Goal: Task Accomplishment & Management: Use online tool/utility

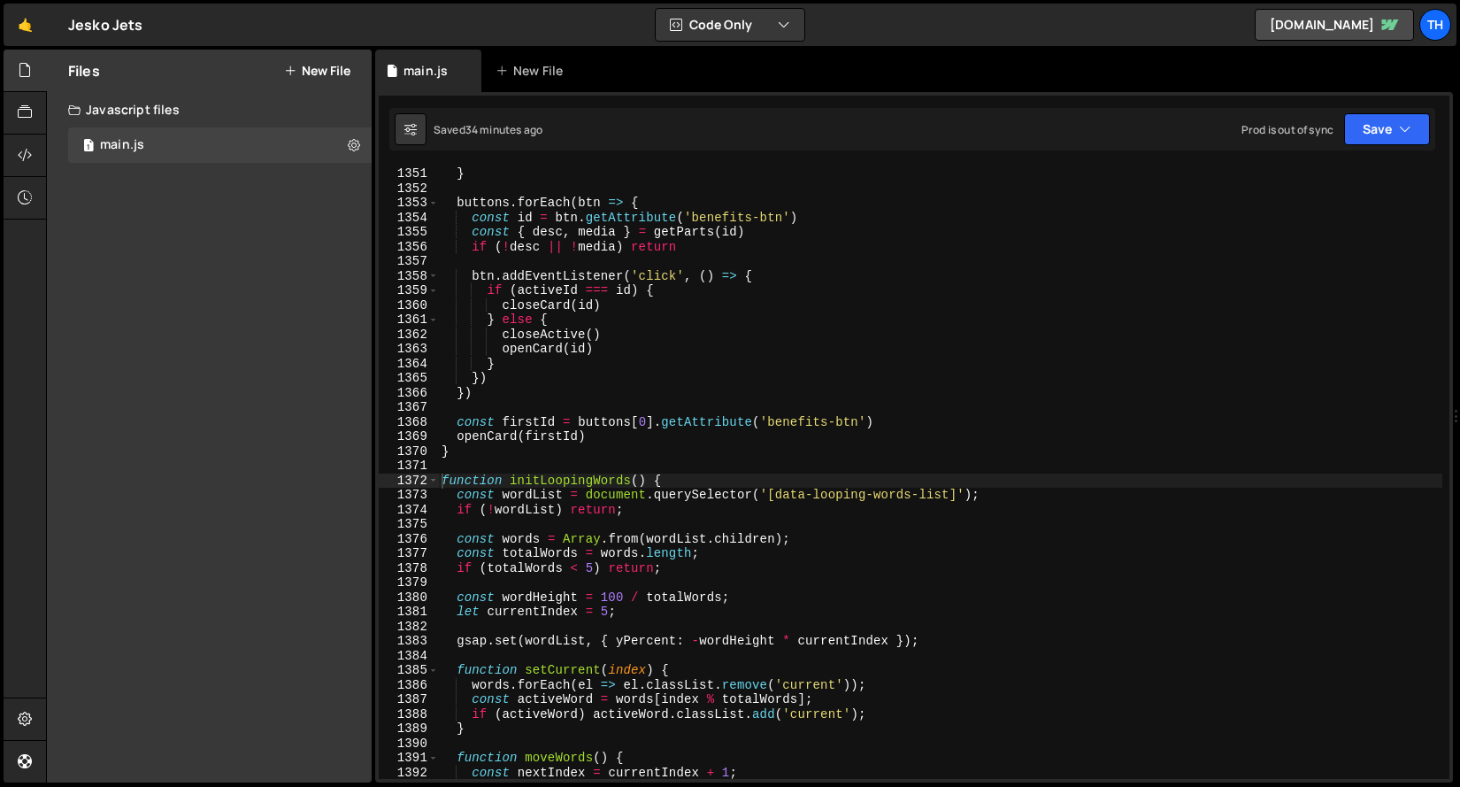
scroll to position [19708, 0]
click at [434, 481] on span at bounding box center [433, 480] width 10 height 15
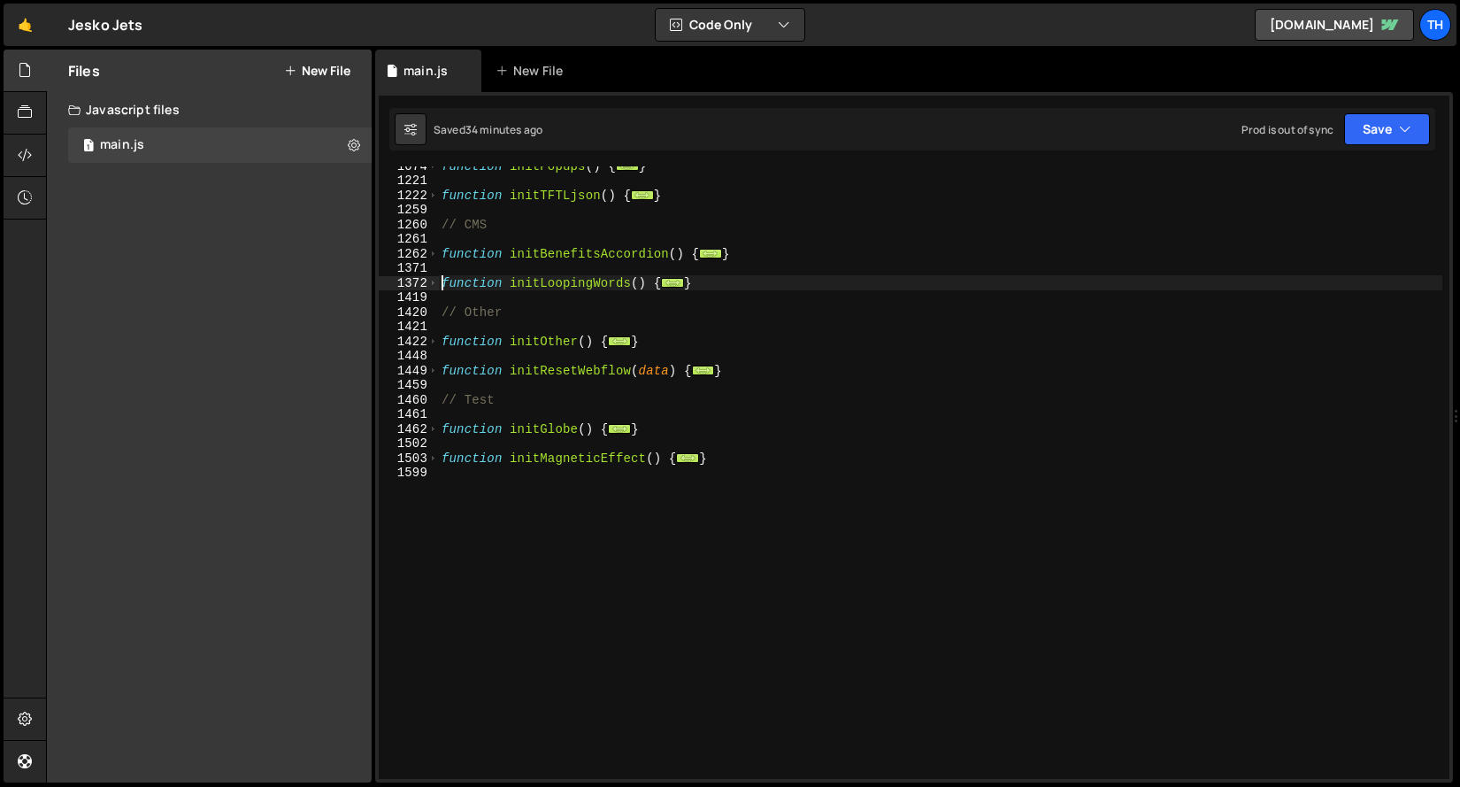
scroll to position [869, 0]
click at [529, 519] on div "function initPopups ( ) { ... } function initTFTLjson ( ) { ... } // CMS functi…" at bounding box center [940, 478] width 1004 height 641
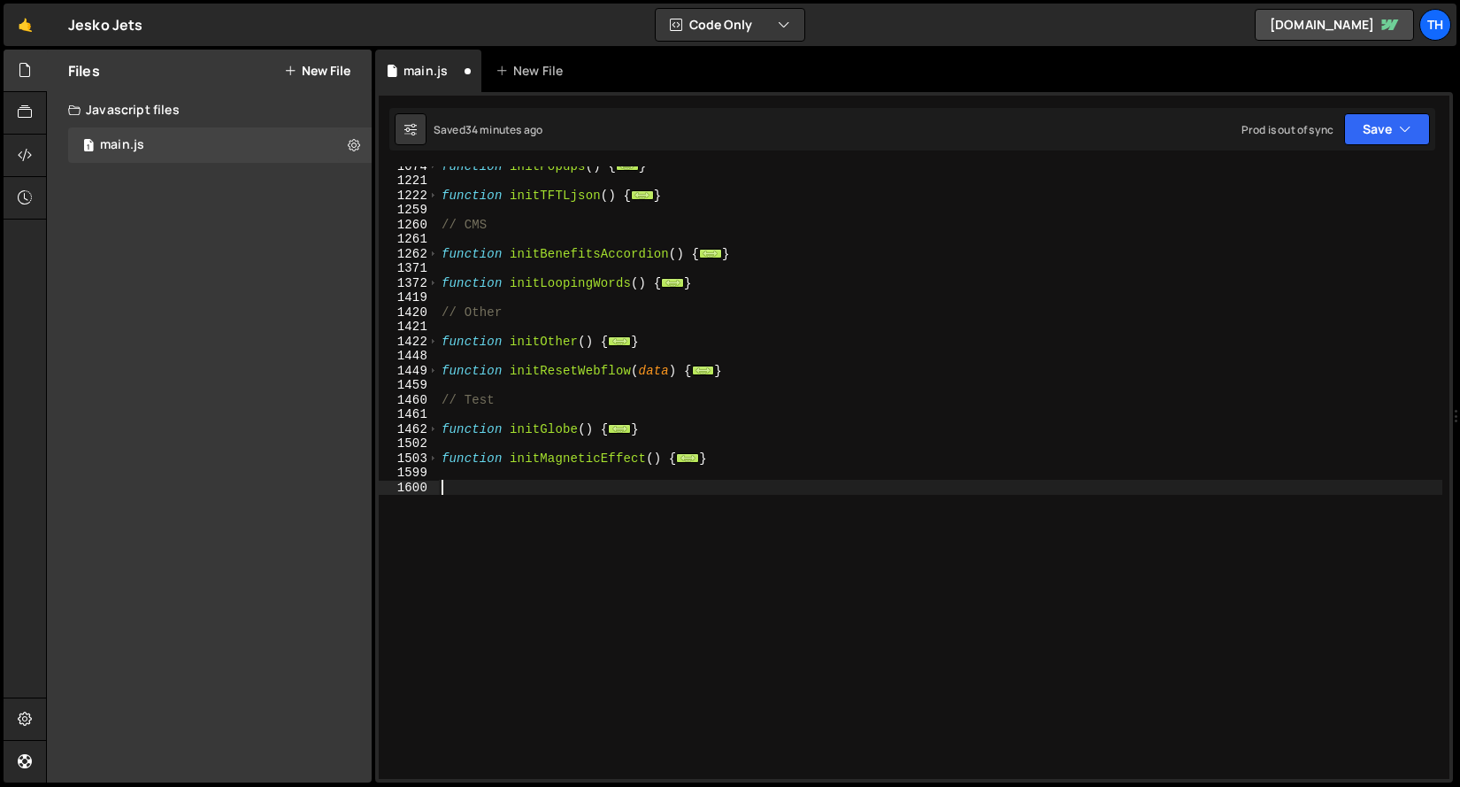
paste textarea "}"
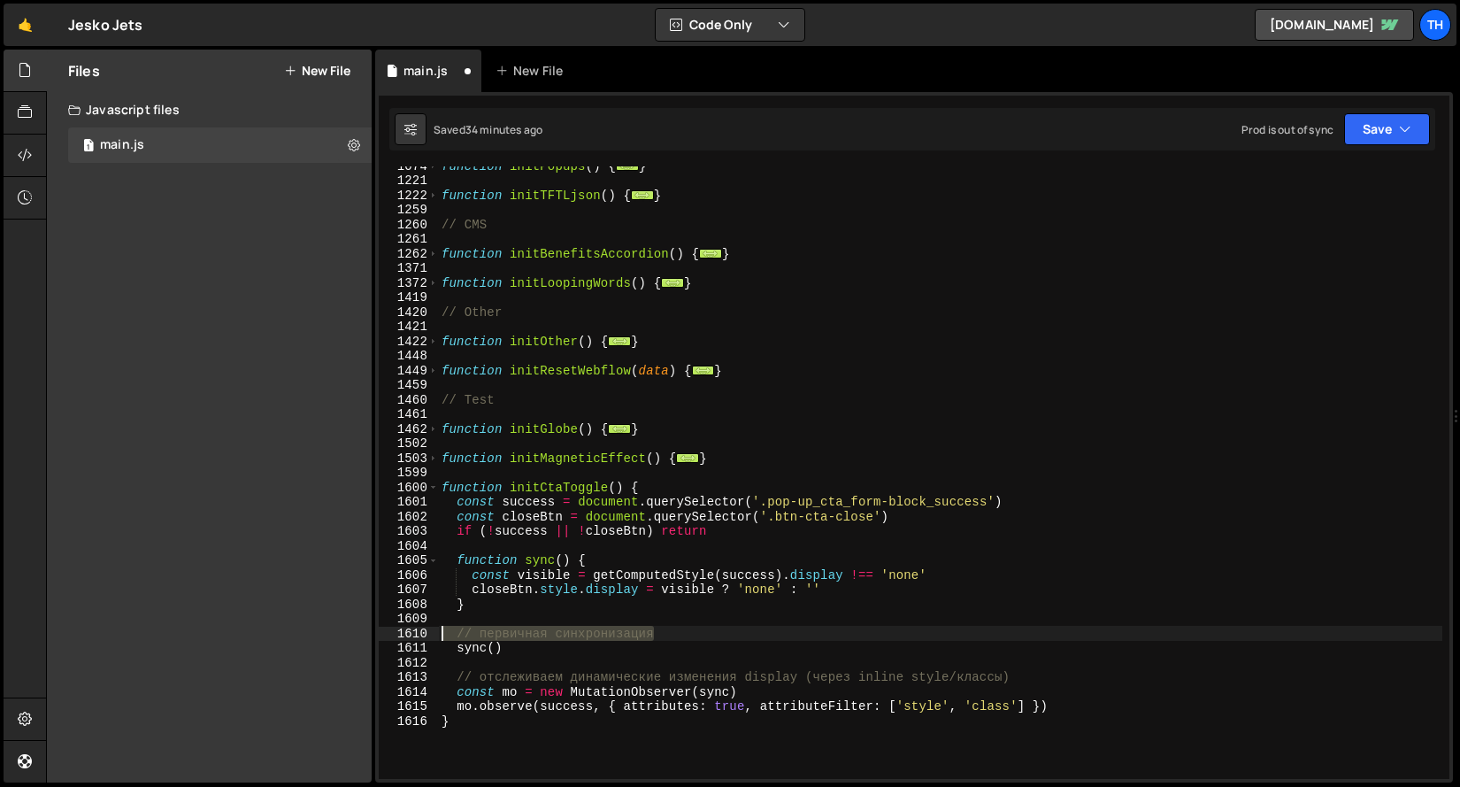
drag, startPoint x: 673, startPoint y: 633, endPoint x: 401, endPoint y: 633, distance: 272.5
click at [401, 633] on div "} 1074 1221 1222 1259 1260 1261 1262 1371 1372 1419 1420 1421 1422 1448 1449 14…" at bounding box center [914, 472] width 1071 height 612
type textarea "// первичная синхронизация"
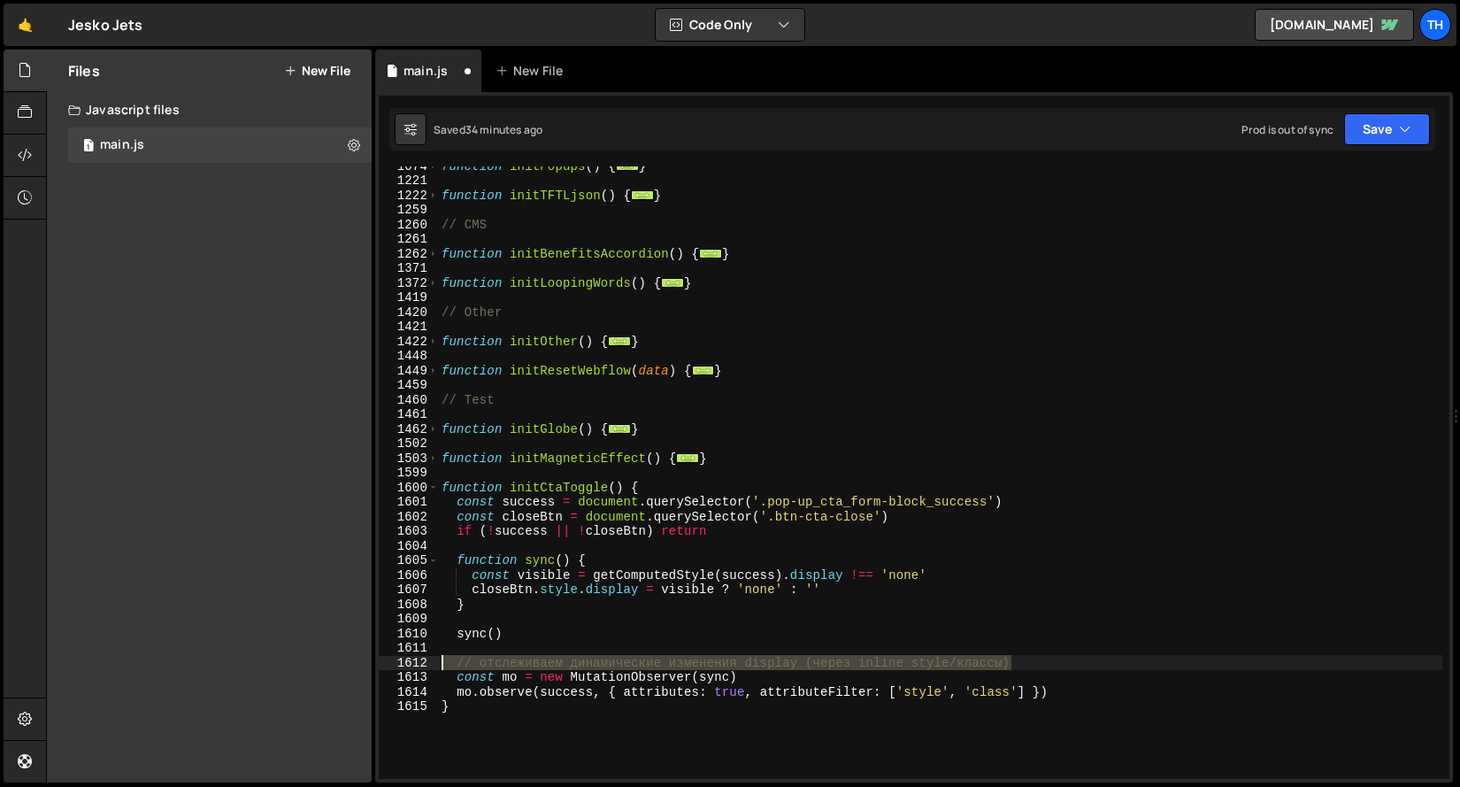
drag, startPoint x: 1099, startPoint y: 666, endPoint x: 367, endPoint y: 659, distance: 731.7
click at [367, 659] on div "Files New File Javascript files 1 main.js 0 CSS files Copy share link Edit File…" at bounding box center [753, 416] width 1414 height 733
type textarea "// отслеживаем динамические изменения display (через inline style/классы)"
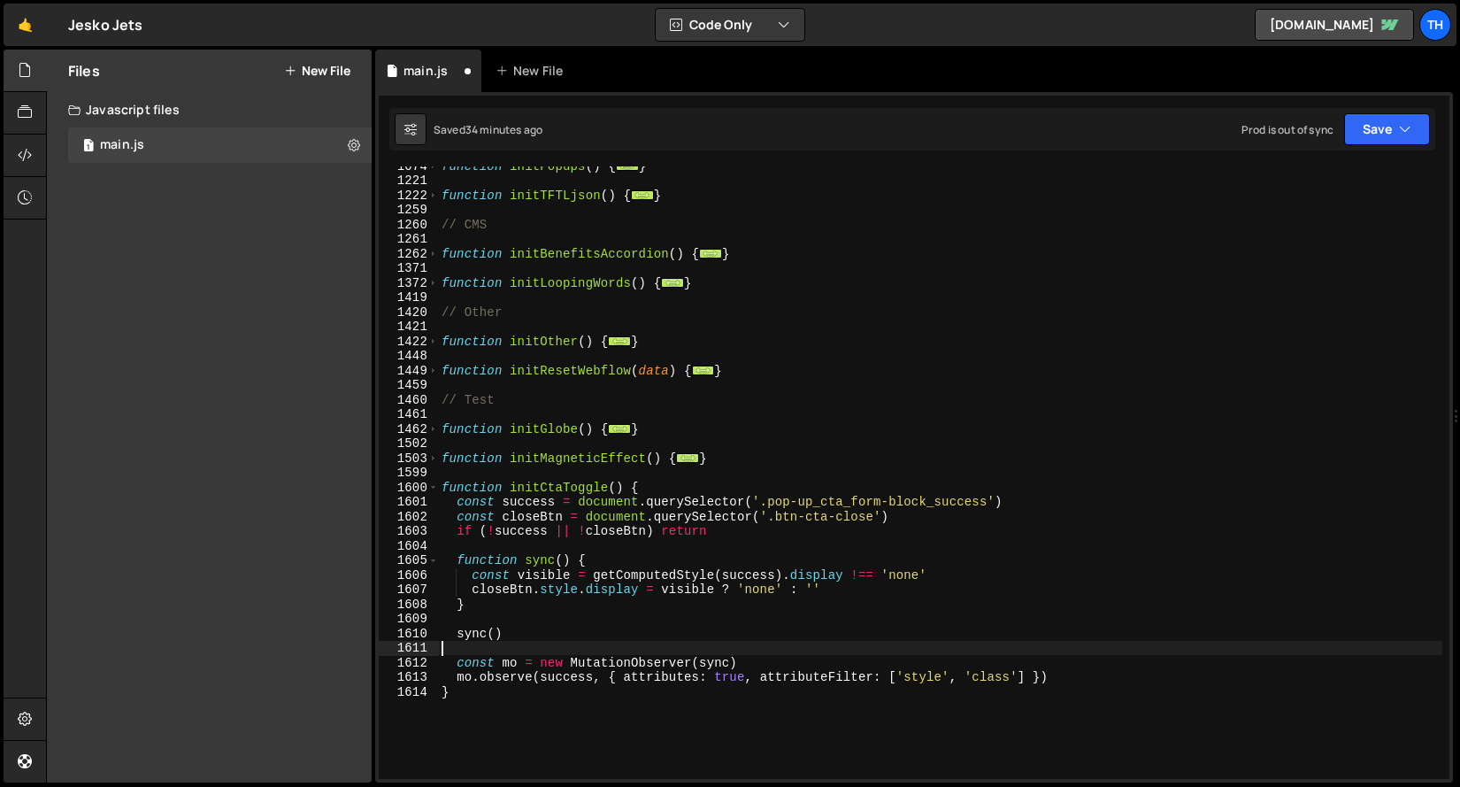
click at [564, 491] on div "function initPopups ( ) { ... } function initTFTLjson ( ) { ... } // CMS functi…" at bounding box center [940, 478] width 1004 height 641
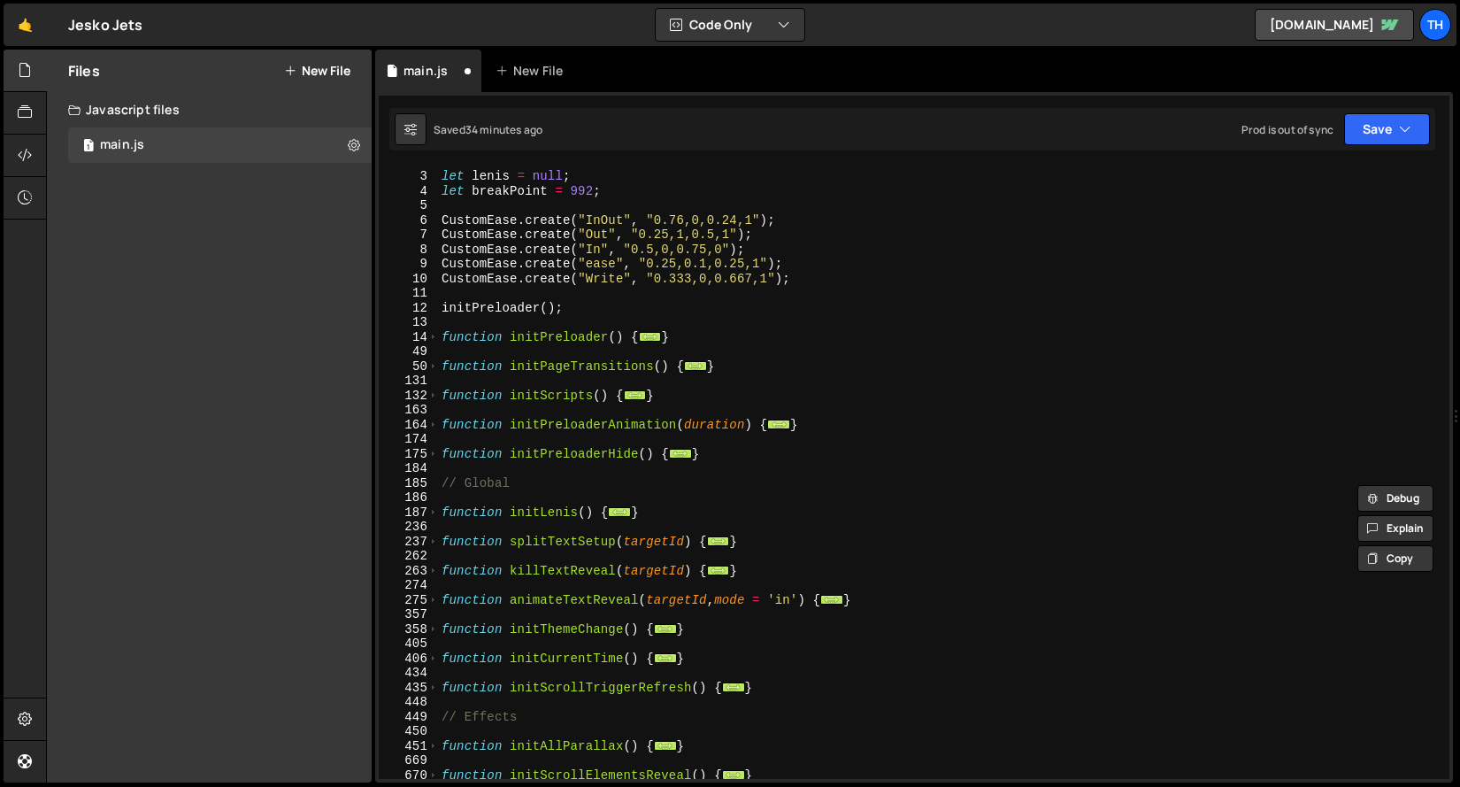
scroll to position [0, 0]
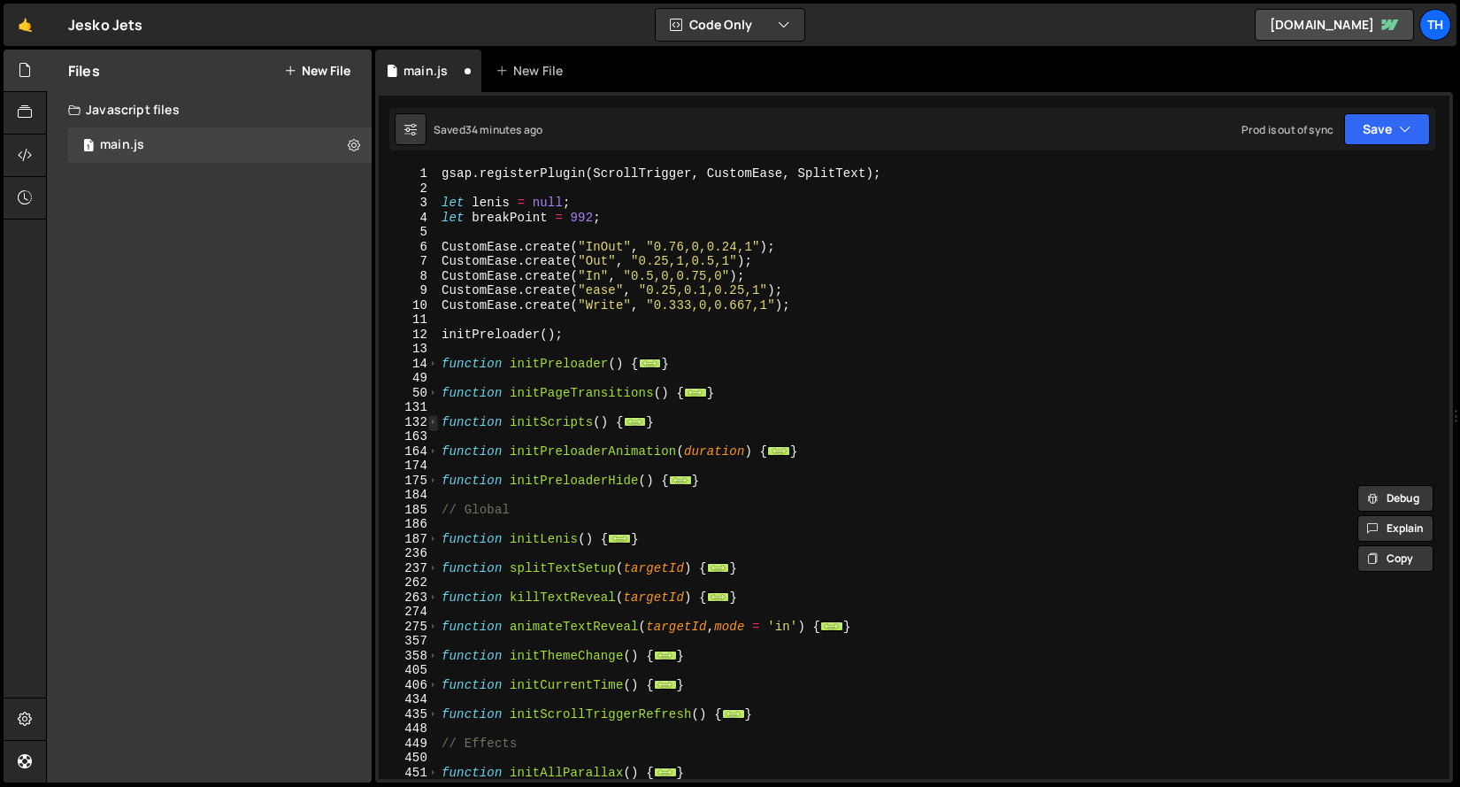
click at [430, 424] on span at bounding box center [433, 422] width 10 height 15
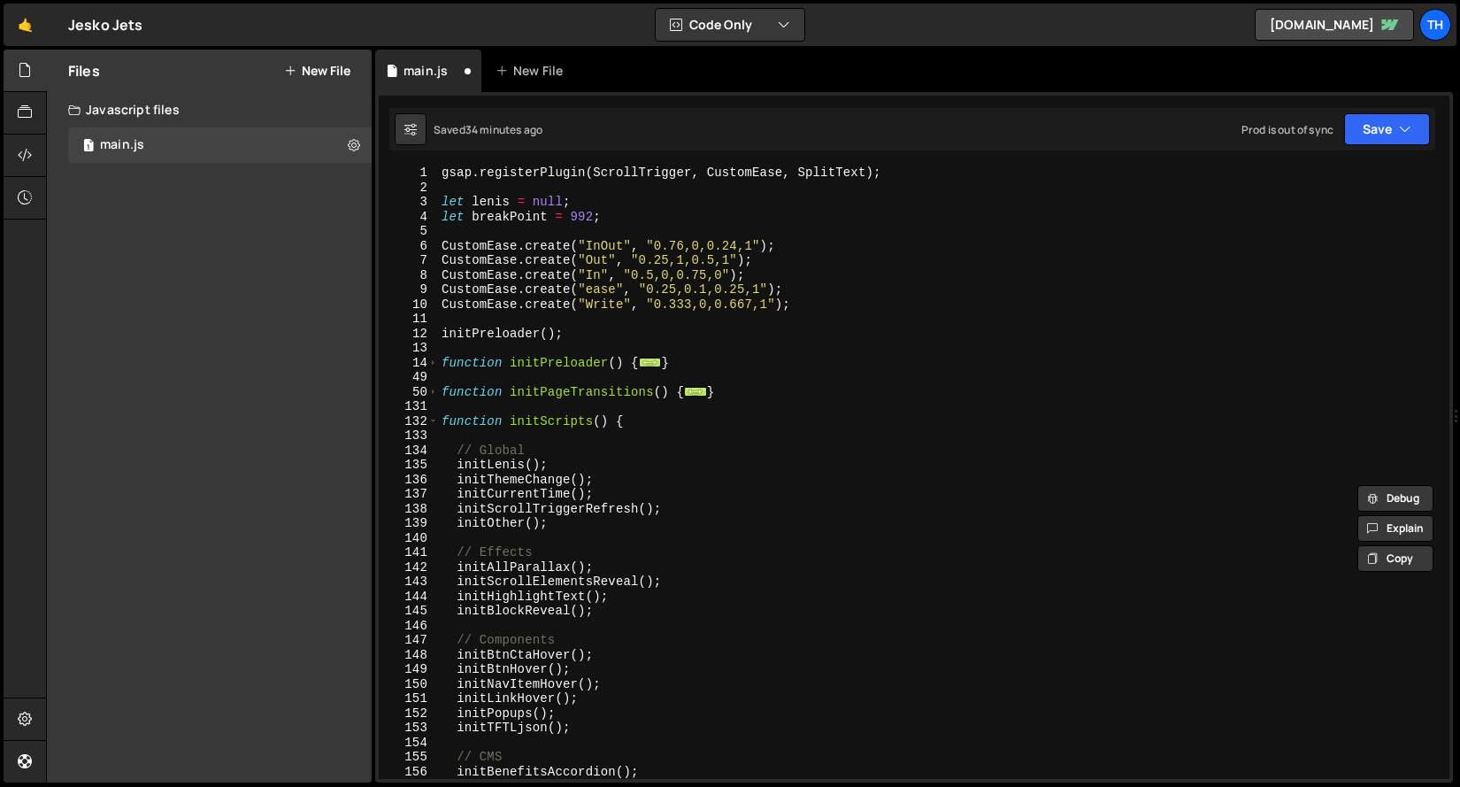
scroll to position [262, 0]
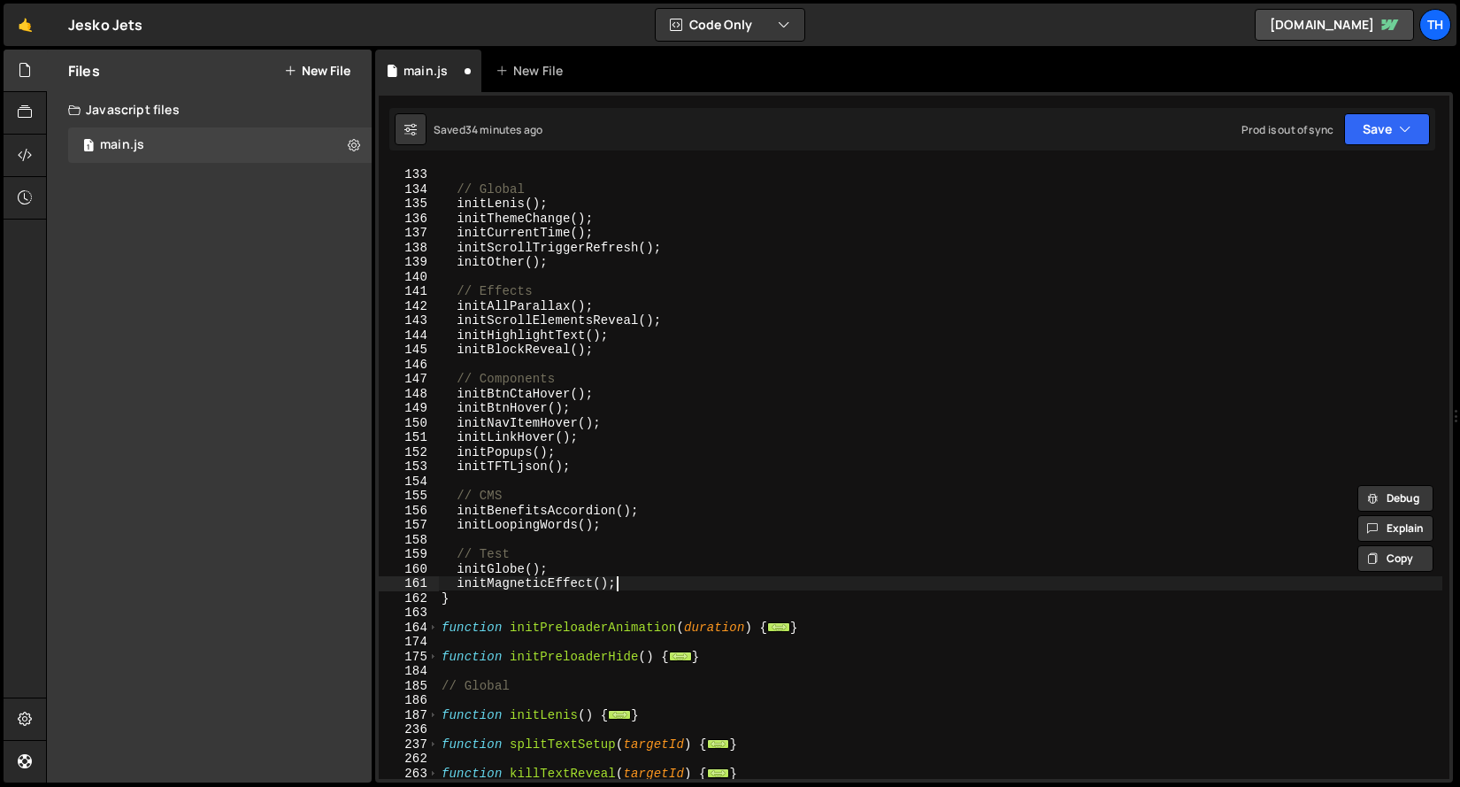
click at [625, 576] on div "function initScripts ( ) { // Global initLenis ( ) ; initThemeChange ( ) ; init…" at bounding box center [940, 472] width 1004 height 641
type textarea "initMagneticEffect();"
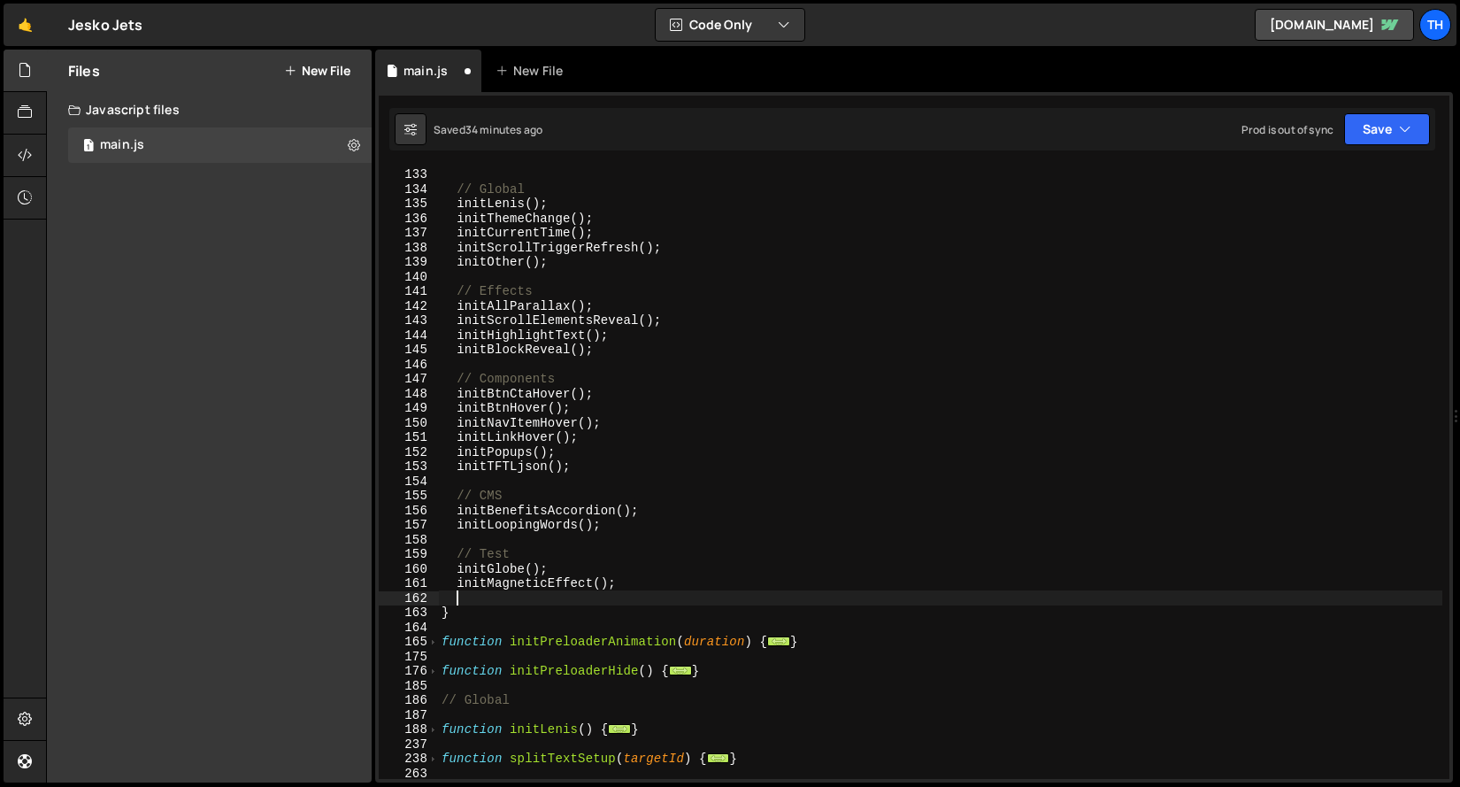
paste textarea "initCtaToggle"
drag, startPoint x: 594, startPoint y: 582, endPoint x: 641, endPoint y: 582, distance: 47.8
click at [641, 582] on div "function initScripts ( ) { // Global initLenis ( ) ; initThemeChange ( ) ; init…" at bounding box center [940, 472] width 1004 height 641
click at [583, 602] on div "function initScripts ( ) { // Global initLenis ( ) ; initThemeChange ( ) ; init…" at bounding box center [940, 472] width 1004 height 641
paste textarea "();"
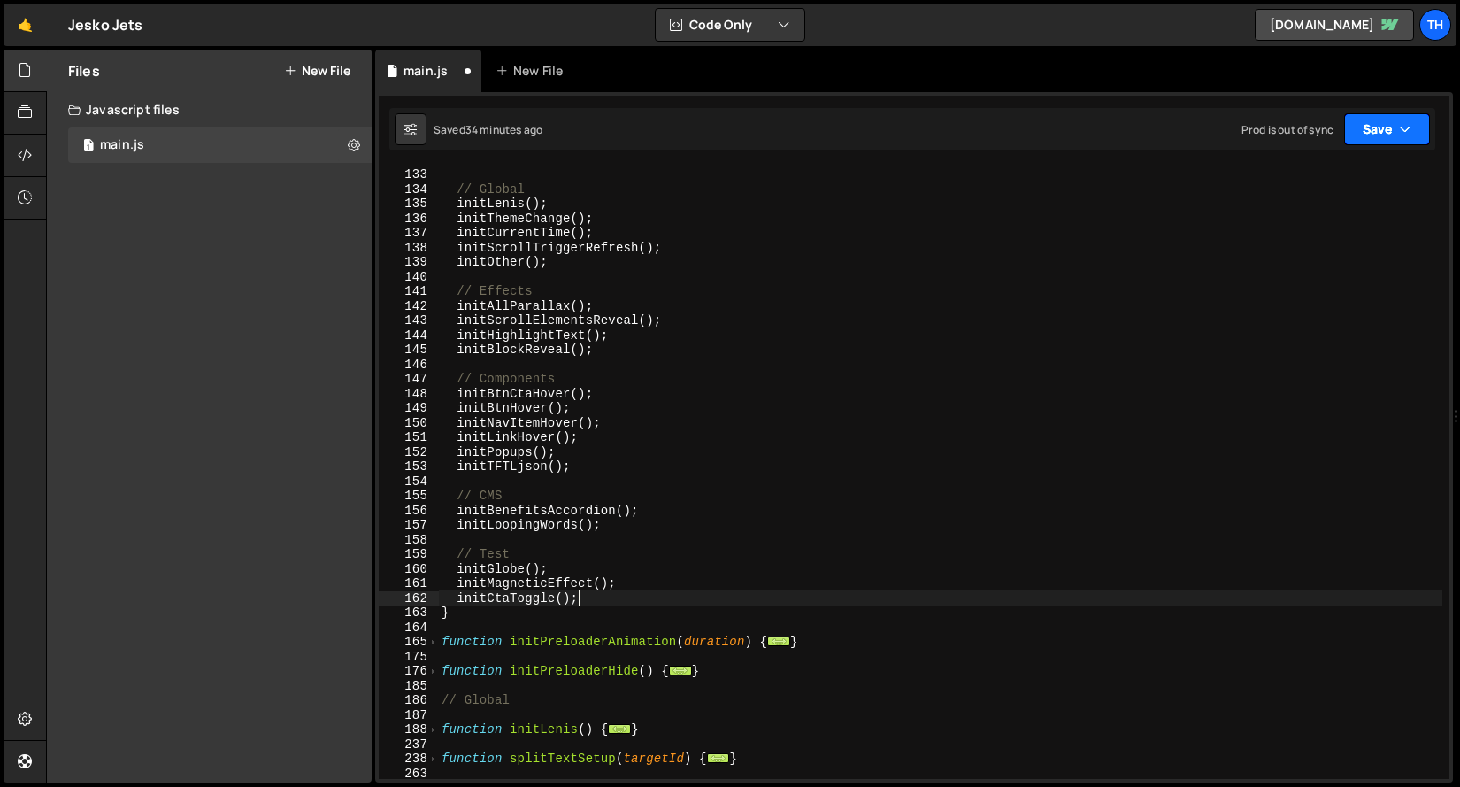
click at [1355, 129] on button "Save" at bounding box center [1387, 129] width 86 height 32
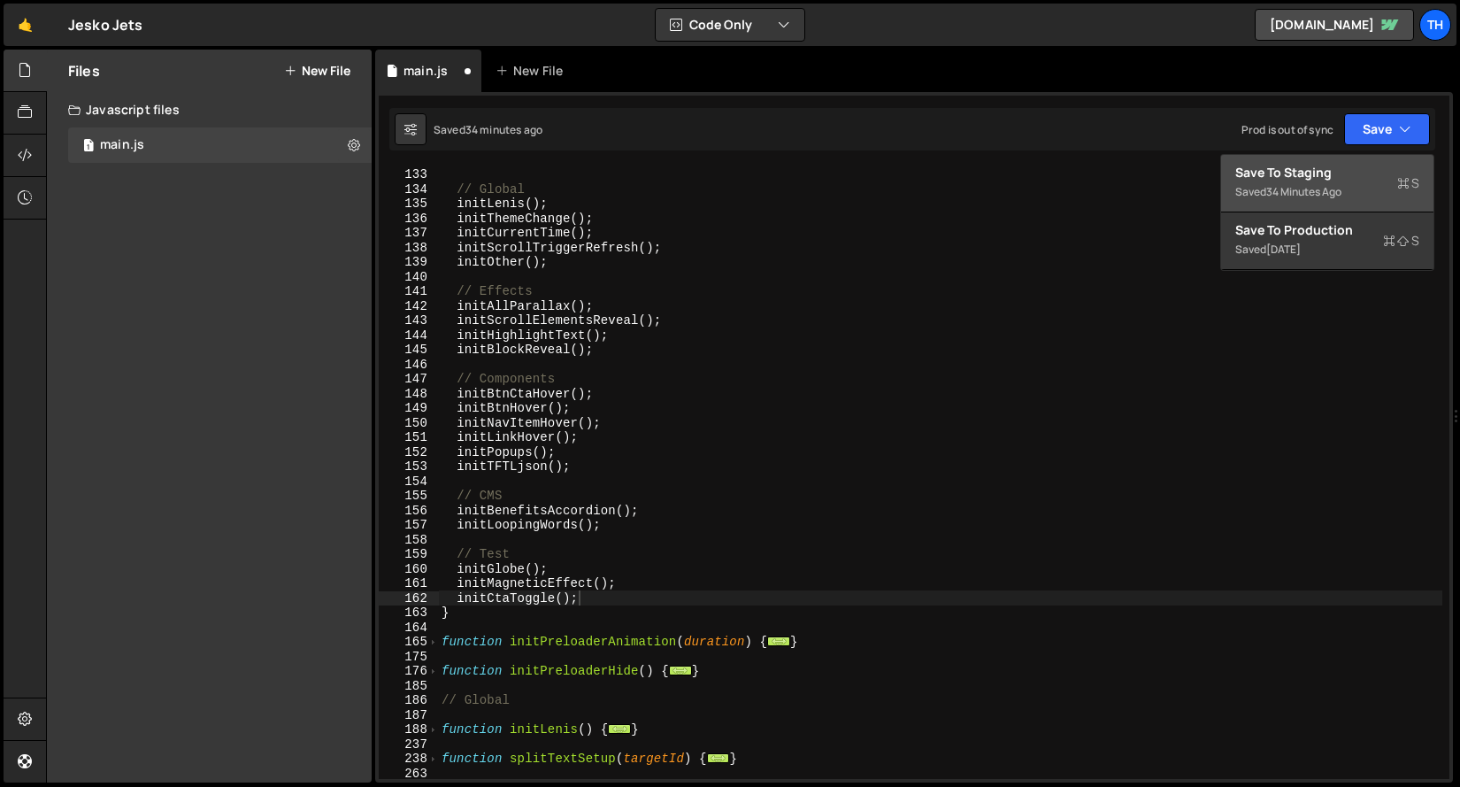
click at [1355, 159] on button "Save to Staging S Saved 34 minutes ago" at bounding box center [1327, 184] width 212 height 58
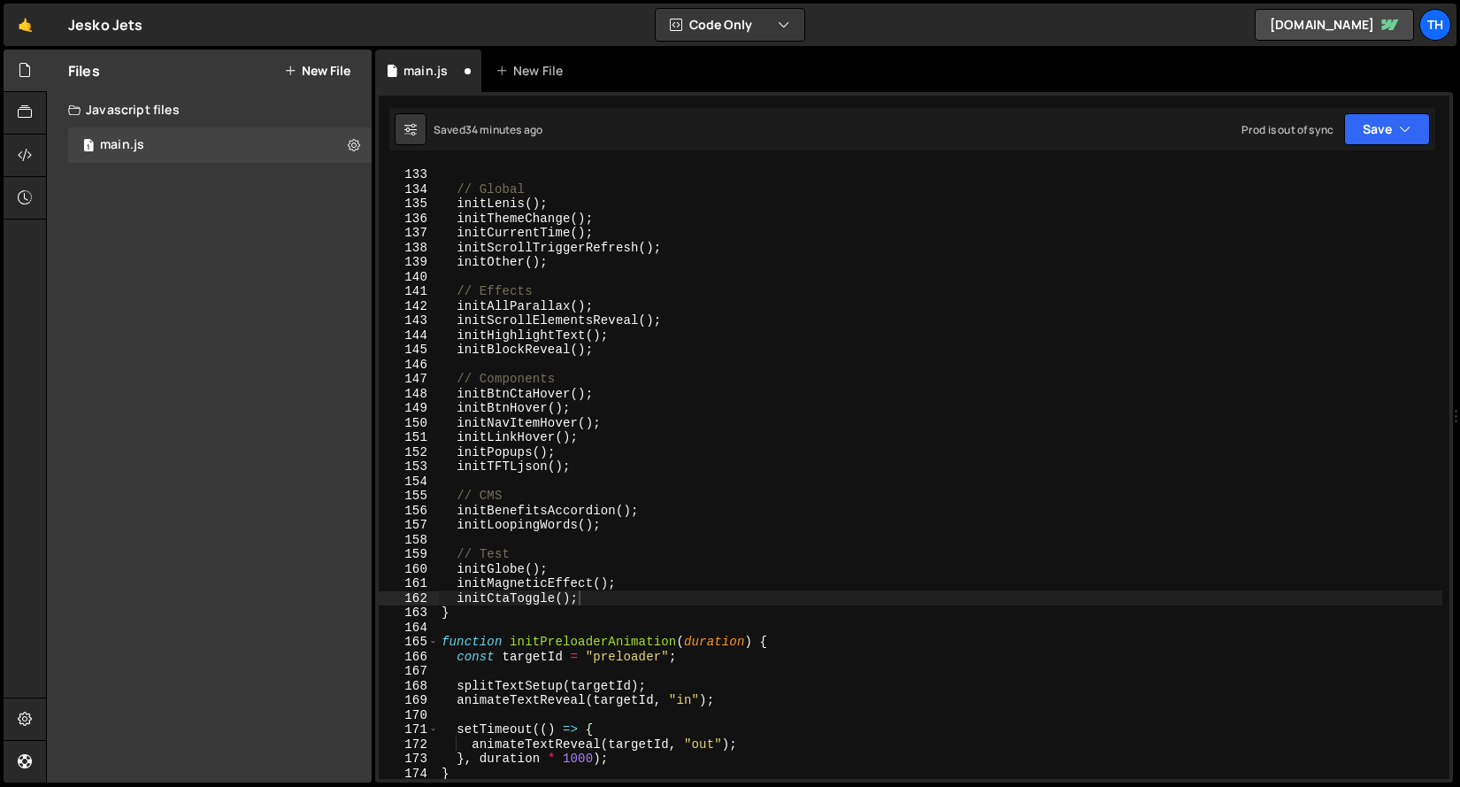
scroll to position [1926, 0]
click at [457, 597] on div "function initScripts ( ) { // Global initLenis ( ) ; initThemeChange ( ) ; init…" at bounding box center [940, 472] width 1004 height 641
click at [1391, 131] on button "Save" at bounding box center [1387, 129] width 86 height 32
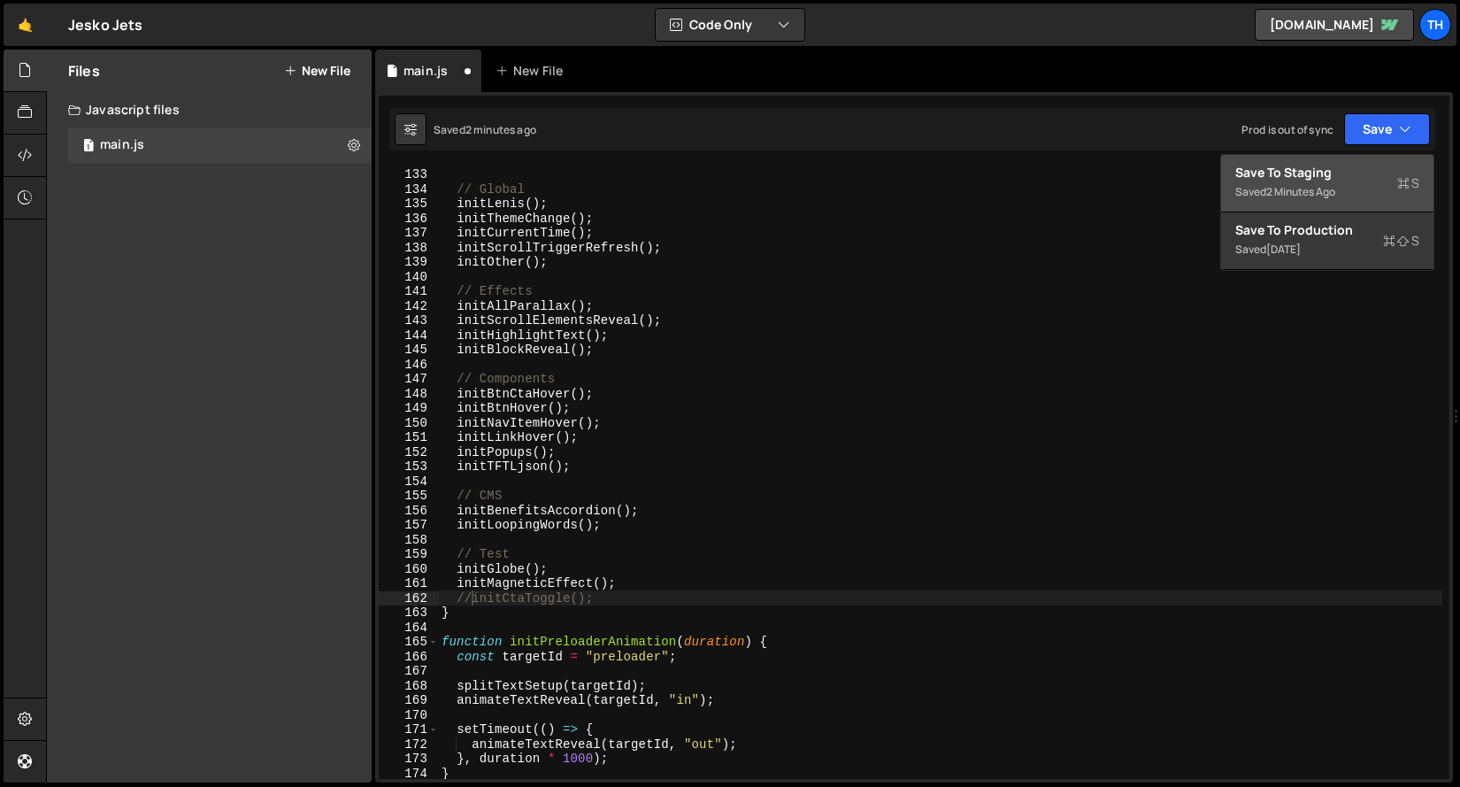
click at [1333, 166] on div "Save to Staging S" at bounding box center [1327, 173] width 184 height 18
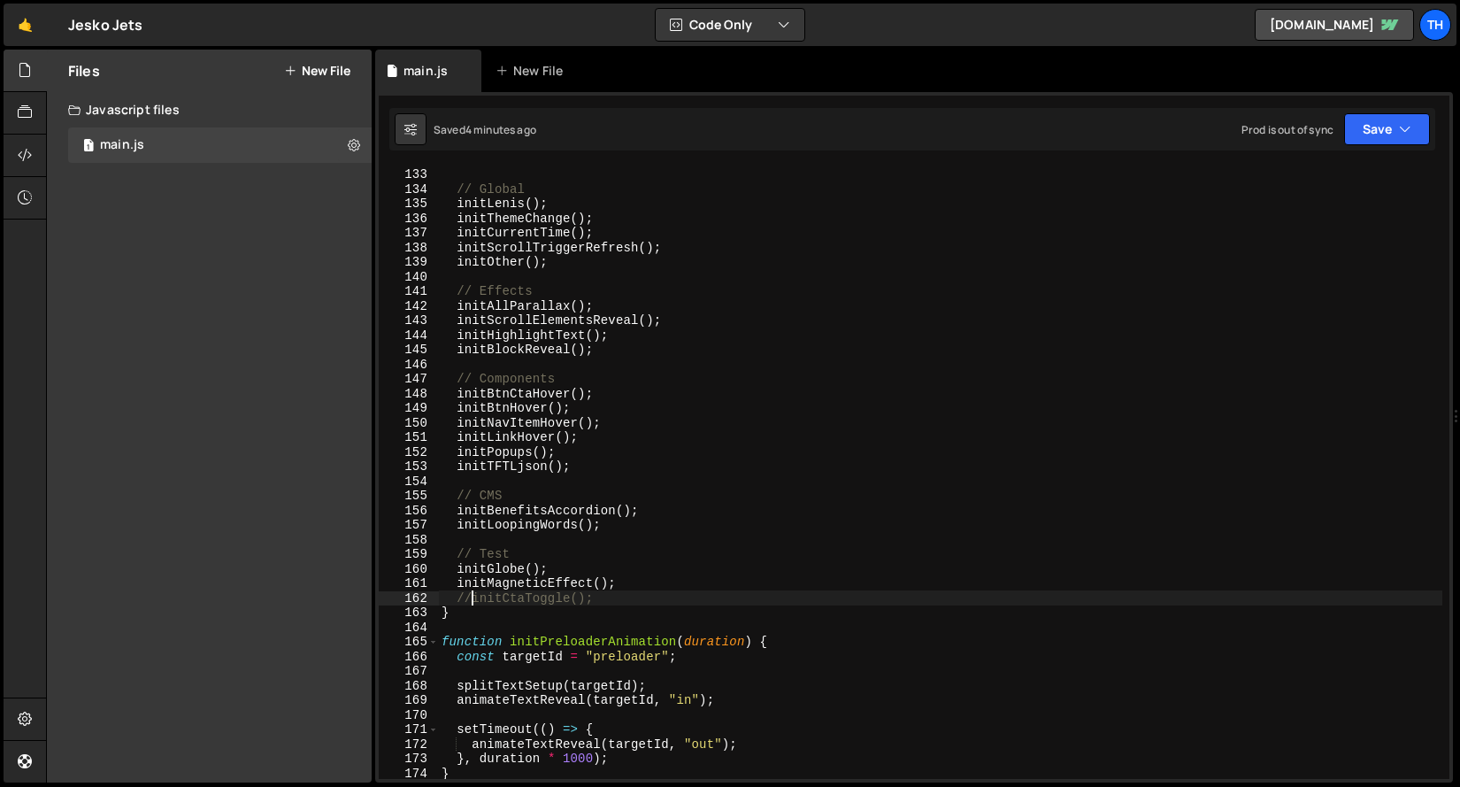
click at [473, 597] on div "function initScripts ( ) { // Global initLenis ( ) ; initThemeChange ( ) ; init…" at bounding box center [940, 472] width 1004 height 641
type textarea "initCtaToggle();"
click at [494, 603] on div "function initScripts ( ) { // Global initLenis ( ) ; initThemeChange ( ) ; init…" at bounding box center [940, 472] width 1004 height 641
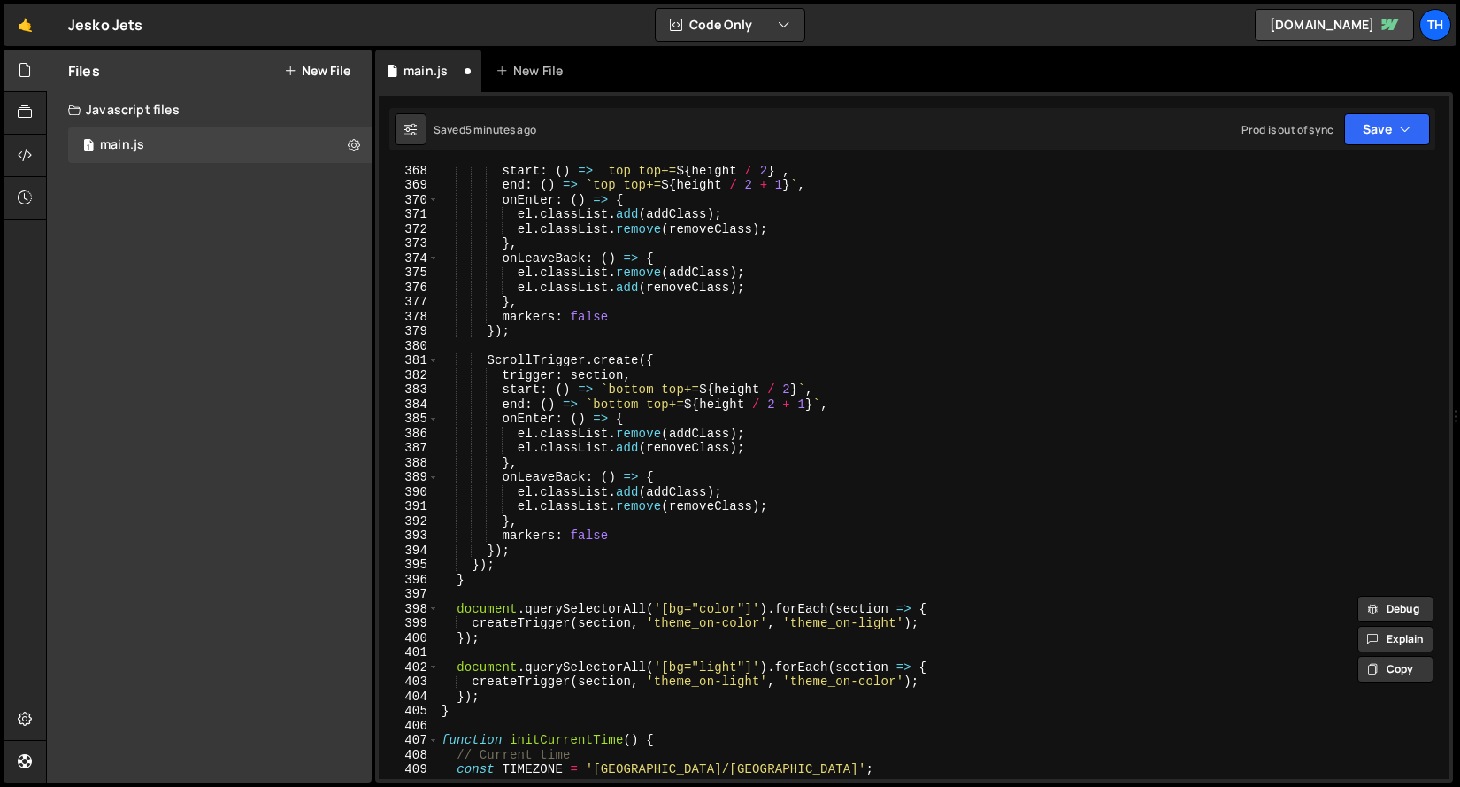
scroll to position [5721, 0]
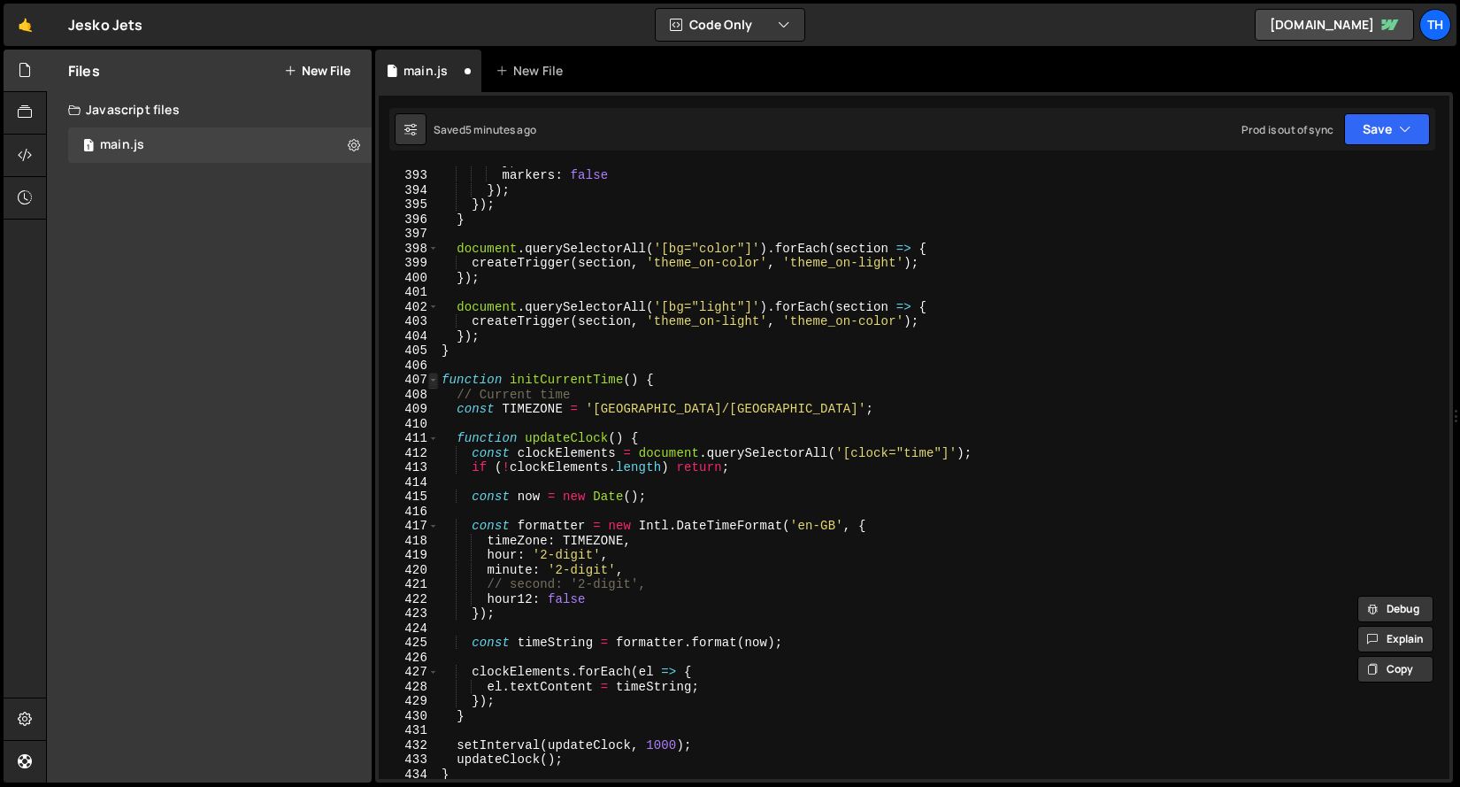
click at [431, 380] on span at bounding box center [433, 379] width 10 height 15
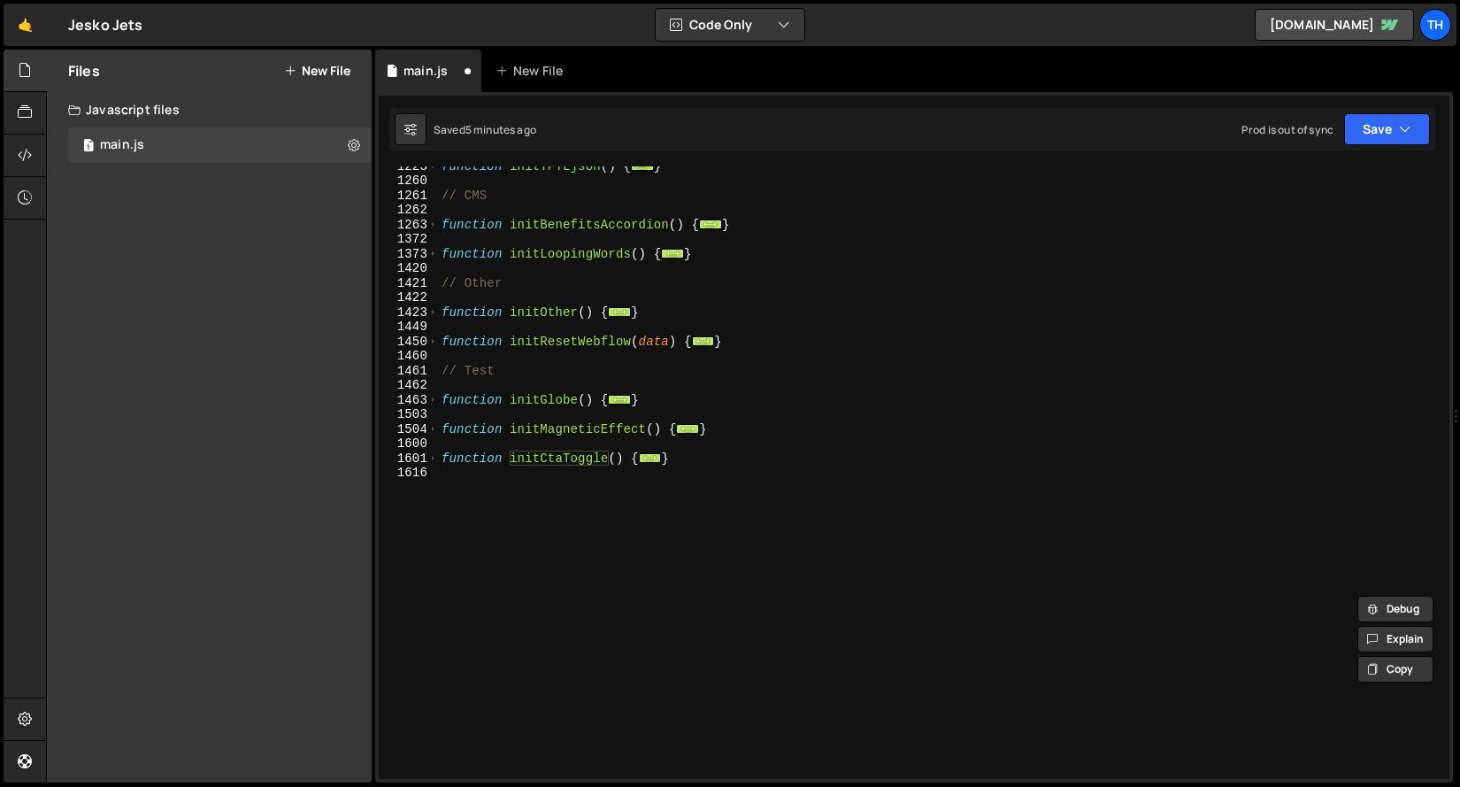
scroll to position [898, 0]
drag, startPoint x: 548, startPoint y: 490, endPoint x: 558, endPoint y: 490, distance: 10.6
click at [548, 490] on div "function initTFTLjson ( ) { ... } // CMS function initBenefitsAccordion ( ) { .…" at bounding box center [940, 478] width 1004 height 641
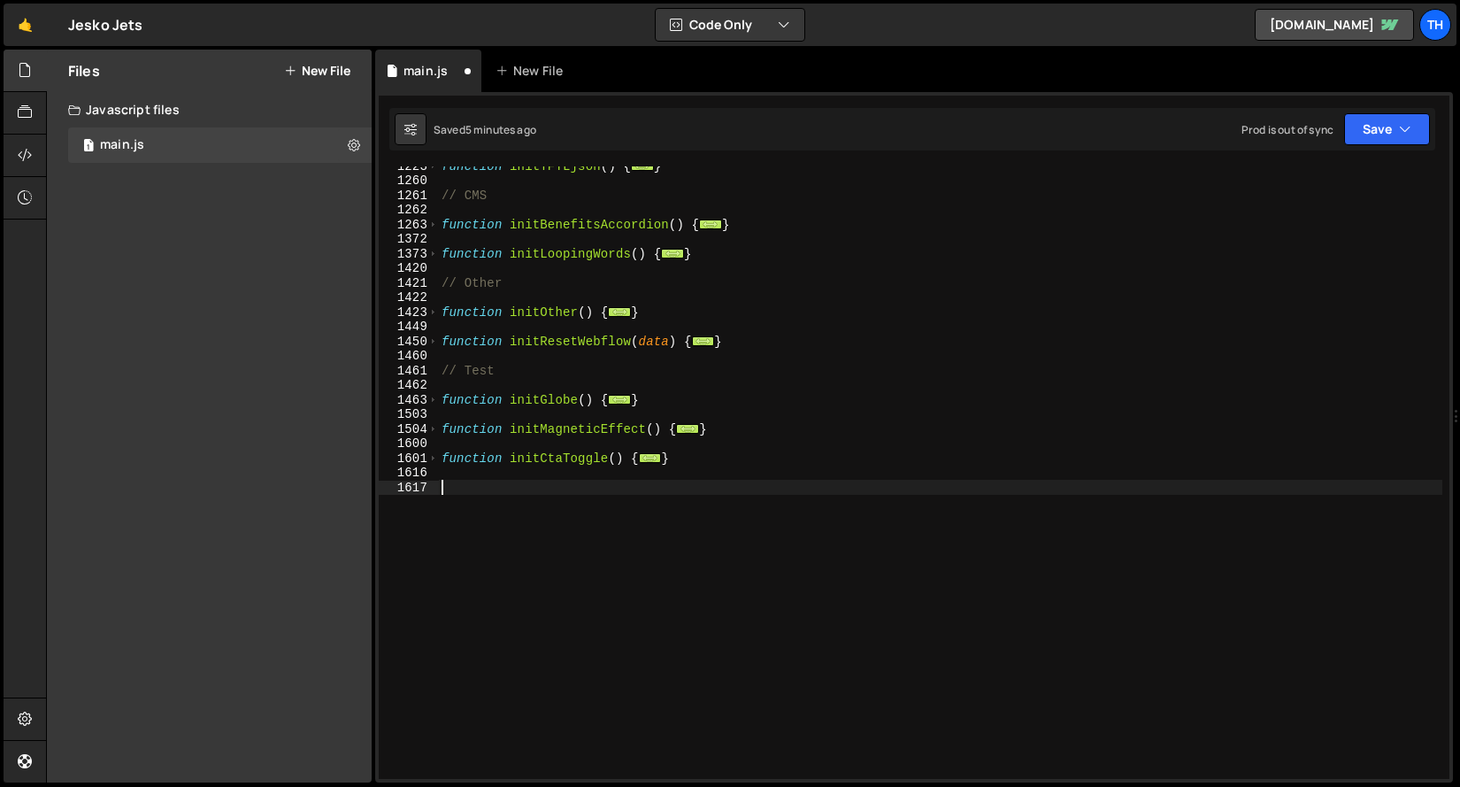
paste textarea "initCtaToggle"
type textarea "initCtaToggle"
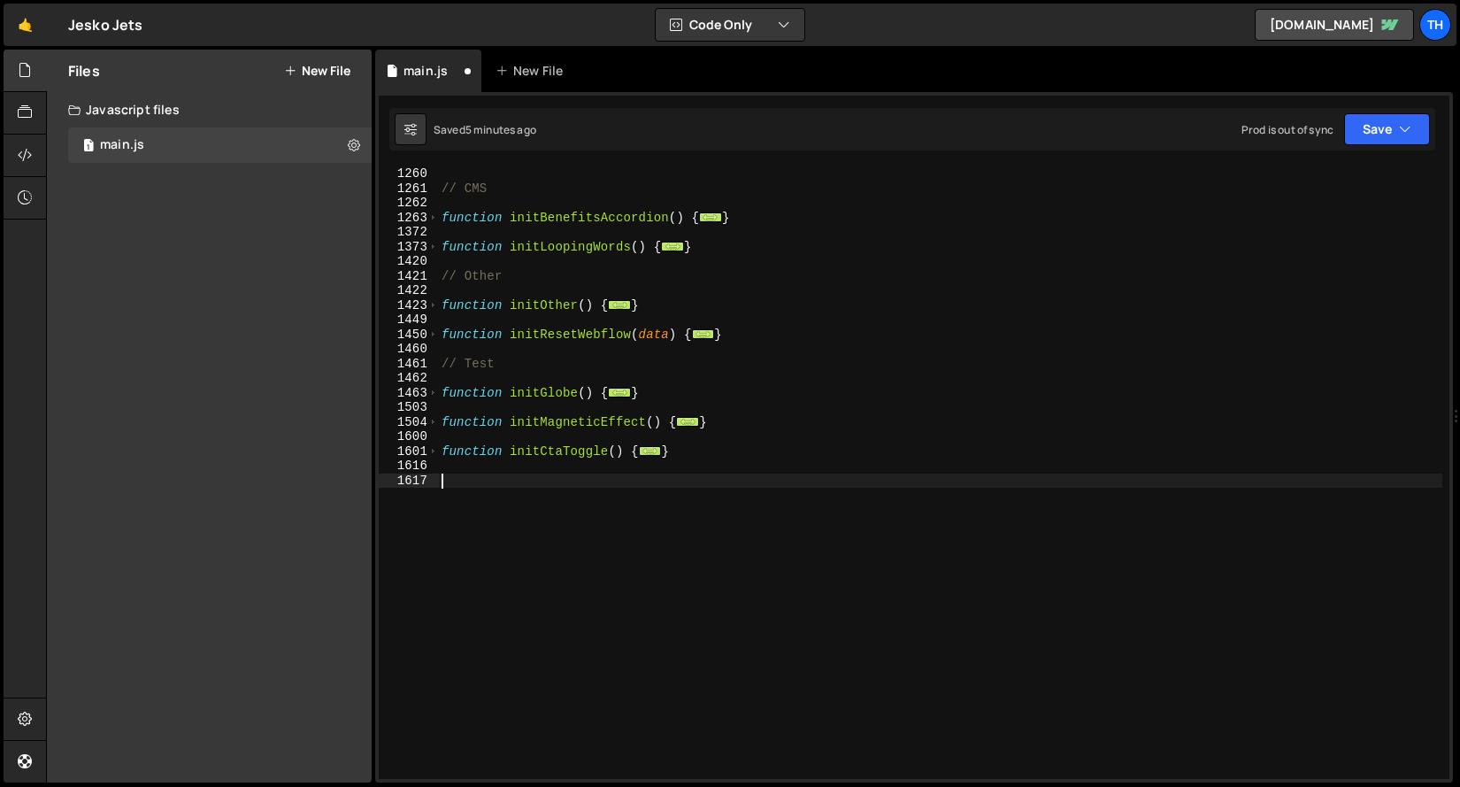
scroll to position [905, 0]
paste textarea "}"
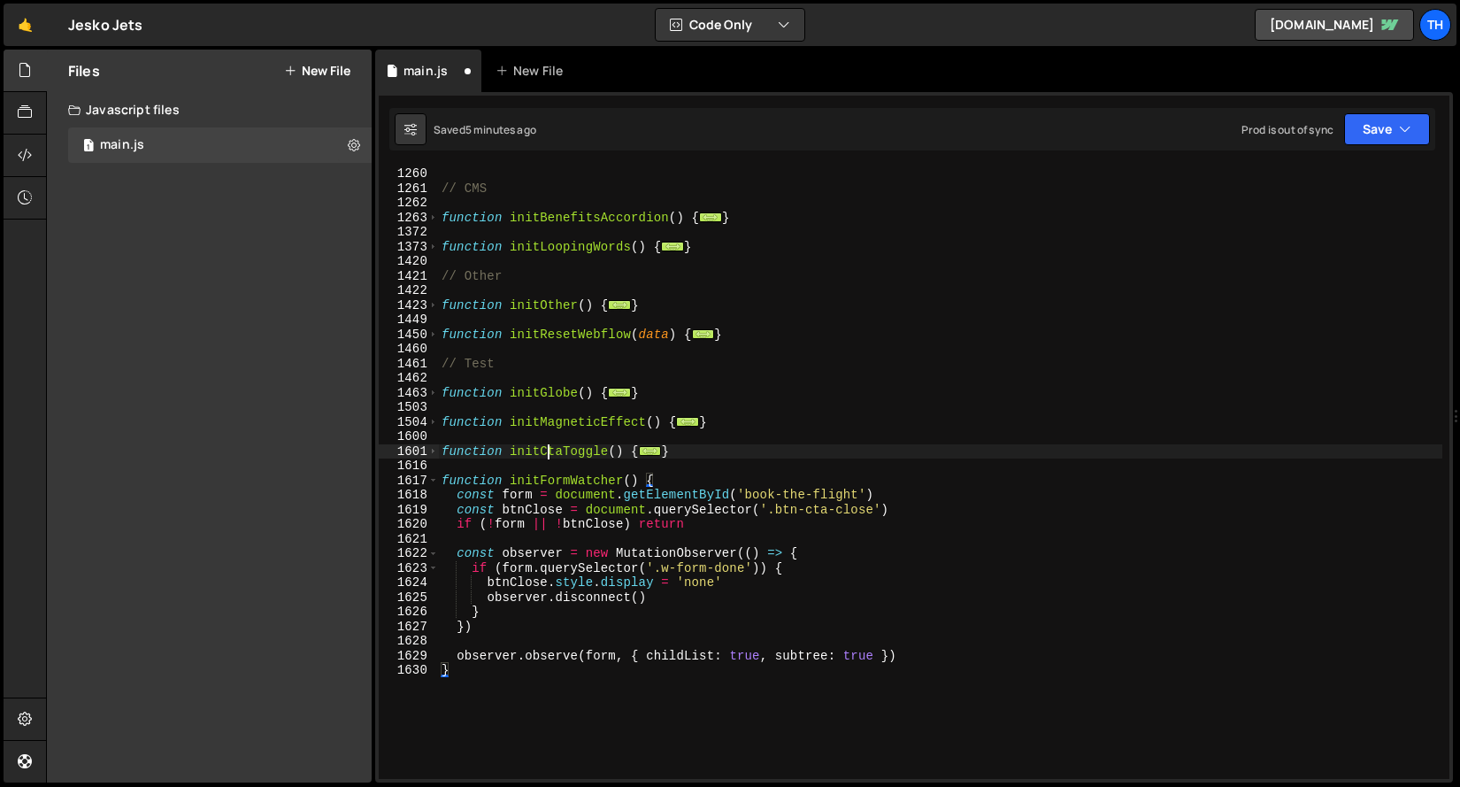
click at [546, 453] on div "// CMS function initBenefitsAccordion ( ) { ... } function initLoopingWords ( )…" at bounding box center [940, 486] width 1004 height 641
click at [543, 472] on div "// CMS function initBenefitsAccordion ( ) { ... } function initLoopingWords ( )…" at bounding box center [940, 486] width 1004 height 641
click at [543, 474] on div "// CMS function initBenefitsAccordion ( ) { ... } function initLoopingWords ( )…" at bounding box center [940, 486] width 1004 height 641
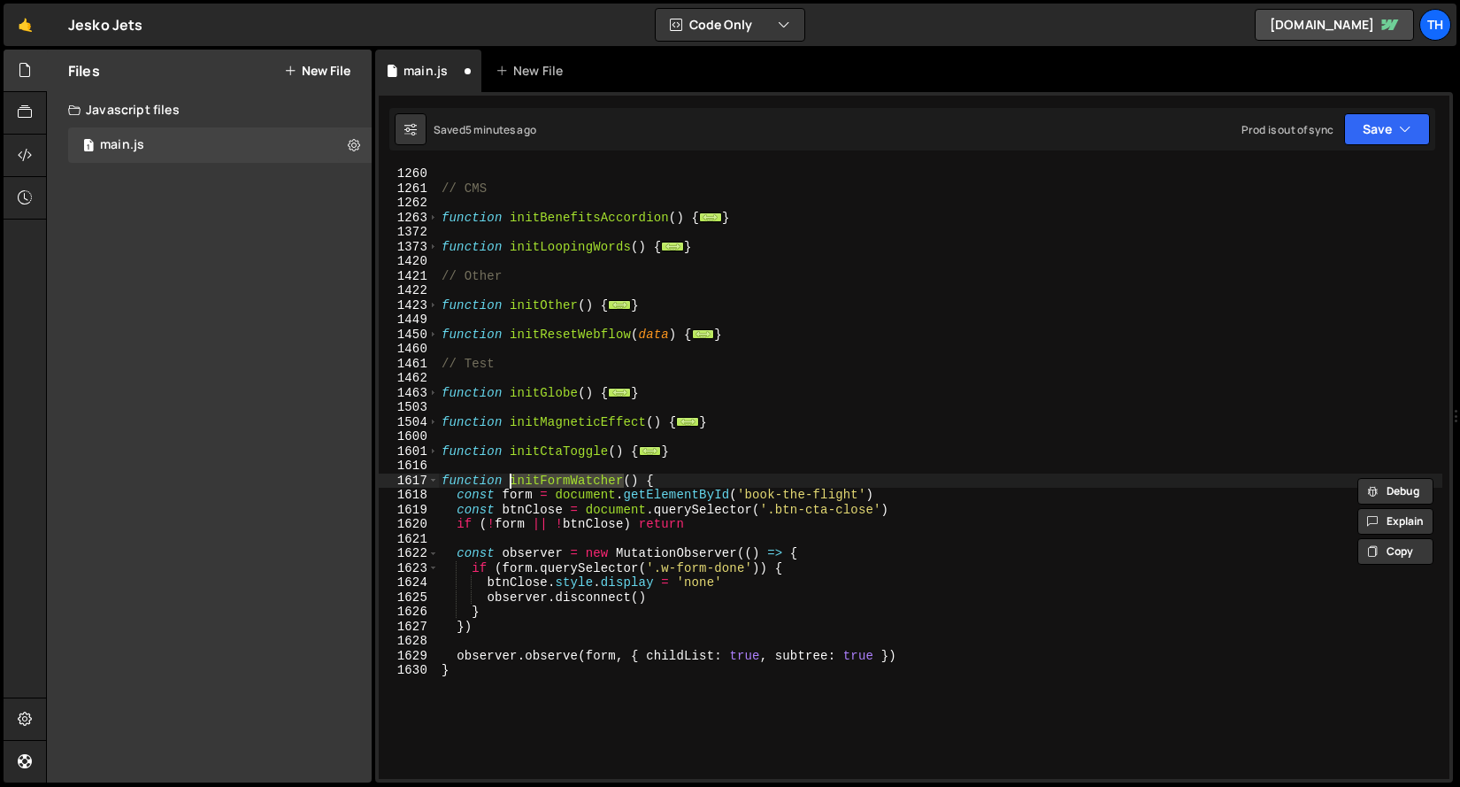
paste textarea "CtaToggle"
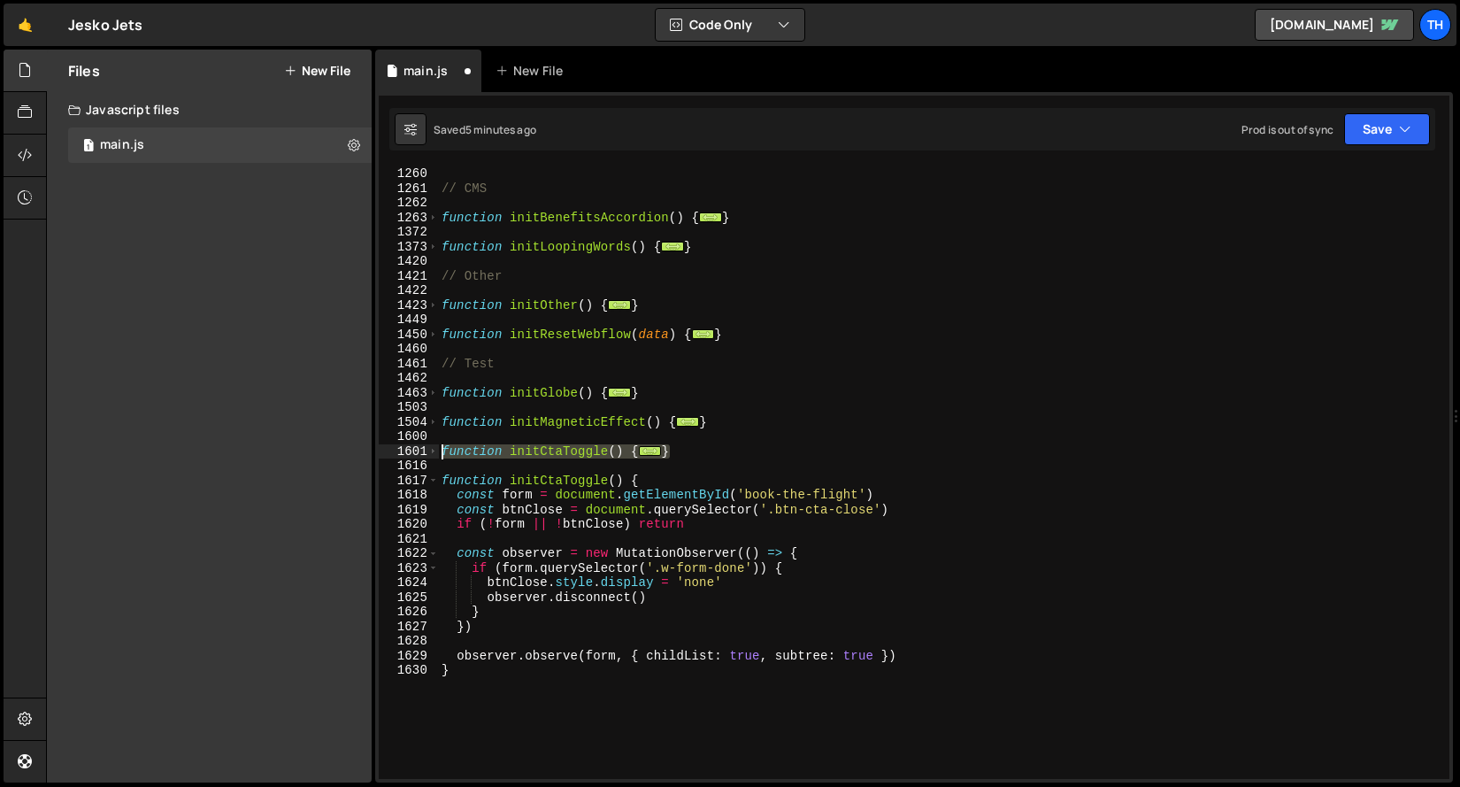
drag, startPoint x: 684, startPoint y: 453, endPoint x: 349, endPoint y: 448, distance: 335.4
click at [349, 448] on div "Files New File Javascript files 1 main.js 0 CSS files Copy share link Edit File…" at bounding box center [753, 416] width 1414 height 733
type textarea "function initCtaToggle() { const success = document.querySelector('.pop-up_cta_…"
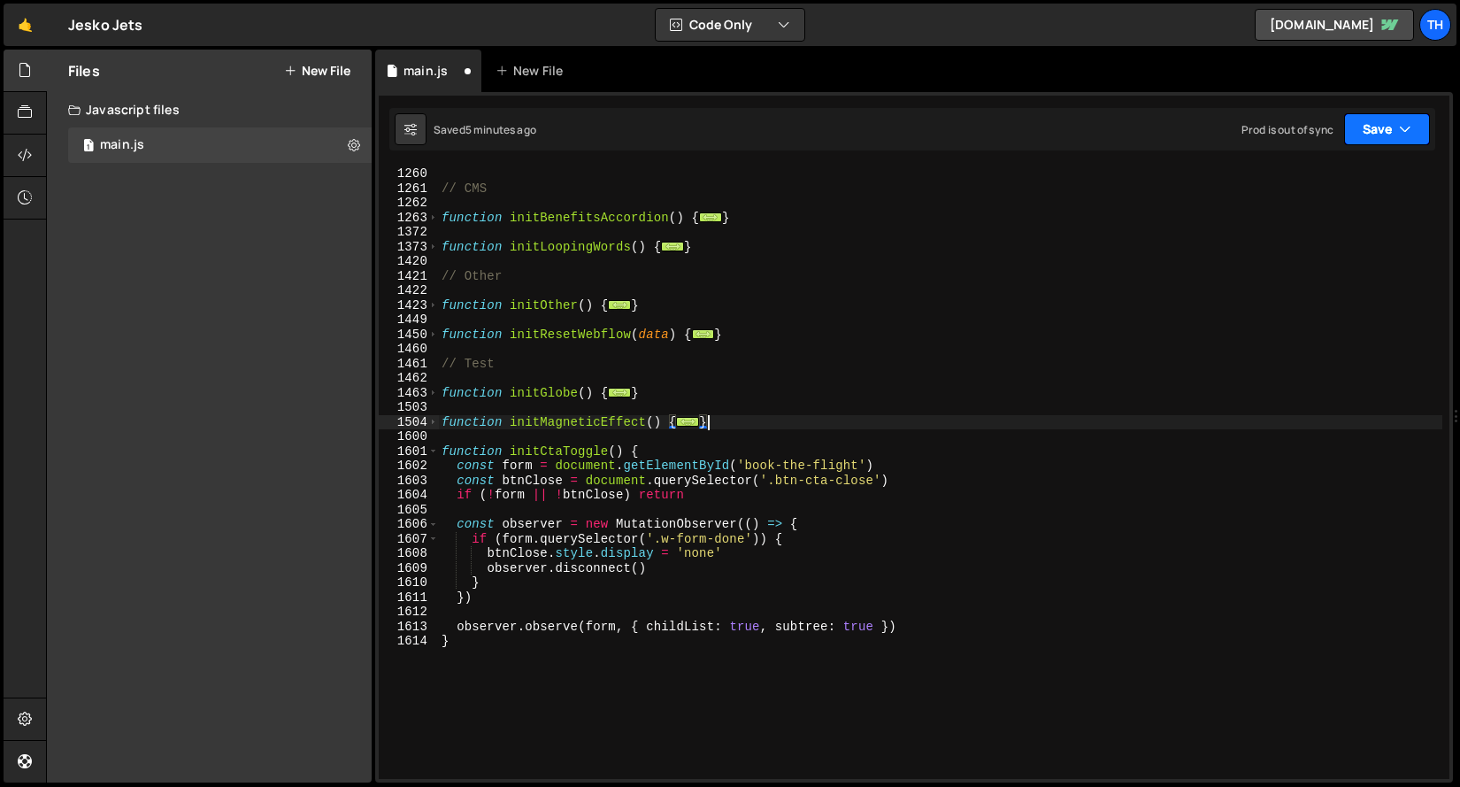
click at [1363, 143] on button "Save" at bounding box center [1387, 129] width 86 height 32
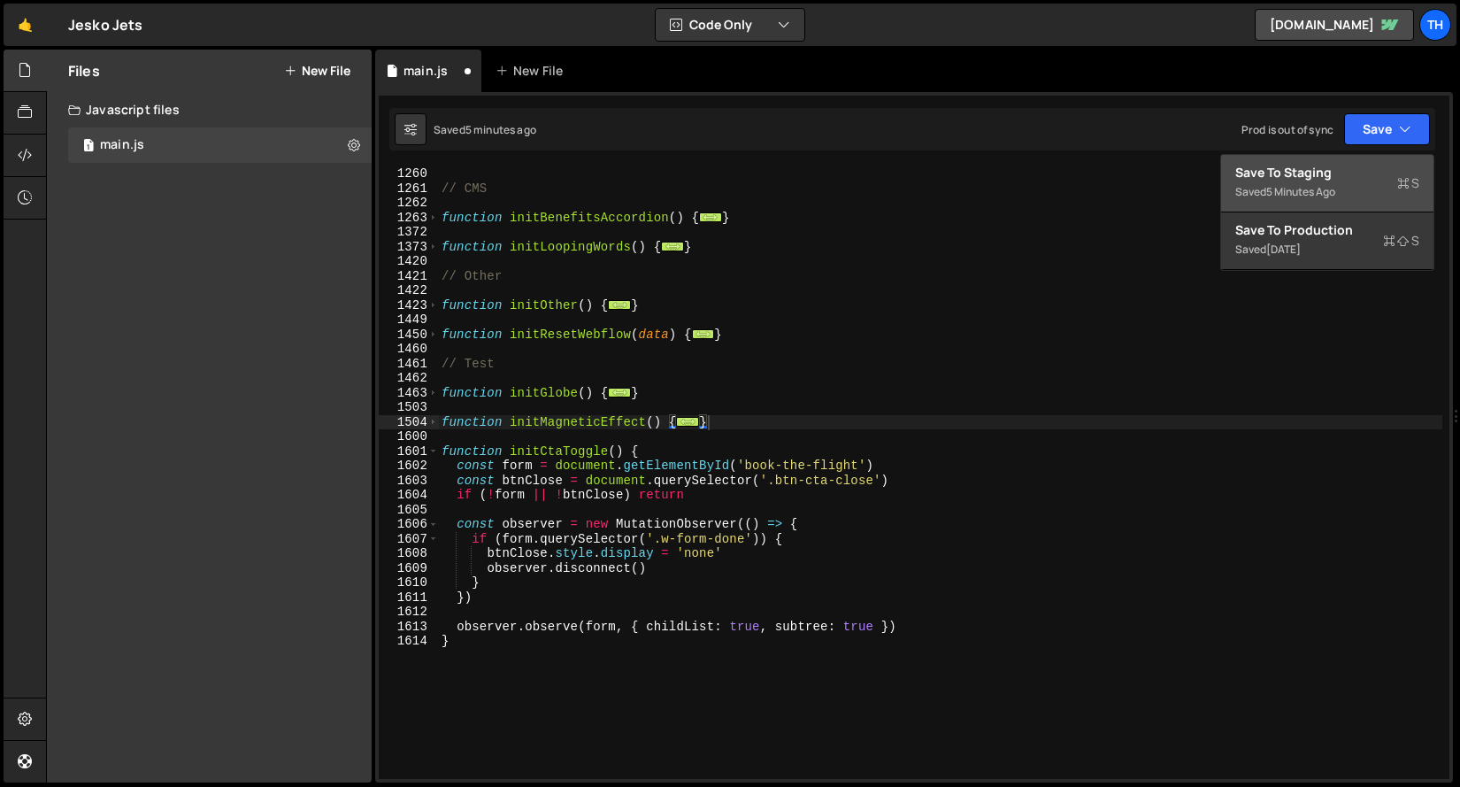
click at [1358, 177] on div "Save to Staging S" at bounding box center [1327, 173] width 184 height 18
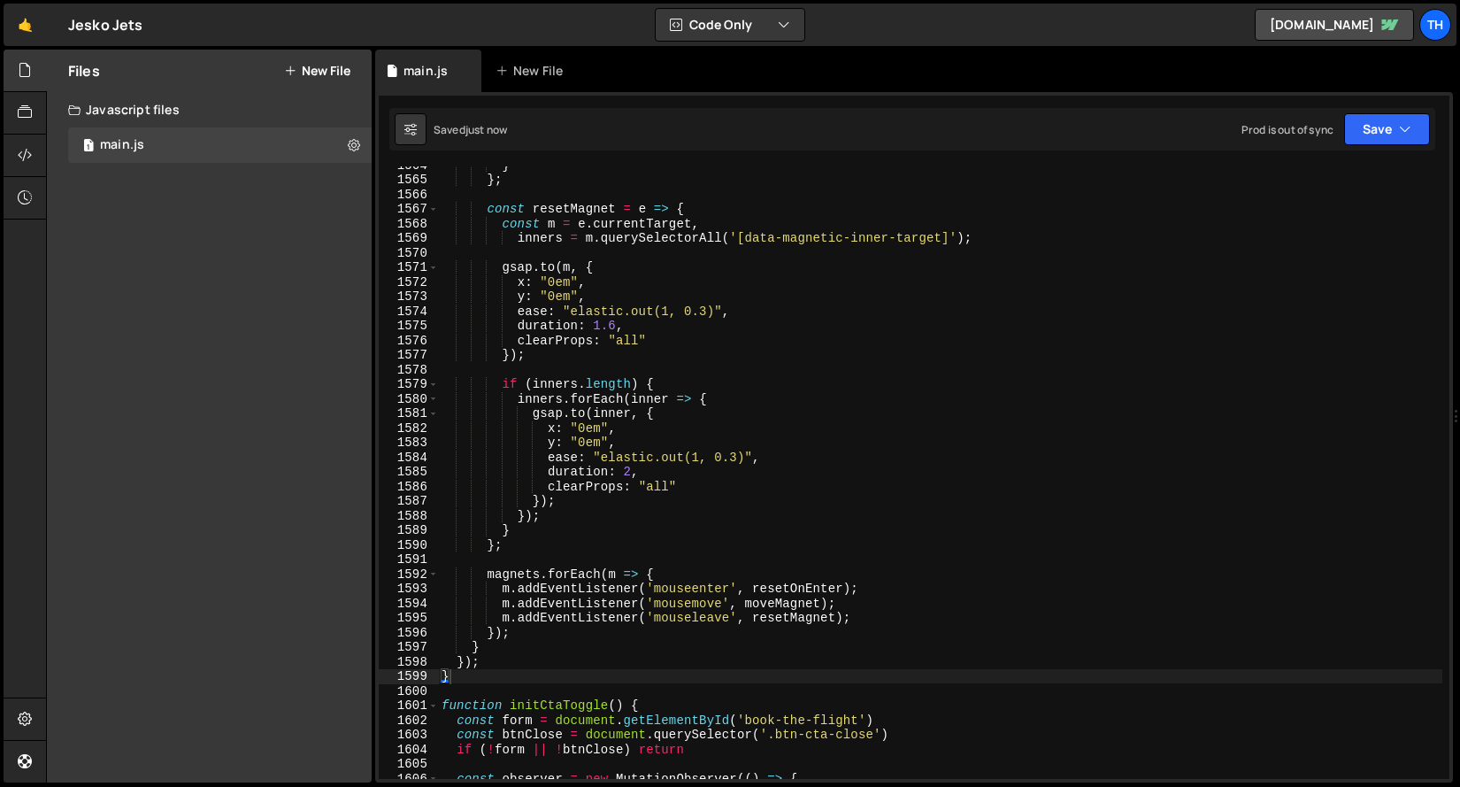
scroll to position [23263, 0]
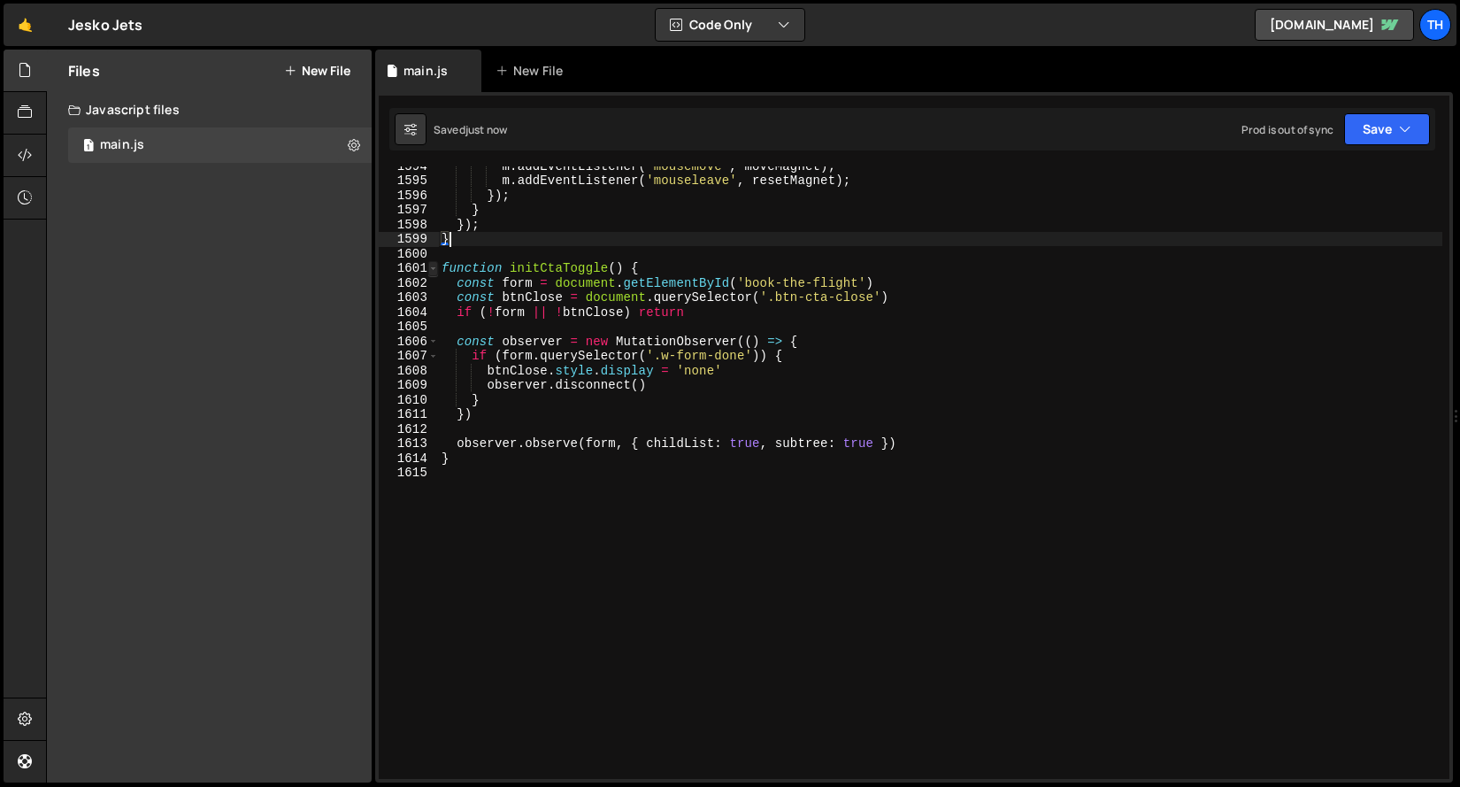
click at [431, 270] on span at bounding box center [433, 268] width 10 height 15
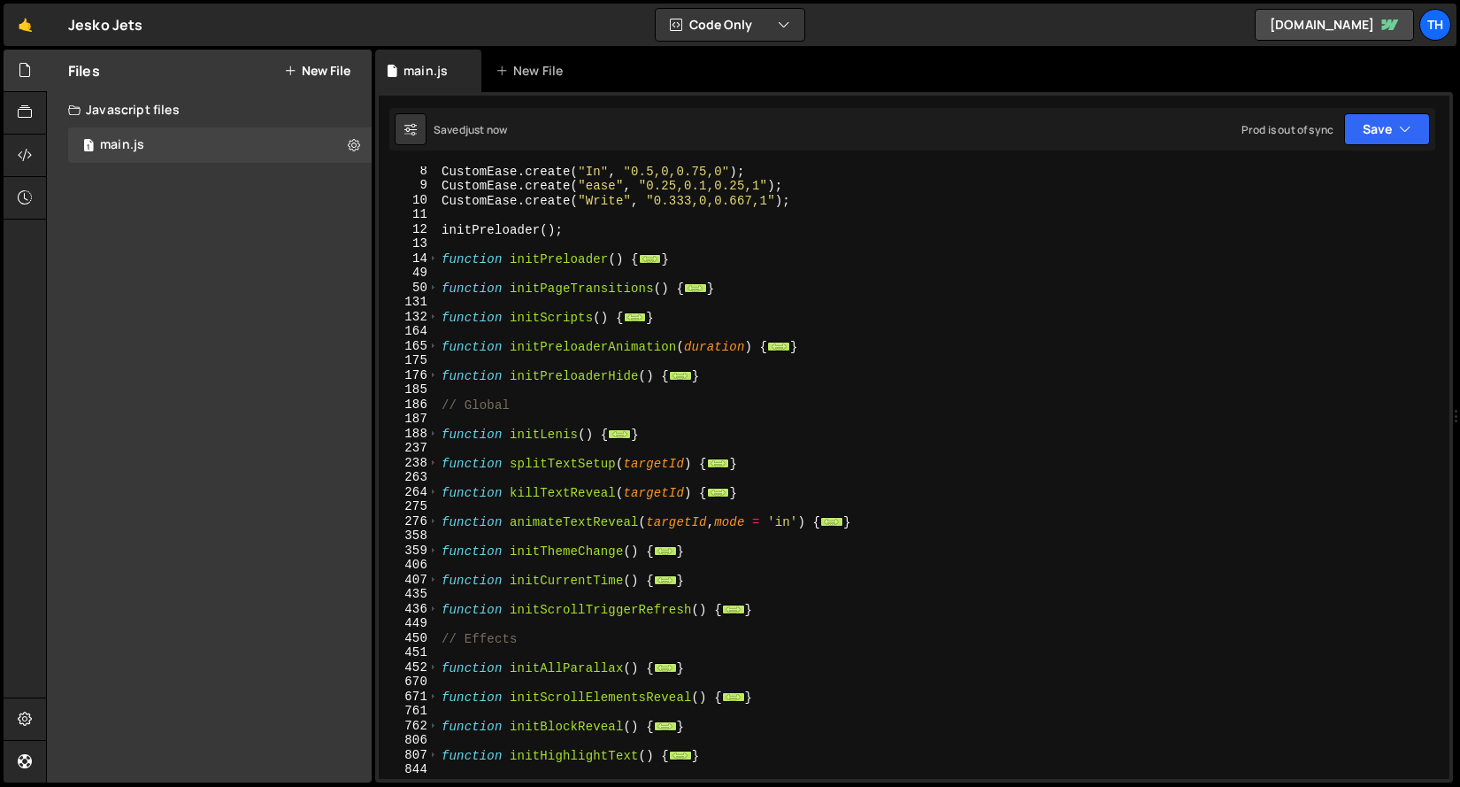
scroll to position [0, 0]
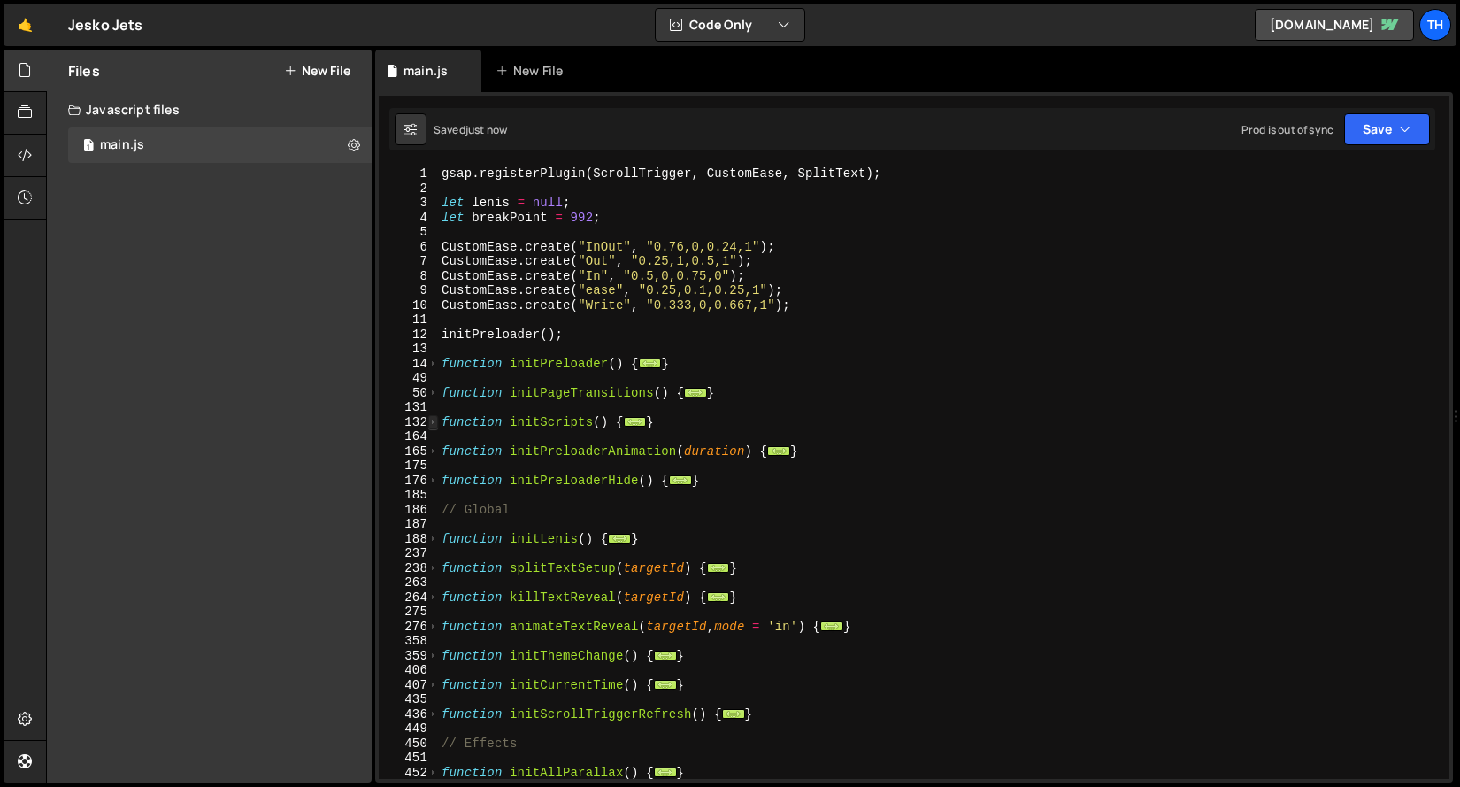
click at [433, 420] on span at bounding box center [433, 422] width 10 height 15
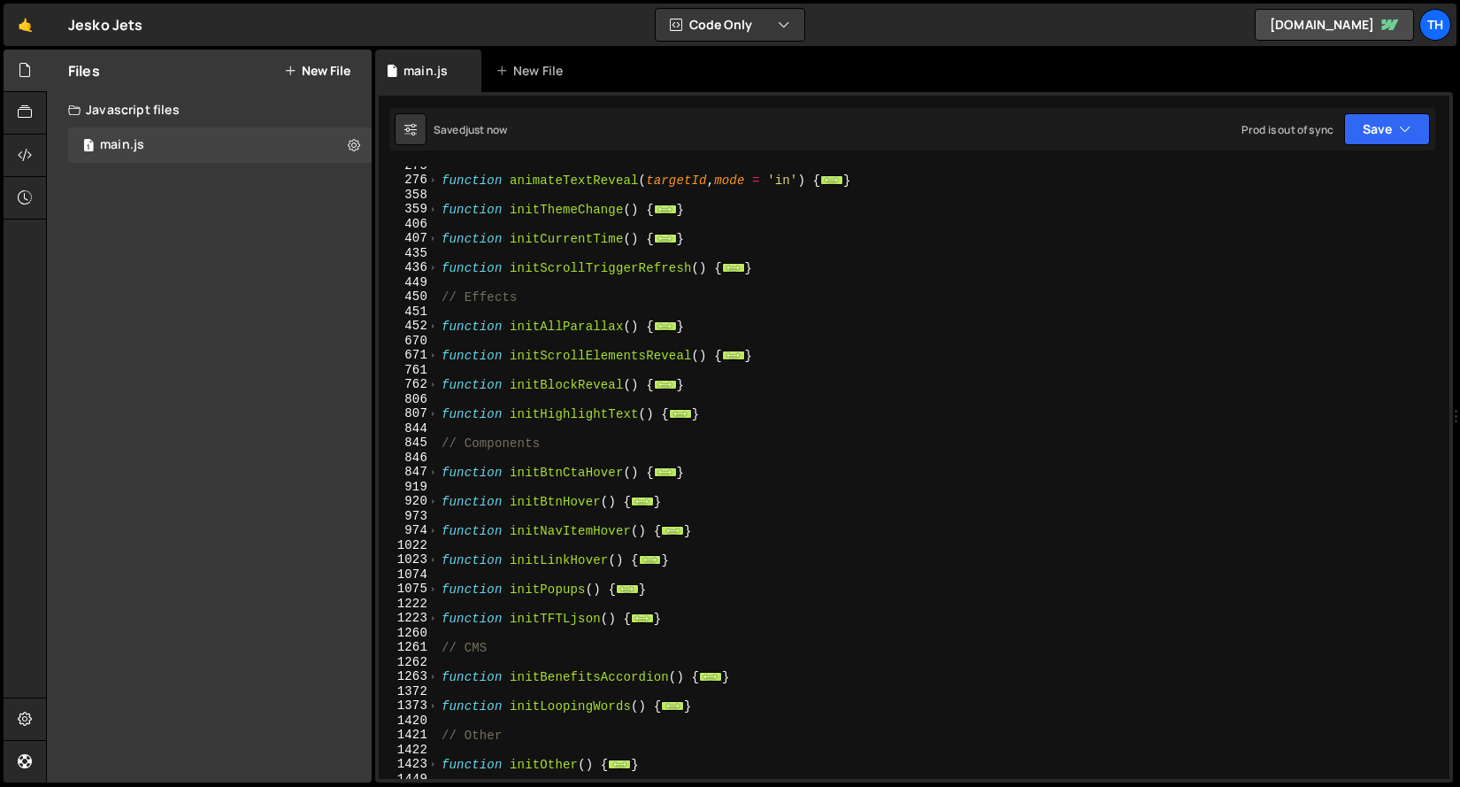
scroll to position [1351, 0]
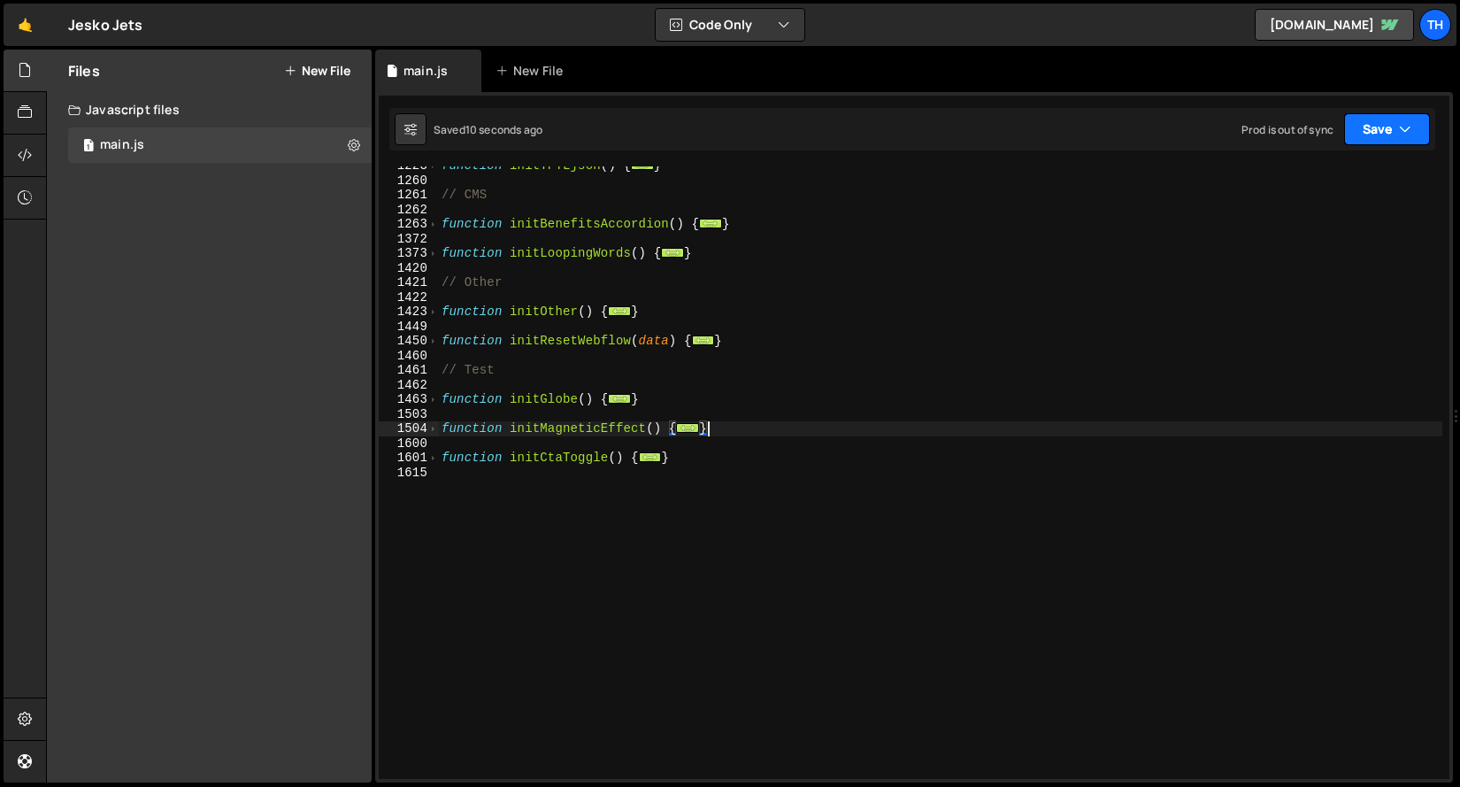
click at [1399, 133] on icon "button" at bounding box center [1405, 129] width 12 height 18
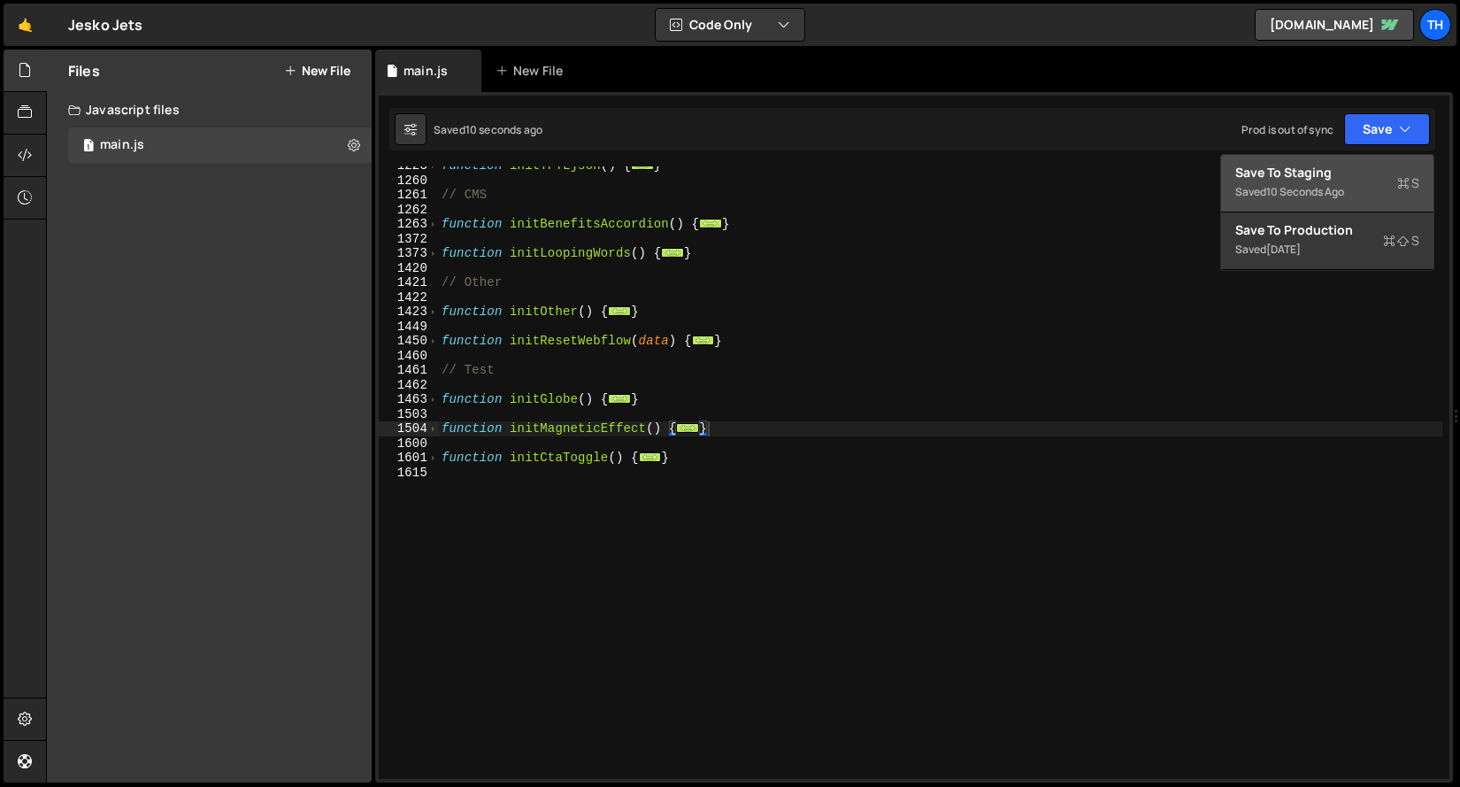
click at [1366, 189] on div "Saved 10 seconds ago" at bounding box center [1327, 191] width 184 height 21
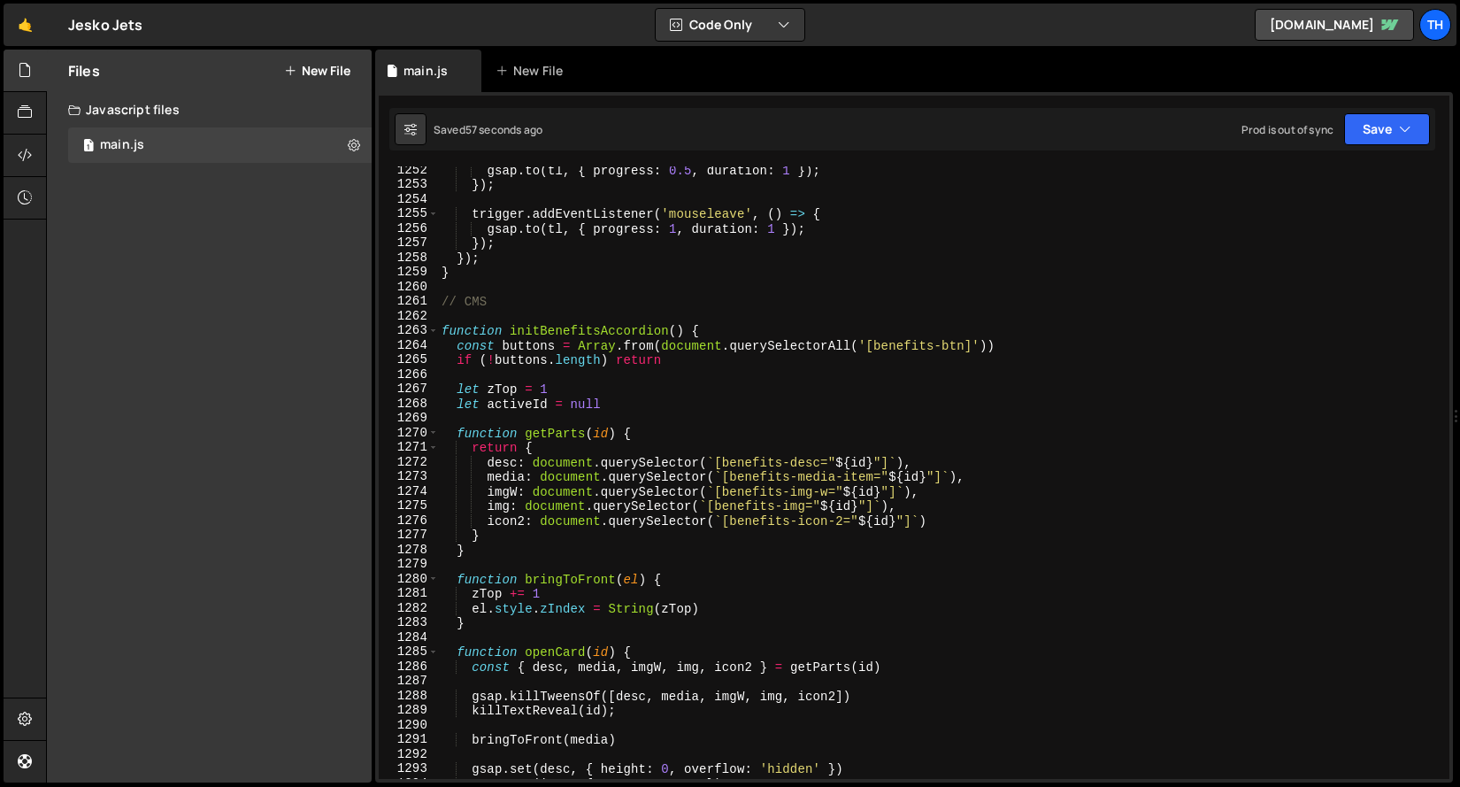
scroll to position [18266, 0]
click at [434, 332] on span at bounding box center [433, 330] width 10 height 15
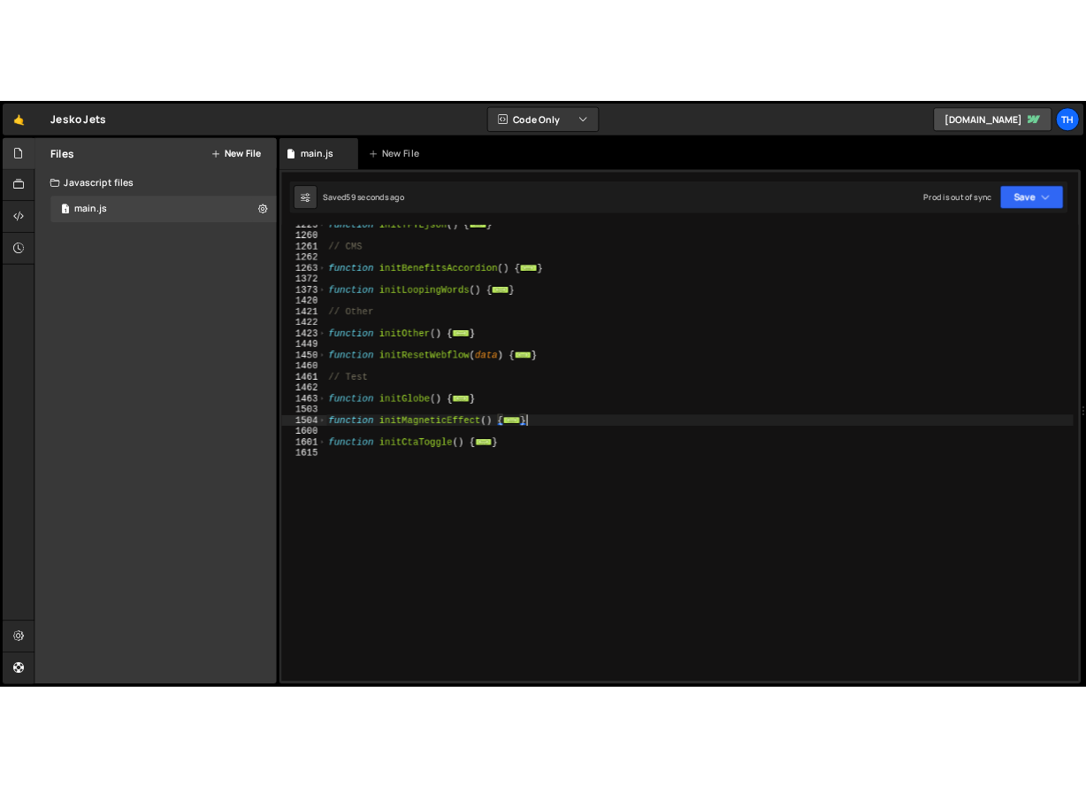
scroll to position [898, 0]
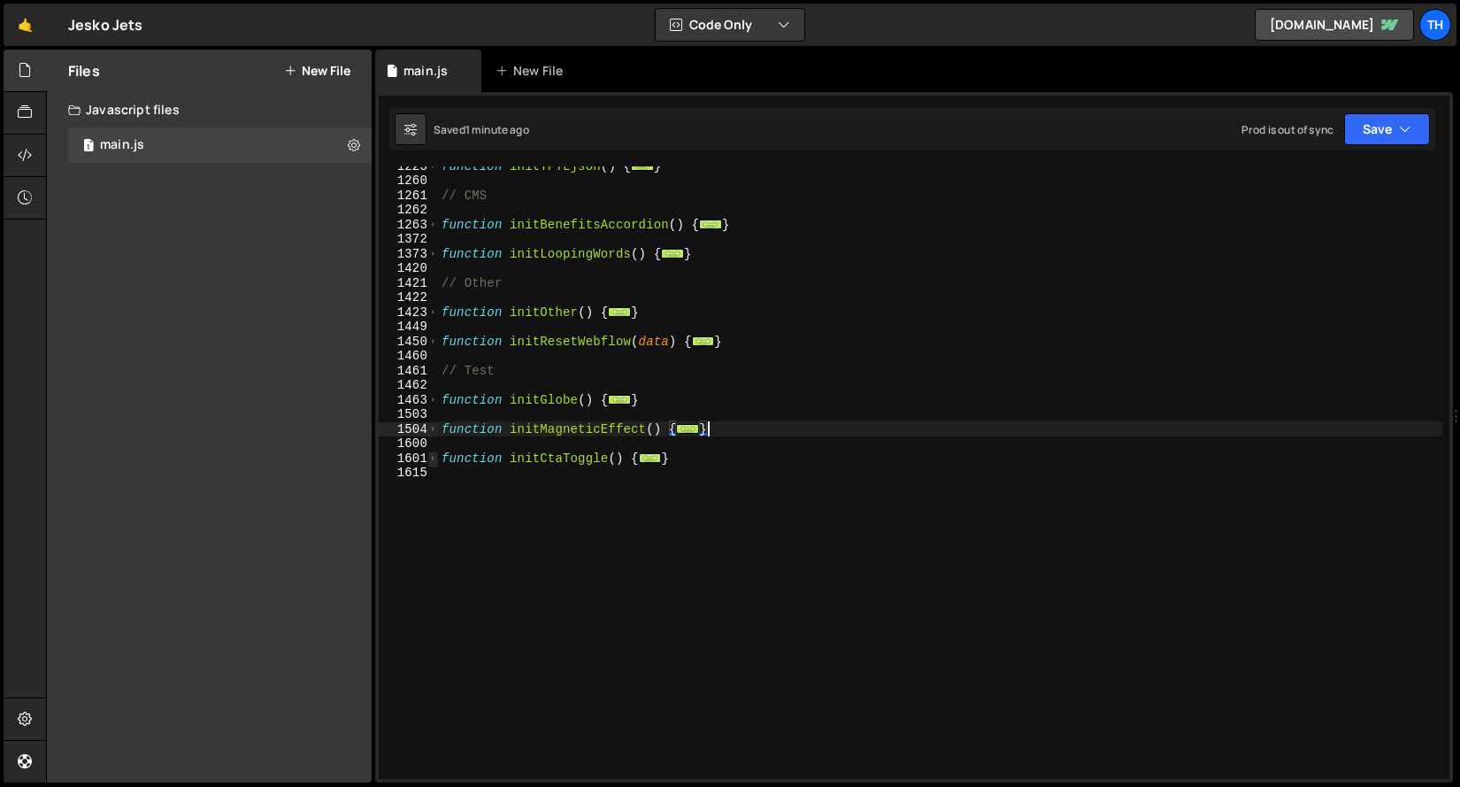
click at [434, 459] on span at bounding box center [433, 458] width 10 height 15
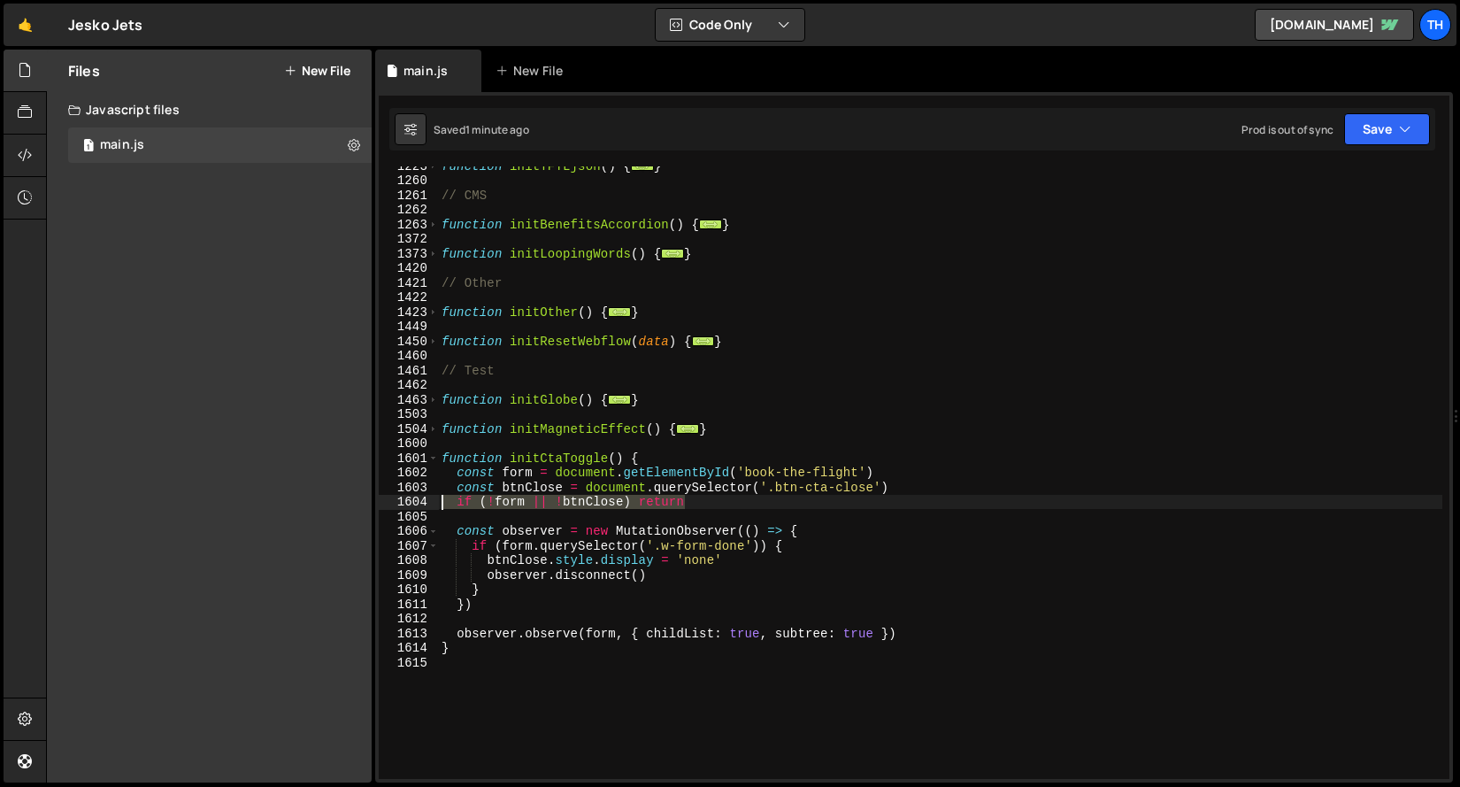
drag, startPoint x: 710, startPoint y: 495, endPoint x: 378, endPoint y: 504, distance: 332.8
click at [378, 504] on div "} 1223 1260 1261 1262 1263 1372 1373 1420 1421 1422 1423 1449 1450 1460 1461 14…" at bounding box center [914, 437] width 1078 height 690
type textarea "if (!form || !btnClose) return"
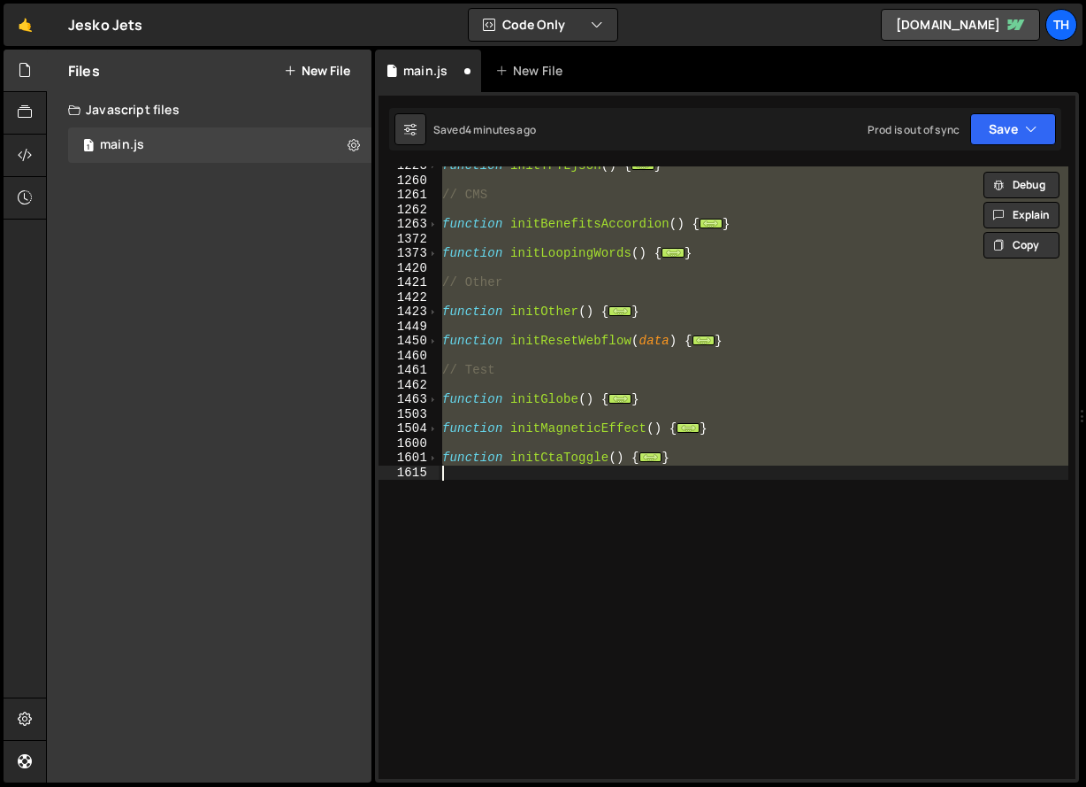
scroll to position [1073, 0]
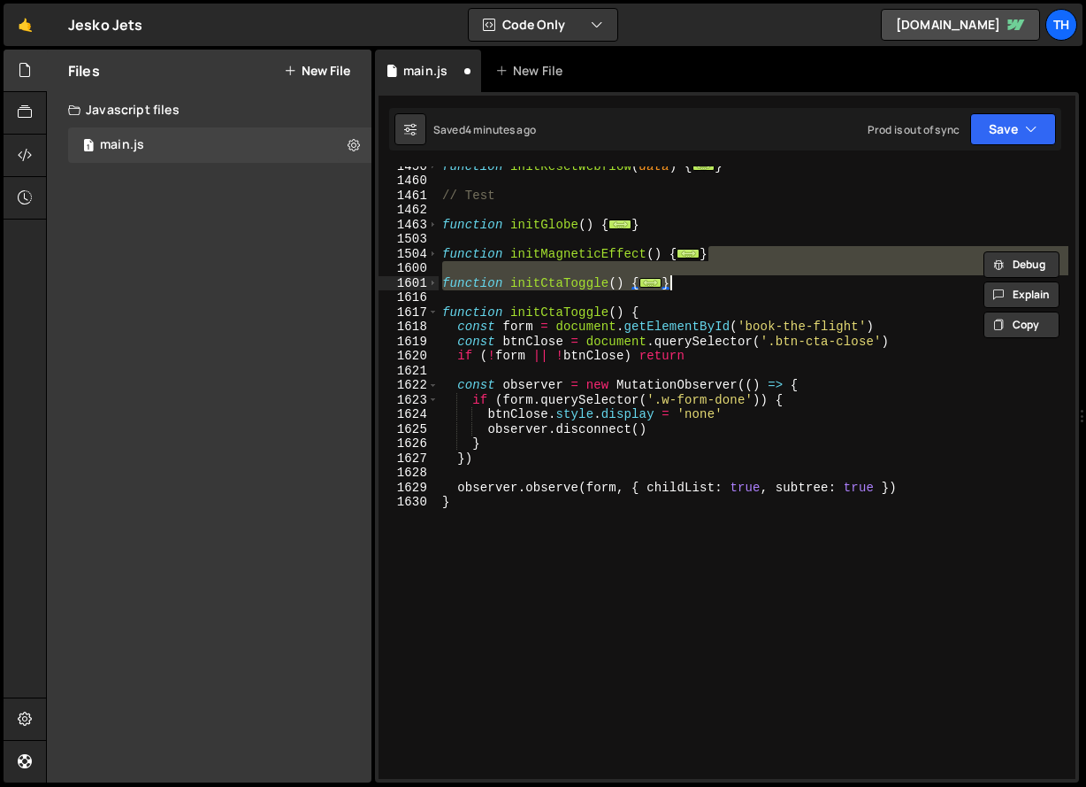
type textarea "function initFormWatcher() {"
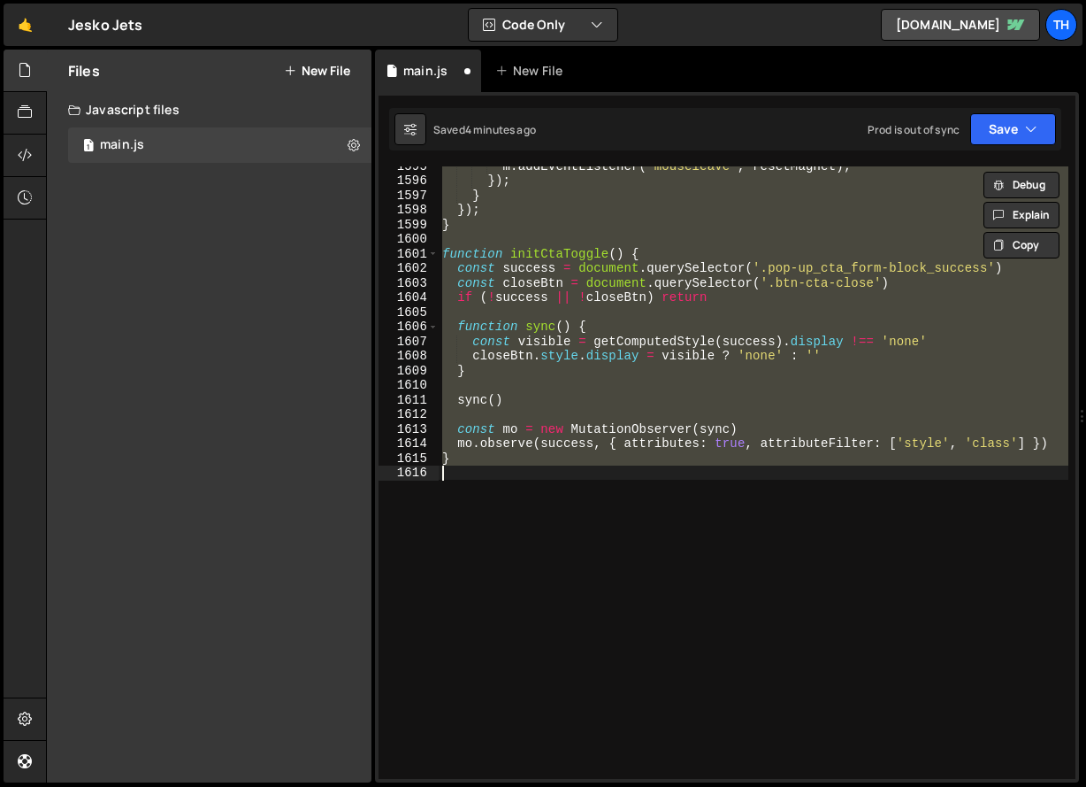
scroll to position [2044, 0]
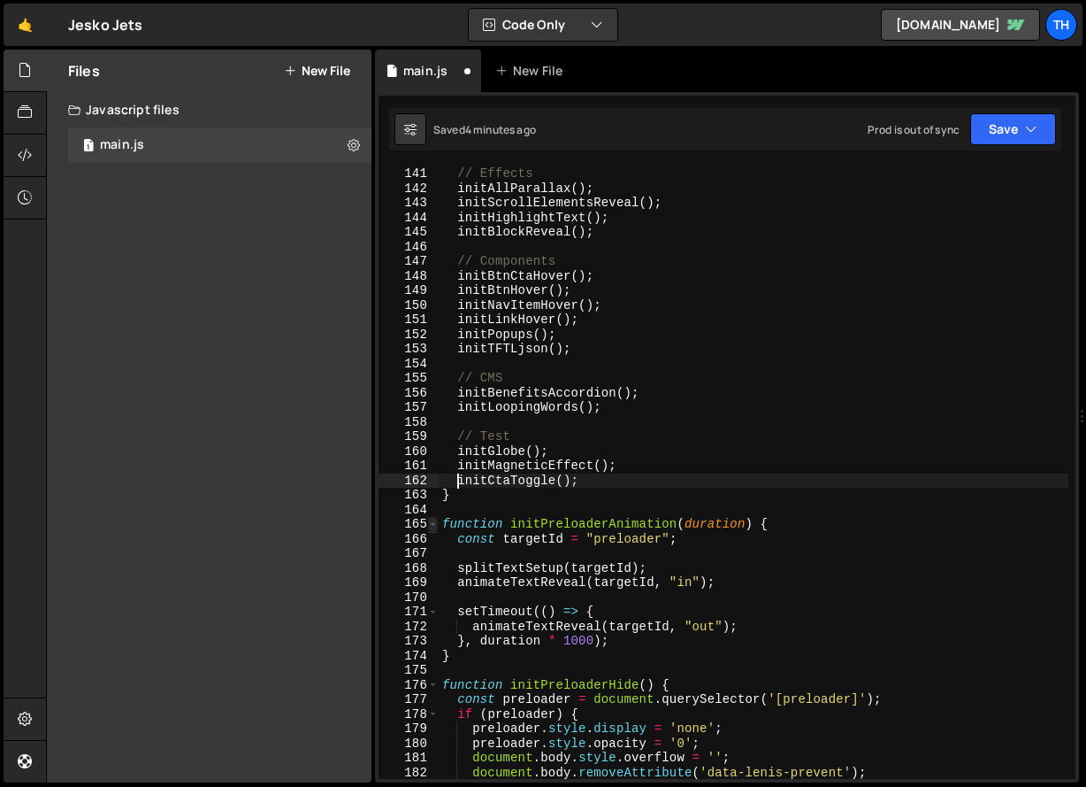
click at [428, 525] on span at bounding box center [433, 524] width 10 height 15
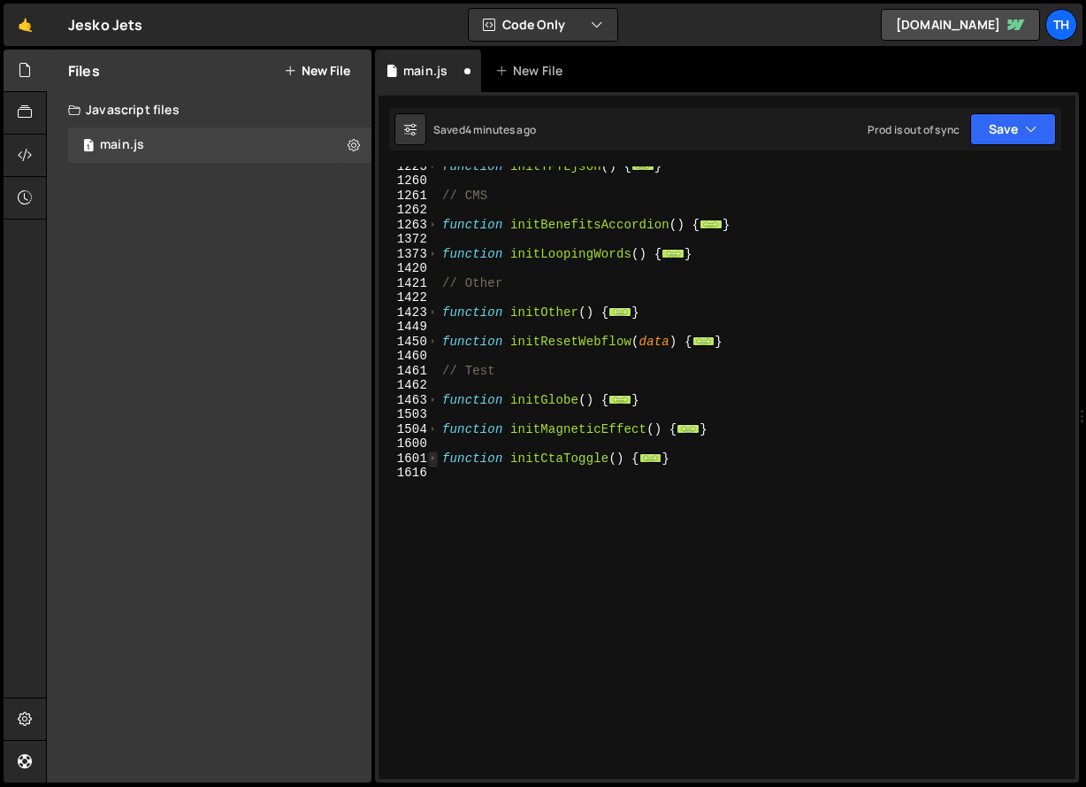
click at [434, 455] on span at bounding box center [433, 458] width 10 height 15
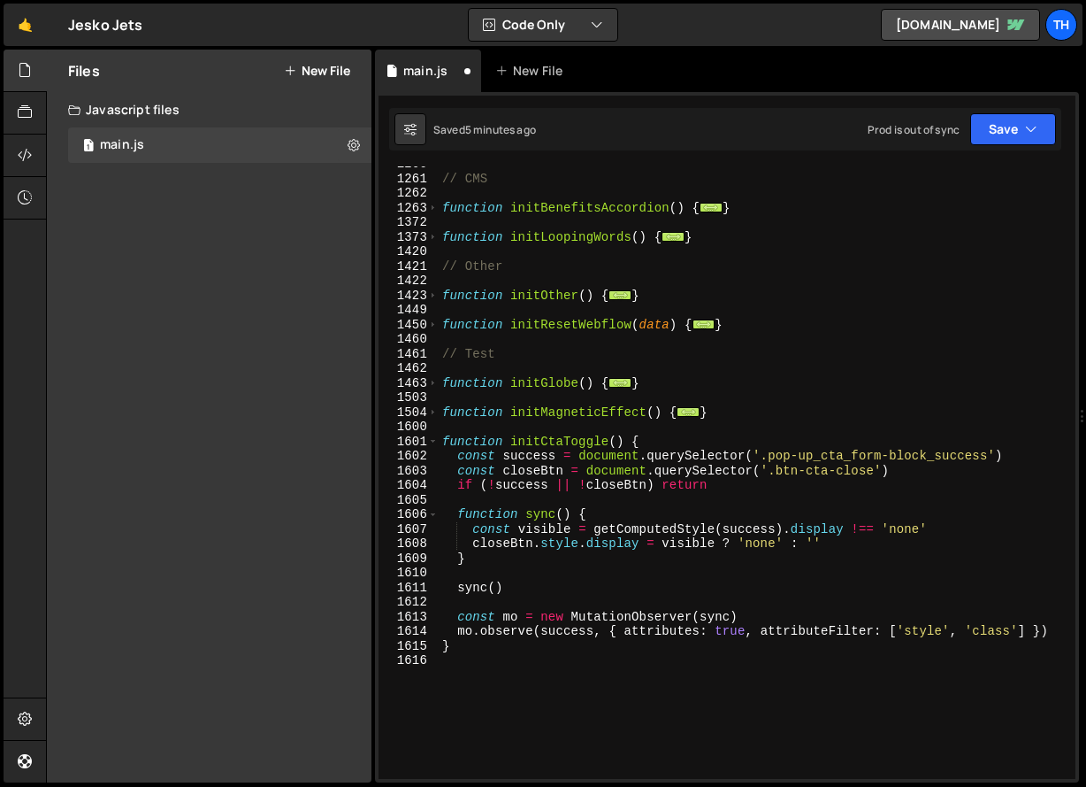
scroll to position [915, 0]
click at [956, 457] on div "// CMS function initBenefitsAccordion ( ) { ... } function initLoopingWords ( )…" at bounding box center [754, 477] width 630 height 641
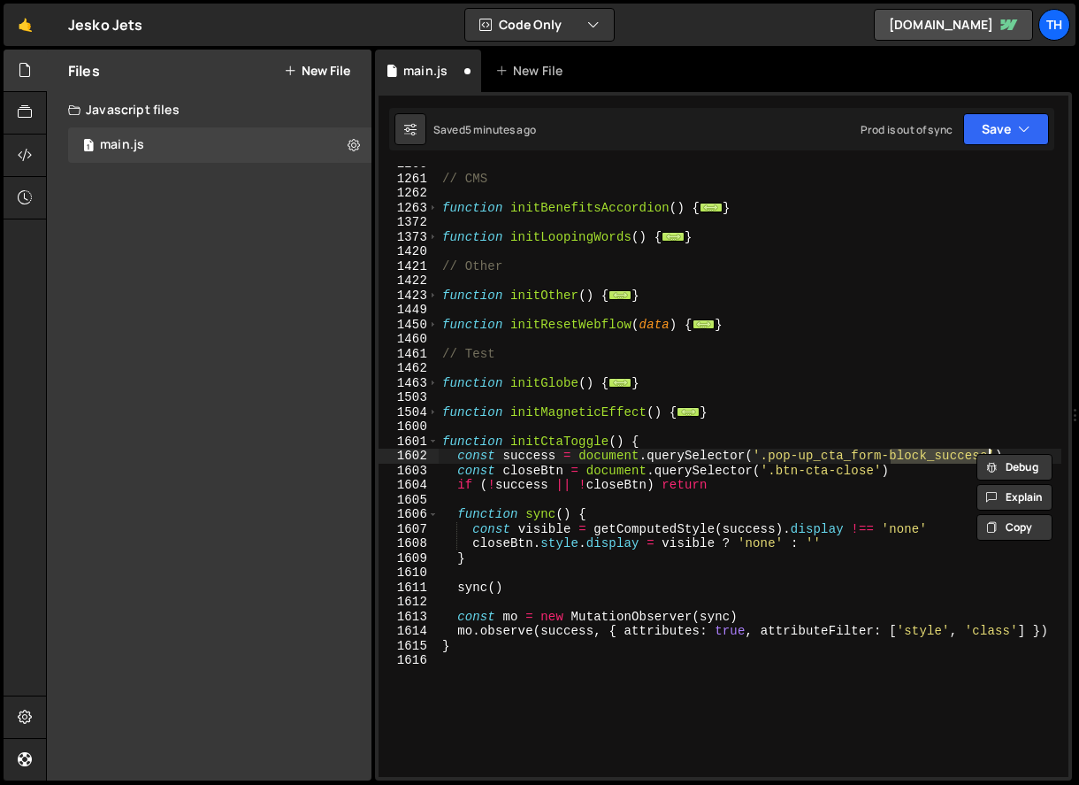
click at [951, 457] on div "// CMS function initBenefitsAccordion ( ) { ... } function initLoopingWords ( )…" at bounding box center [750, 471] width 623 height 610
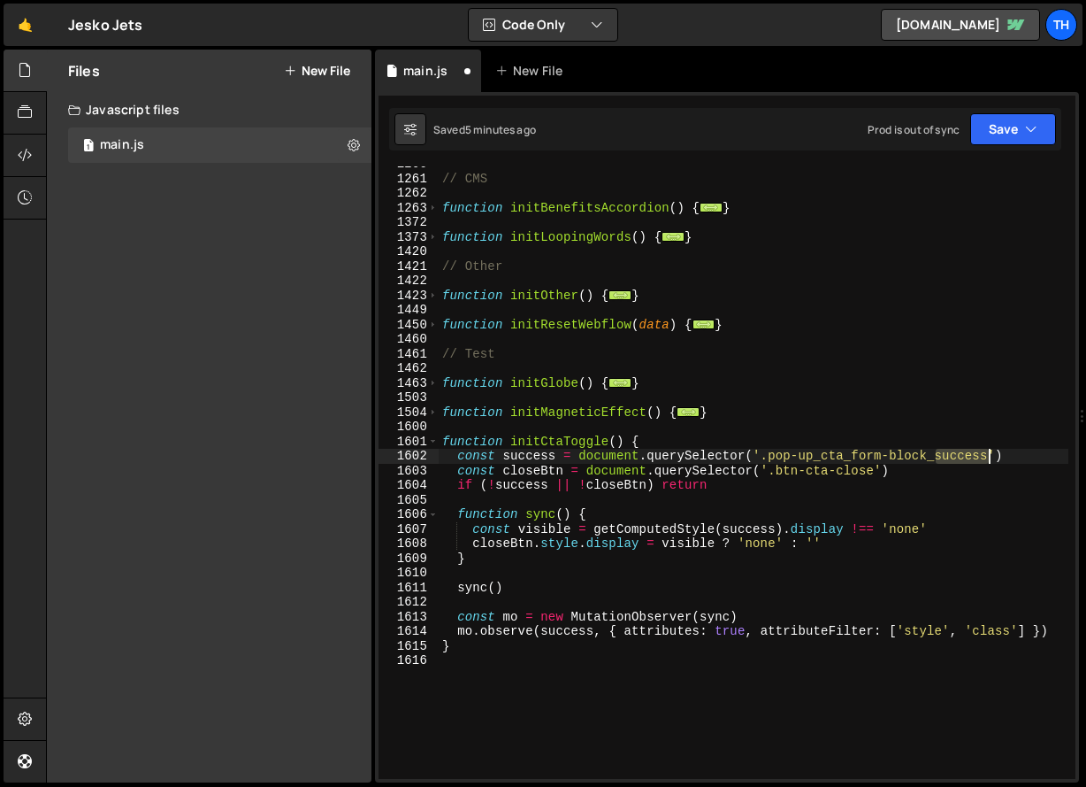
drag, startPoint x: 938, startPoint y: 457, endPoint x: 986, endPoint y: 457, distance: 48.7
click at [986, 457] on div "// CMS function initBenefitsAccordion ( ) { ... } function initLoopingWords ( )…" at bounding box center [754, 477] width 630 height 641
click at [1012, 142] on button "Save" at bounding box center [1014, 129] width 86 height 32
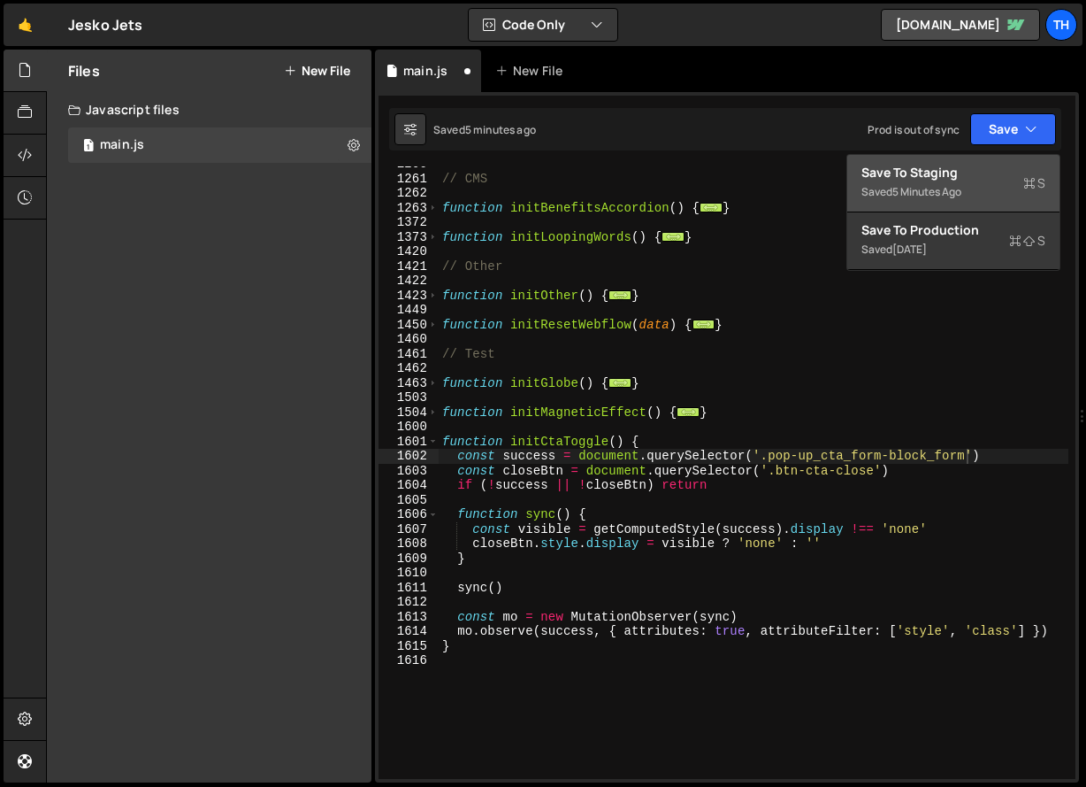
click at [1012, 167] on div "Save to Staging S" at bounding box center [954, 173] width 184 height 18
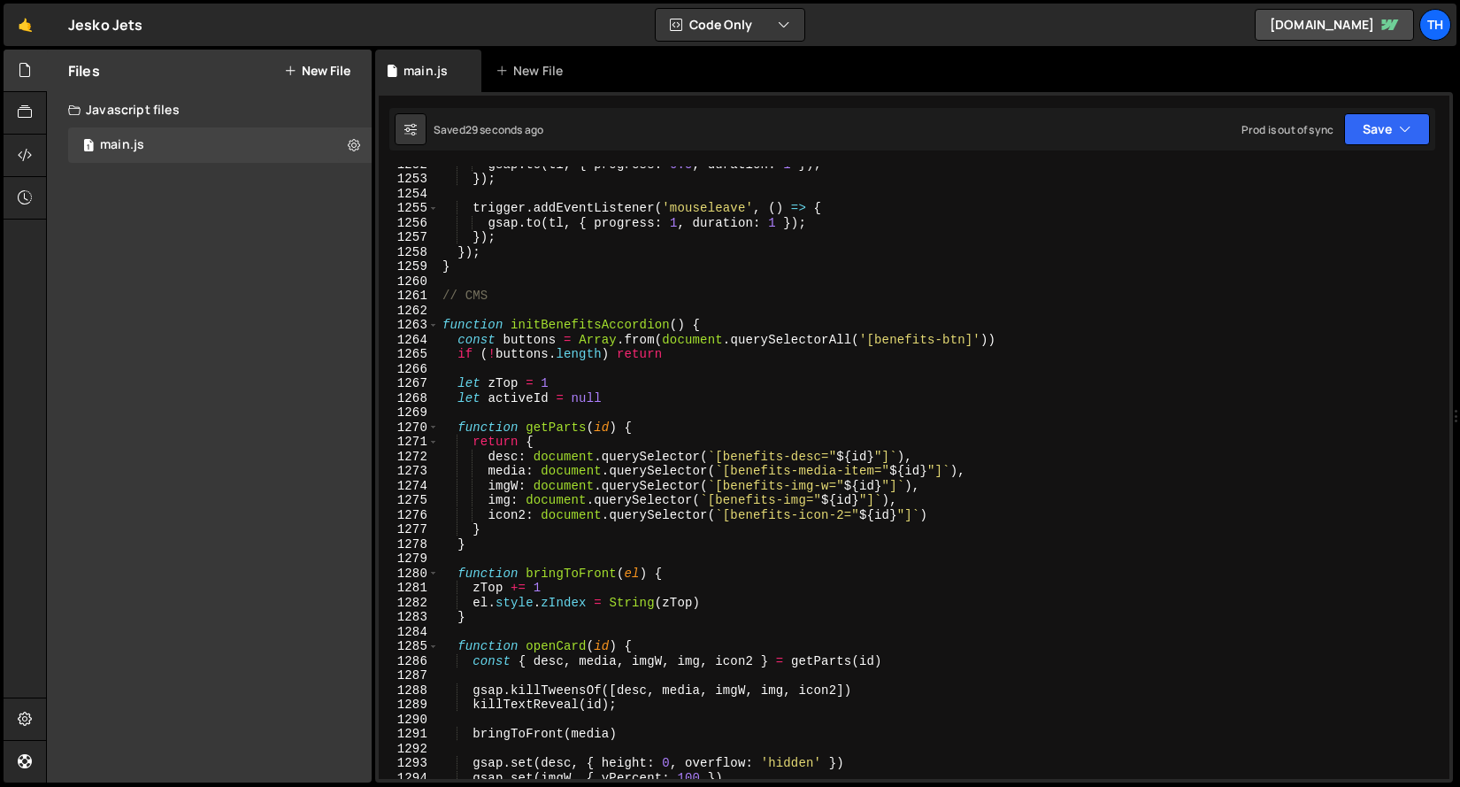
scroll to position [18272, 0]
click at [440, 324] on div "gsap . to ( tl , { progress : 0.5 , duration : 1 }) ; }) ; trigger . addEventLi…" at bounding box center [940, 477] width 1003 height 641
click at [436, 324] on span at bounding box center [433, 325] width 10 height 15
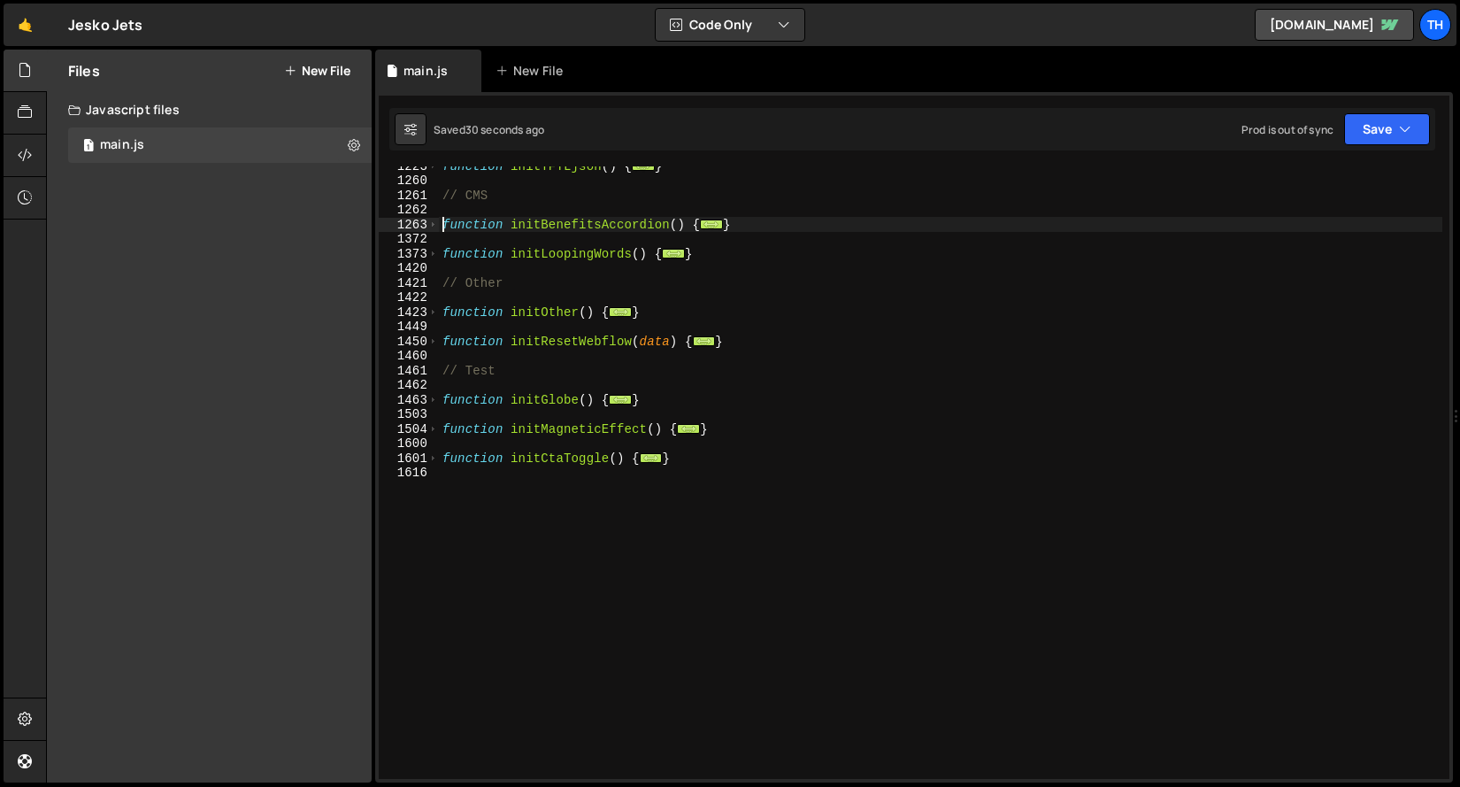
scroll to position [898, 0]
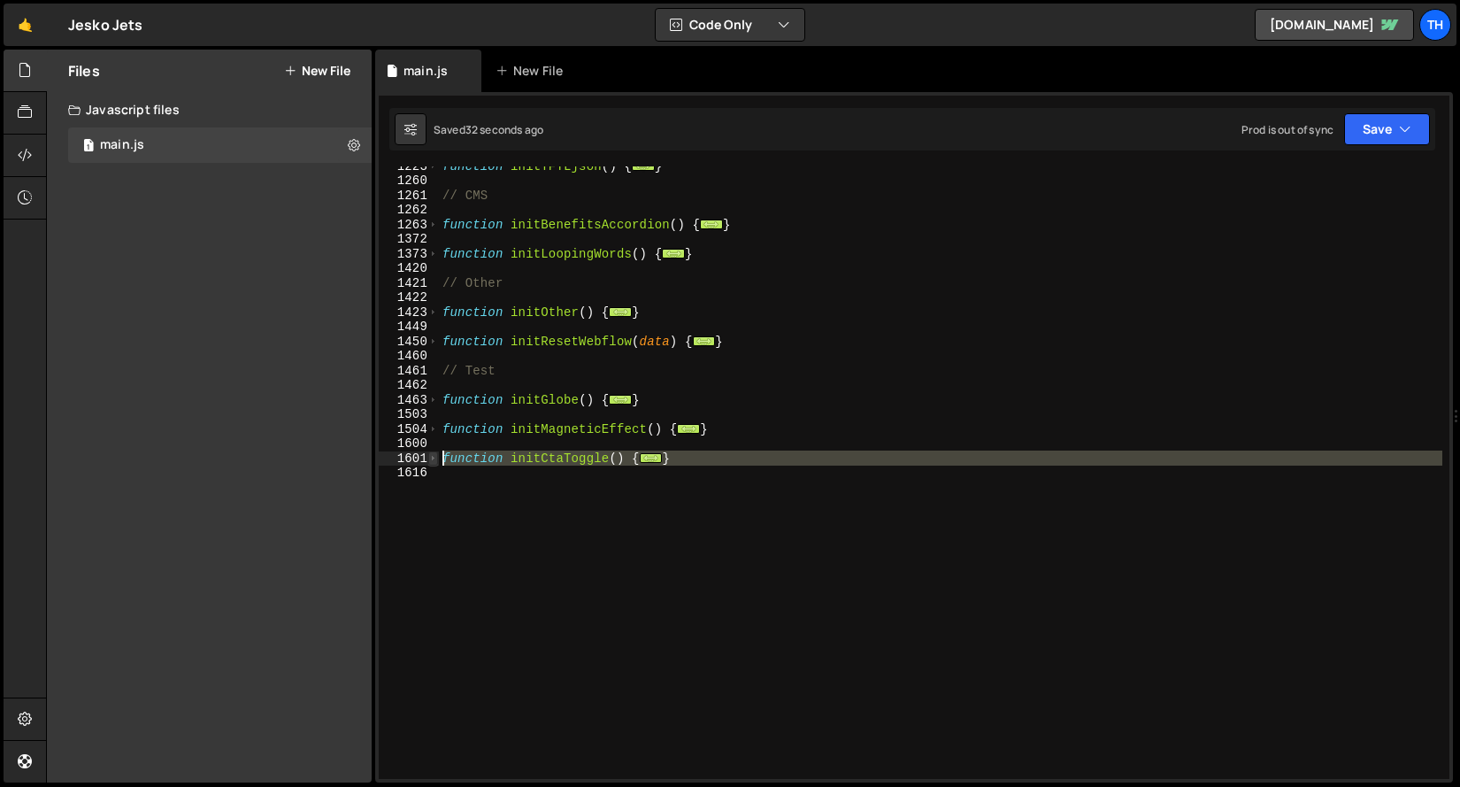
drag, startPoint x: 503, startPoint y: 472, endPoint x: 431, endPoint y: 457, distance: 74.3
click at [431, 457] on div "function initBenefitsAccordion() { 1223 1260 1261 1262 1263 1372 1373 1420 1421…" at bounding box center [914, 472] width 1071 height 612
type textarea "function initCtaToggle() { const success = document.querySelector('.pop-up_cta_…"
click at [480, 505] on div "function initTFTLjson ( ) { ... } // CMS function initBenefitsAccordion ( ) { .…" at bounding box center [940, 472] width 1003 height 612
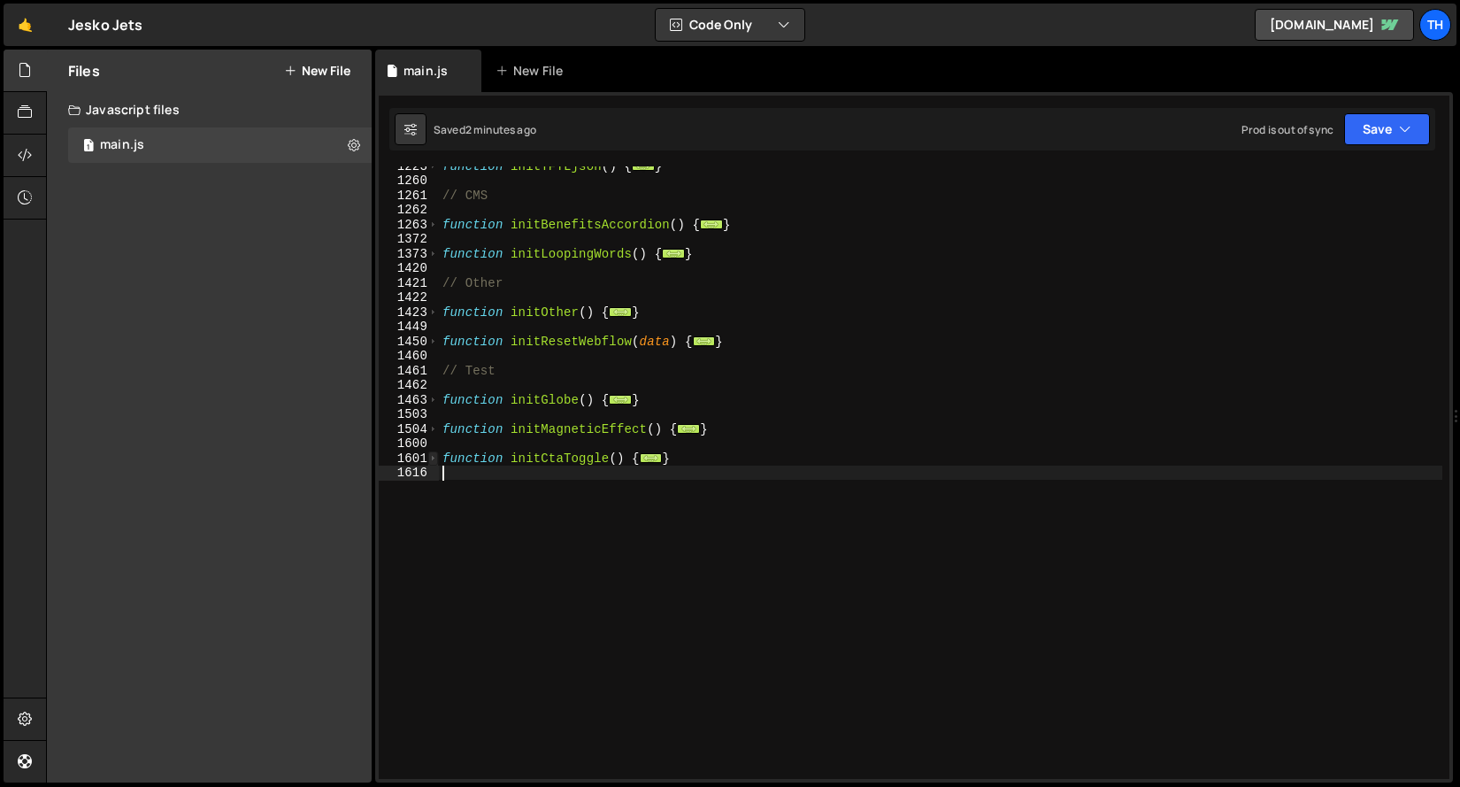
click at [434, 459] on span at bounding box center [433, 458] width 10 height 15
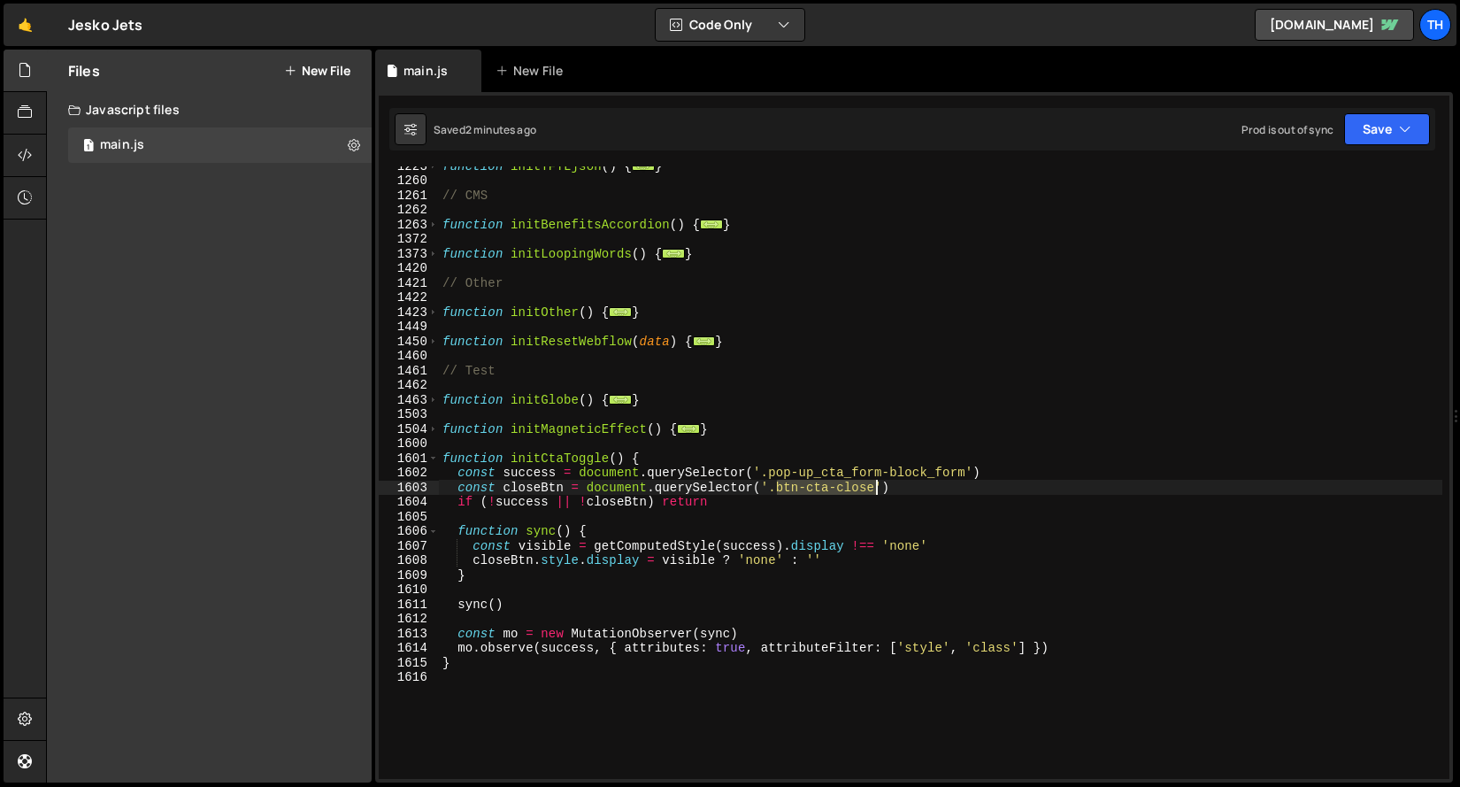
drag, startPoint x: 778, startPoint y: 487, endPoint x: 873, endPoint y: 487, distance: 95.6
click at [873, 487] on div "function initTFTLjson ( ) { ... } // CMS function initBenefitsAccordion ( ) { .…" at bounding box center [940, 478] width 1003 height 641
paste textarea "_c"
click at [776, 491] on div "function initTFTLjson ( ) { ... } // CMS function initBenefitsAccordion ( ) { .…" at bounding box center [940, 478] width 1003 height 641
click at [1408, 133] on icon "button" at bounding box center [1405, 129] width 12 height 18
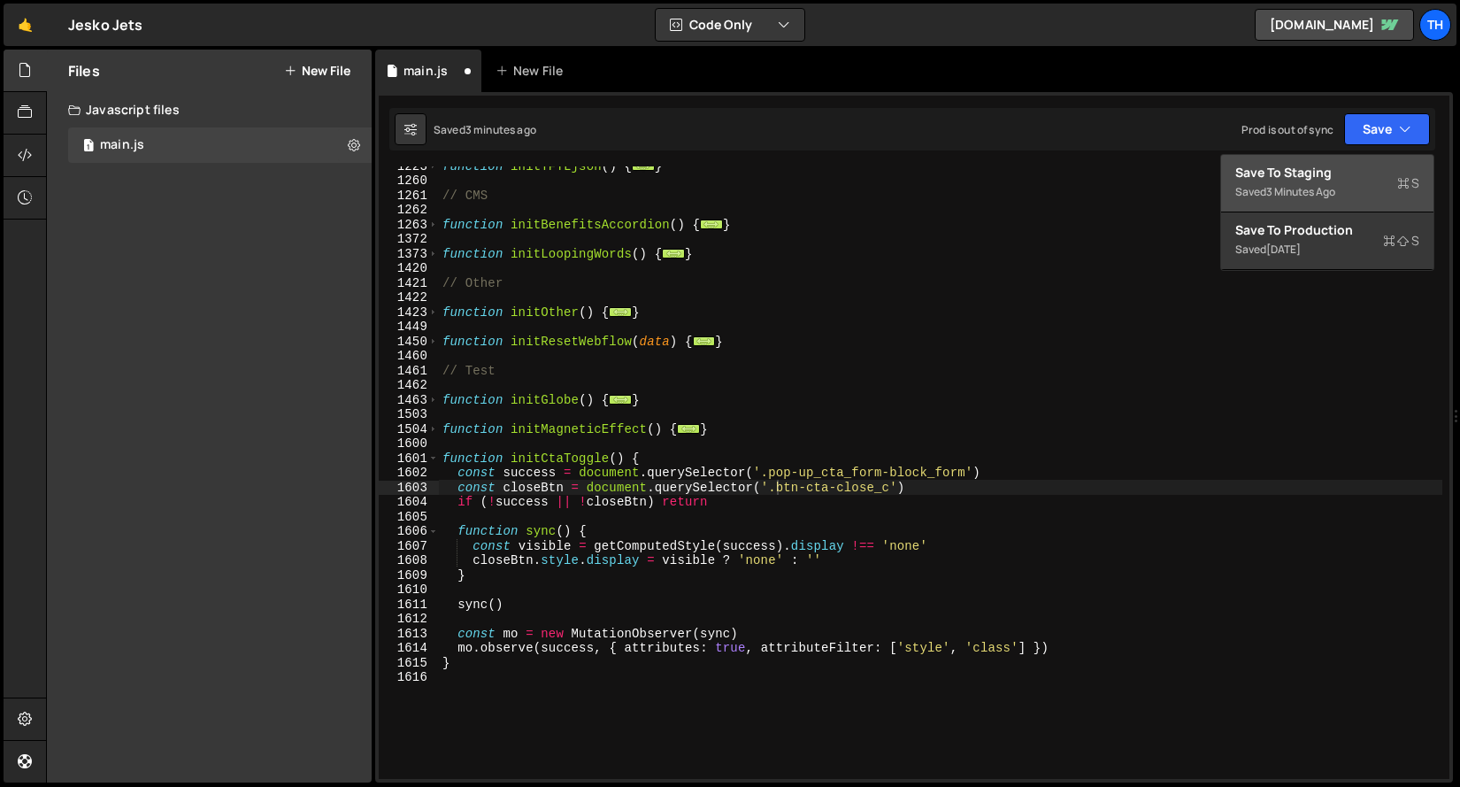
click at [1347, 165] on div "Save to Staging S" at bounding box center [1327, 173] width 184 height 18
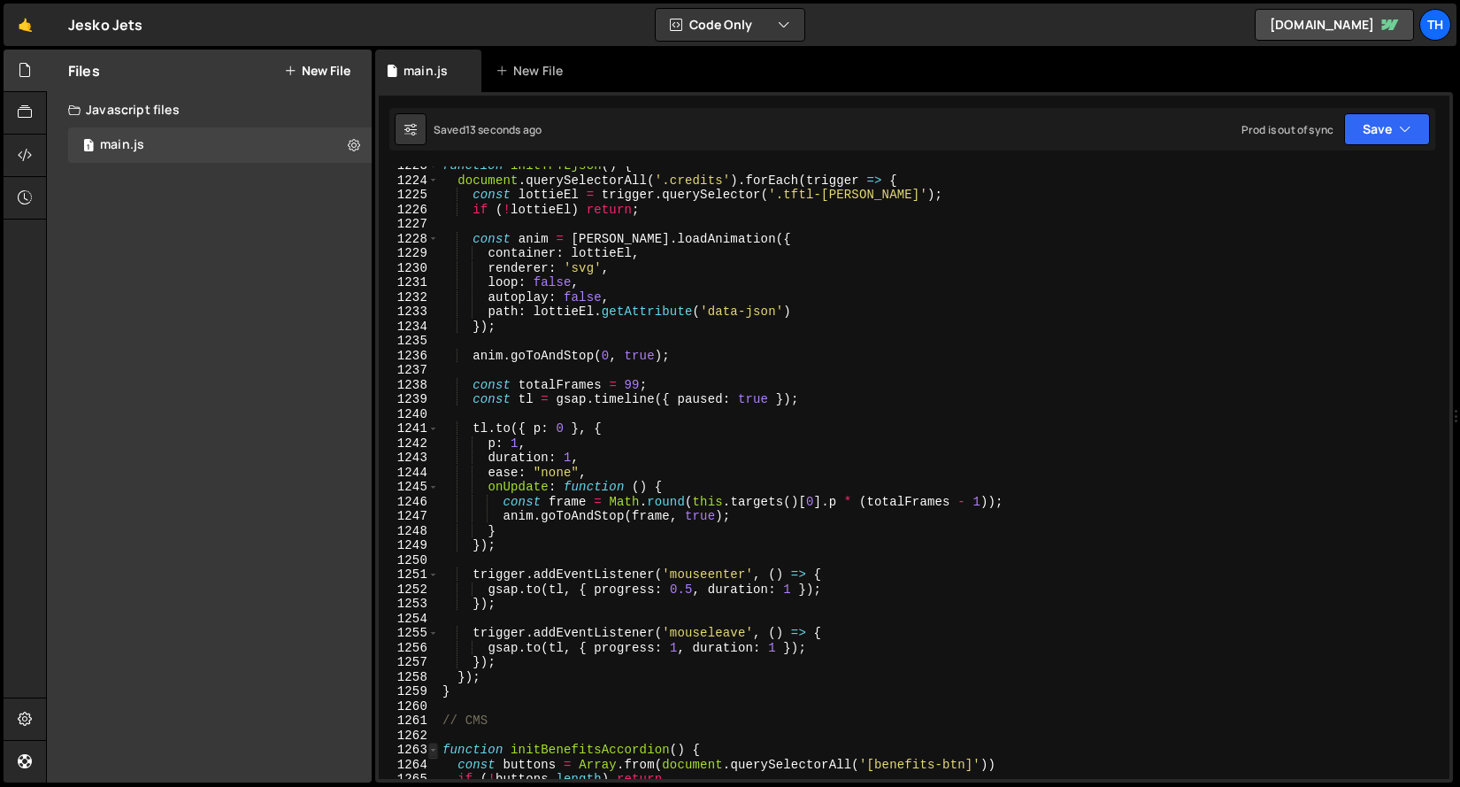
click at [433, 748] on span at bounding box center [433, 749] width 10 height 15
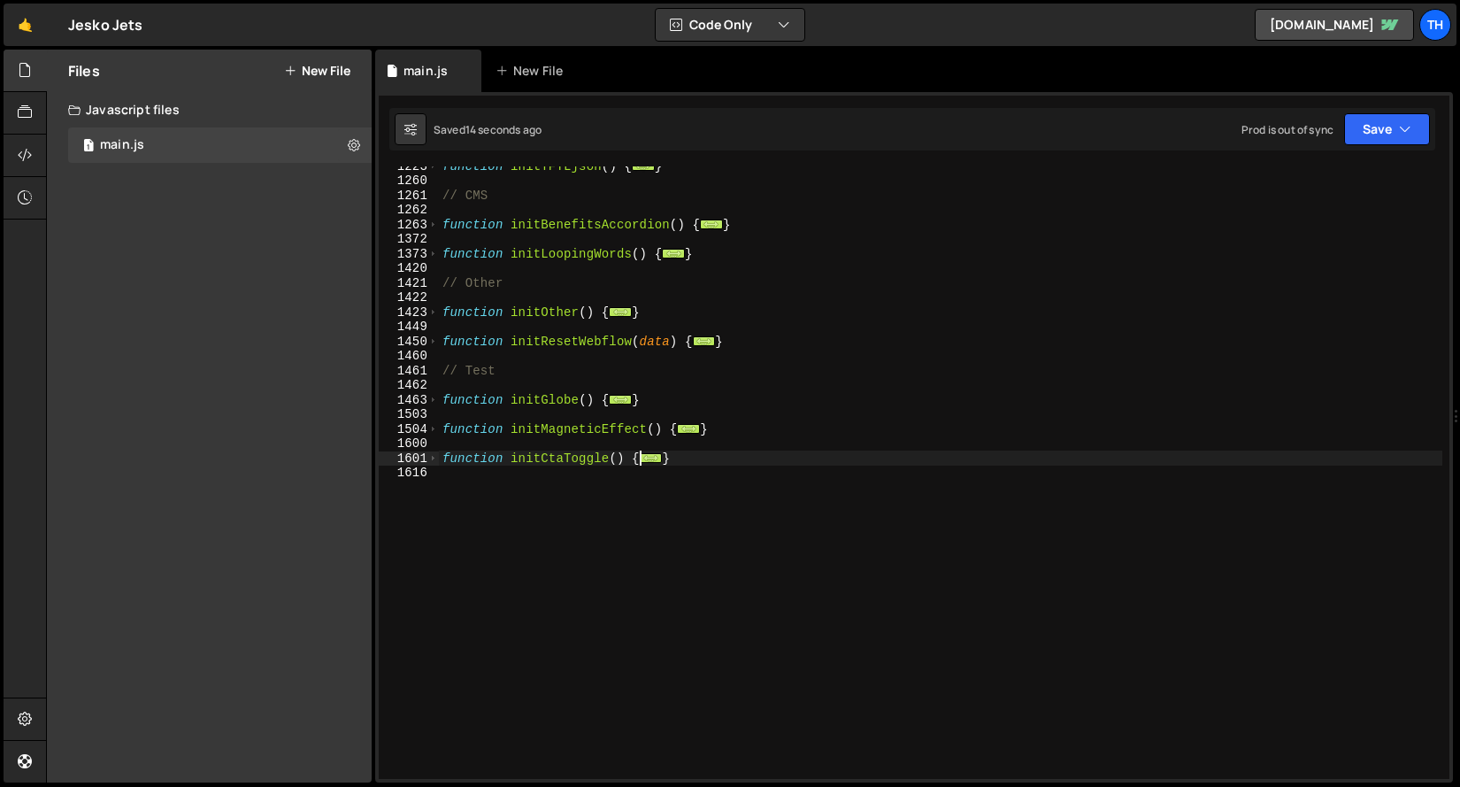
scroll to position [898, 0]
click at [432, 452] on span at bounding box center [433, 458] width 10 height 15
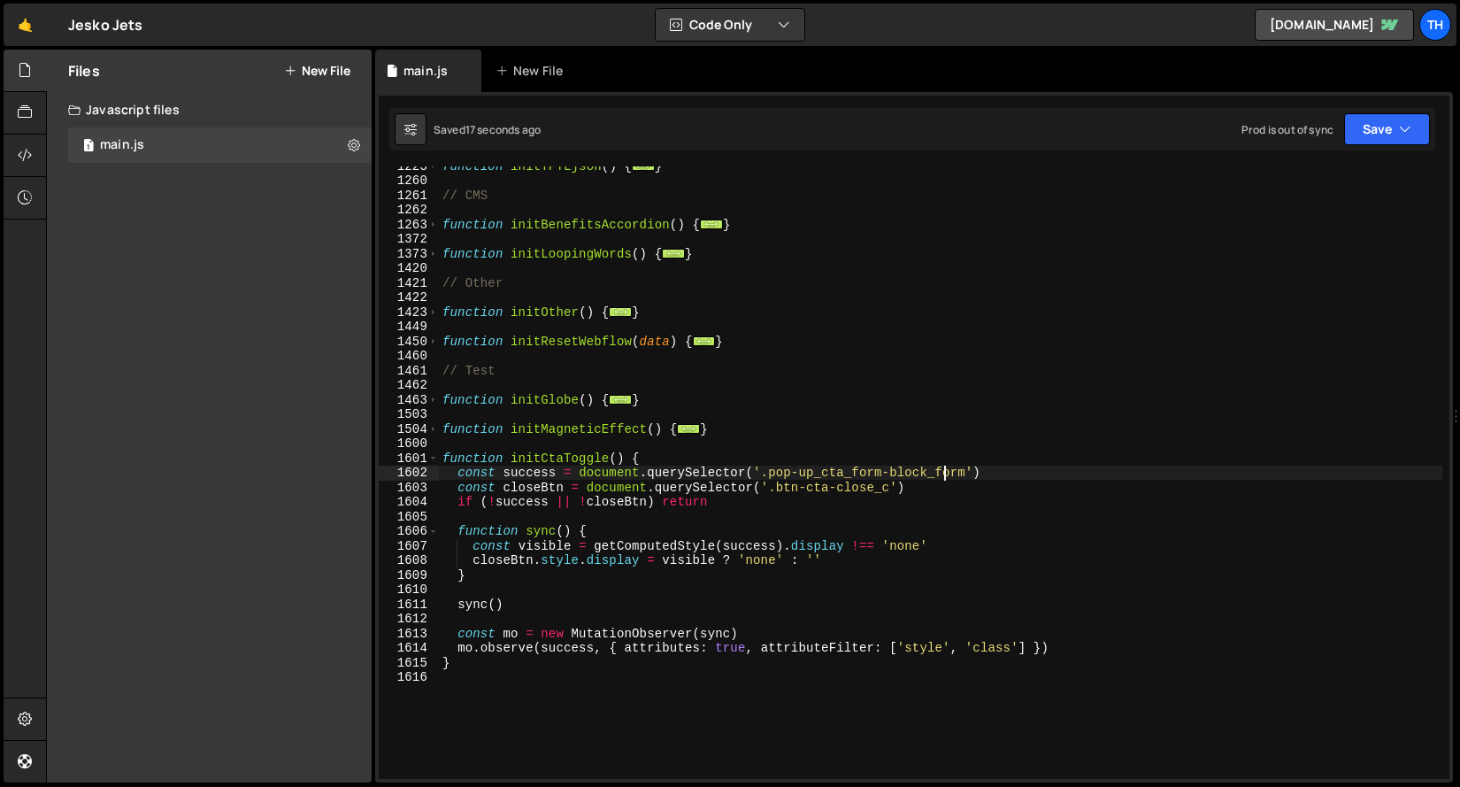
click at [945, 472] on div "function initTFTLjson ( ) { ... } // CMS function initBenefitsAccordion ( ) { .…" at bounding box center [940, 478] width 1003 height 641
click at [1380, 124] on button "Save" at bounding box center [1387, 129] width 86 height 32
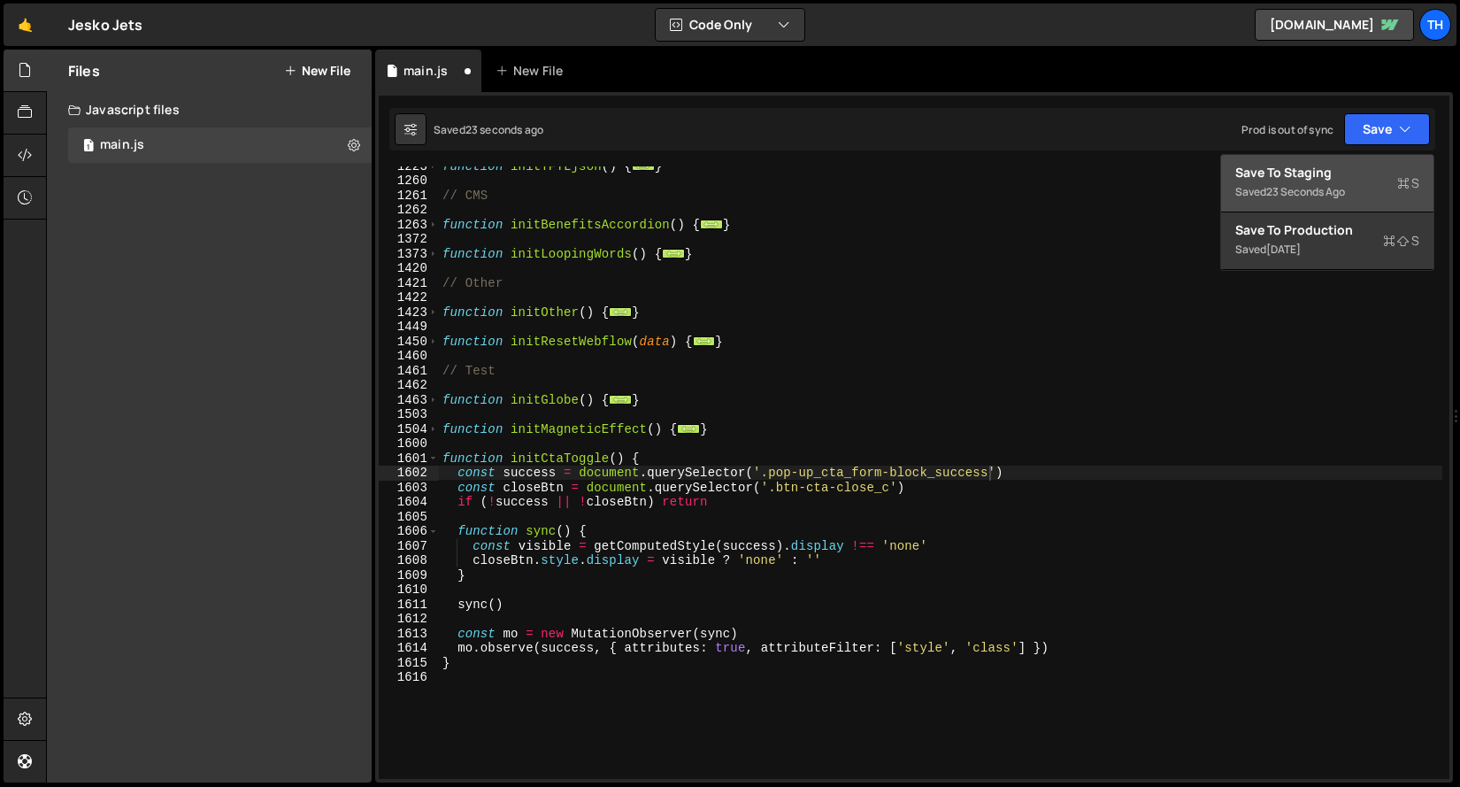
click at [1330, 172] on div "Save to Staging S" at bounding box center [1327, 173] width 184 height 18
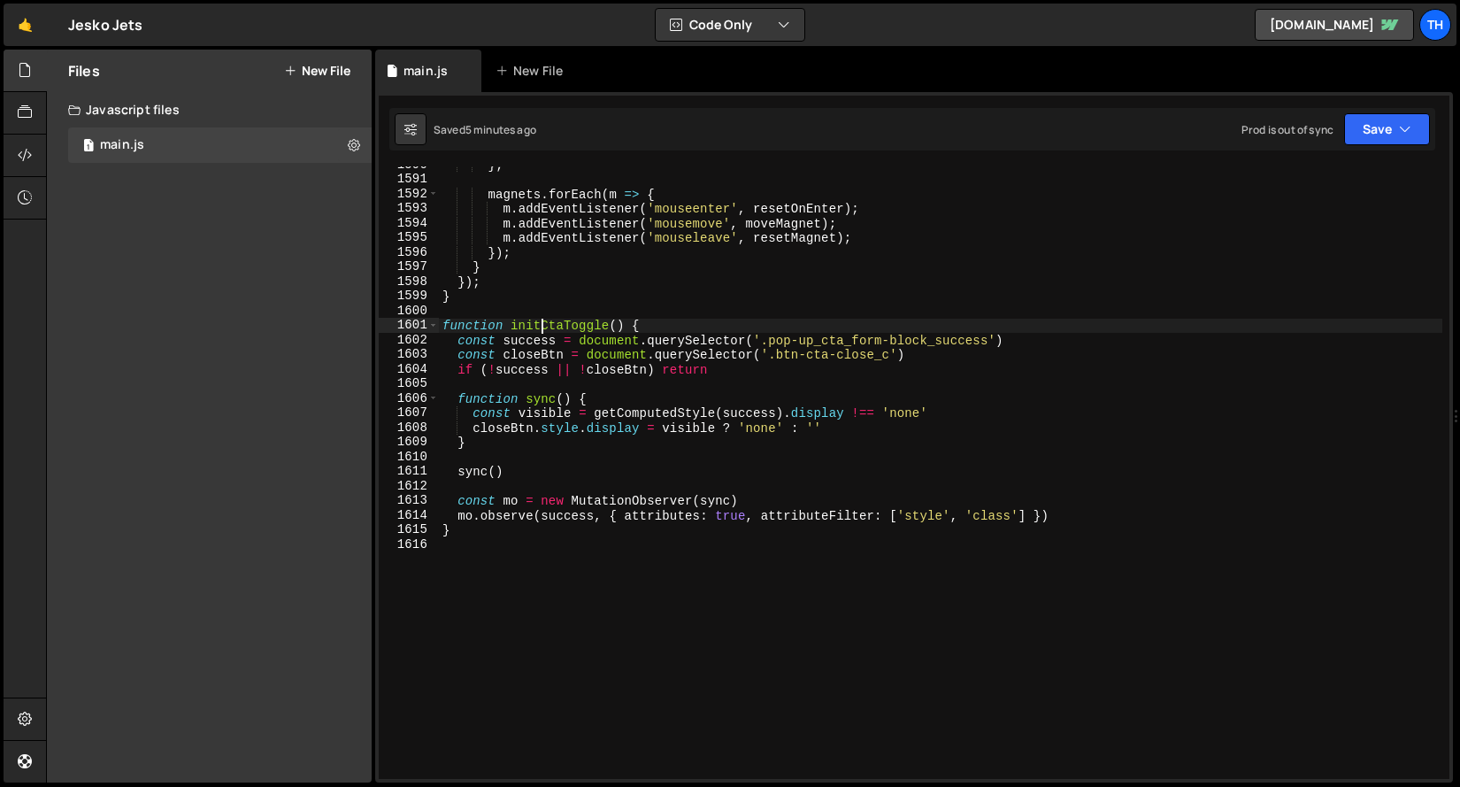
scroll to position [0, 12]
drag, startPoint x: 542, startPoint y: 329, endPoint x: 561, endPoint y: 329, distance: 18.6
click at [561, 329] on div "} ; magnets . forEach ( m => { m . addEventListener ( 'mouseenter' , resetOnEnt…" at bounding box center [940, 477] width 1003 height 641
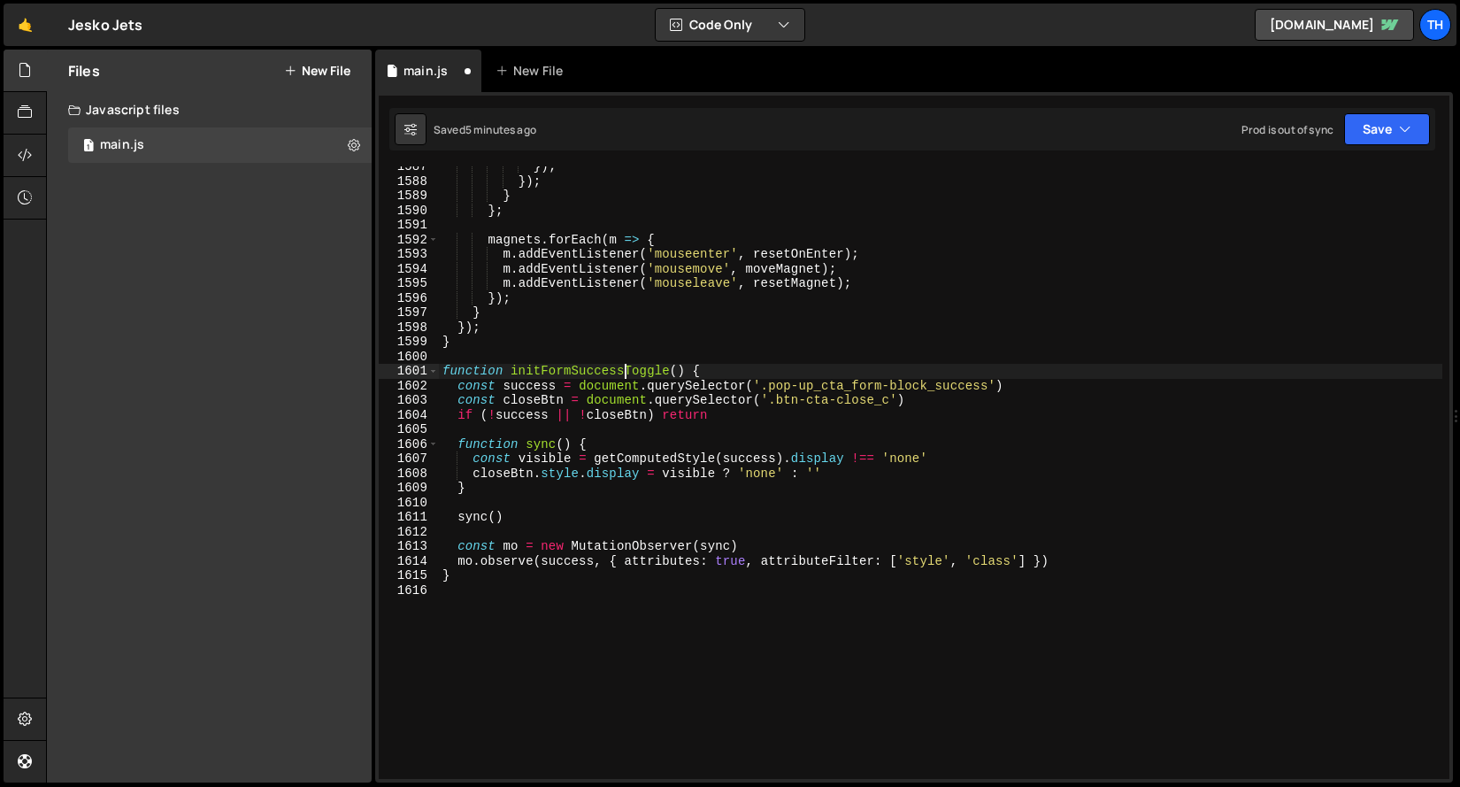
scroll to position [23154, 0]
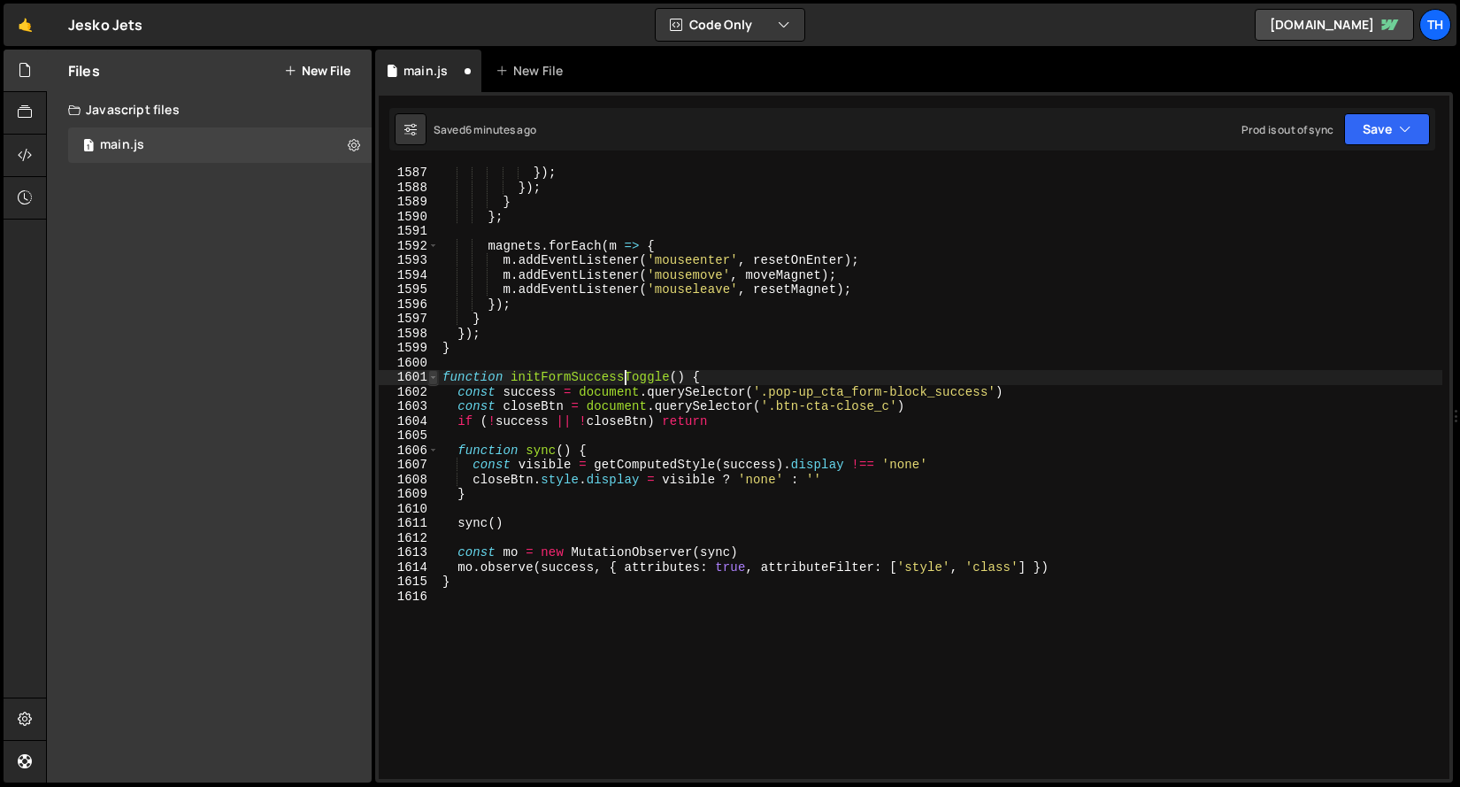
click at [429, 375] on span at bounding box center [433, 377] width 10 height 15
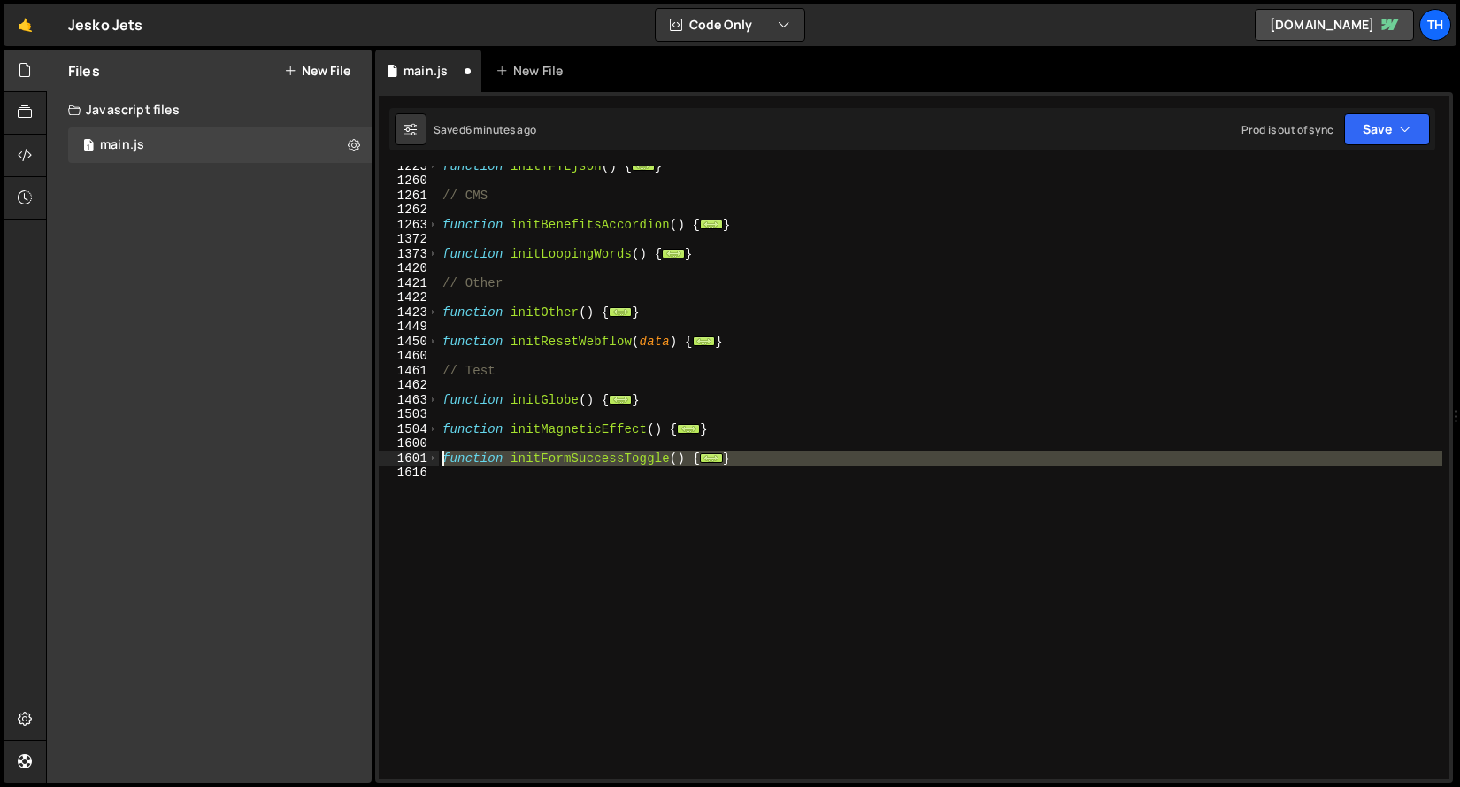
drag, startPoint x: 652, startPoint y: 544, endPoint x: 360, endPoint y: 461, distance: 303.6
click at [360, 461] on div "Files New File Javascript files 1 main.js 0 CSS files Copy share link Edit File…" at bounding box center [753, 416] width 1414 height 733
type textarea "function initFormSuccessToggle() { const success = document.querySelector('.pop…"
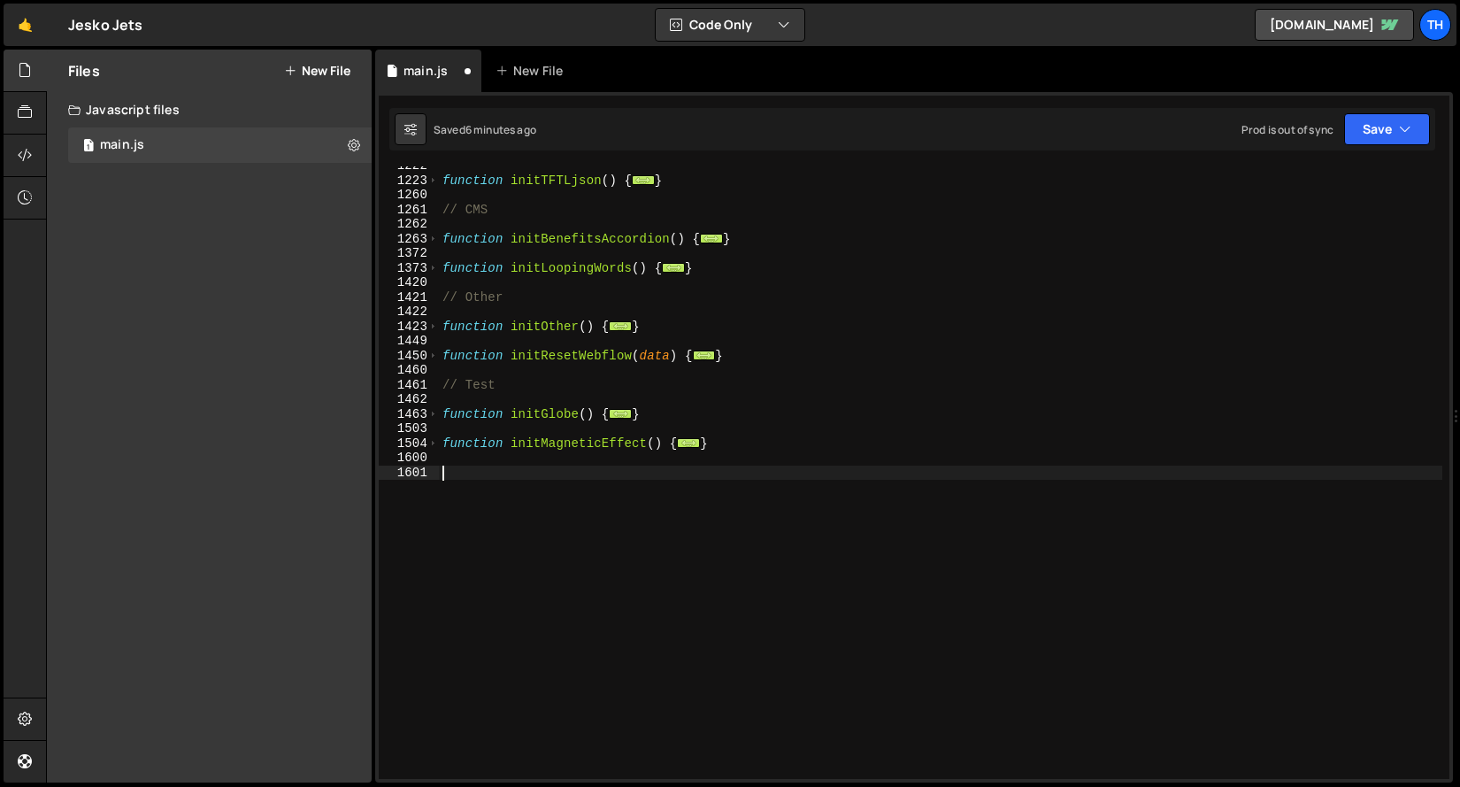
click at [587, 372] on div "function initTFTLjson ( ) { ... } // CMS function initBenefitsAccordion ( ) { .…" at bounding box center [940, 478] width 1003 height 641
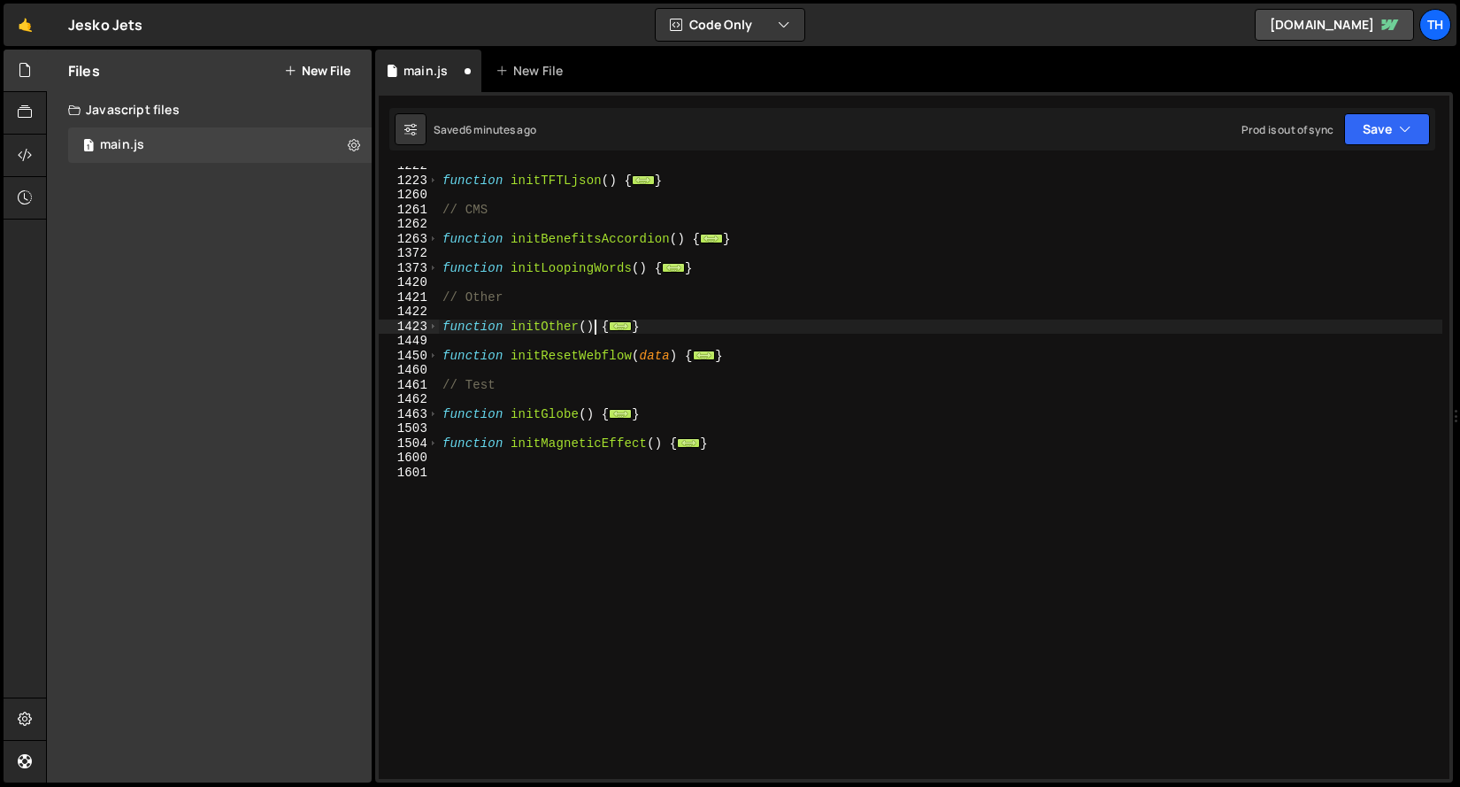
click at [595, 334] on div "function initTFTLjson ( ) { ... } // CMS function initBenefitsAccordion ( ) { .…" at bounding box center [940, 478] width 1003 height 641
type textarea "function initOther() {"
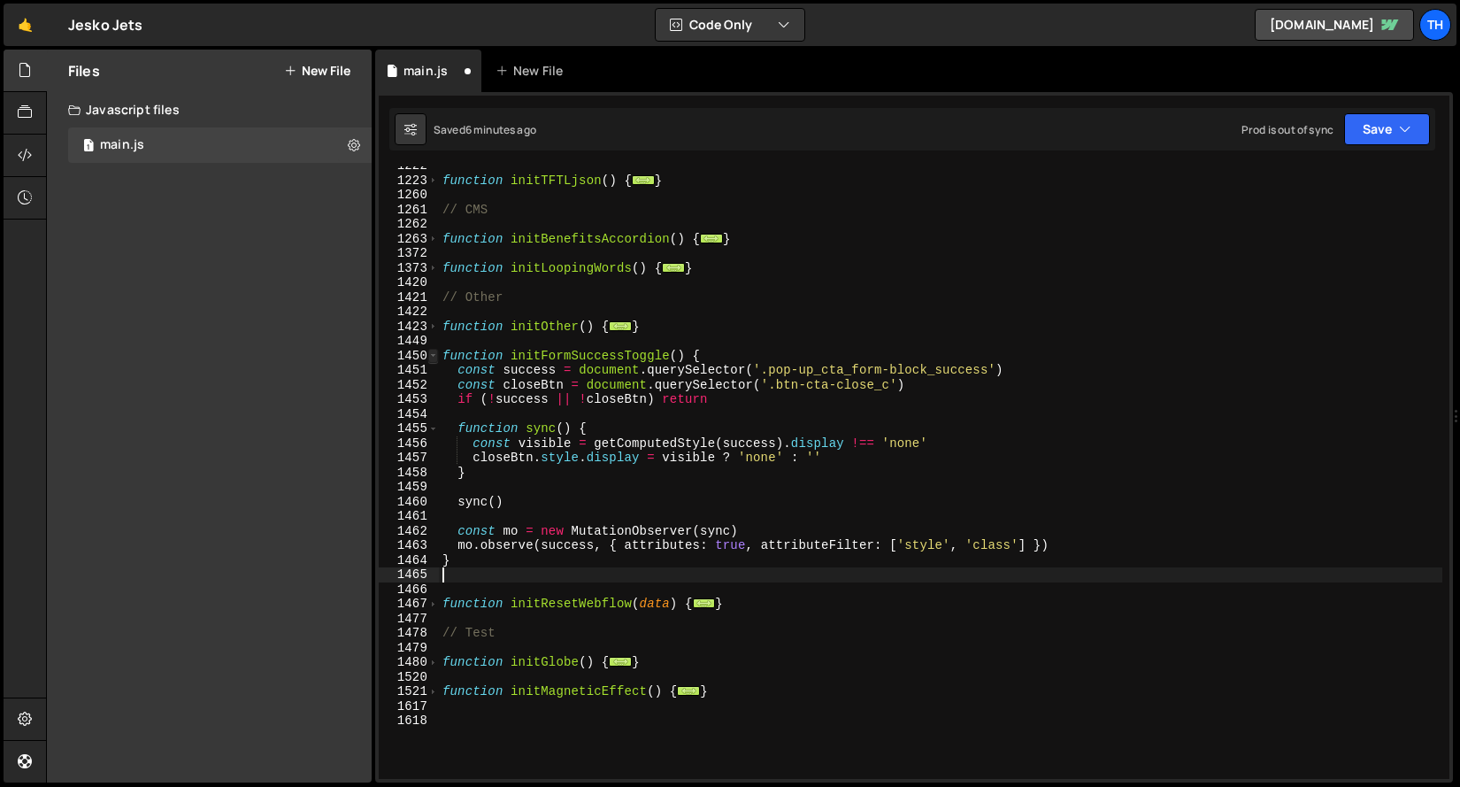
click at [430, 357] on span at bounding box center [433, 356] width 10 height 15
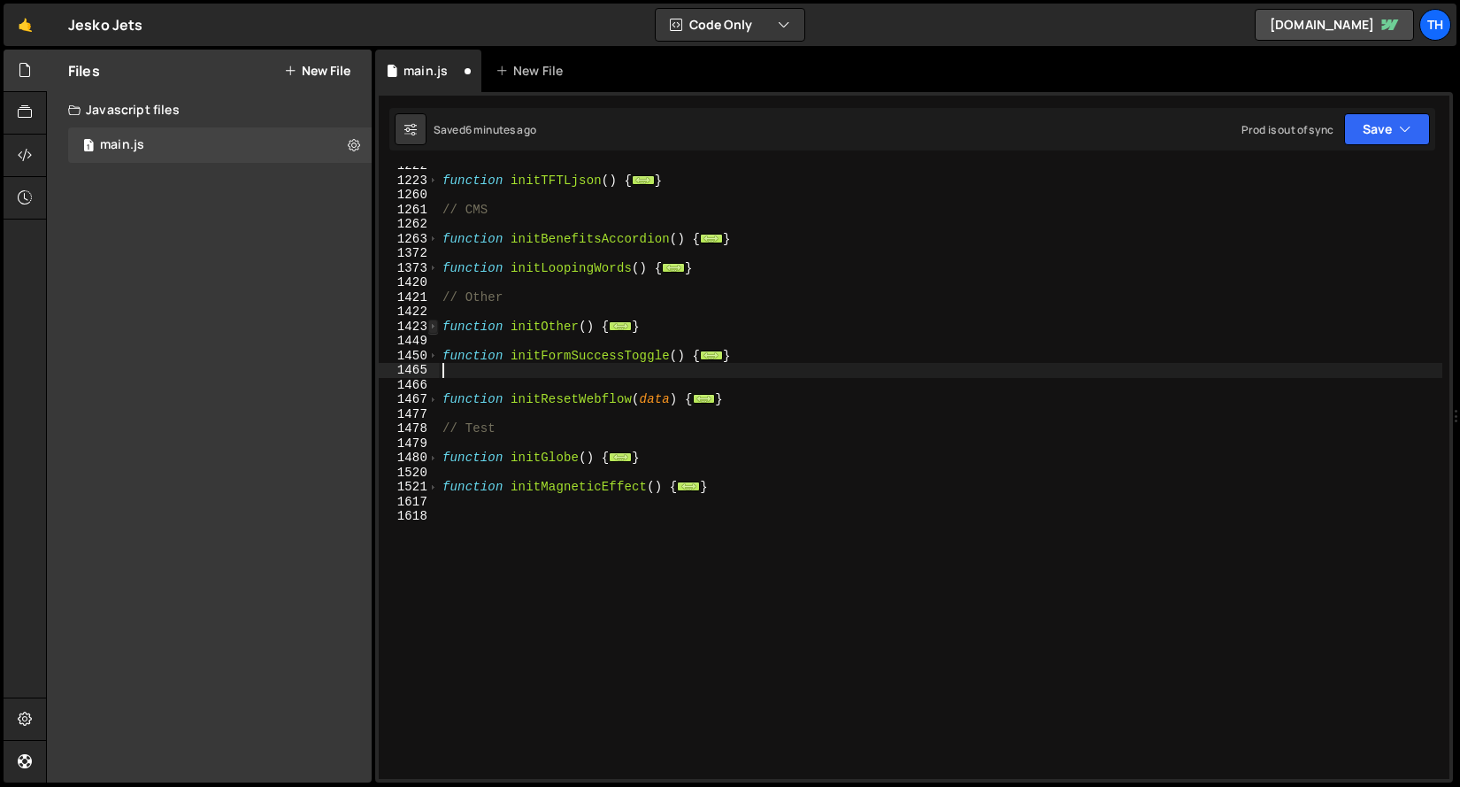
click at [431, 326] on span at bounding box center [433, 326] width 10 height 15
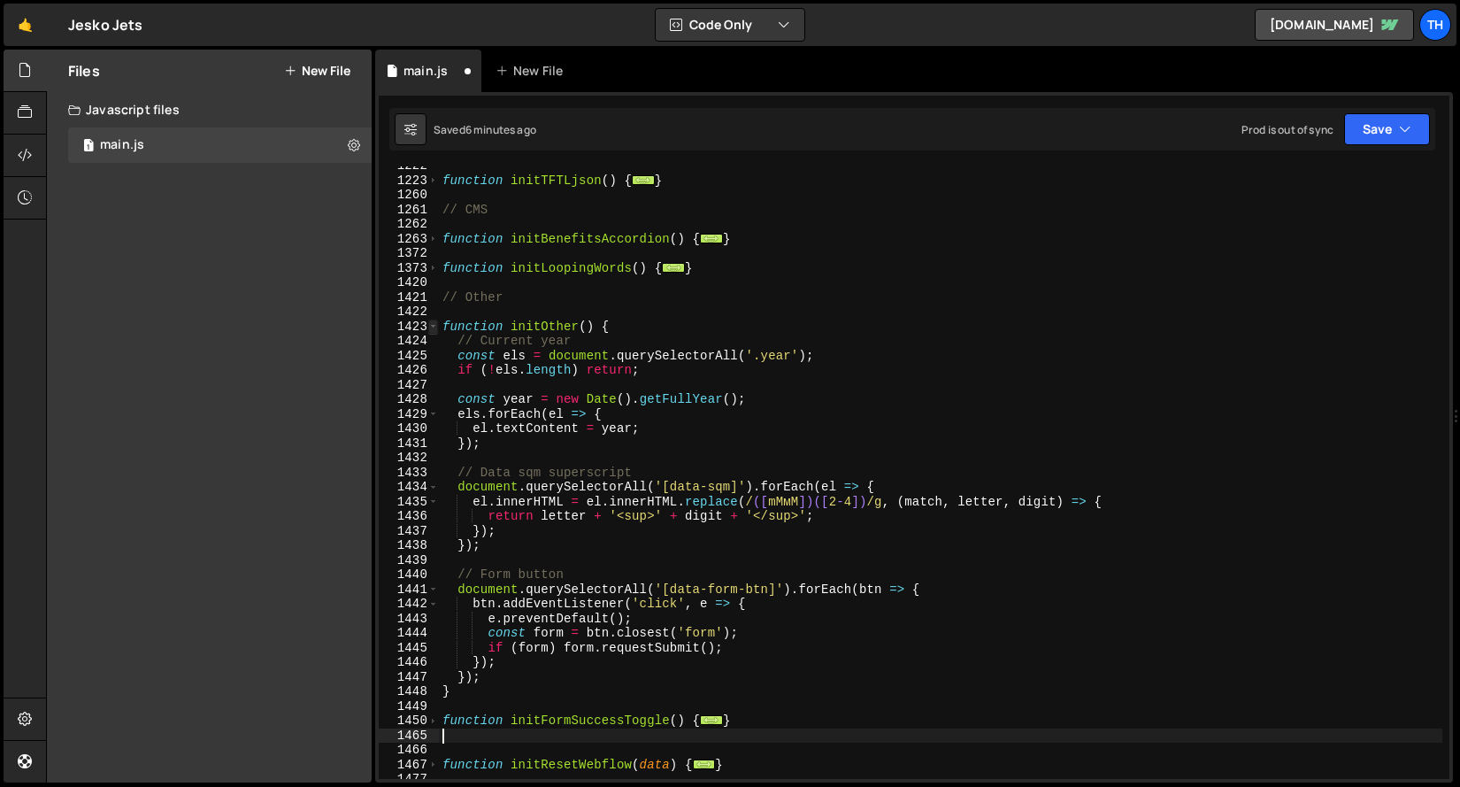
click at [431, 326] on span at bounding box center [433, 326] width 10 height 15
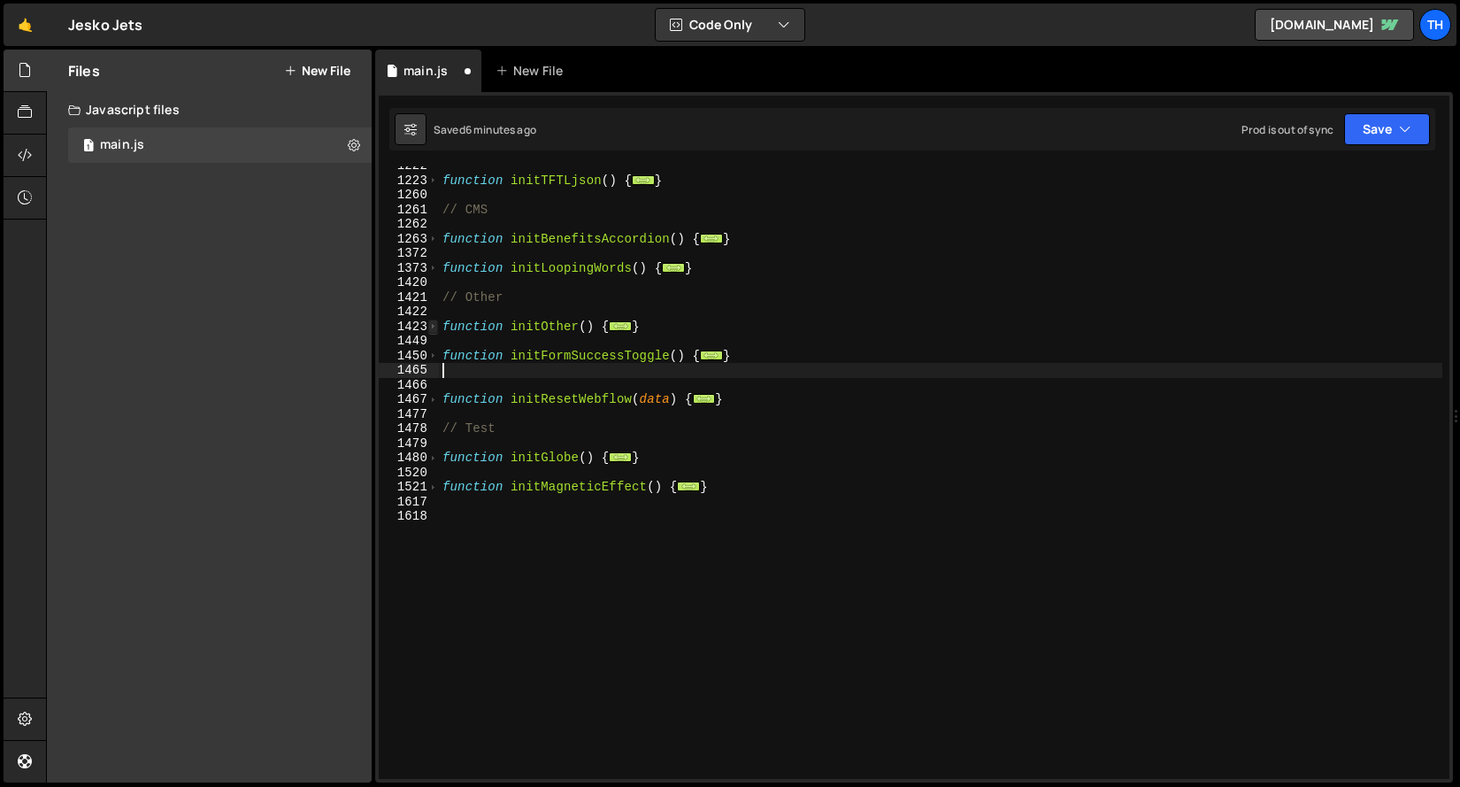
click at [431, 326] on span at bounding box center [433, 326] width 10 height 15
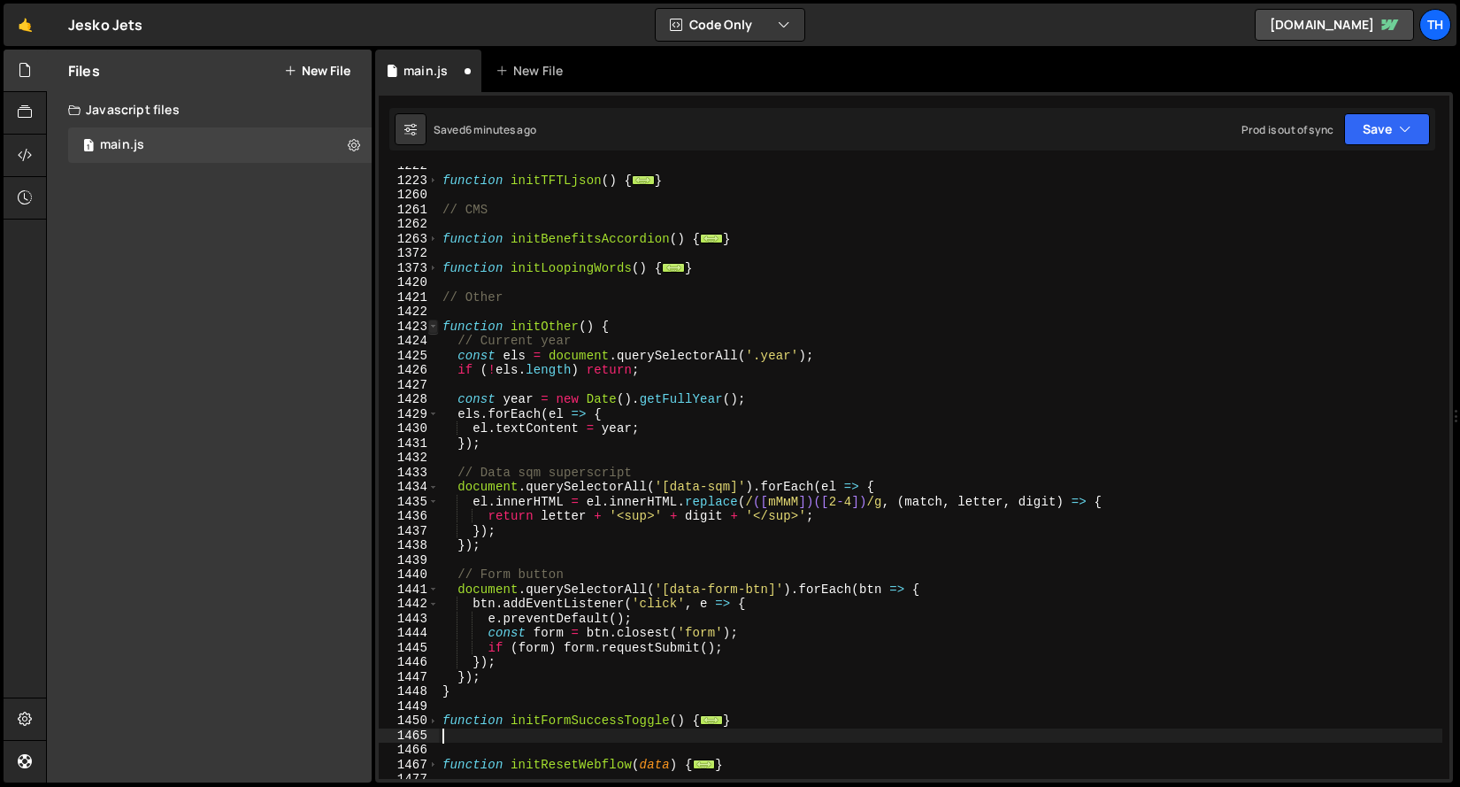
click at [431, 326] on span at bounding box center [433, 326] width 10 height 15
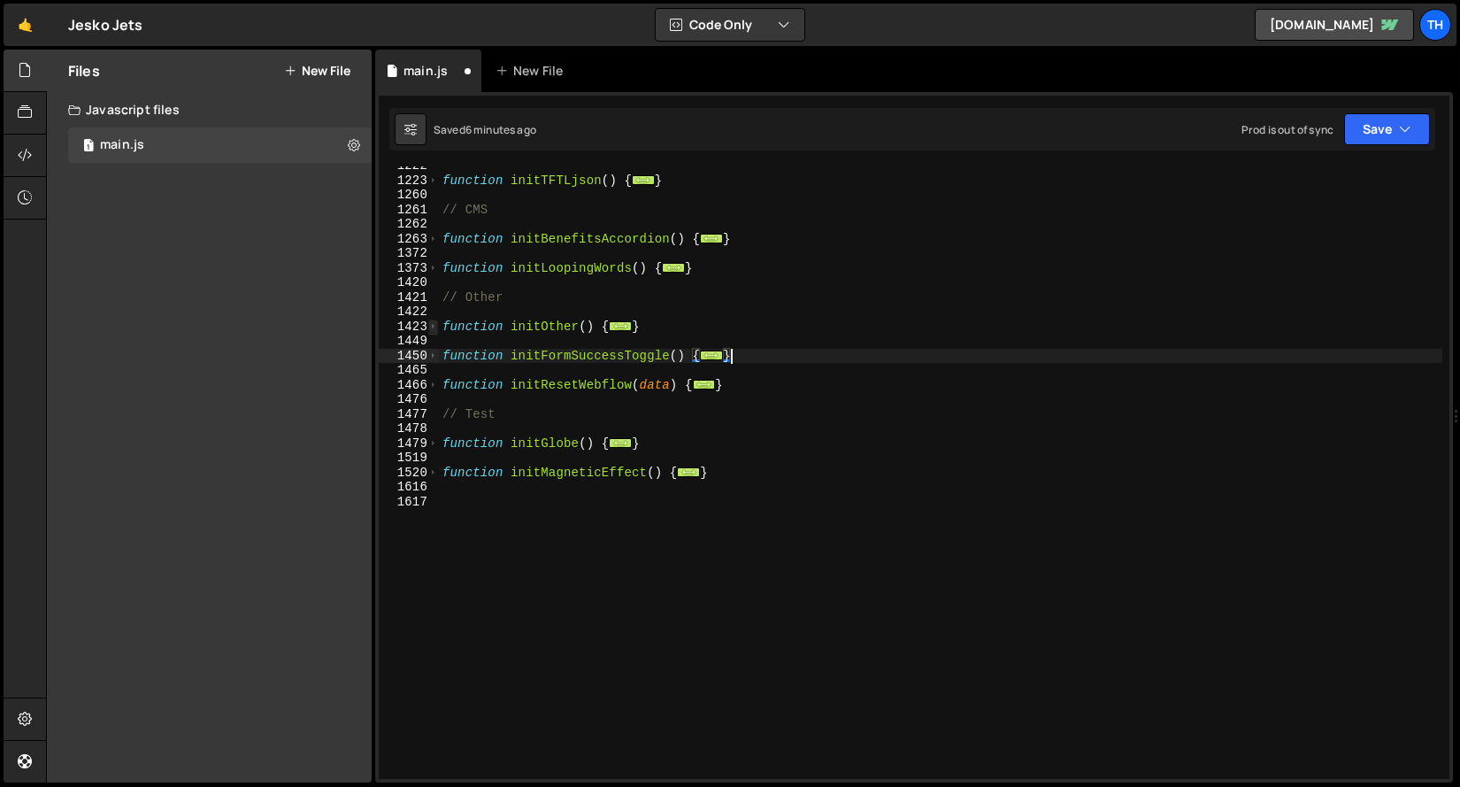
click at [432, 326] on span at bounding box center [433, 326] width 10 height 15
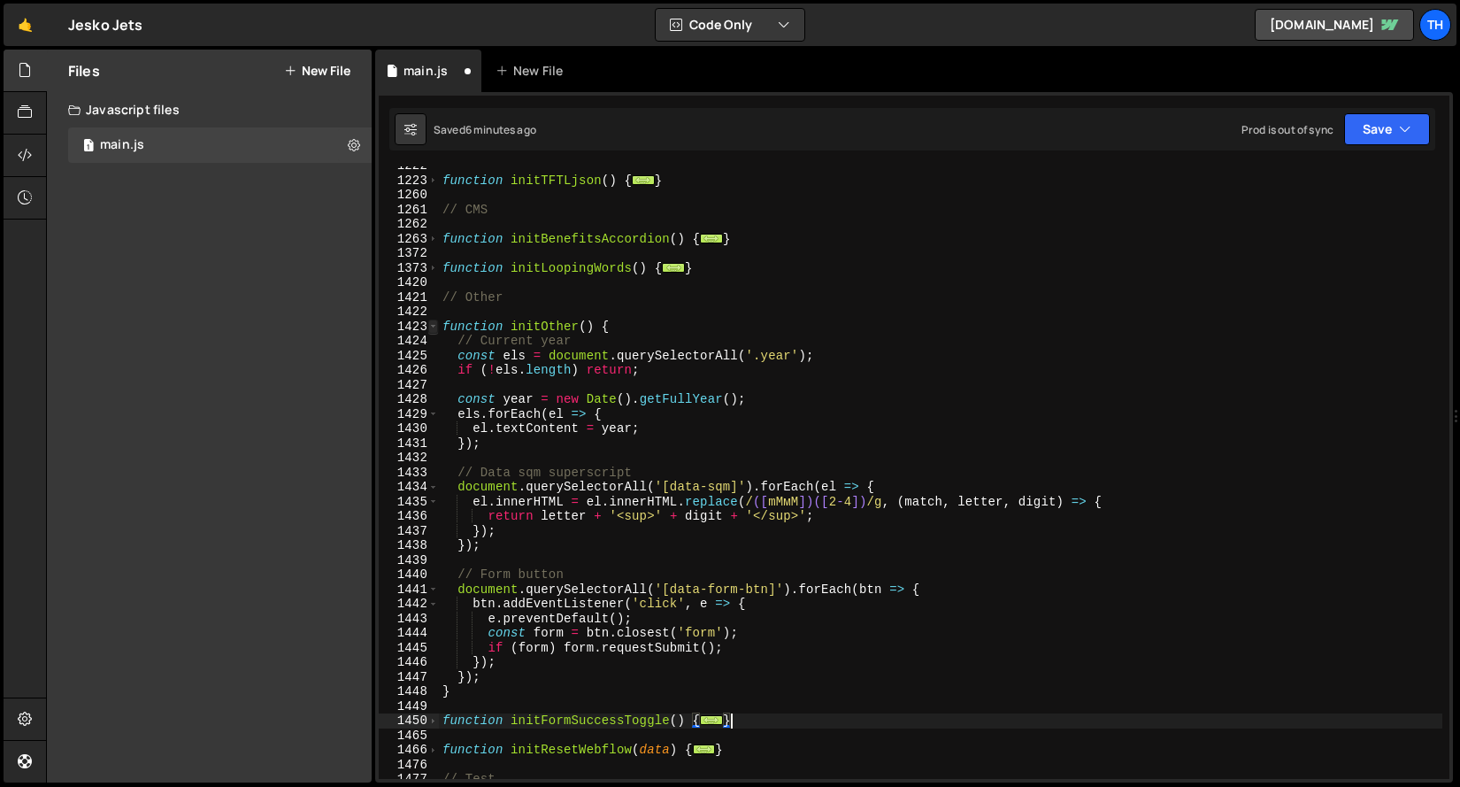
click at [436, 326] on span at bounding box center [433, 326] width 10 height 15
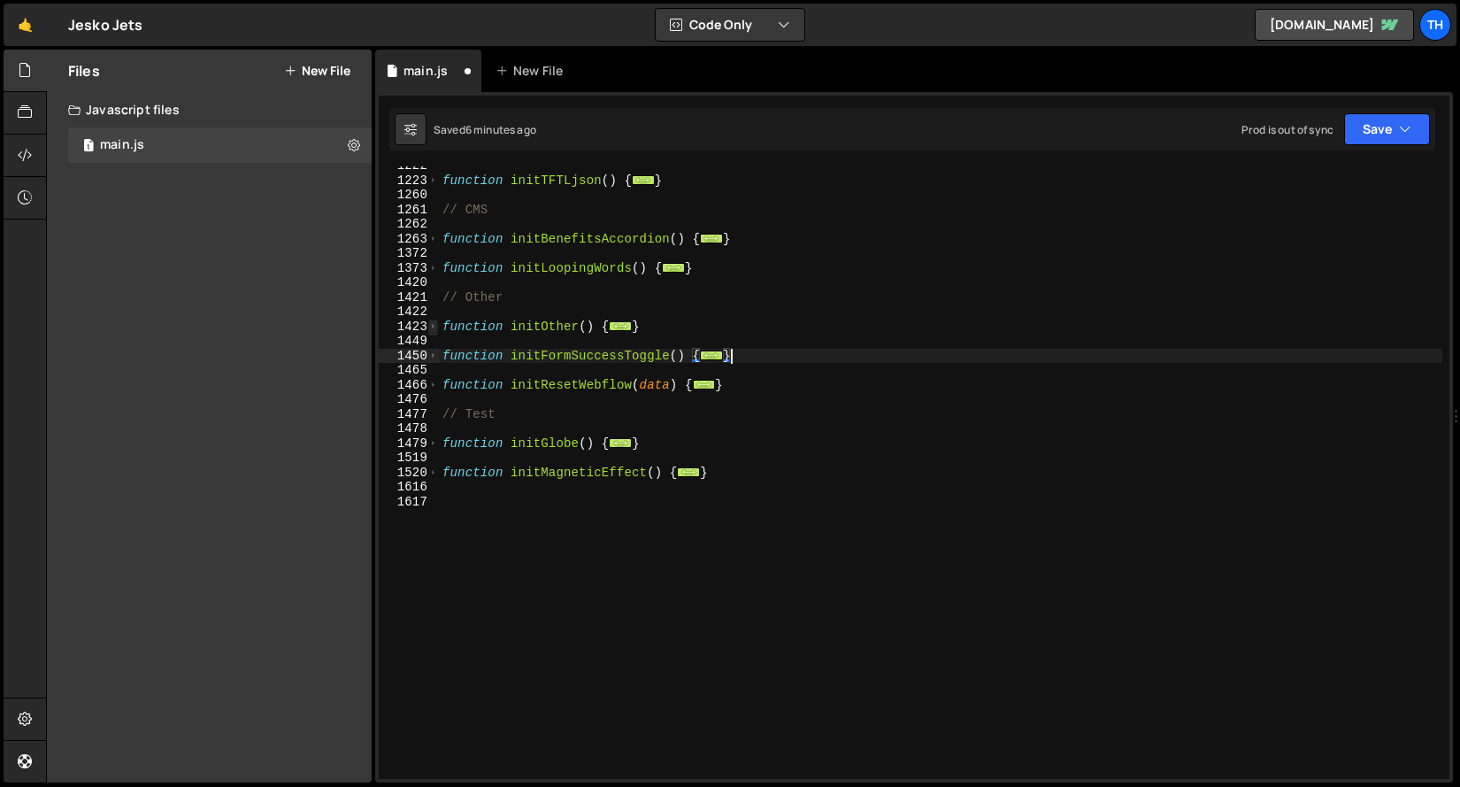
click at [436, 326] on span at bounding box center [433, 326] width 10 height 15
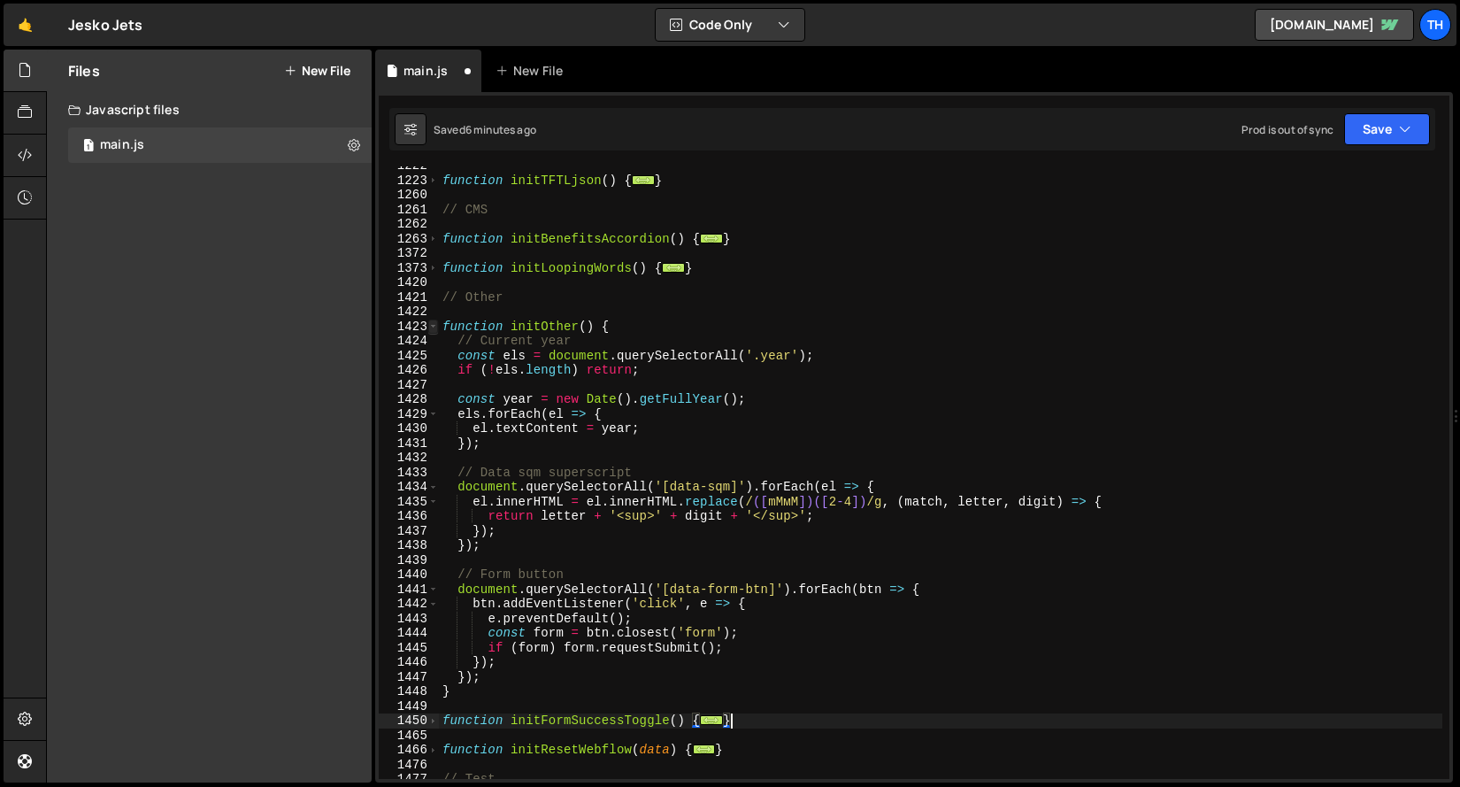
click at [436, 326] on span at bounding box center [433, 326] width 10 height 15
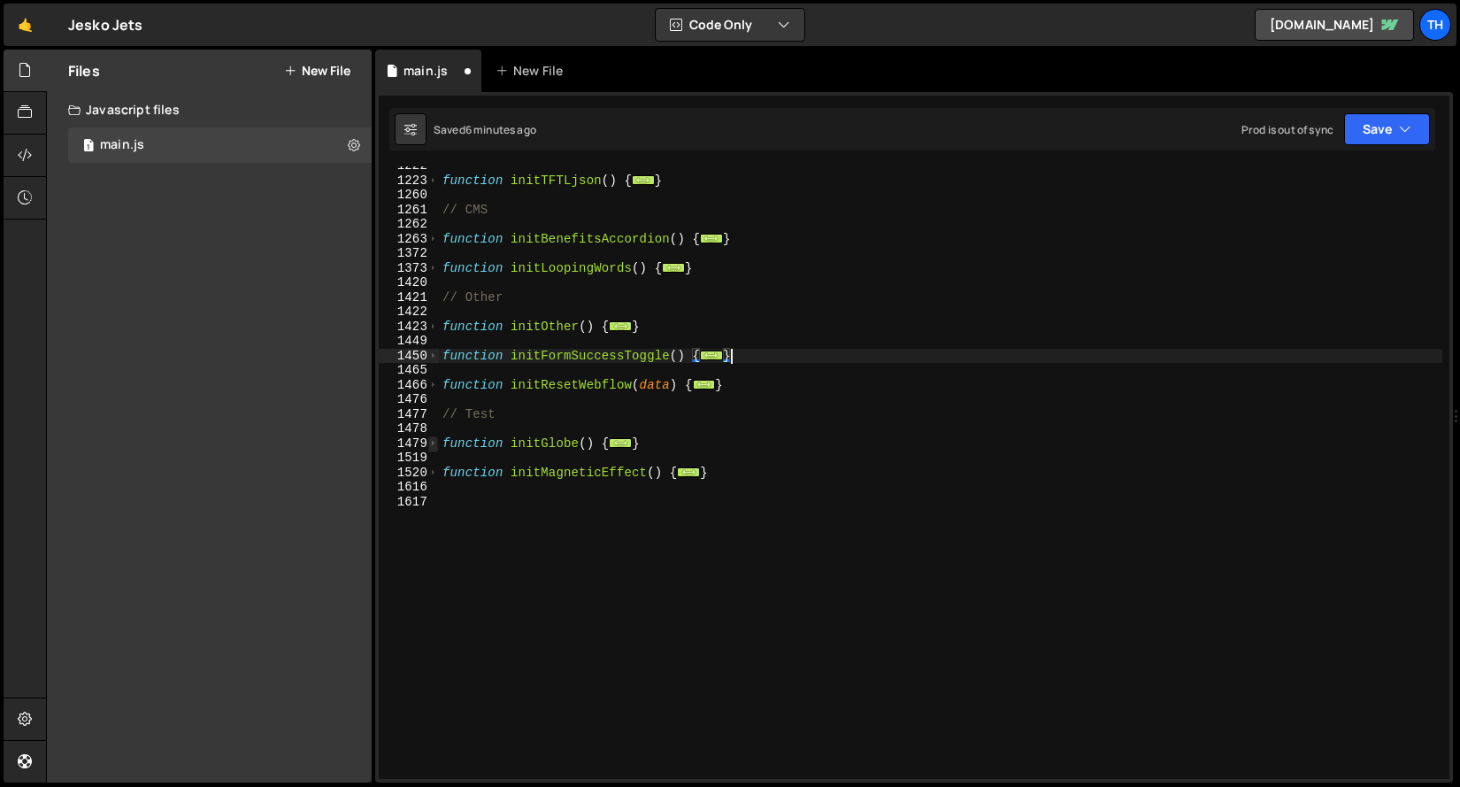
click at [433, 443] on span at bounding box center [433, 443] width 10 height 15
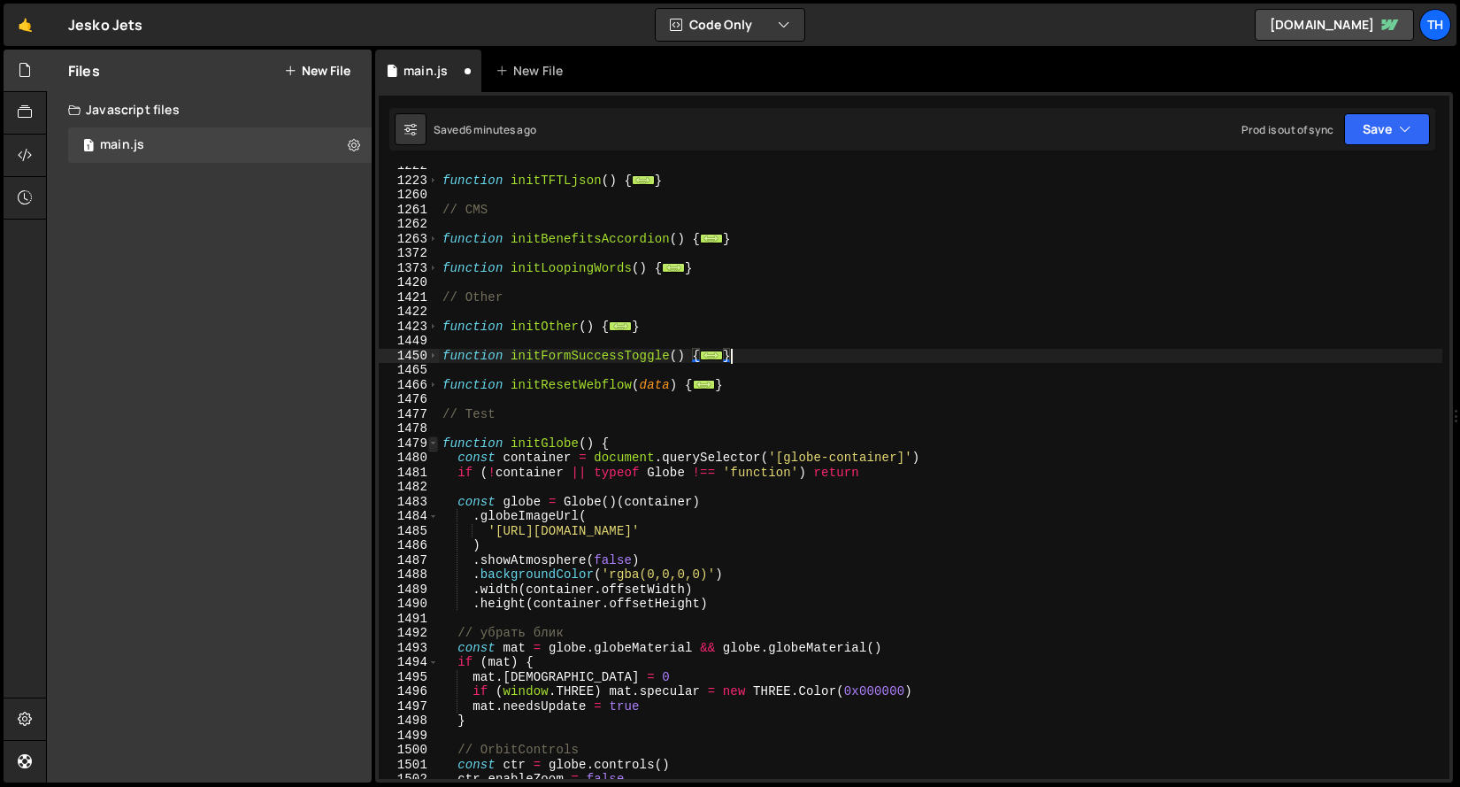
click at [433, 443] on span at bounding box center [433, 443] width 10 height 15
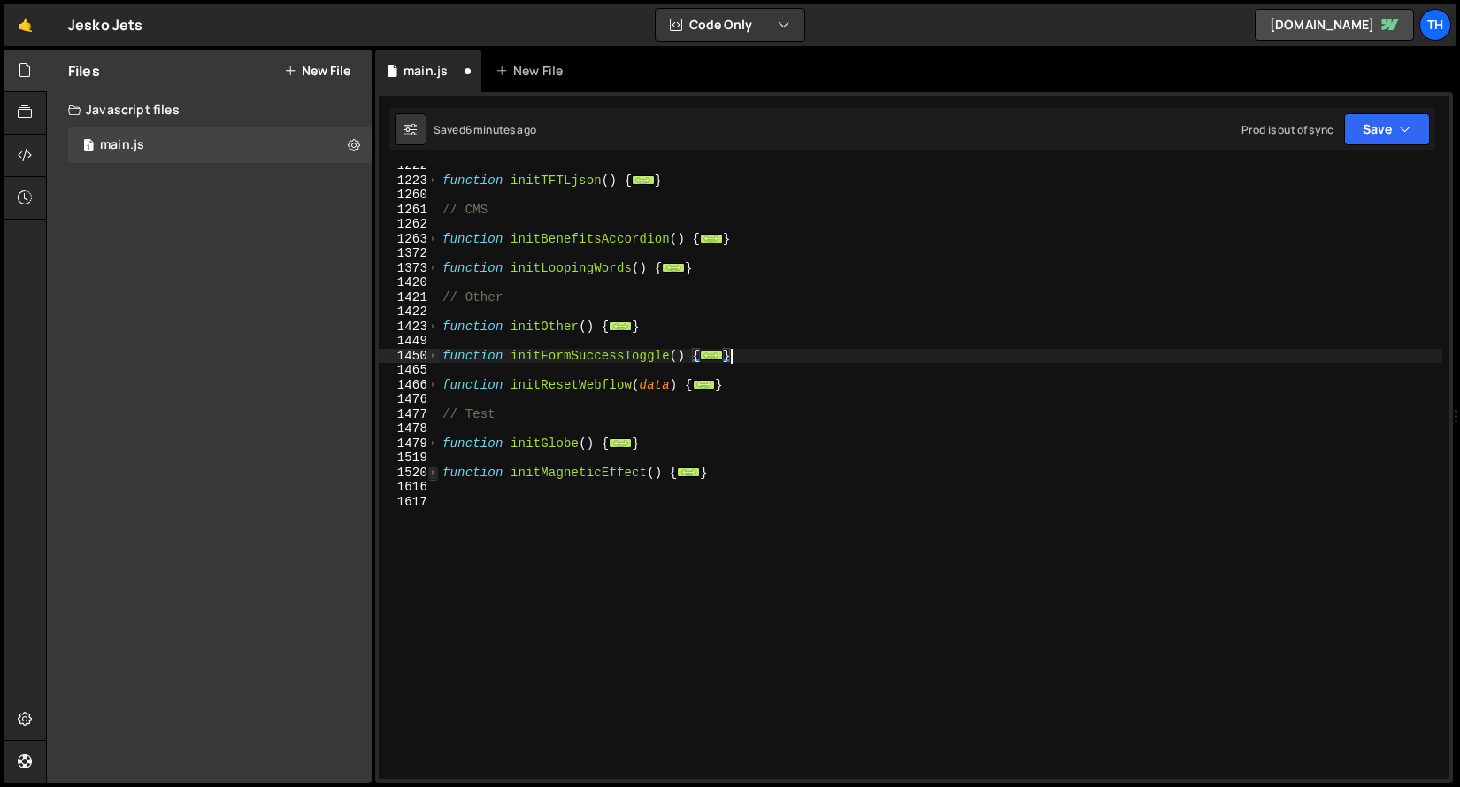
click at [431, 467] on span at bounding box center [433, 472] width 10 height 15
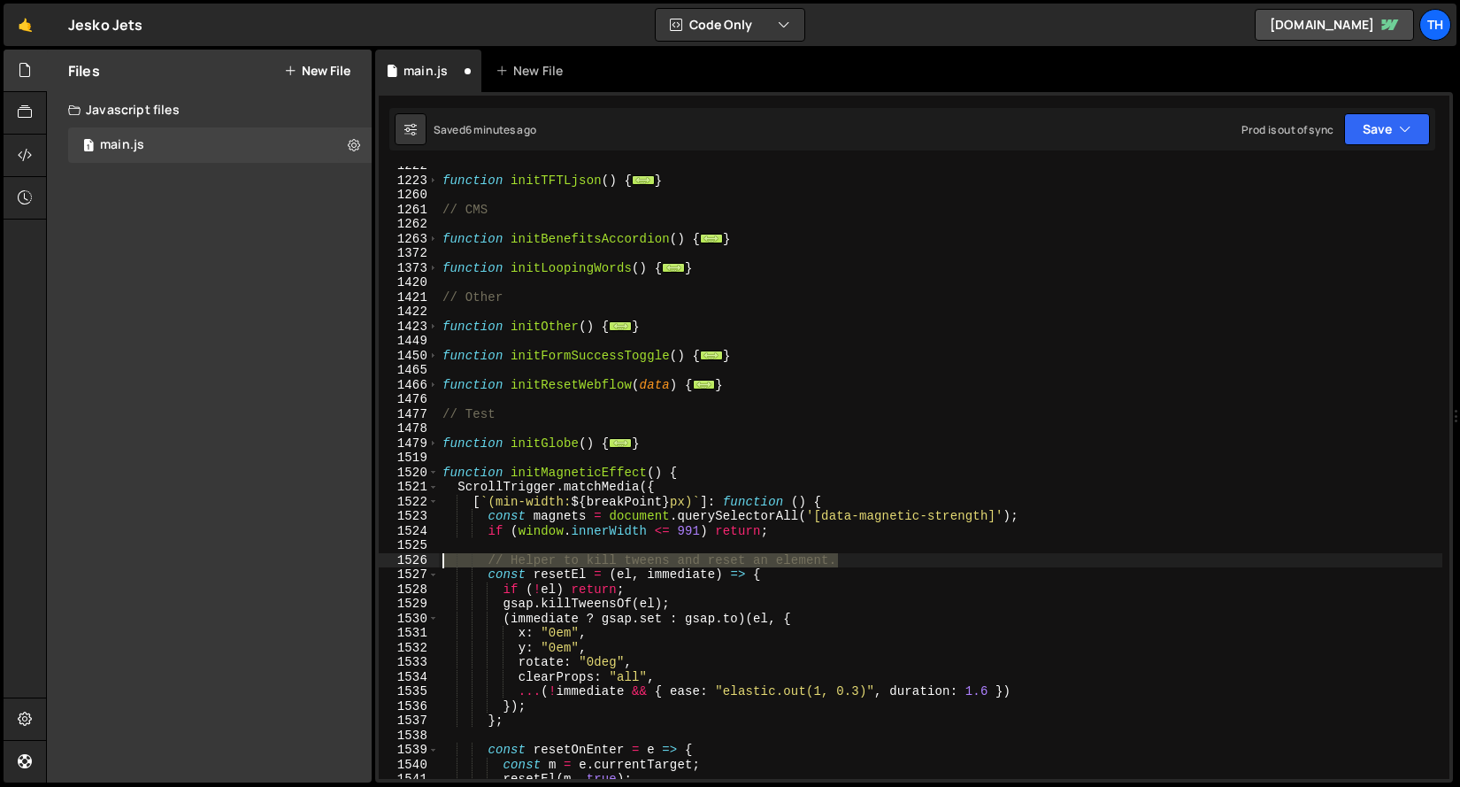
drag, startPoint x: 857, startPoint y: 563, endPoint x: 304, endPoint y: 560, distance: 553.0
click at [303, 560] on div "Files New File Javascript files 1 main.js 0 CSS files Copy share link Edit File…" at bounding box center [753, 416] width 1414 height 733
type textarea "// Helper to kill tweens and reset an element."
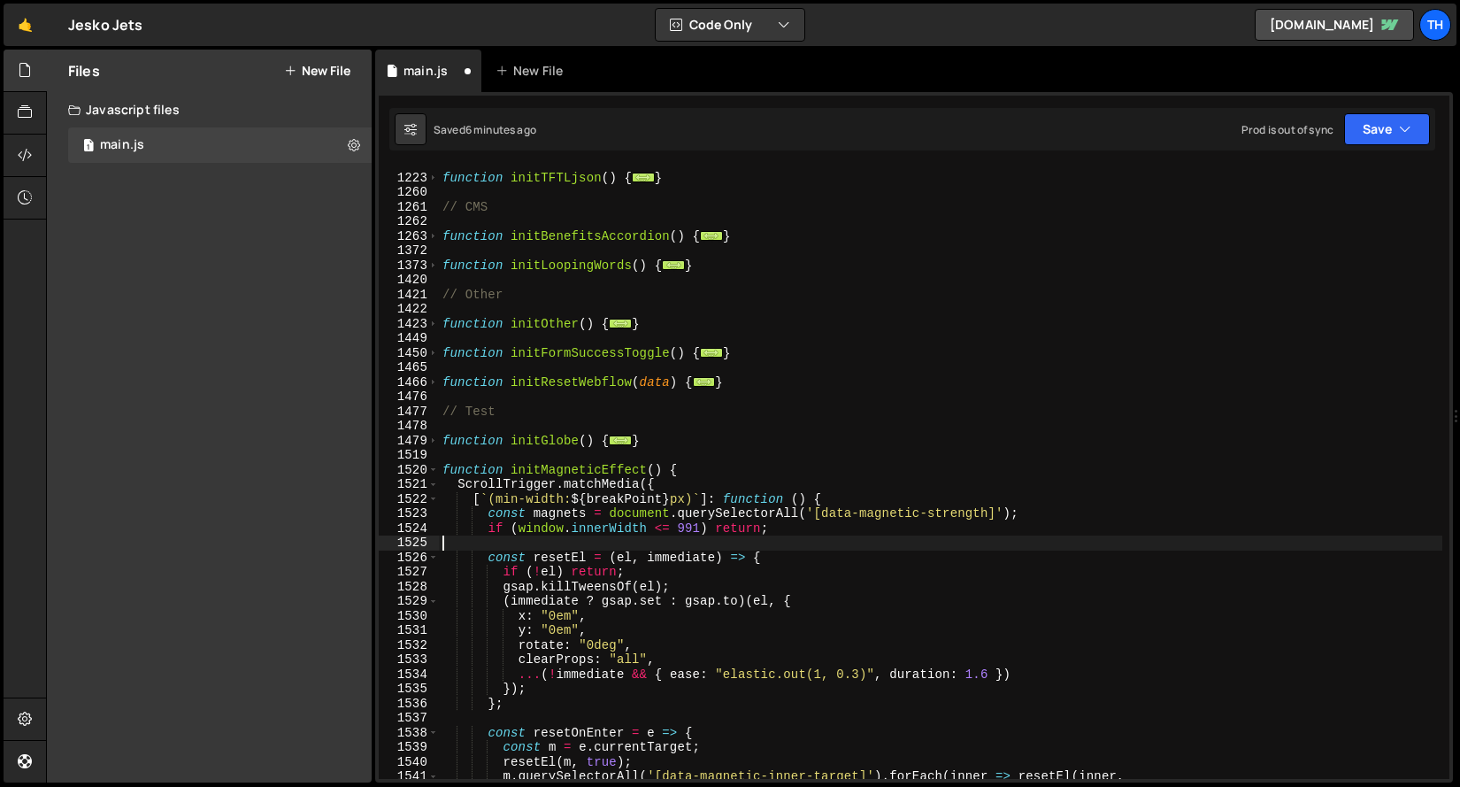
scroll to position [873, 0]
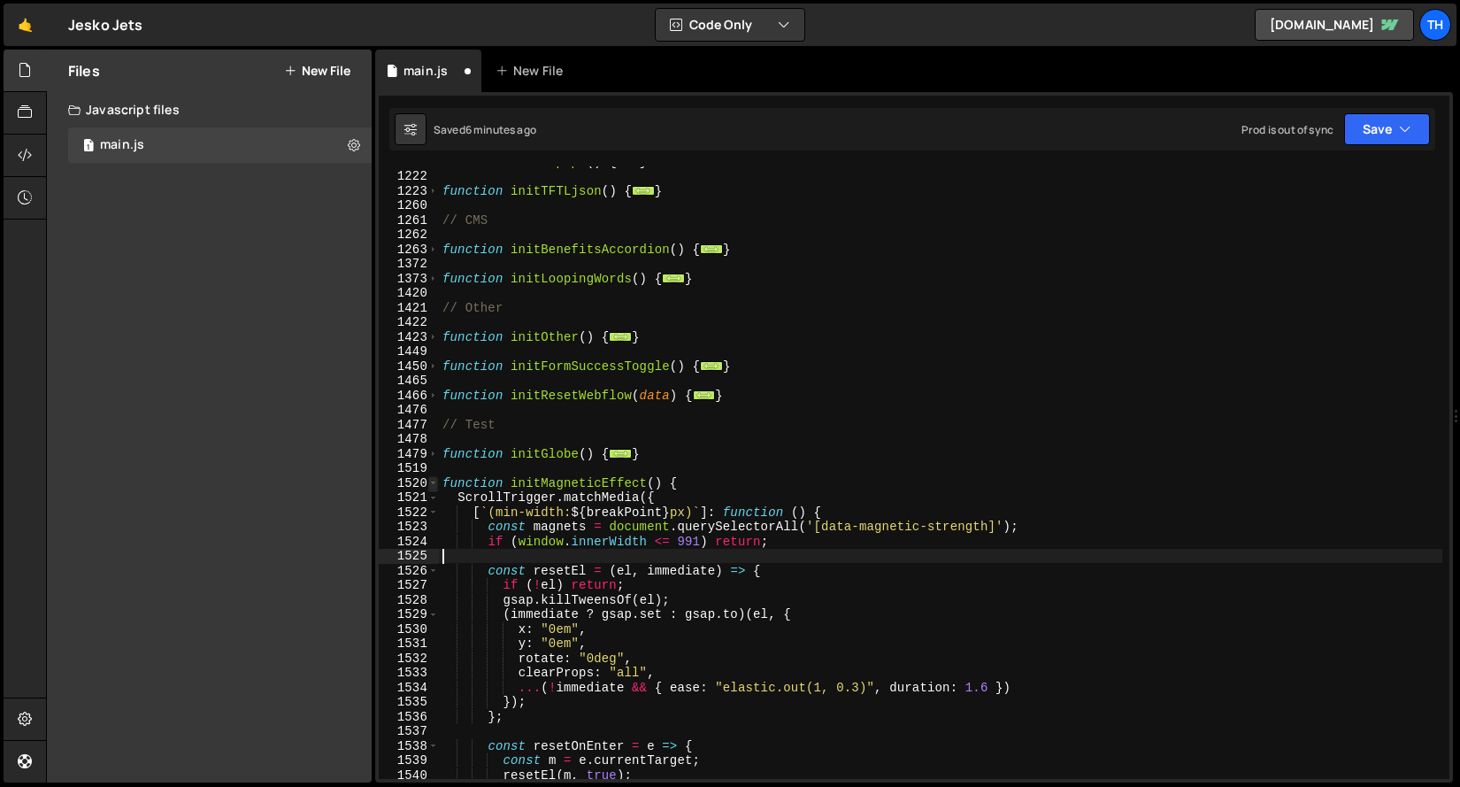
click at [430, 485] on span at bounding box center [433, 483] width 10 height 15
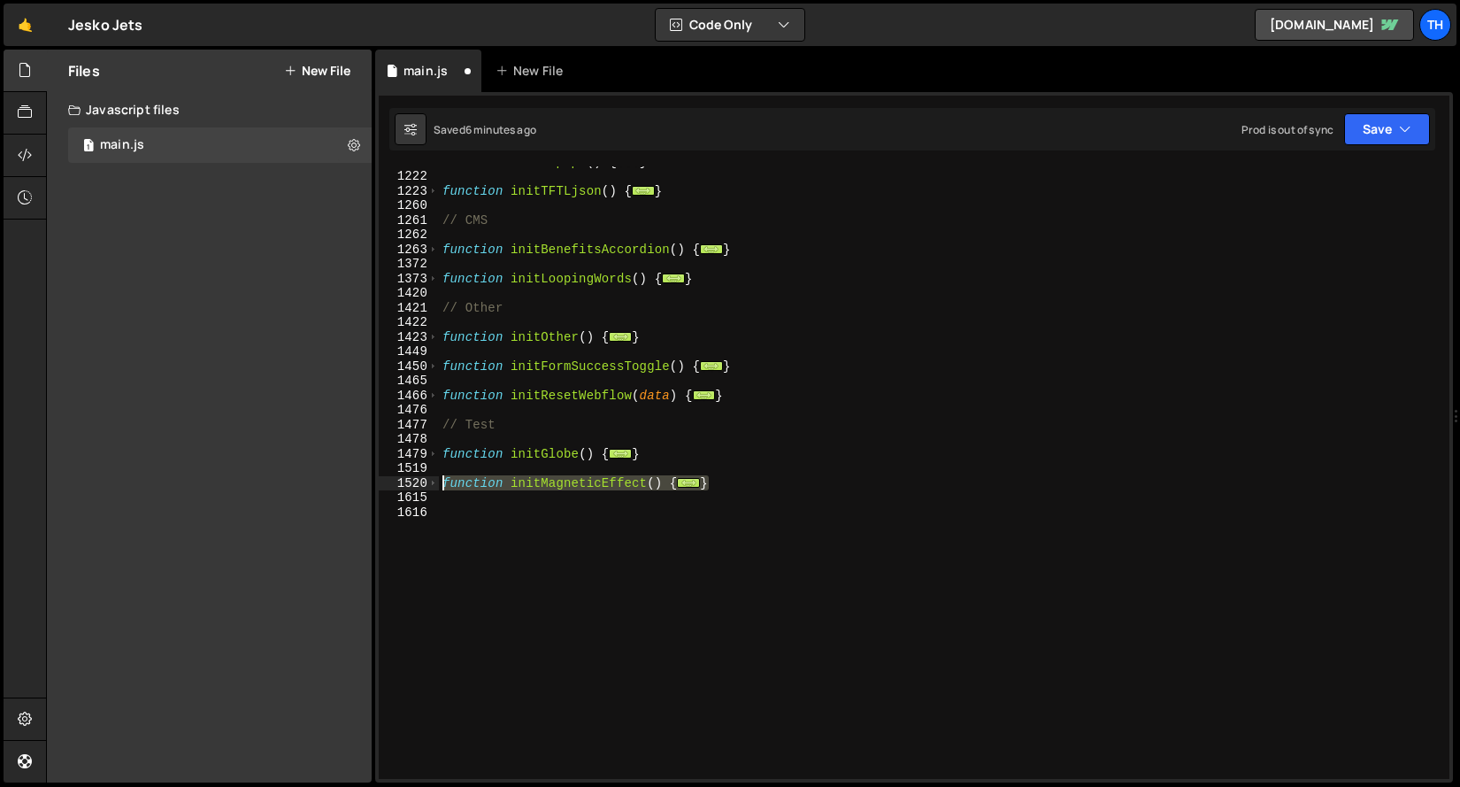
drag, startPoint x: 742, startPoint y: 480, endPoint x: 419, endPoint y: 479, distance: 322.9
click at [419, 479] on div "1075 1222 1223 1260 1261 1262 1263 1372 1373 1420 1421 1422 1423 1449 1450 1465…" at bounding box center [914, 472] width 1071 height 612
type textarea "function initMagneticEffect() { ScrollTrigger.matchMedia({"
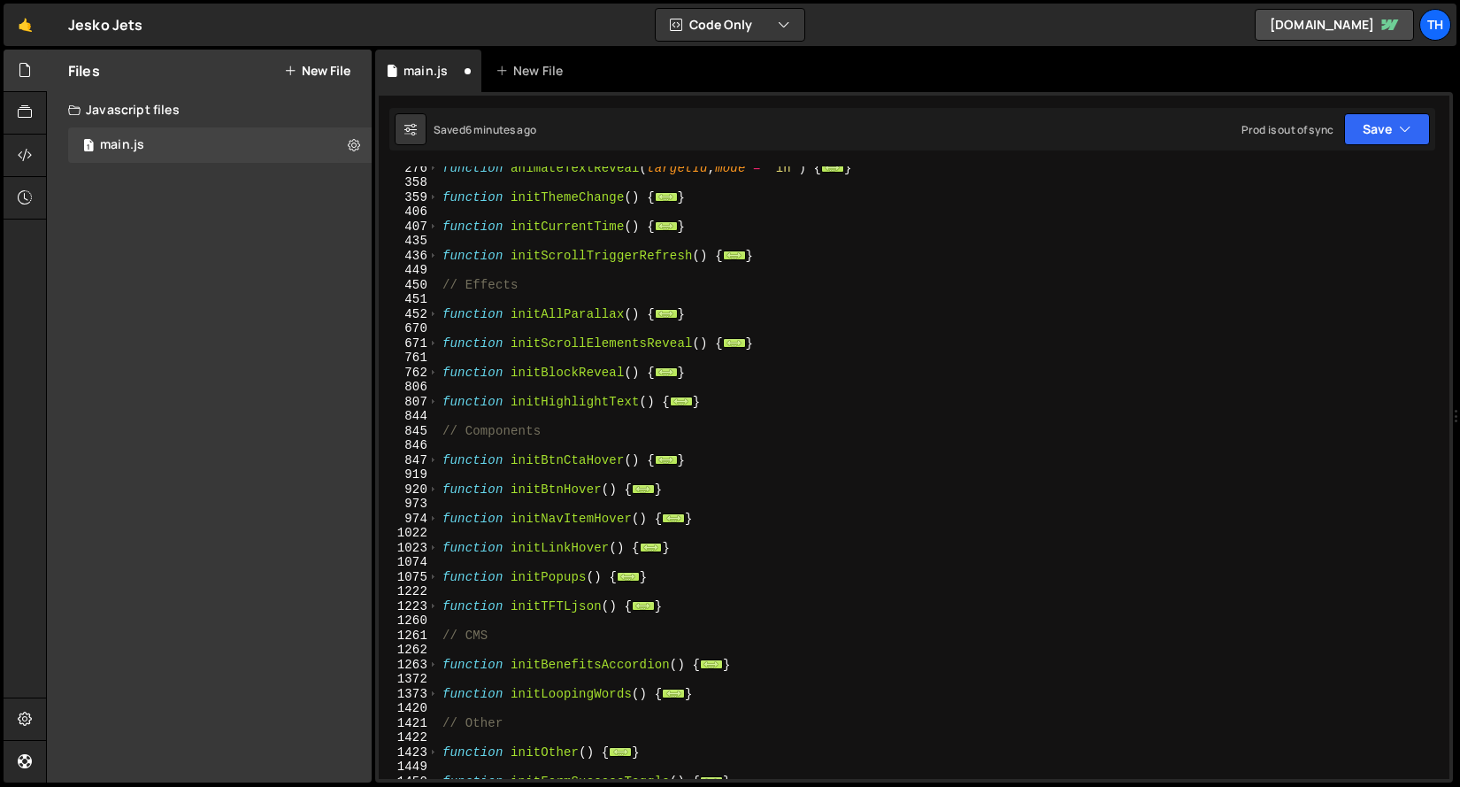
scroll to position [457, 0]
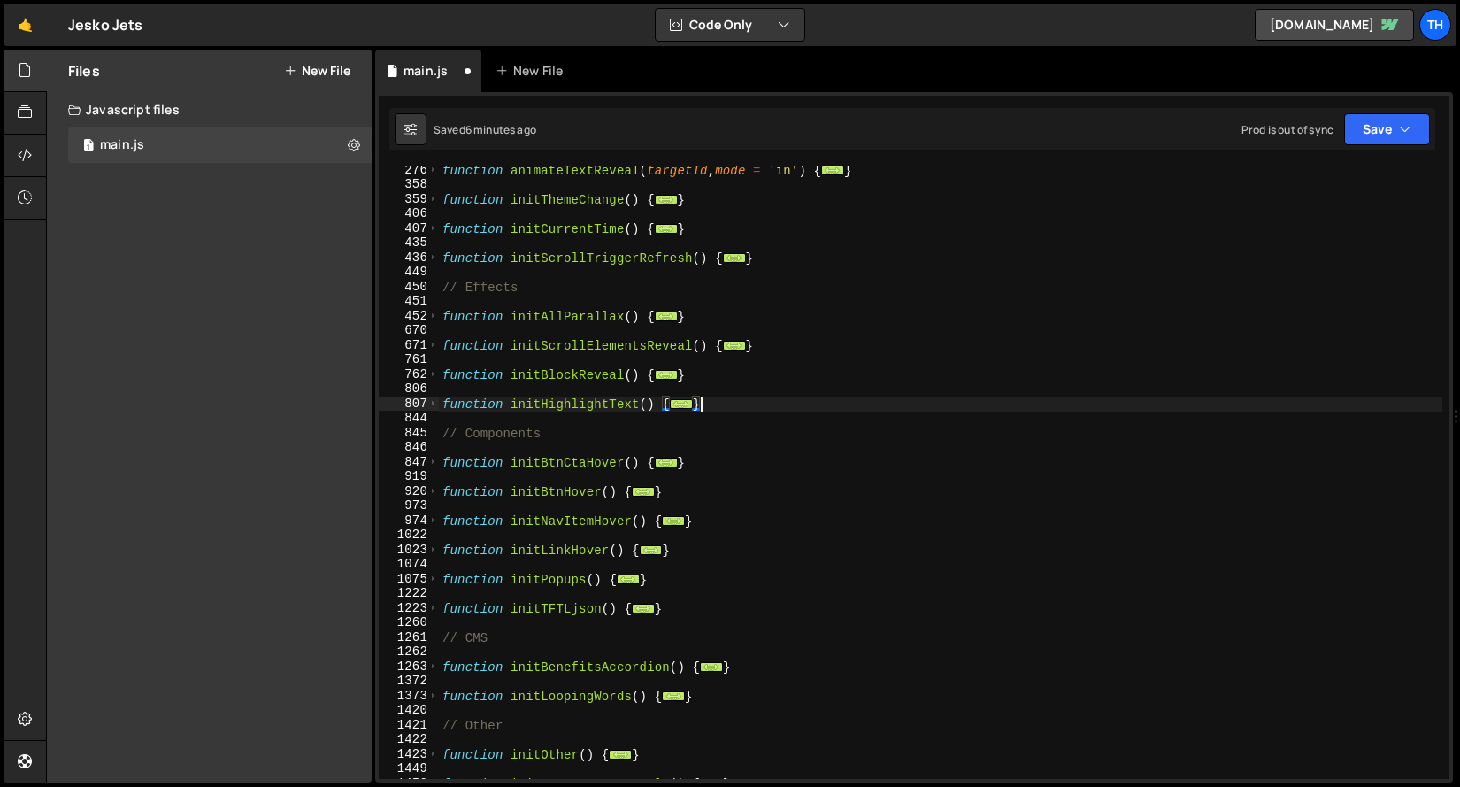
click at [728, 397] on div "function animateTextReveal ( targetId , mode = 'in' ) { ... } function initThem…" at bounding box center [940, 483] width 1003 height 641
type textarea "}"
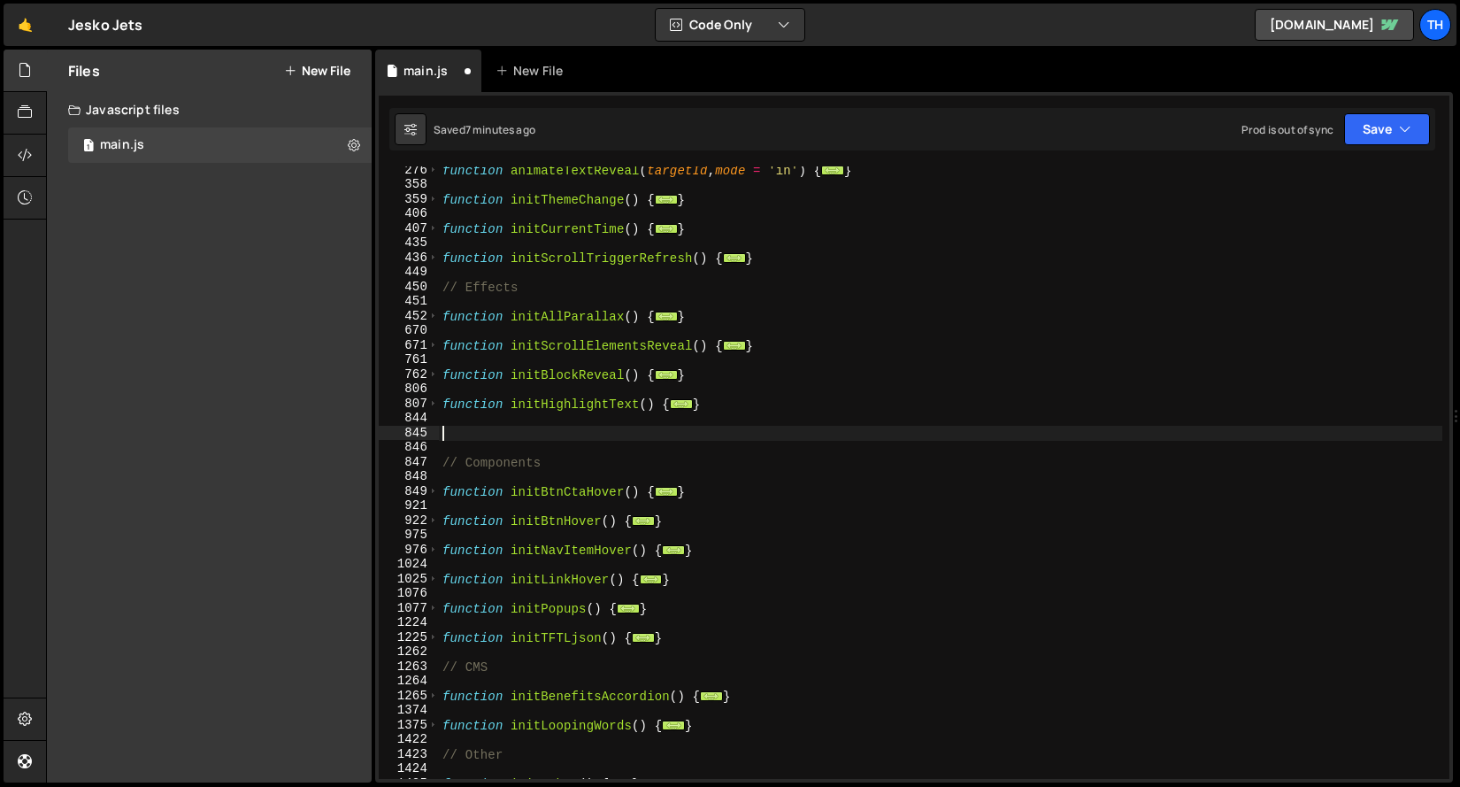
paste textarea "}"
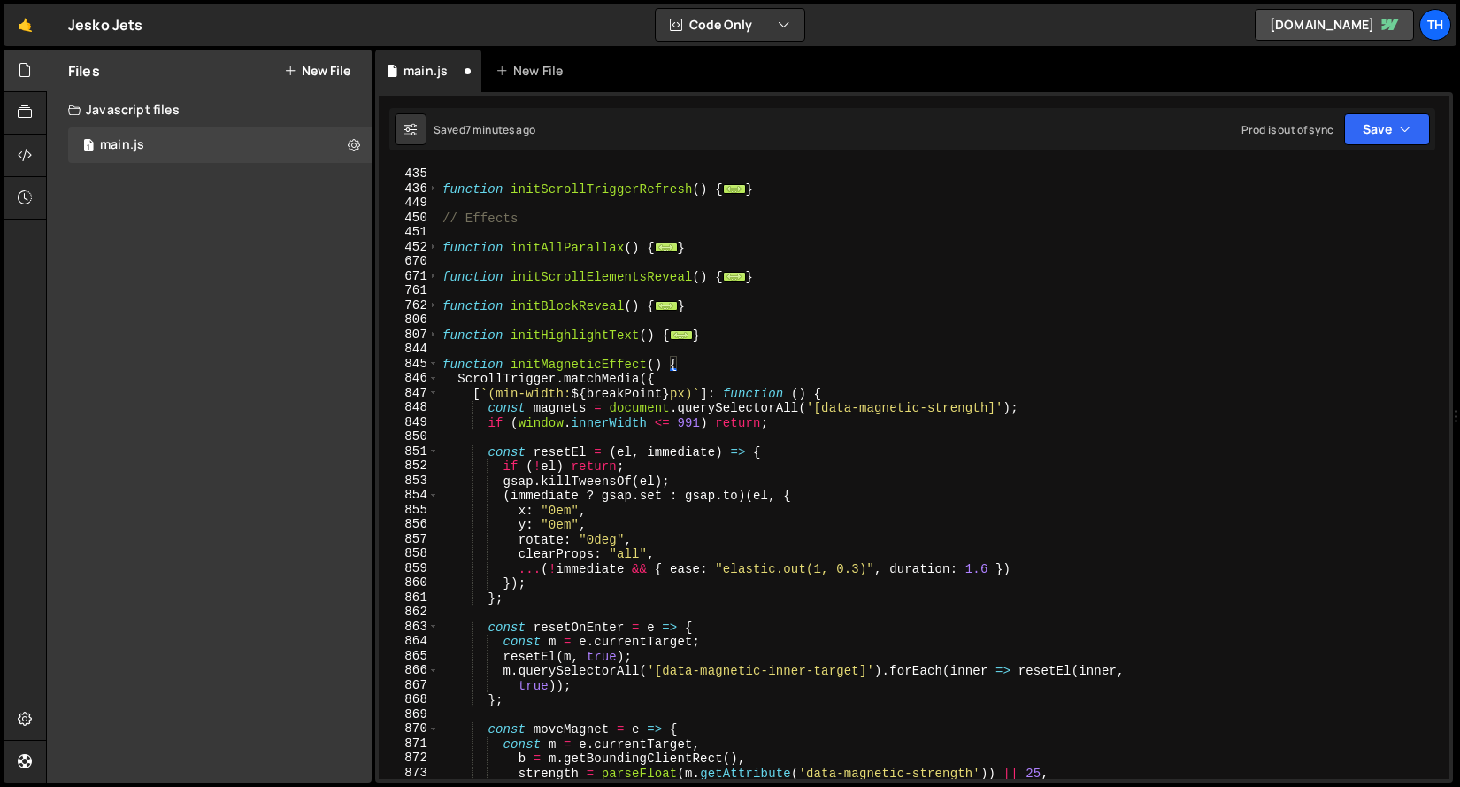
scroll to position [491, 0]
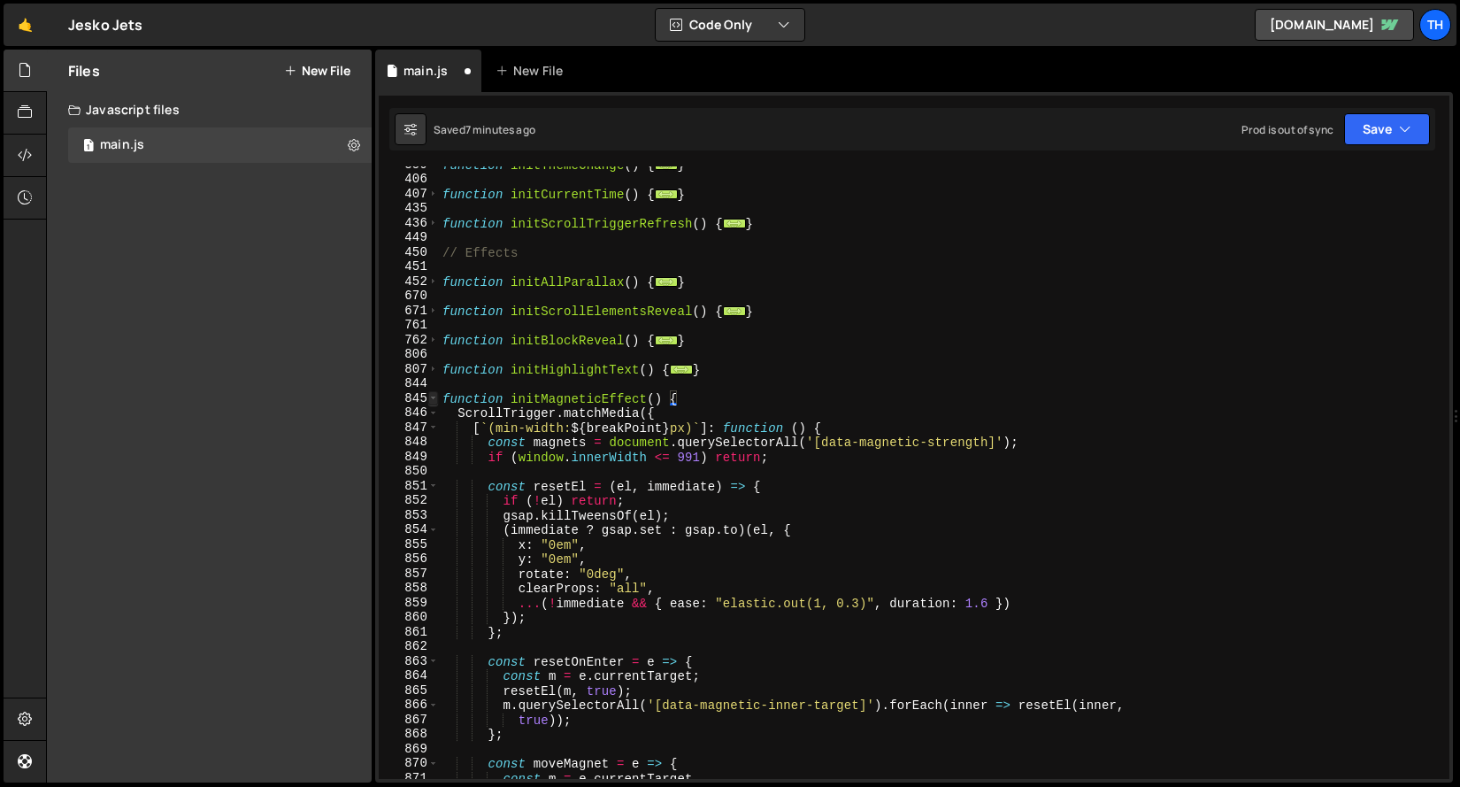
click at [429, 397] on span at bounding box center [433, 398] width 10 height 15
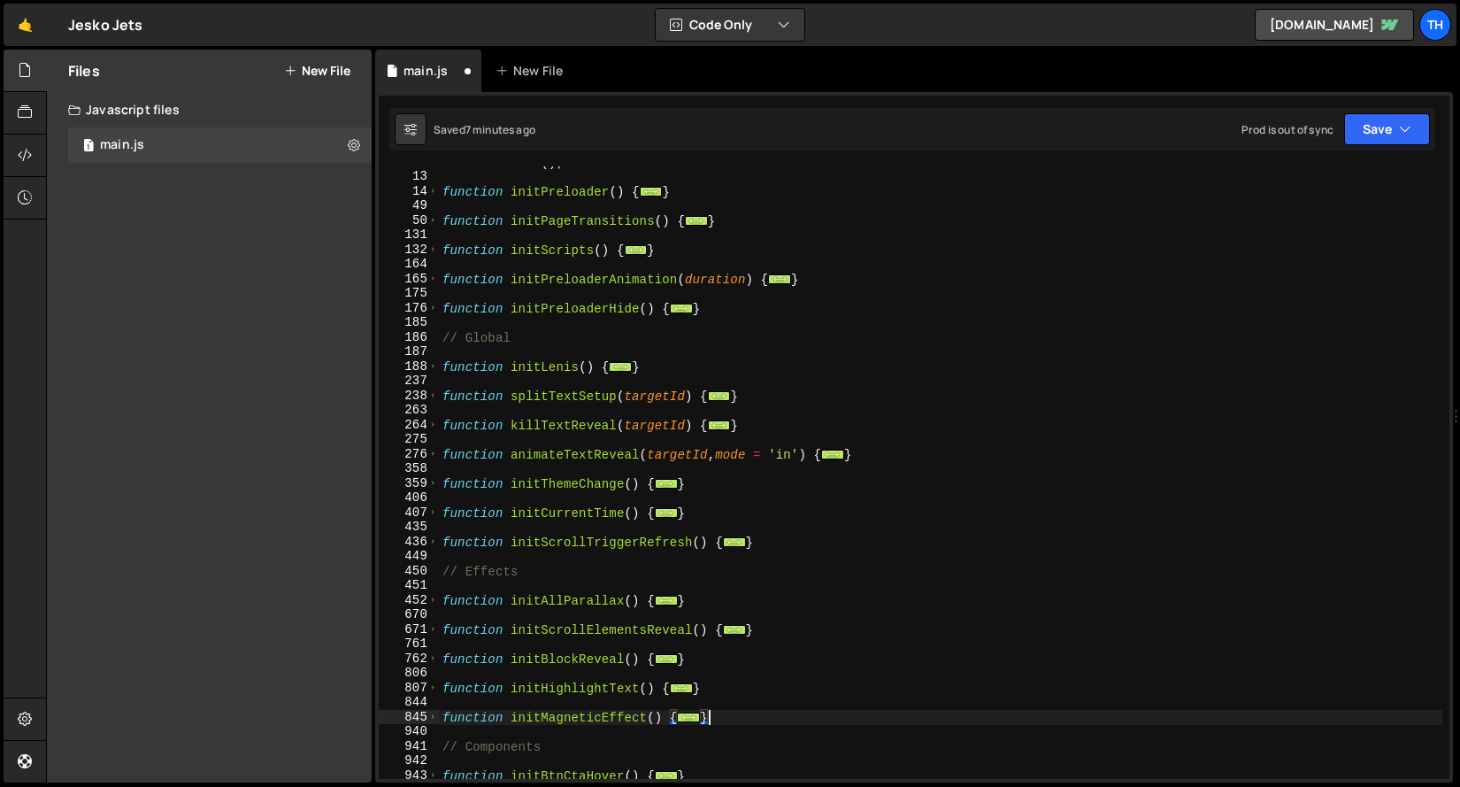
scroll to position [35, 0]
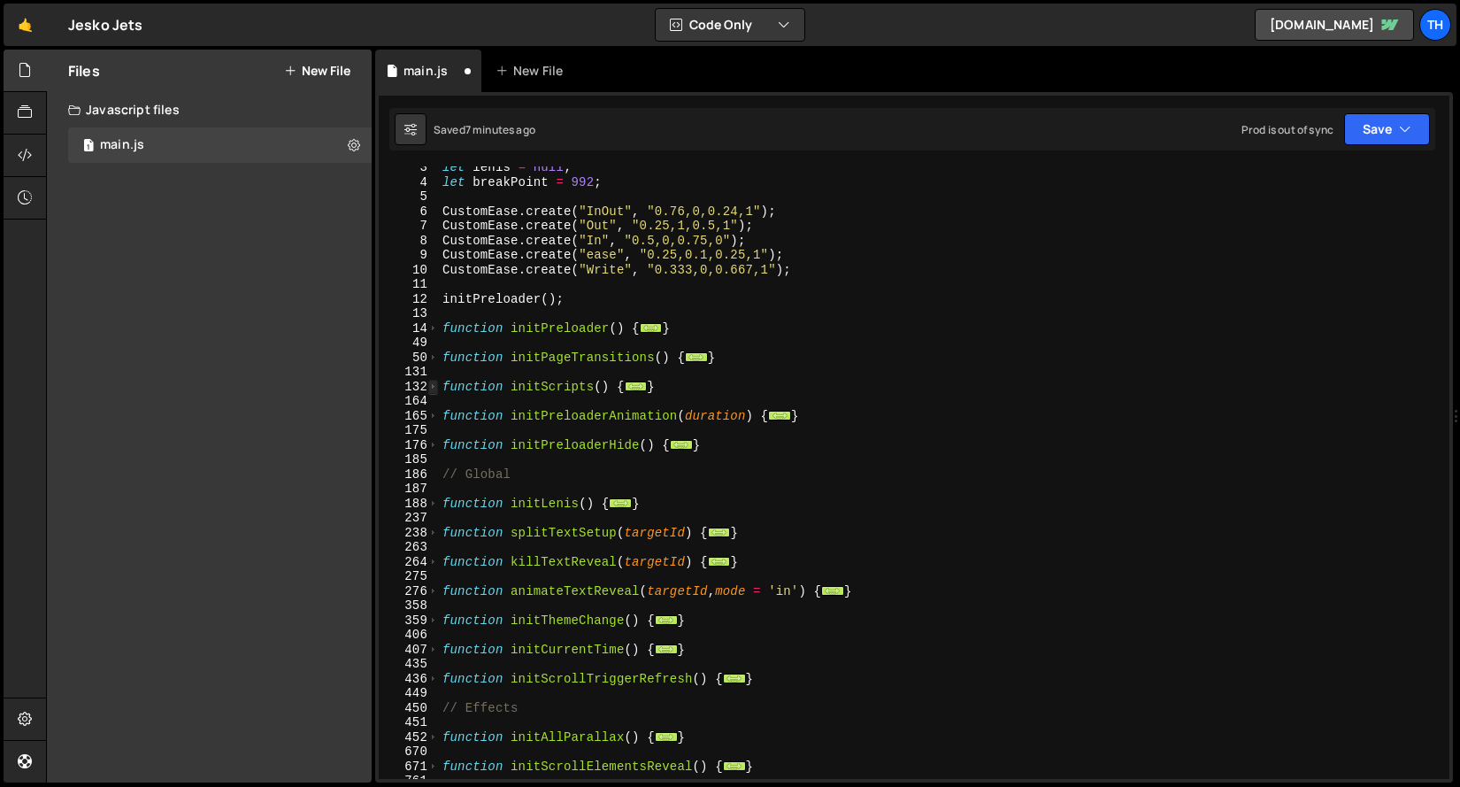
click at [431, 388] on span at bounding box center [433, 387] width 10 height 15
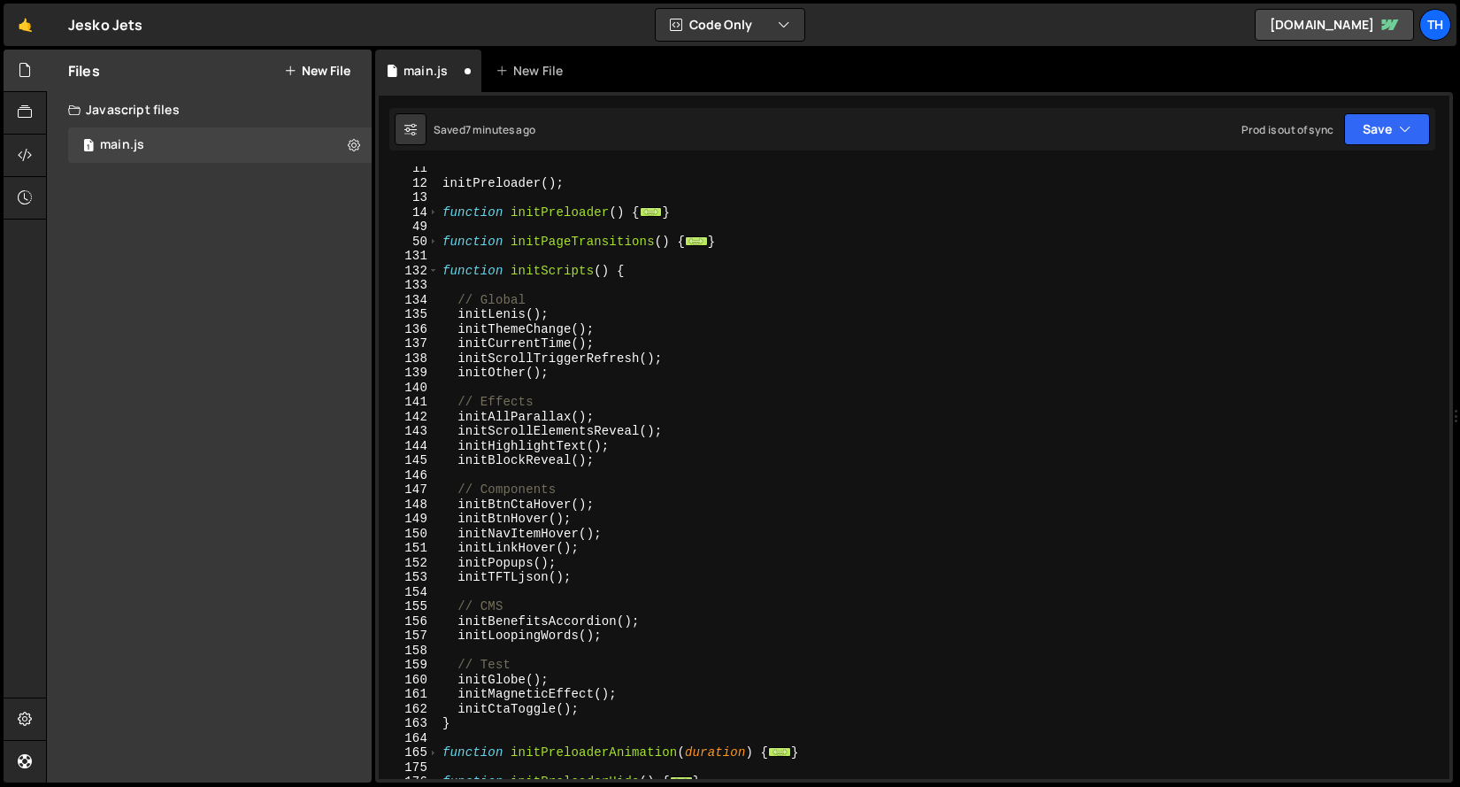
scroll to position [168, 0]
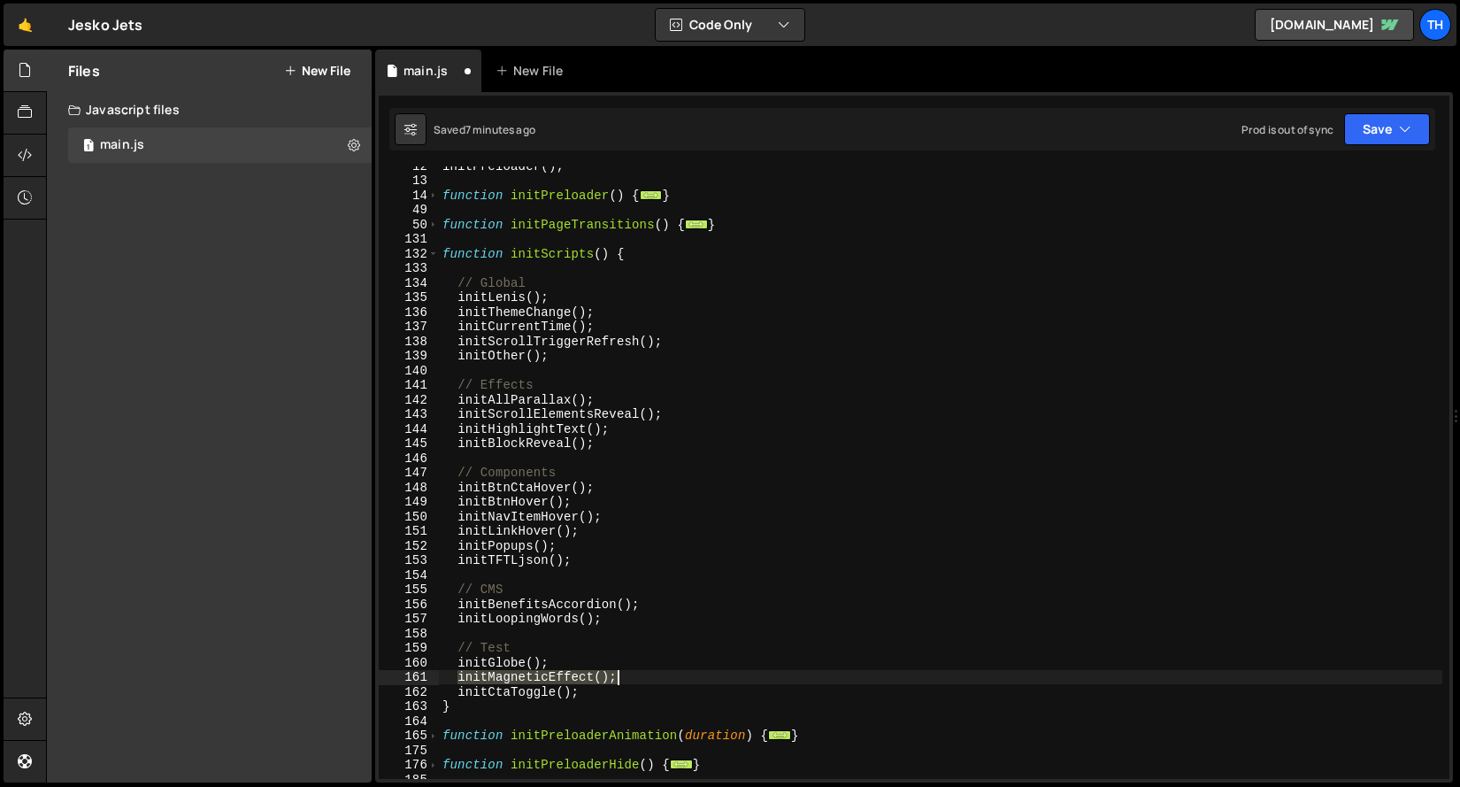
drag, startPoint x: 459, startPoint y: 676, endPoint x: 646, endPoint y: 677, distance: 186.7
click at [645, 677] on div "initPreloader ( ) ; function initPreloader ( ) { ... } function initPageTransit…" at bounding box center [940, 478] width 1003 height 641
type textarea "initMagneticEffect();"
click at [629, 448] on div "initPreloader ( ) ; function initPreloader ( ) { ... } function initPageTransit…" at bounding box center [940, 478] width 1003 height 641
type textarea "initBlockReveal();"
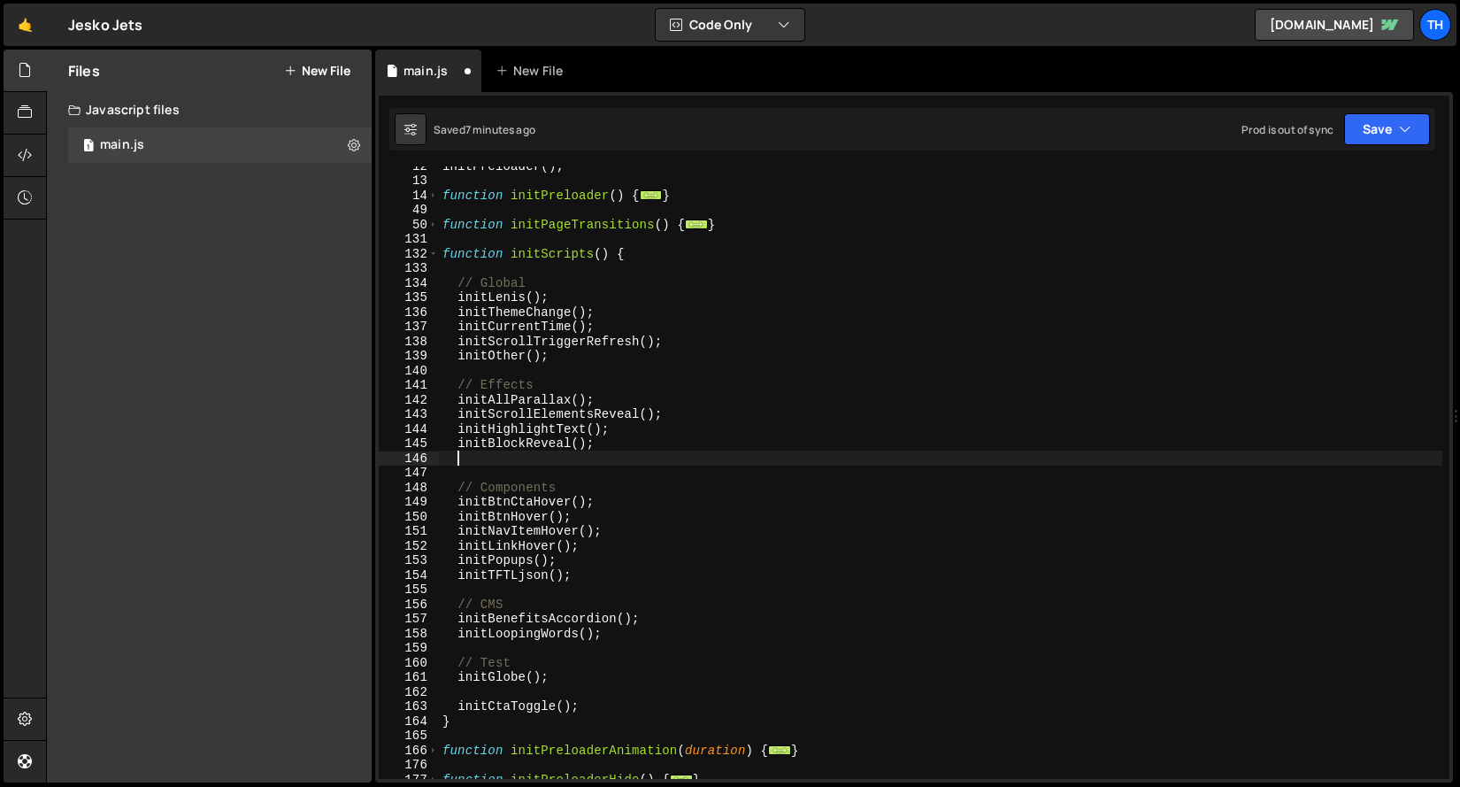
paste textarea "initMagneticEffect();"
type textarea "initMagneticEffect();"
click at [584, 689] on div "initPreloader ( ) ; function initPreloader ( ) { ... } function initPageTransit…" at bounding box center [940, 478] width 1003 height 641
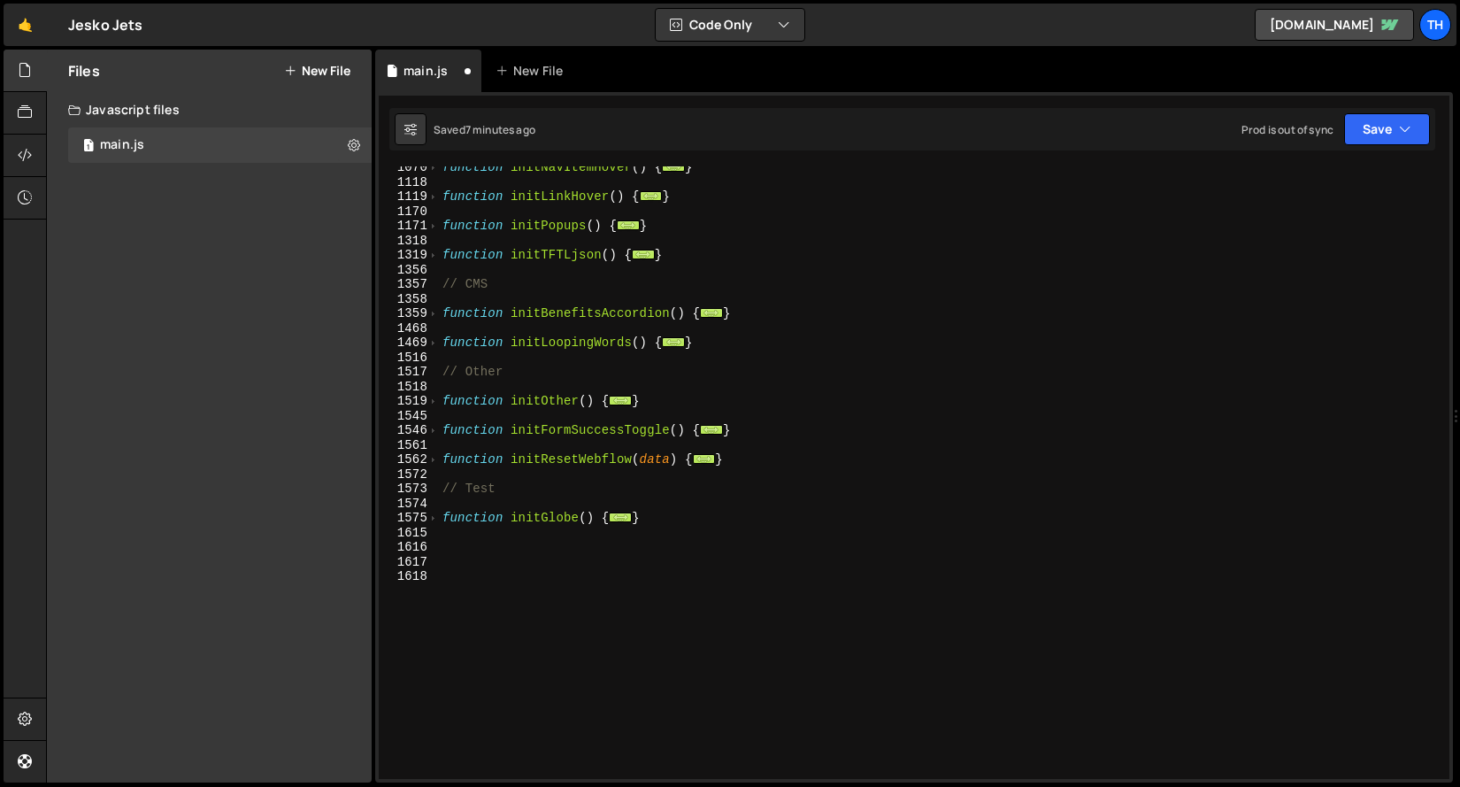
scroll to position [1218, 0]
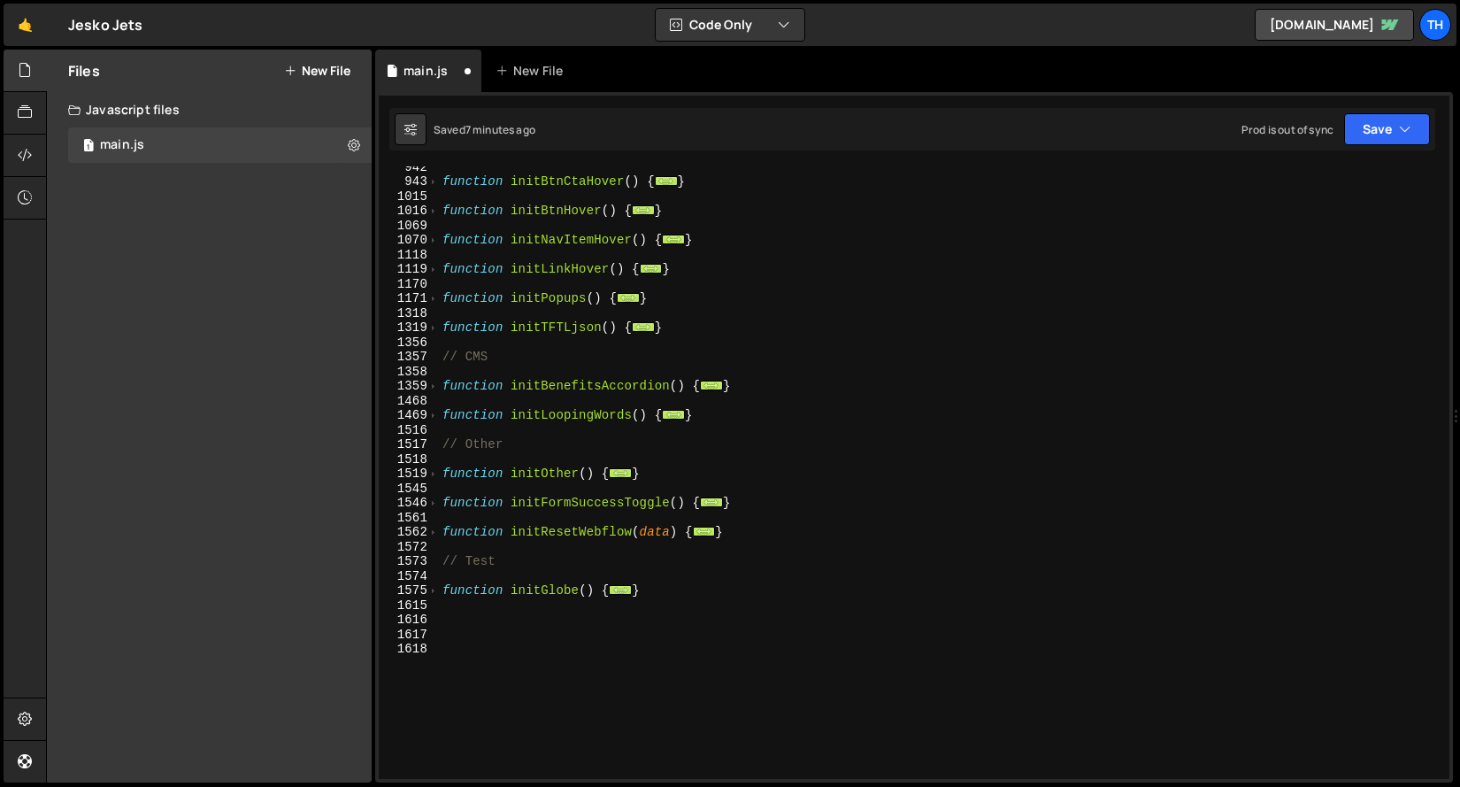
click at [565, 507] on div "function initBtnCtaHover ( ) { ... } function initBtnHover ( ) { ... } function…" at bounding box center [940, 479] width 1003 height 641
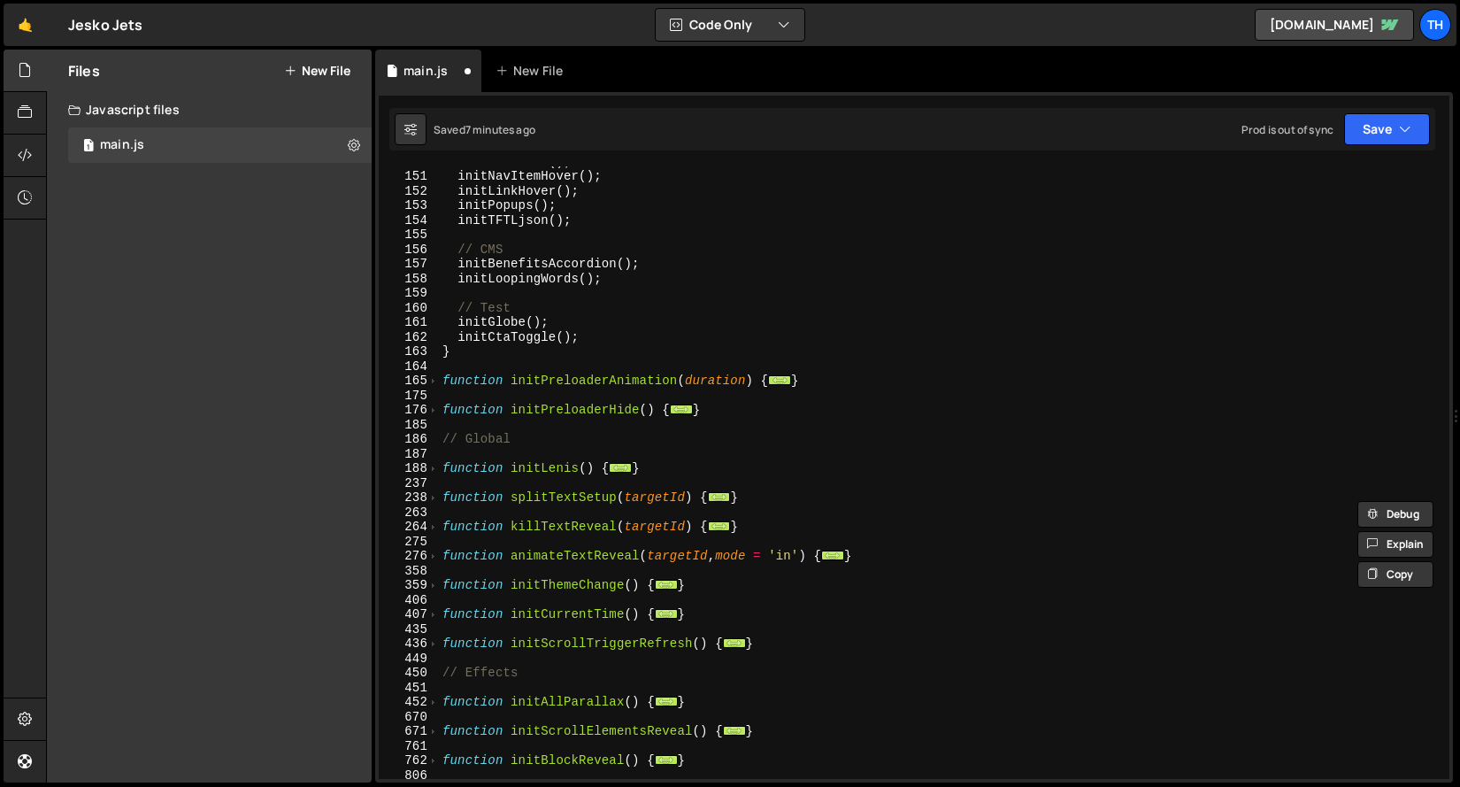
scroll to position [432, 0]
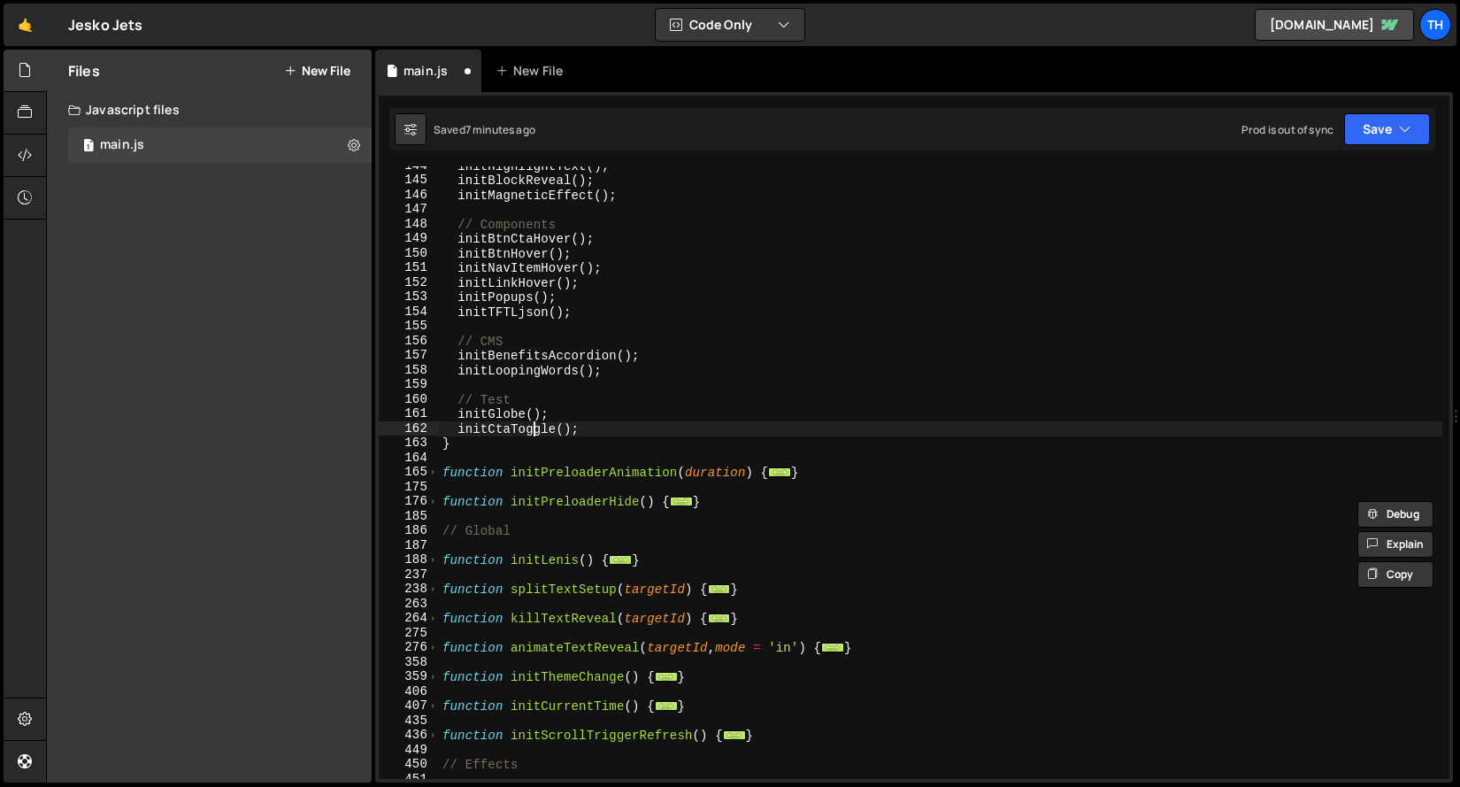
click at [531, 428] on div "initHighlightText ( ) ; initBlockReveal ( ) ; initMagneticEffect ( ) ; // Compo…" at bounding box center [940, 478] width 1003 height 641
paste textarea "FormSuccess"
type textarea "initFormSuccessToggle();"
drag, startPoint x: 460, startPoint y: 429, endPoint x: 733, endPoint y: 426, distance: 273.4
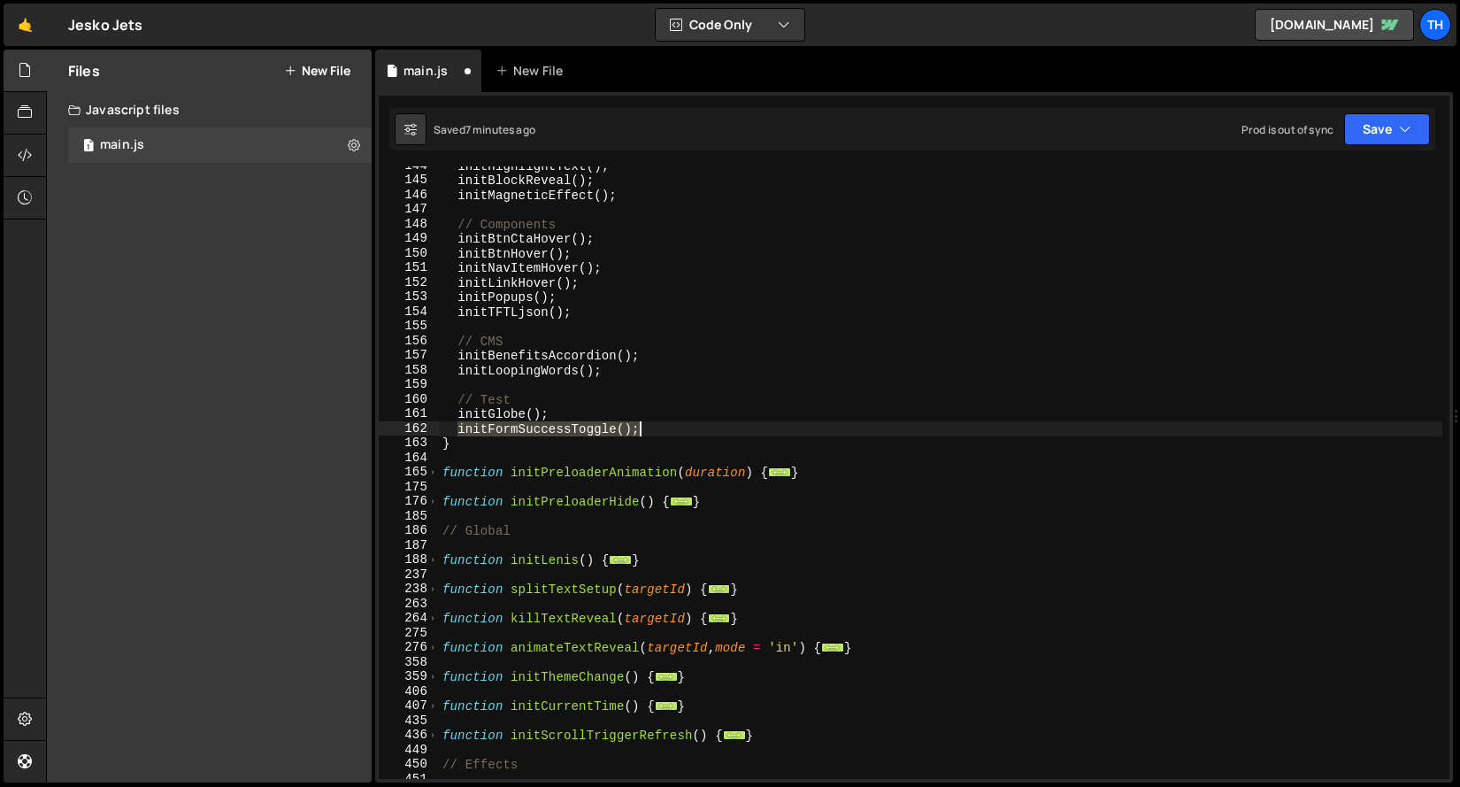
click at [733, 426] on div "initHighlightText ( ) ; initBlockReveal ( ) ; initMagneticEffect ( ) ; // Compo…" at bounding box center [940, 478] width 1003 height 641
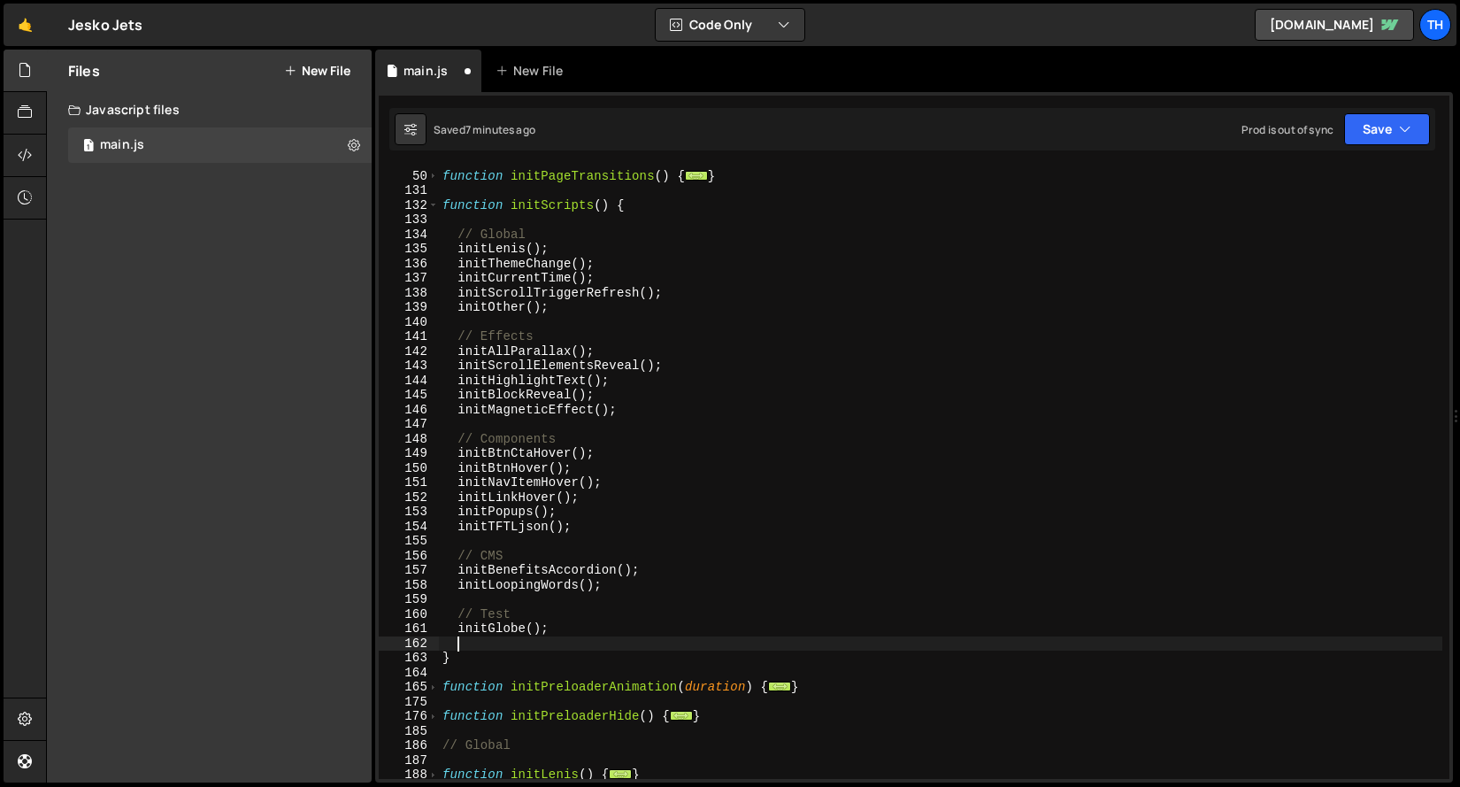
scroll to position [197, 0]
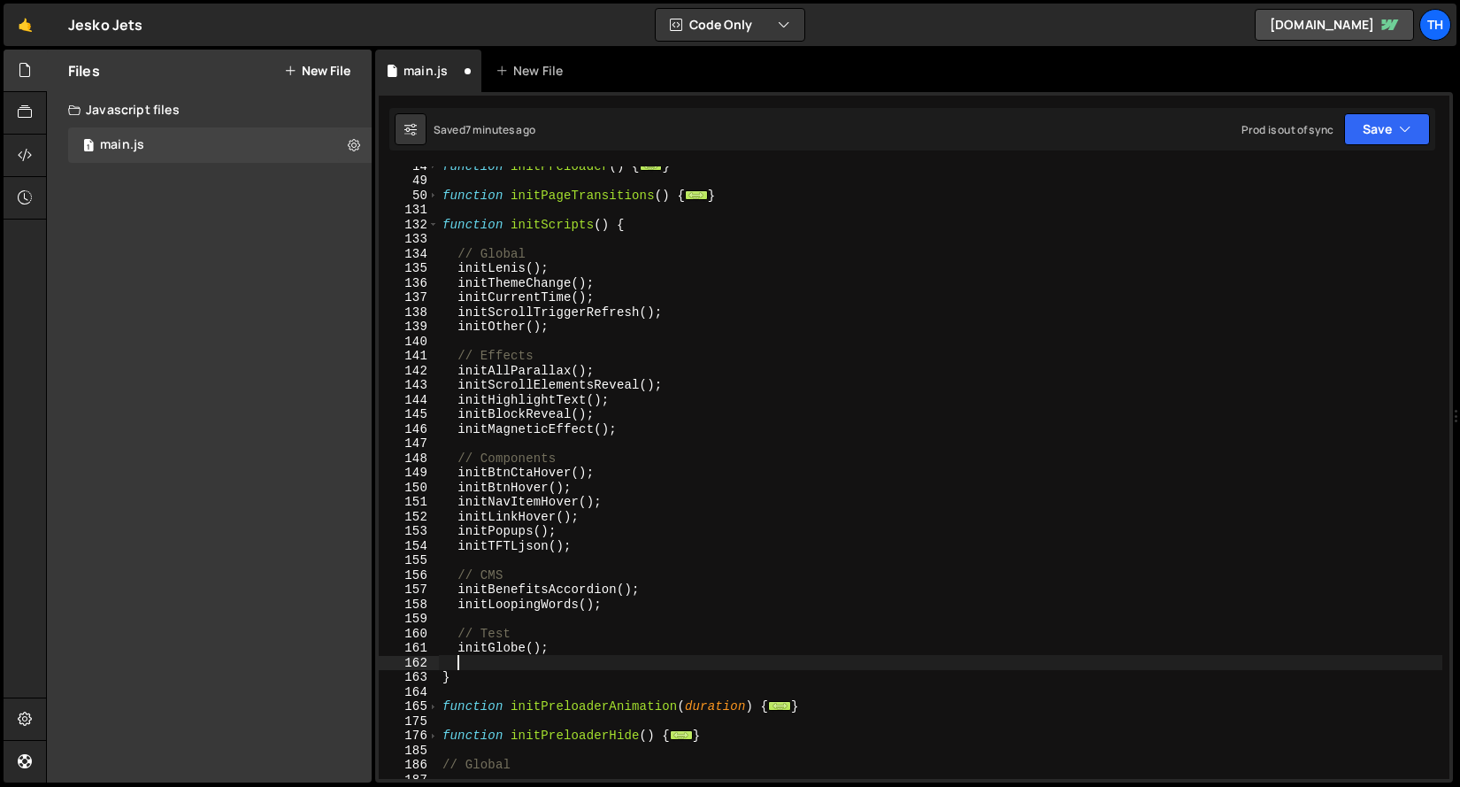
click at [504, 618] on div "function initPreloader ( ) { ... } function initPageTransitions ( ) { ... } fun…" at bounding box center [940, 478] width 1003 height 641
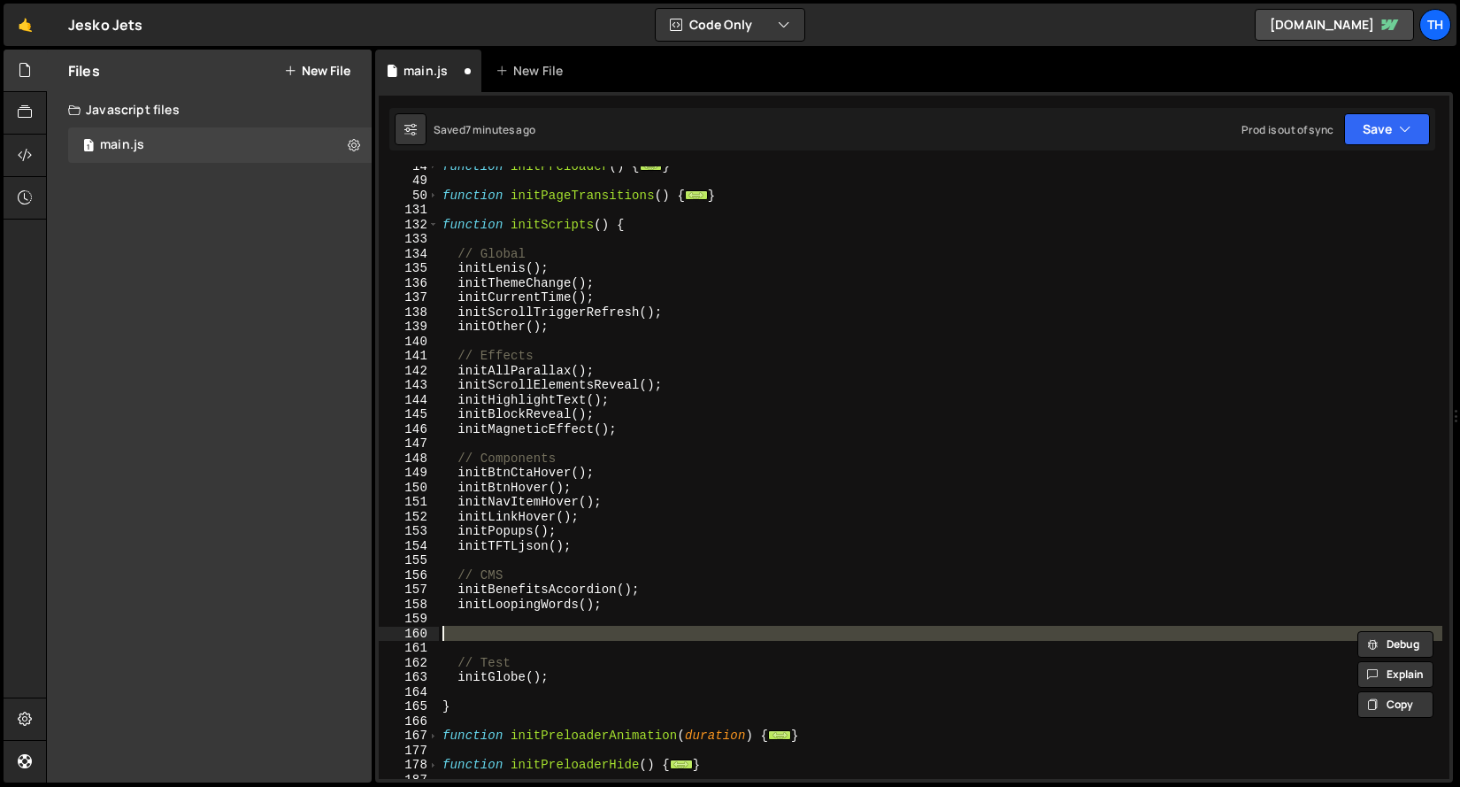
click at [505, 617] on div "function initPreloader ( ) { ... } function initPageTransitions ( ) { ... } fun…" at bounding box center [940, 478] width 1003 height 641
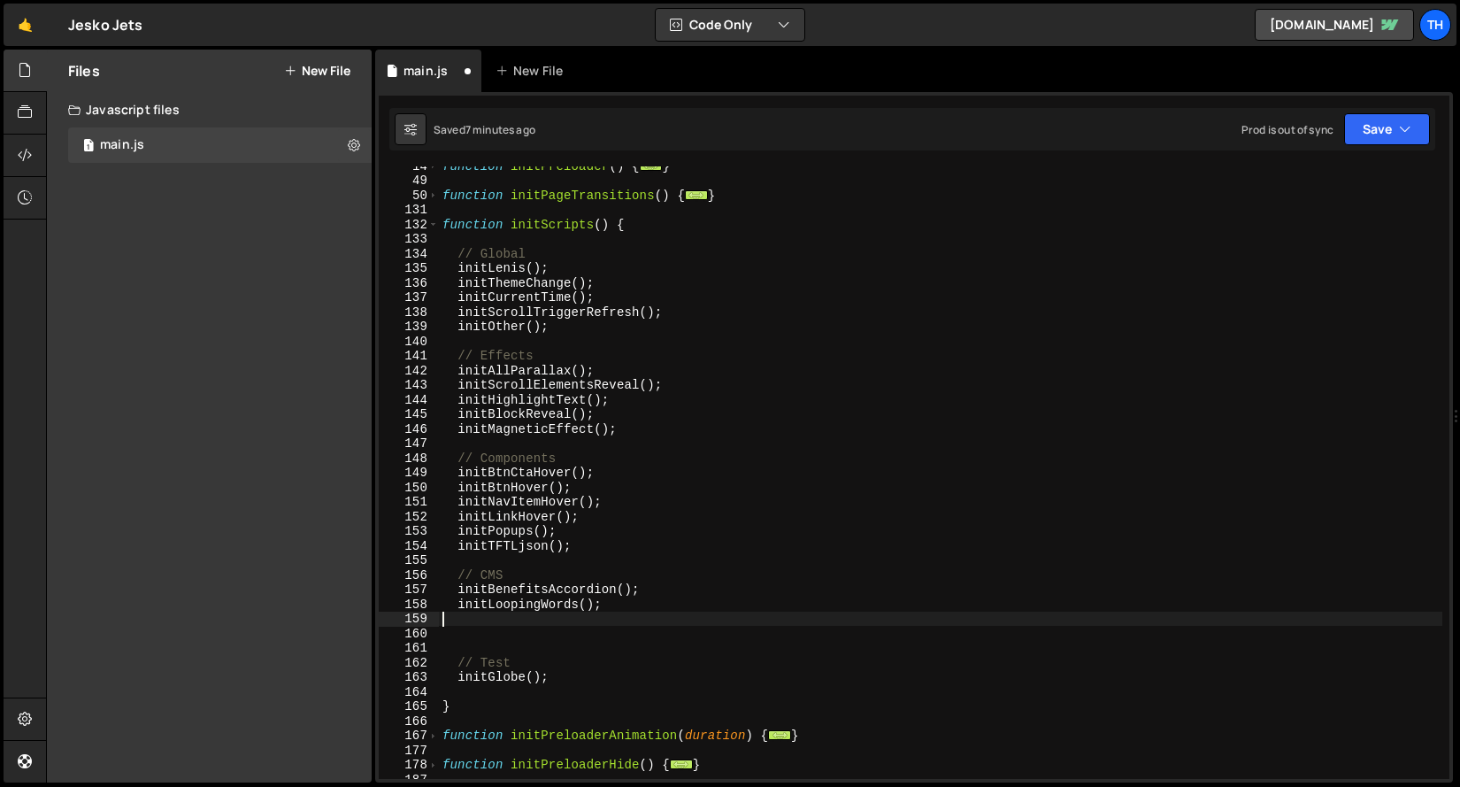
click at [507, 627] on div "function initPreloader ( ) { ... } function initPageTransitions ( ) { ... } fun…" at bounding box center [940, 478] width 1003 height 641
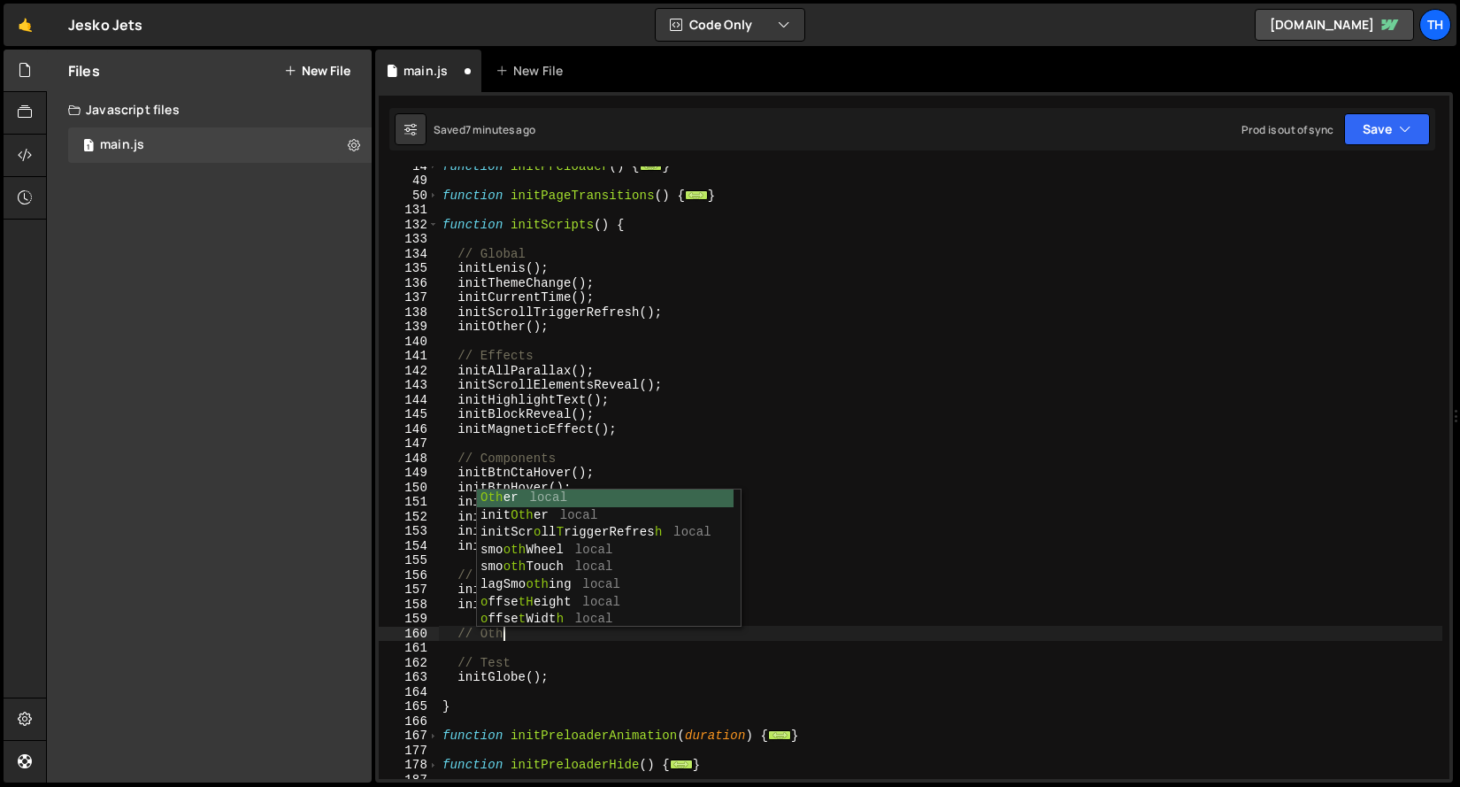
type textarea "// Other"
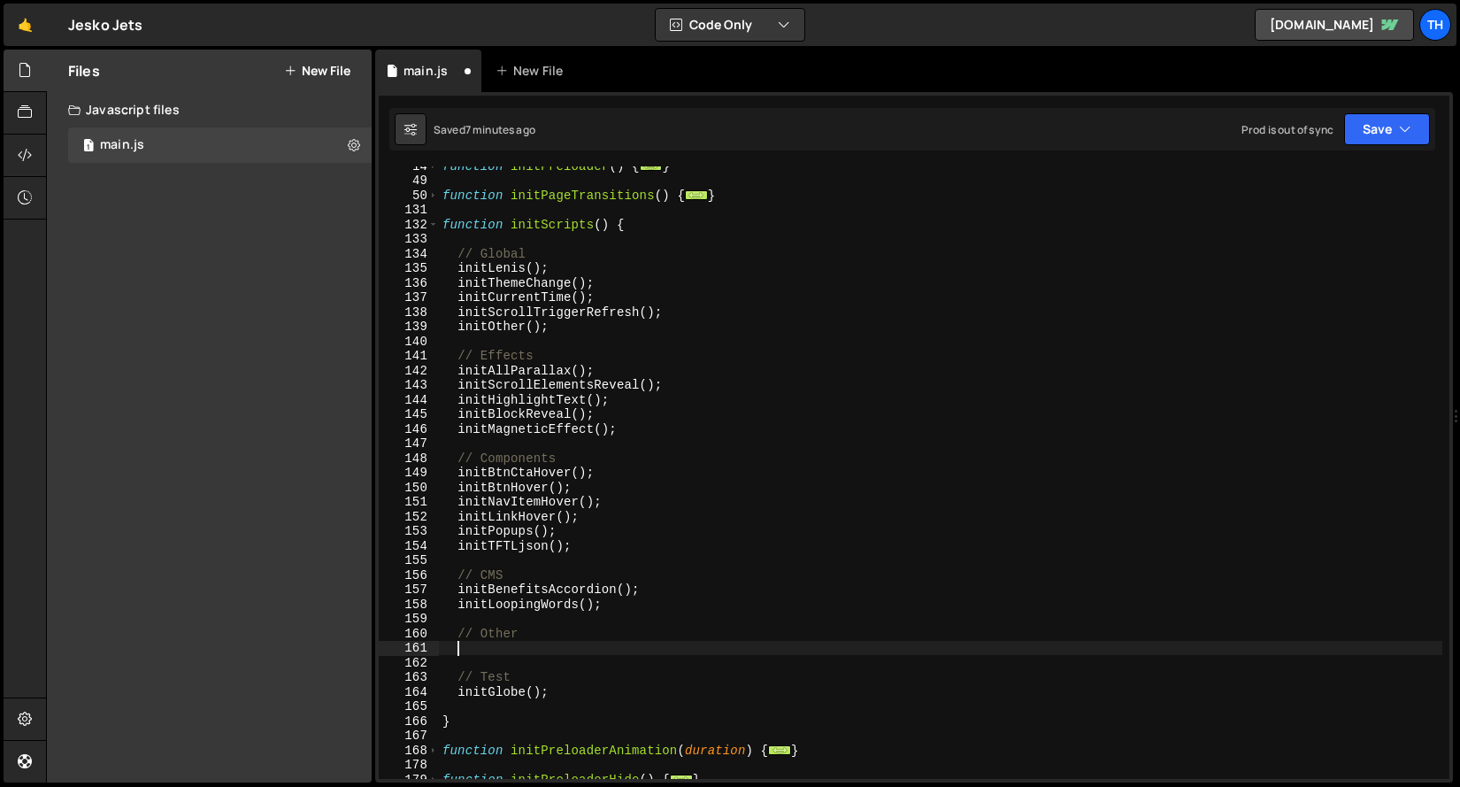
paste textarea "initFormSuccessToggle();"
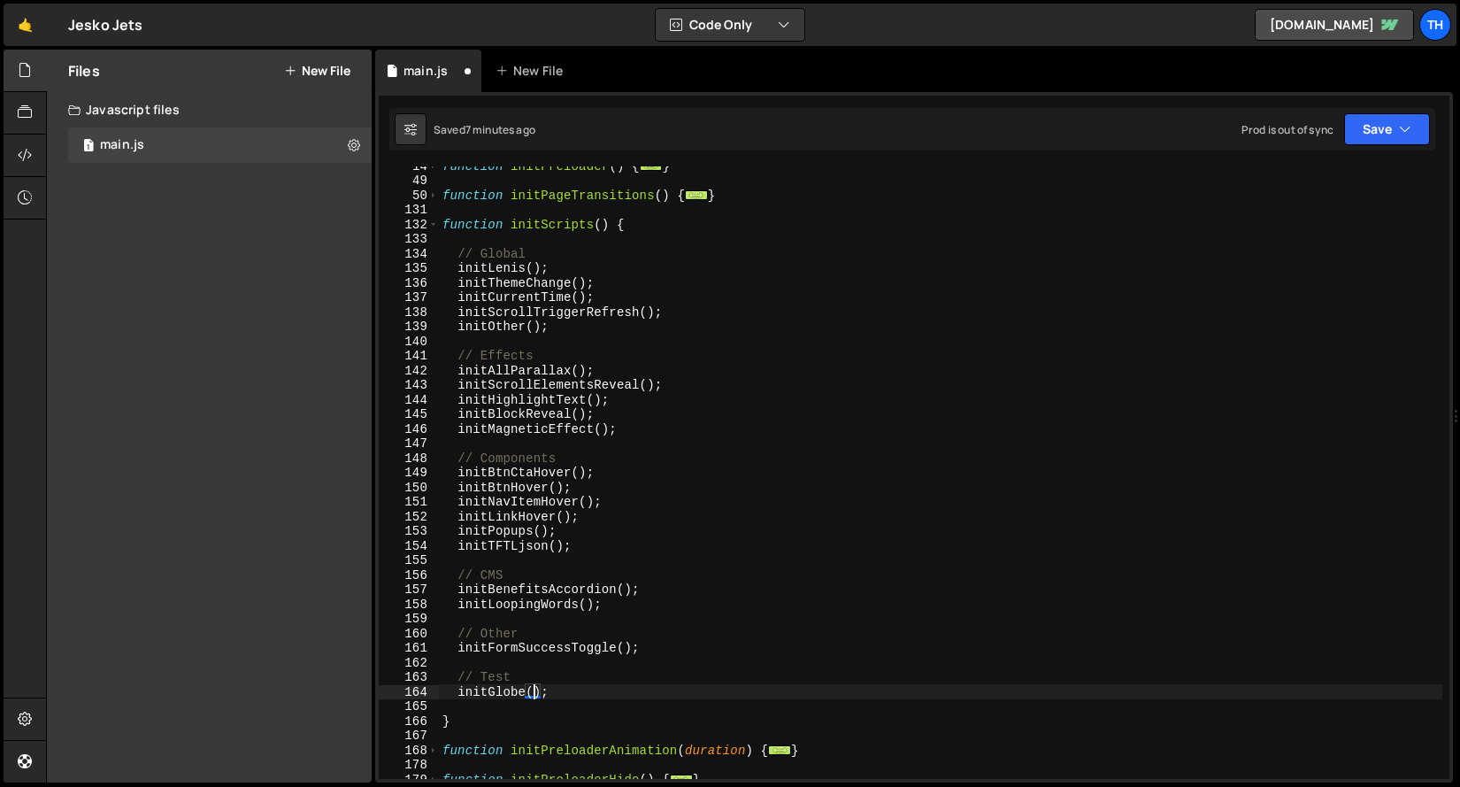
click at [532, 695] on div "function initPreloader ( ) { ... } function initPageTransitions ( ) { ... } fun…" at bounding box center [940, 478] width 1003 height 641
type textarea "initGlobe();"
click at [522, 702] on div "function initPreloader ( ) { ... } function initPageTransitions ( ) { ... } fun…" at bounding box center [940, 478] width 1003 height 641
type textarea "initGlobe();"
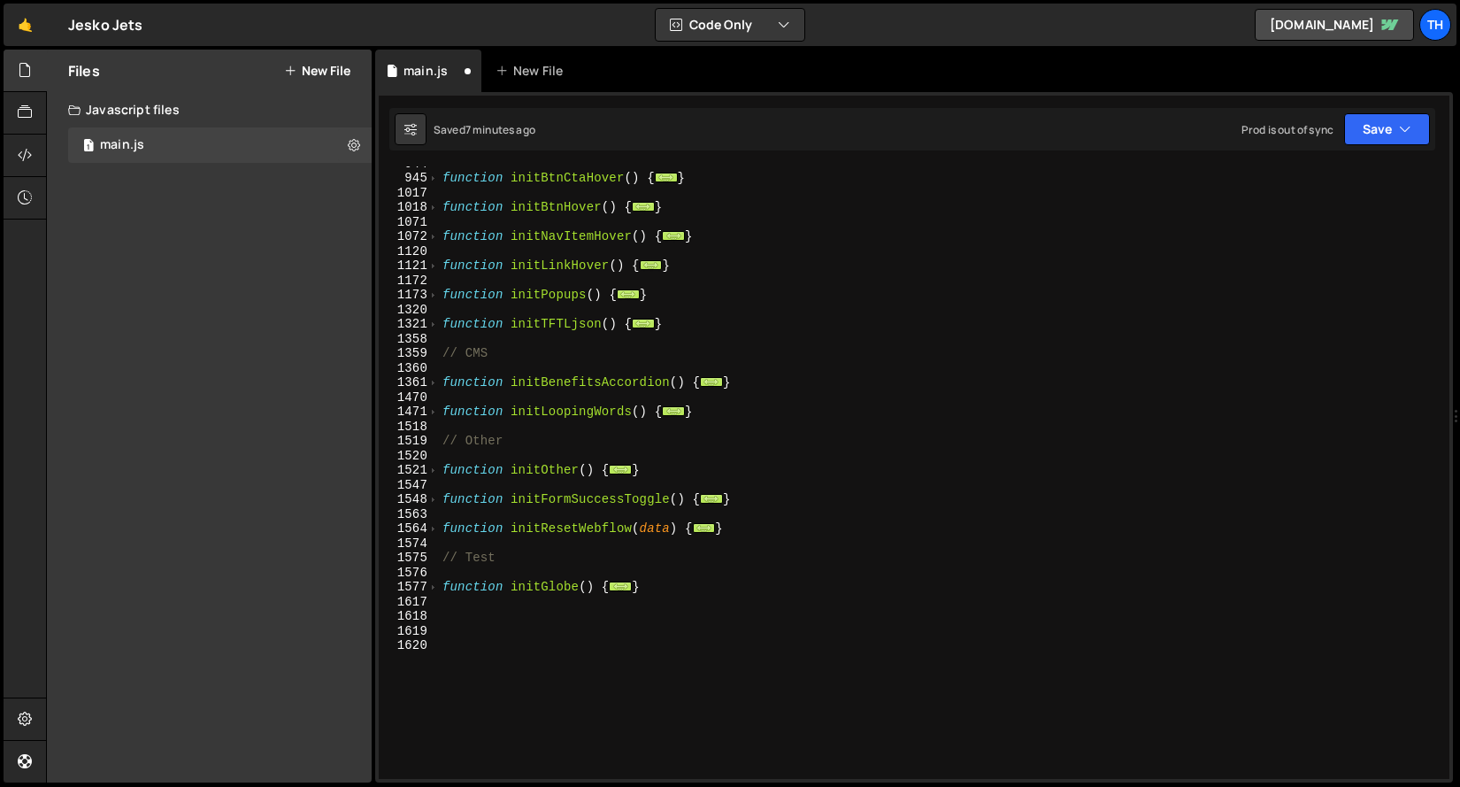
scroll to position [1251, 0]
click at [545, 629] on div "function initBtnCtaHover ( ) { ... } function initBtnHover ( ) { ... } function…" at bounding box center [940, 476] width 1003 height 641
click at [544, 637] on div "function initBtnCtaHover ( ) { ... } function initBtnHover ( ) { ... } function…" at bounding box center [940, 476] width 1003 height 641
click at [537, 656] on div "function initBtnCtaHover ( ) { ... } function initBtnHover ( ) { ... } function…" at bounding box center [940, 476] width 1003 height 641
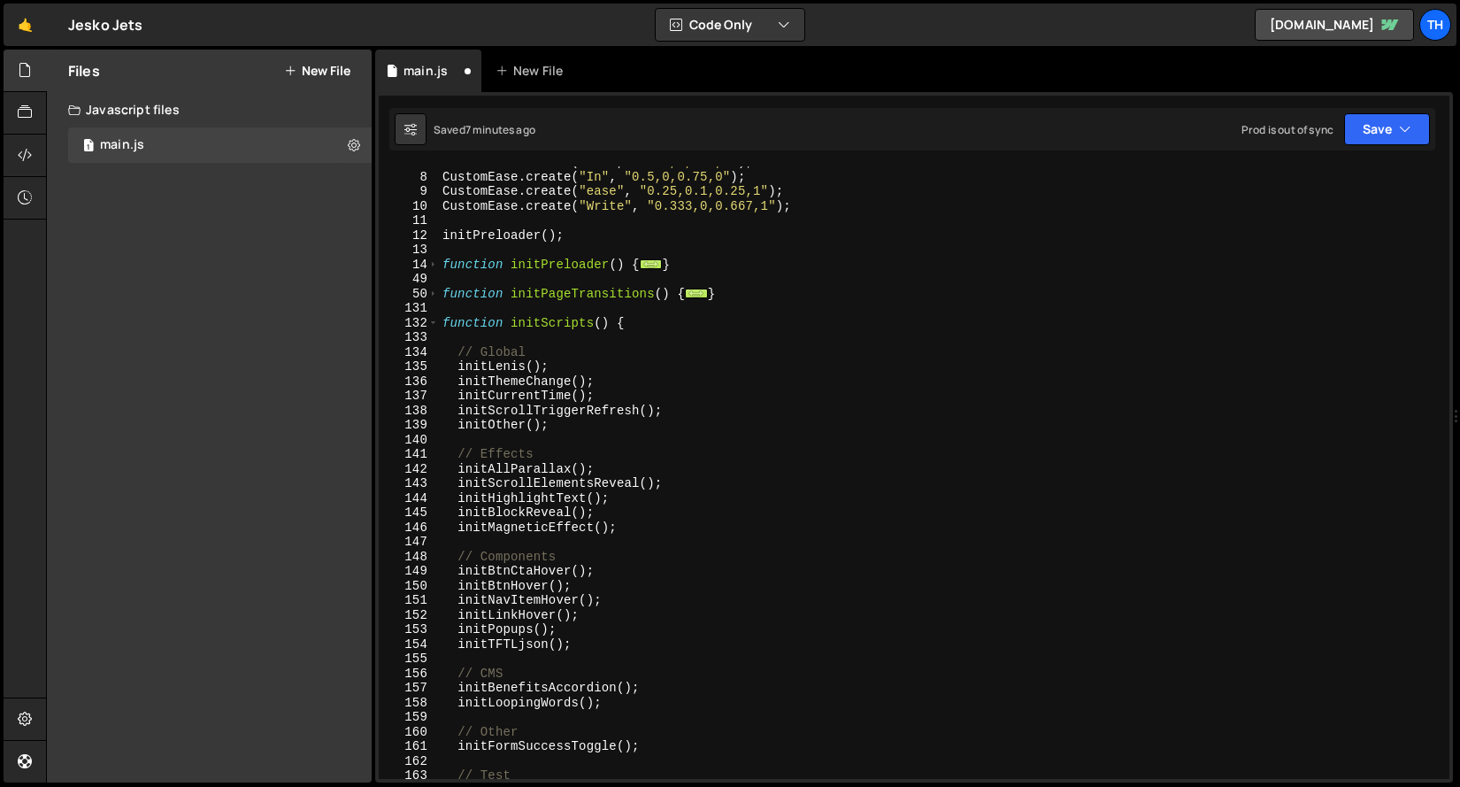
scroll to position [0, 0]
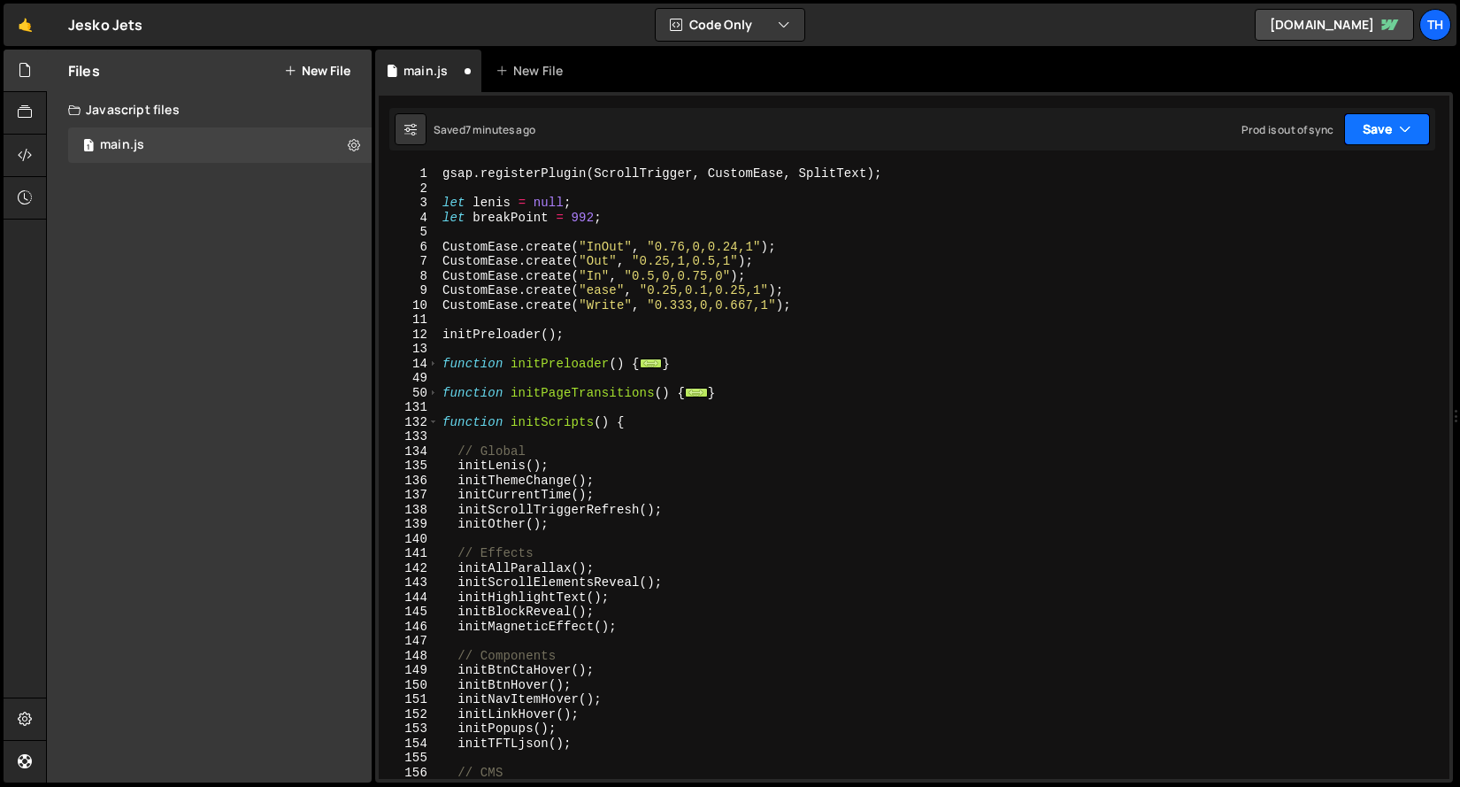
click at [1374, 139] on button "Save" at bounding box center [1387, 129] width 86 height 32
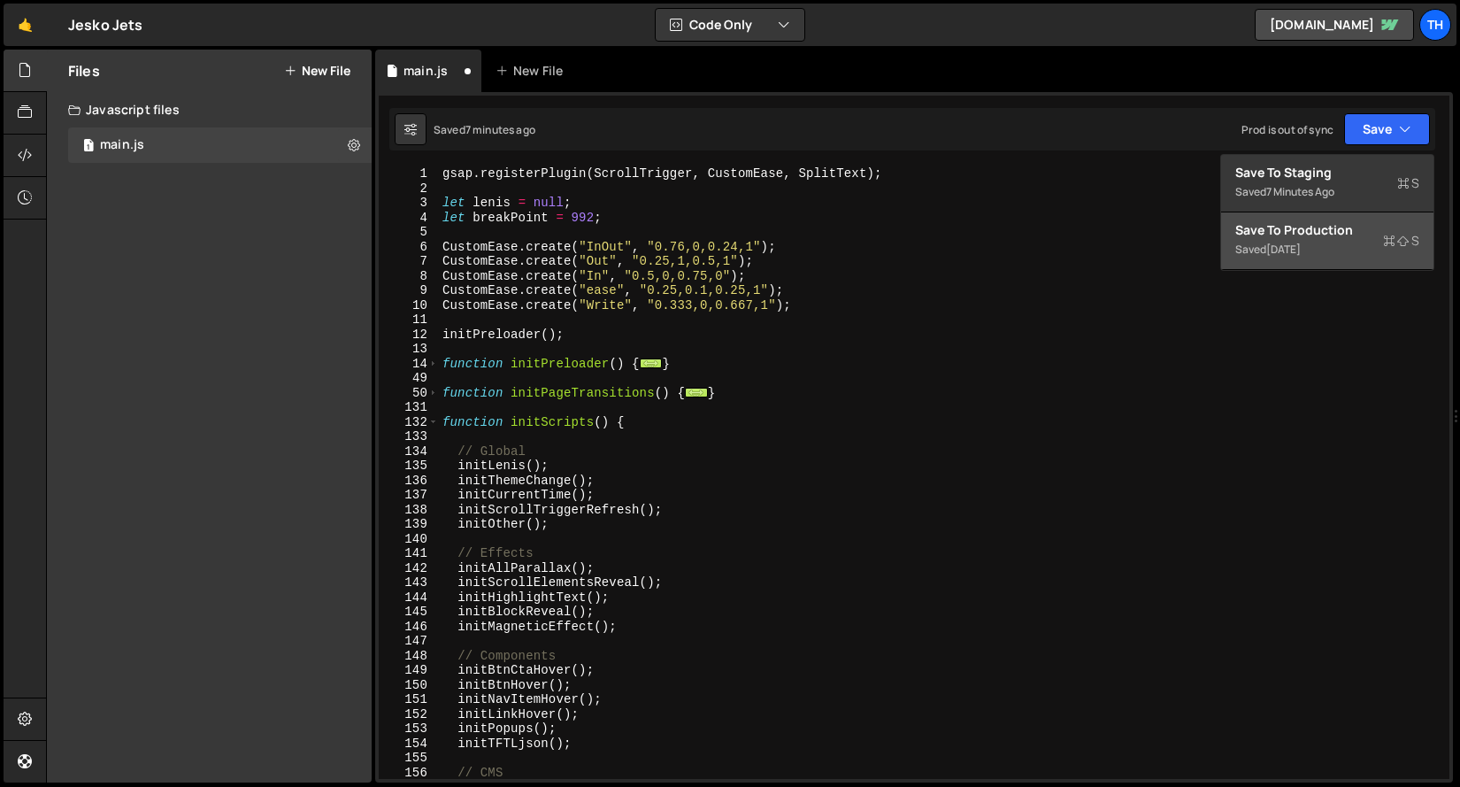
click at [1340, 237] on div "Save to Production S" at bounding box center [1327, 230] width 184 height 18
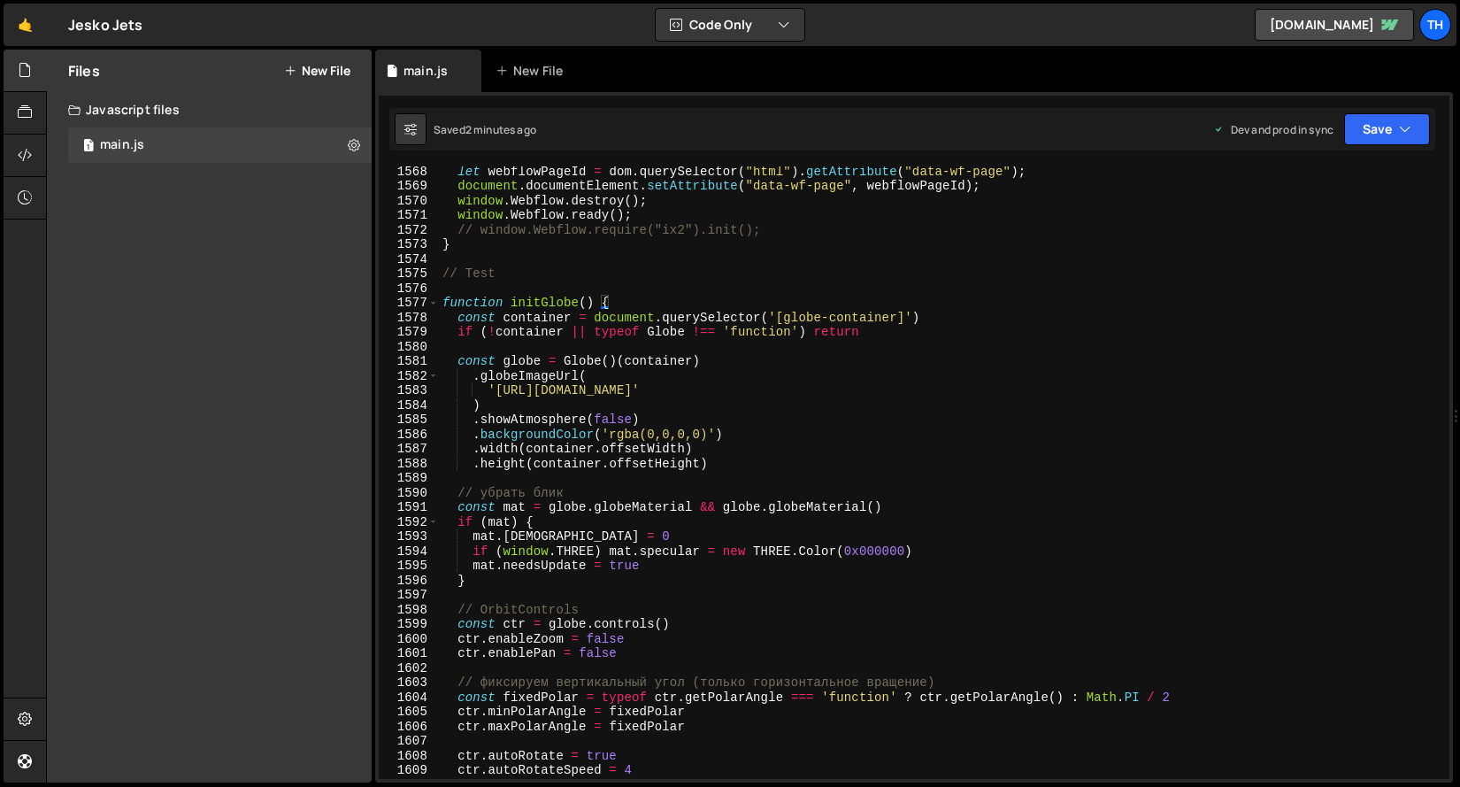
scroll to position [22893, 0]
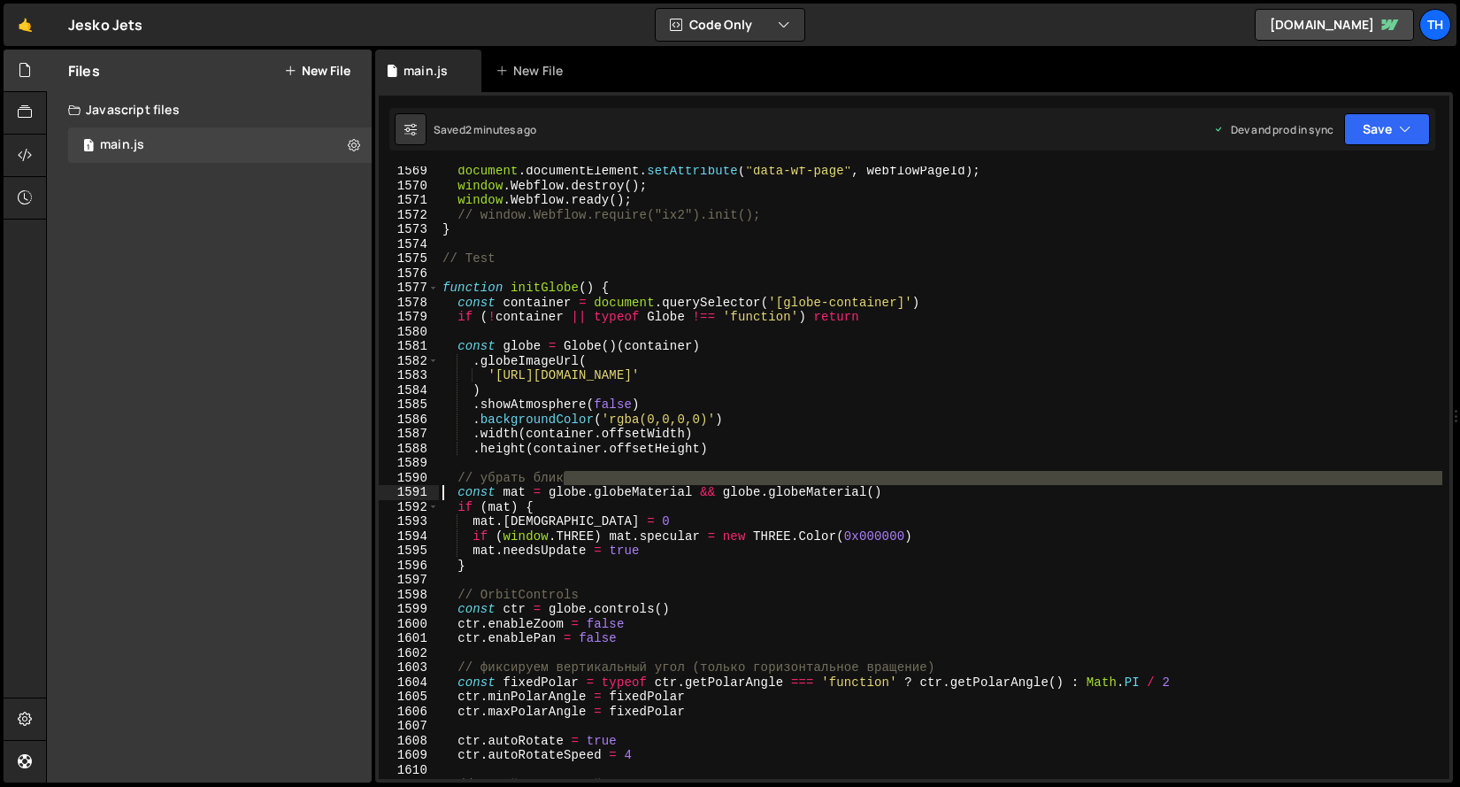
drag, startPoint x: 595, startPoint y: 477, endPoint x: 311, endPoint y: 486, distance: 283.3
click at [311, 486] on div "Files New File Javascript files 1 main.js 0 CSS files Copy share link Edit File…" at bounding box center [753, 416] width 1414 height 733
click at [562, 485] on div "document . documentElement . setAttribute ( "data-wf-page" , webflowPageId ) ; …" at bounding box center [940, 484] width 1003 height 641
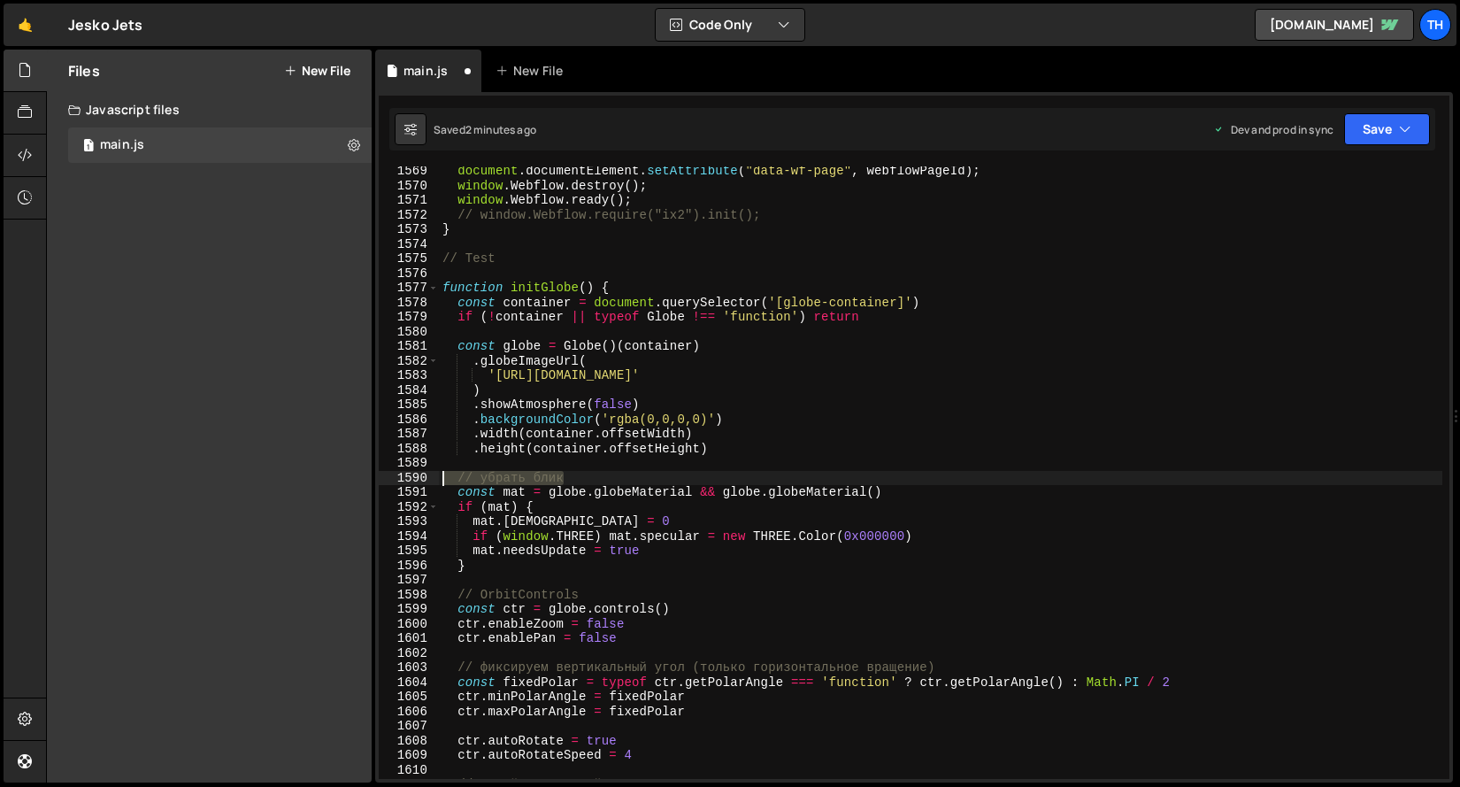
drag, startPoint x: 600, startPoint y: 485, endPoint x: 362, endPoint y: 484, distance: 238.0
click at [362, 484] on div "Files New File Javascript files 1 main.js 0 CSS files Copy share link Edit File…" at bounding box center [753, 416] width 1414 height 733
type textarea "="
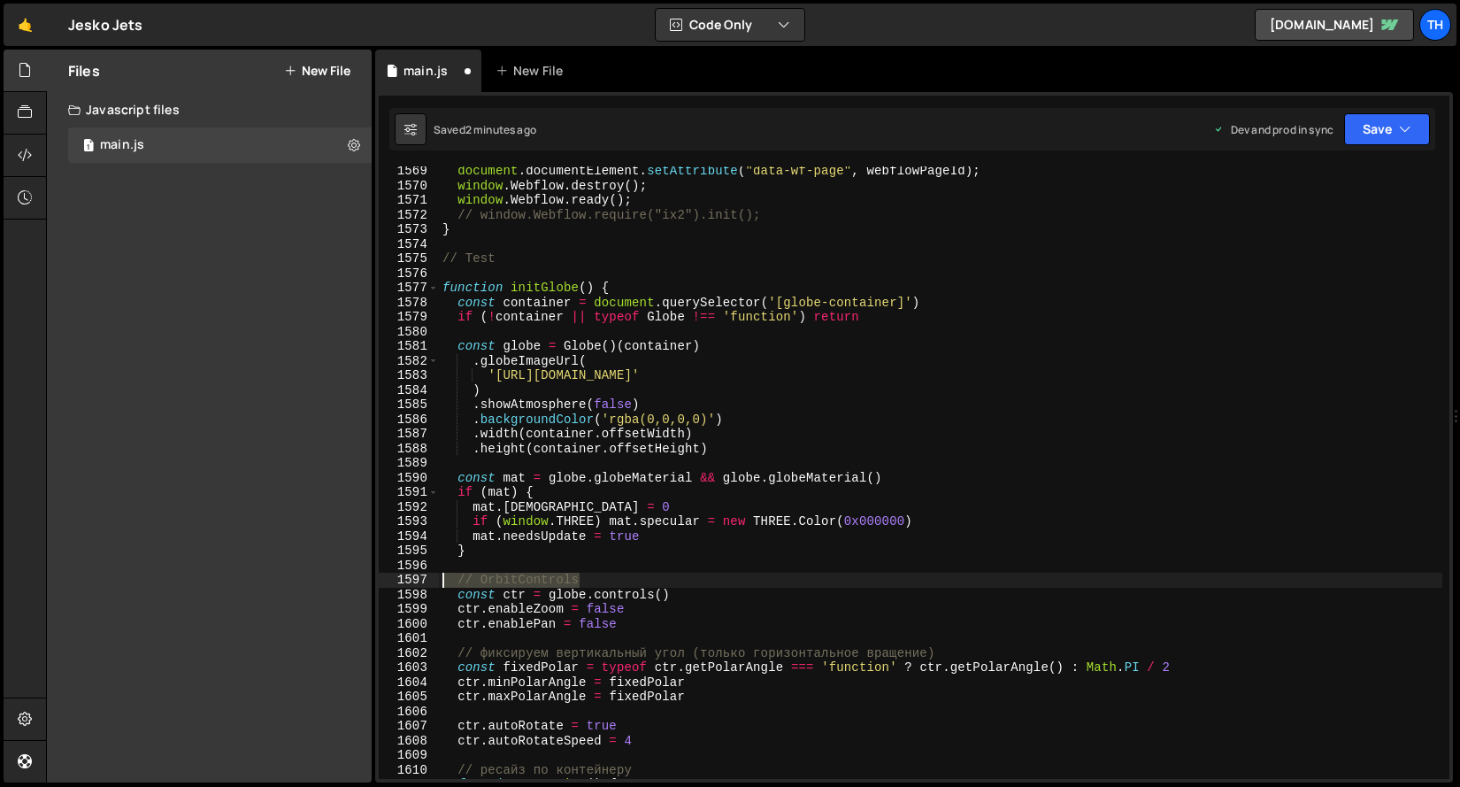
drag, startPoint x: 652, startPoint y: 585, endPoint x: 333, endPoint y: 583, distance: 319.4
click at [334, 583] on div "Files New File Javascript files 1 main.js 0 CSS files Copy share link Edit File…" at bounding box center [753, 416] width 1414 height 733
type textarea "// OrbitControls"
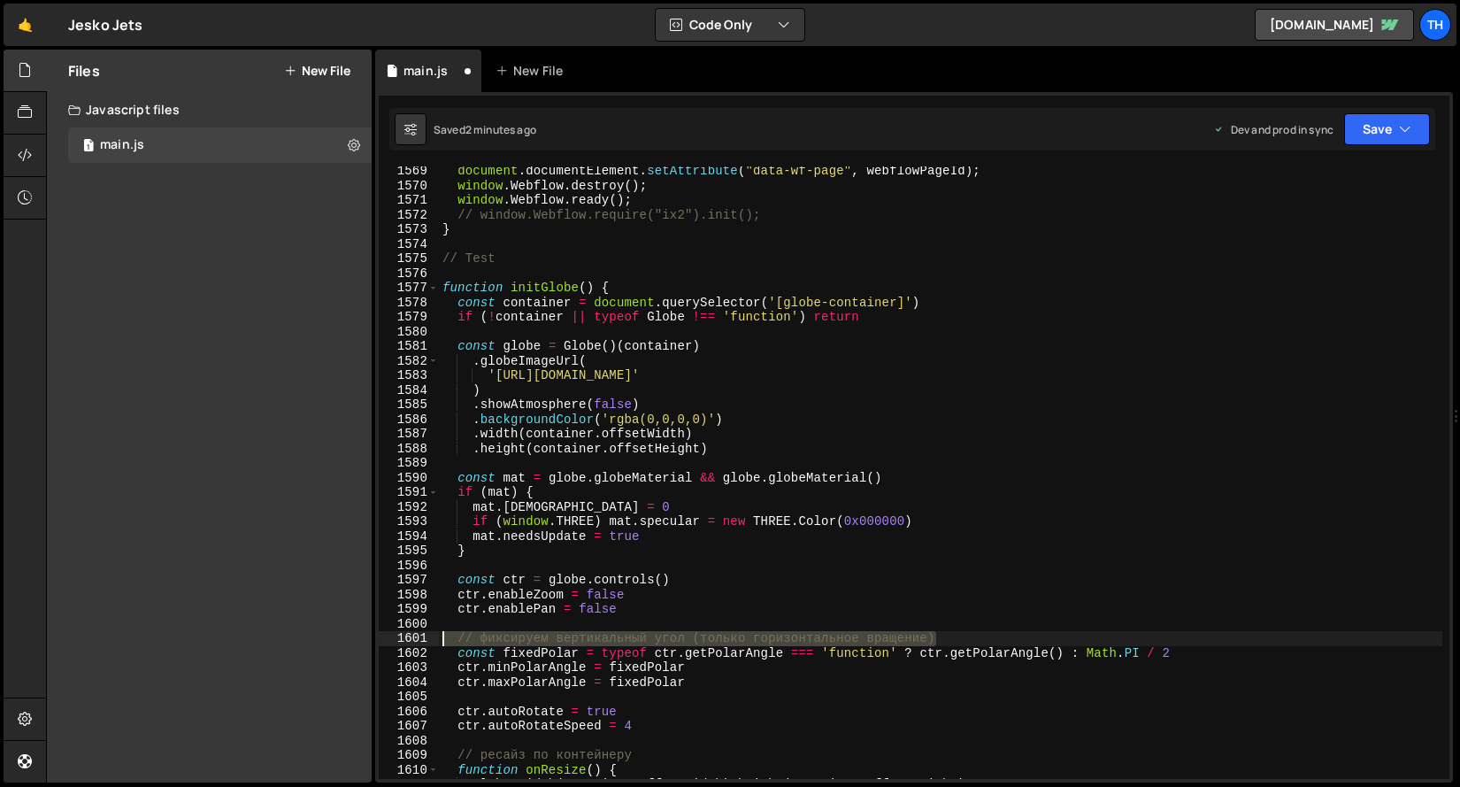
drag, startPoint x: 958, startPoint y: 640, endPoint x: 367, endPoint y: 638, distance: 591.0
click at [367, 638] on div "Files New File Javascript files 1 main.js 0 CSS files Copy share link Edit File…" at bounding box center [753, 416] width 1414 height 733
type textarea "// фиксируем вертикальный угол (только горизонтальное вращение)"
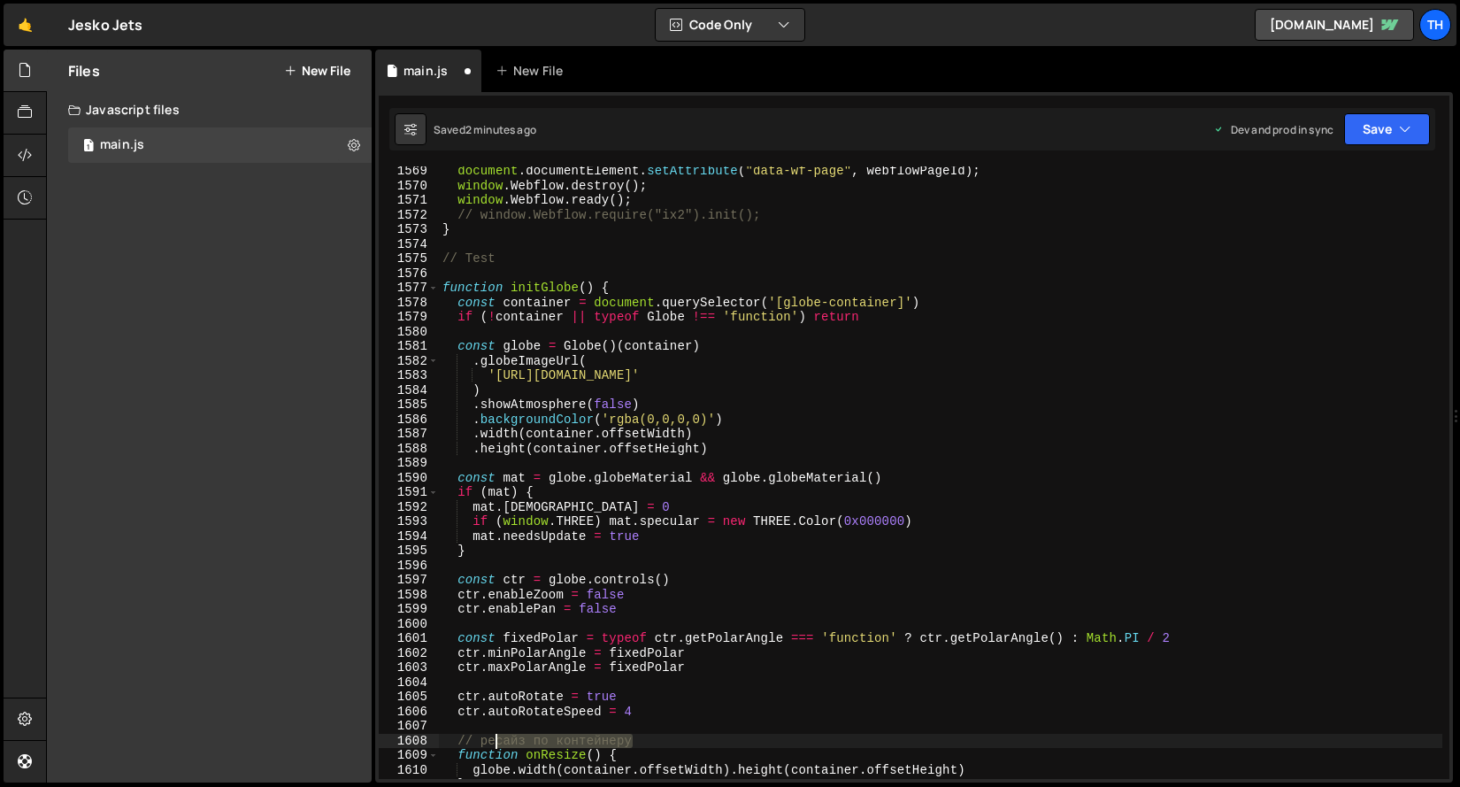
drag, startPoint x: 655, startPoint y: 741, endPoint x: 400, endPoint y: 732, distance: 255.0
click at [403, 732] on div "1569 1570 1571 1572 1573 1574 1575 1576 1577 1578 1579 1580 1581 1582 1583 1584…" at bounding box center [914, 472] width 1071 height 612
type textarea "// ресайз по контейнеру"
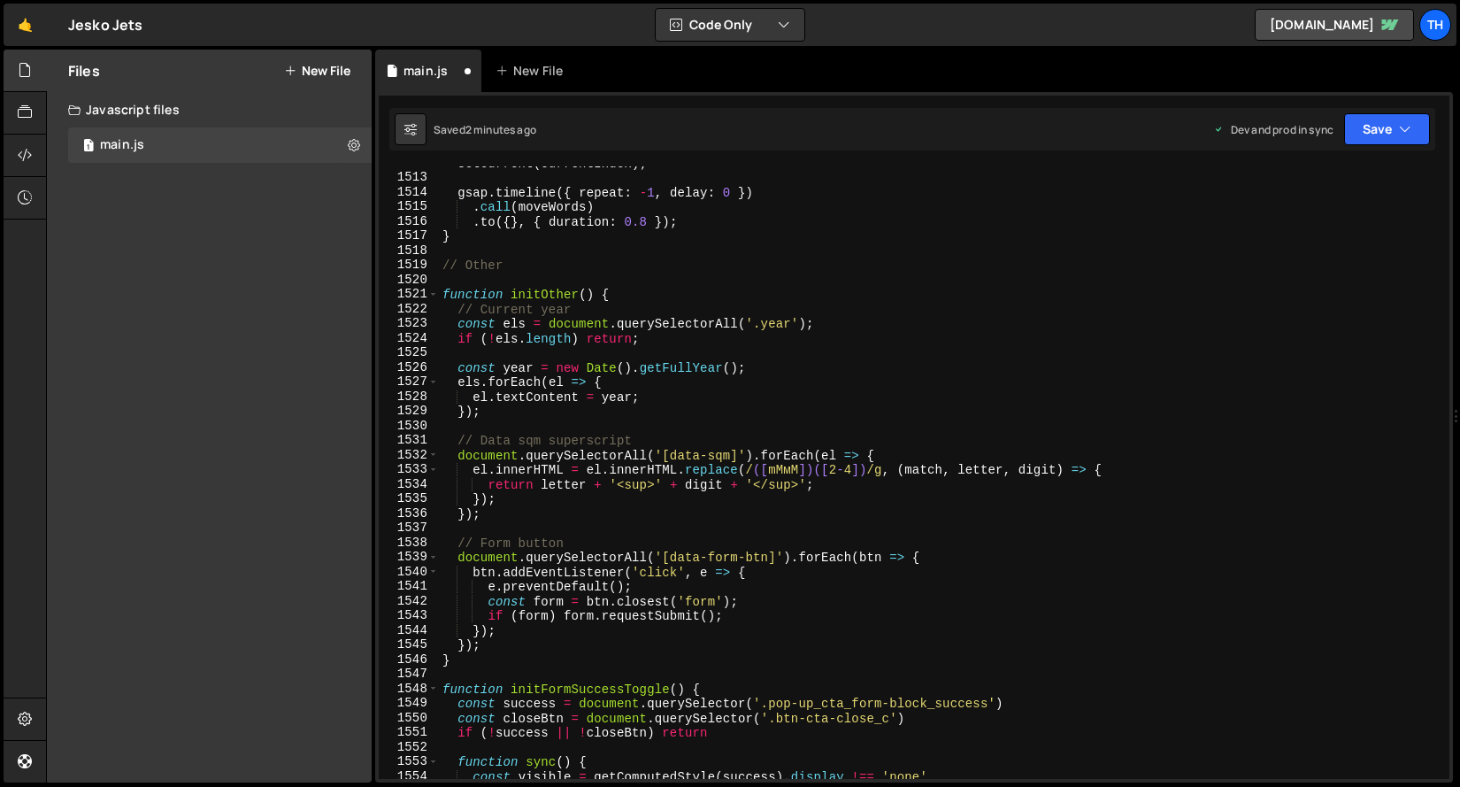
scroll to position [21949, 0]
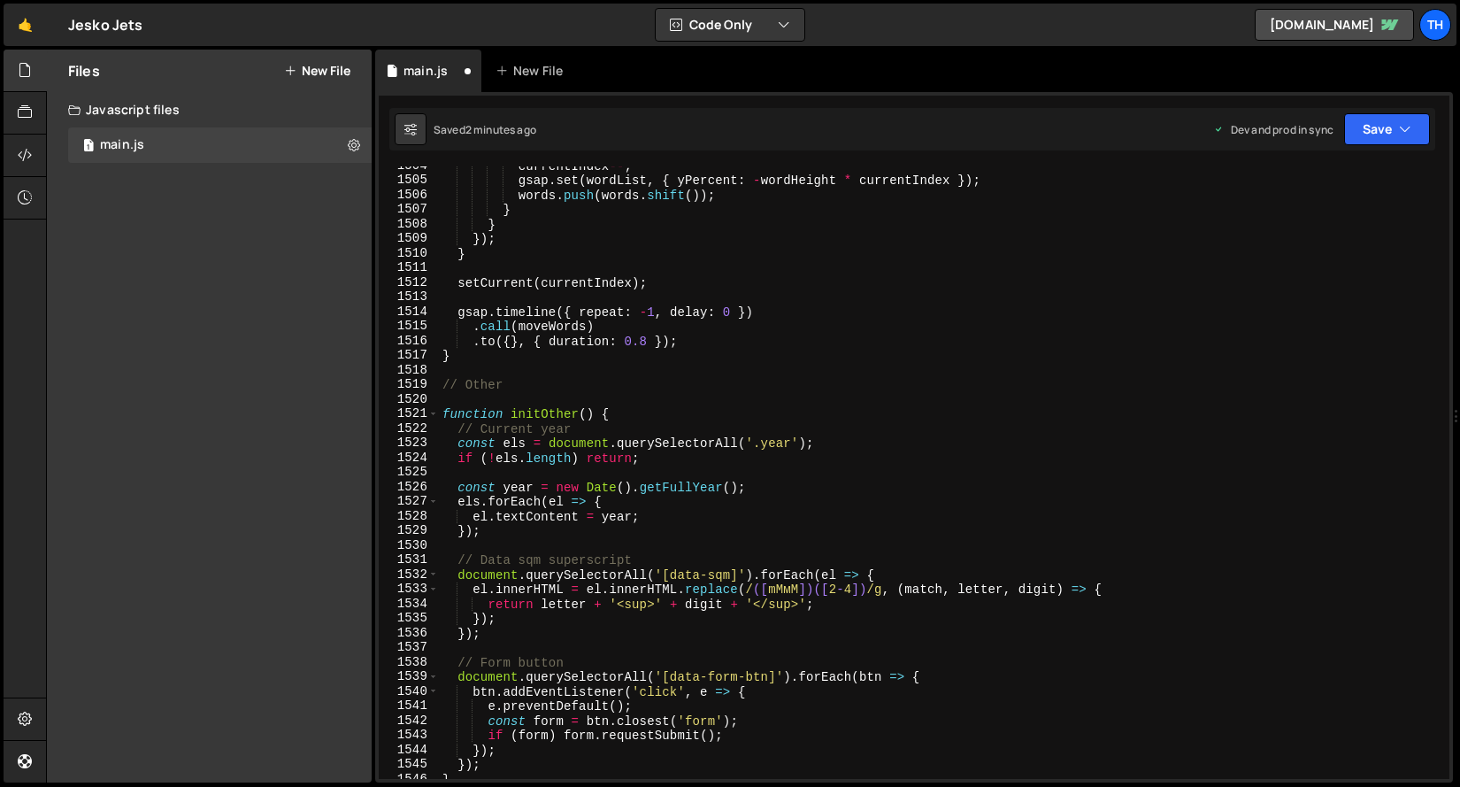
click at [438, 413] on div "1521" at bounding box center [409, 413] width 60 height 15
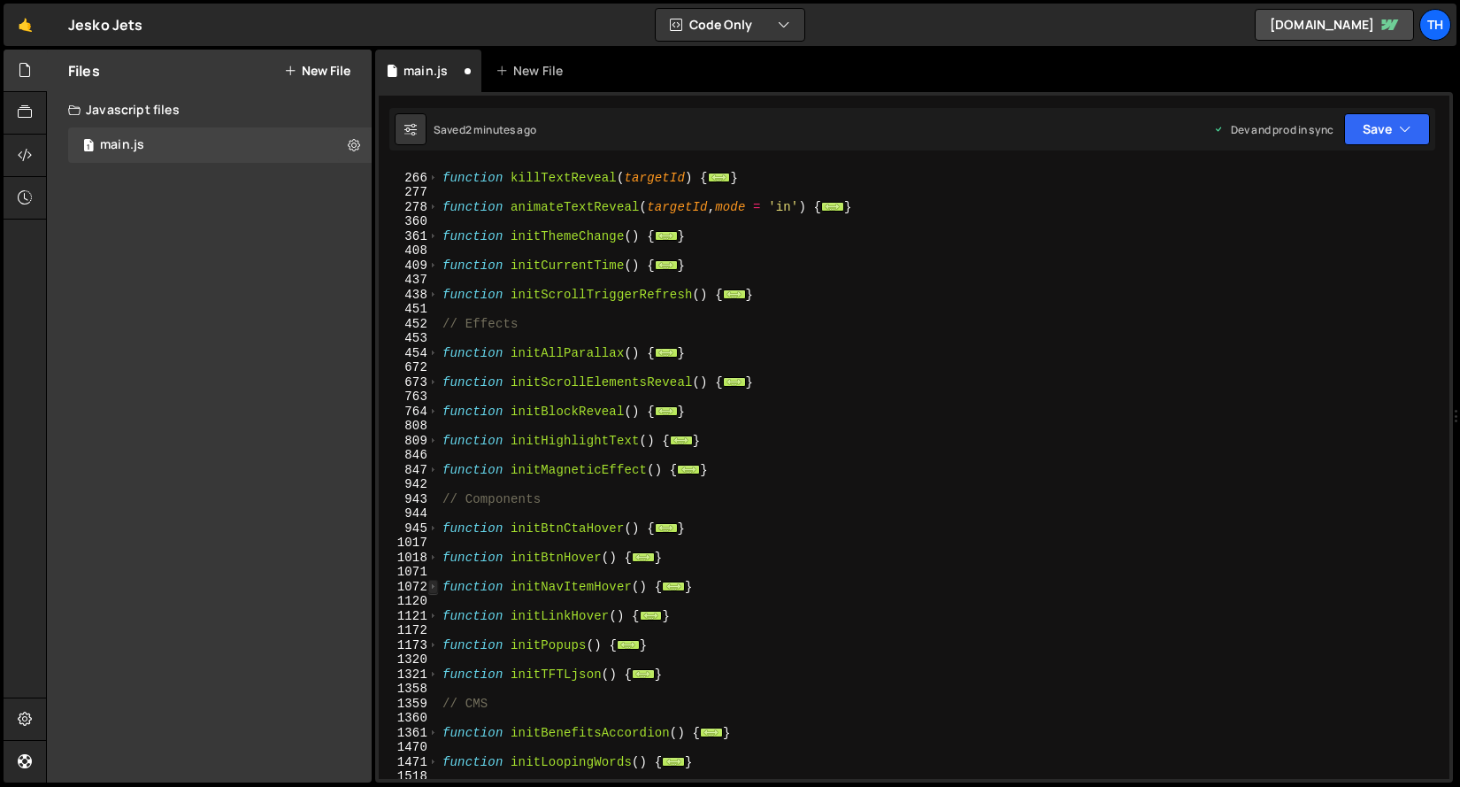
scroll to position [460, 0]
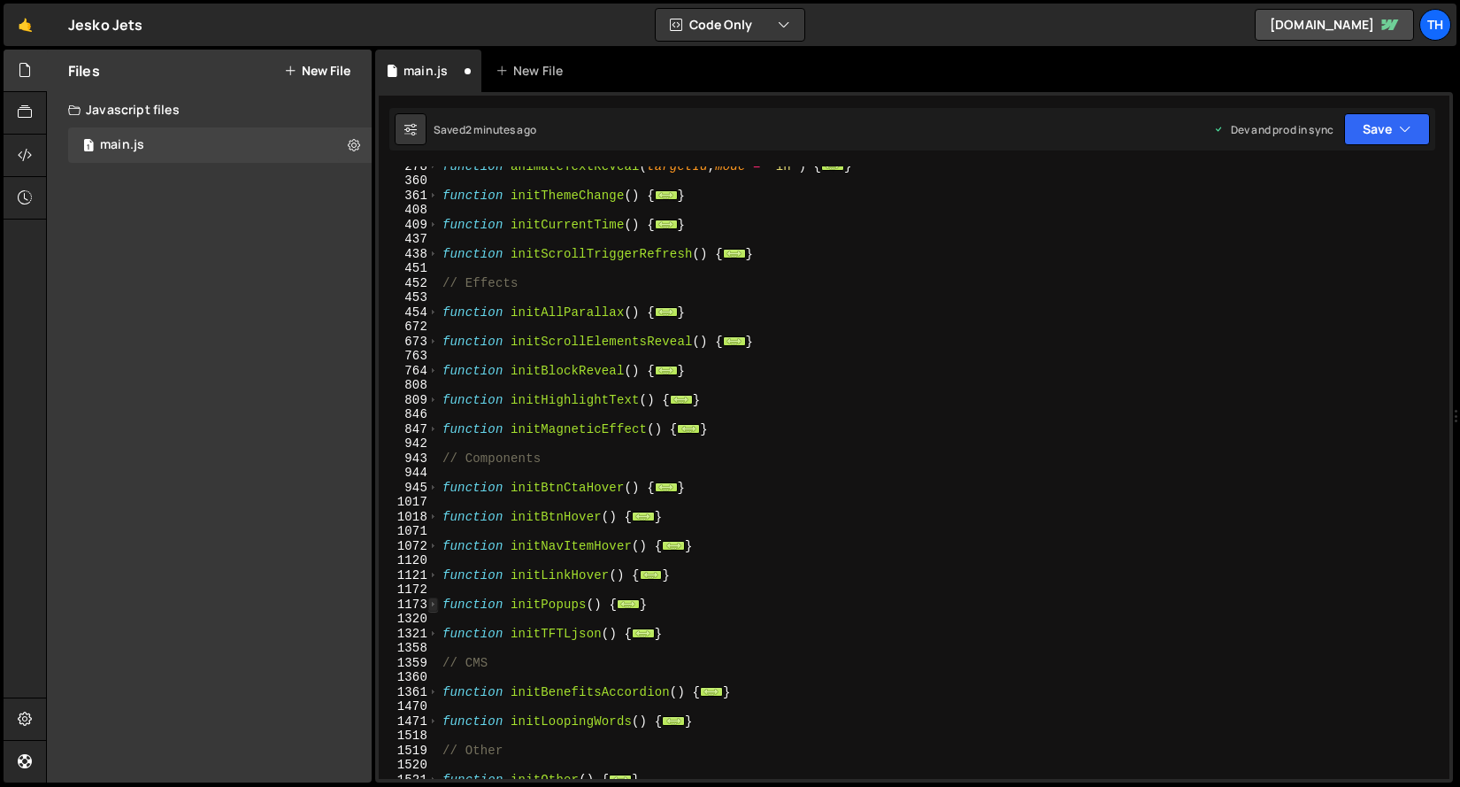
click at [437, 603] on span at bounding box center [433, 604] width 10 height 15
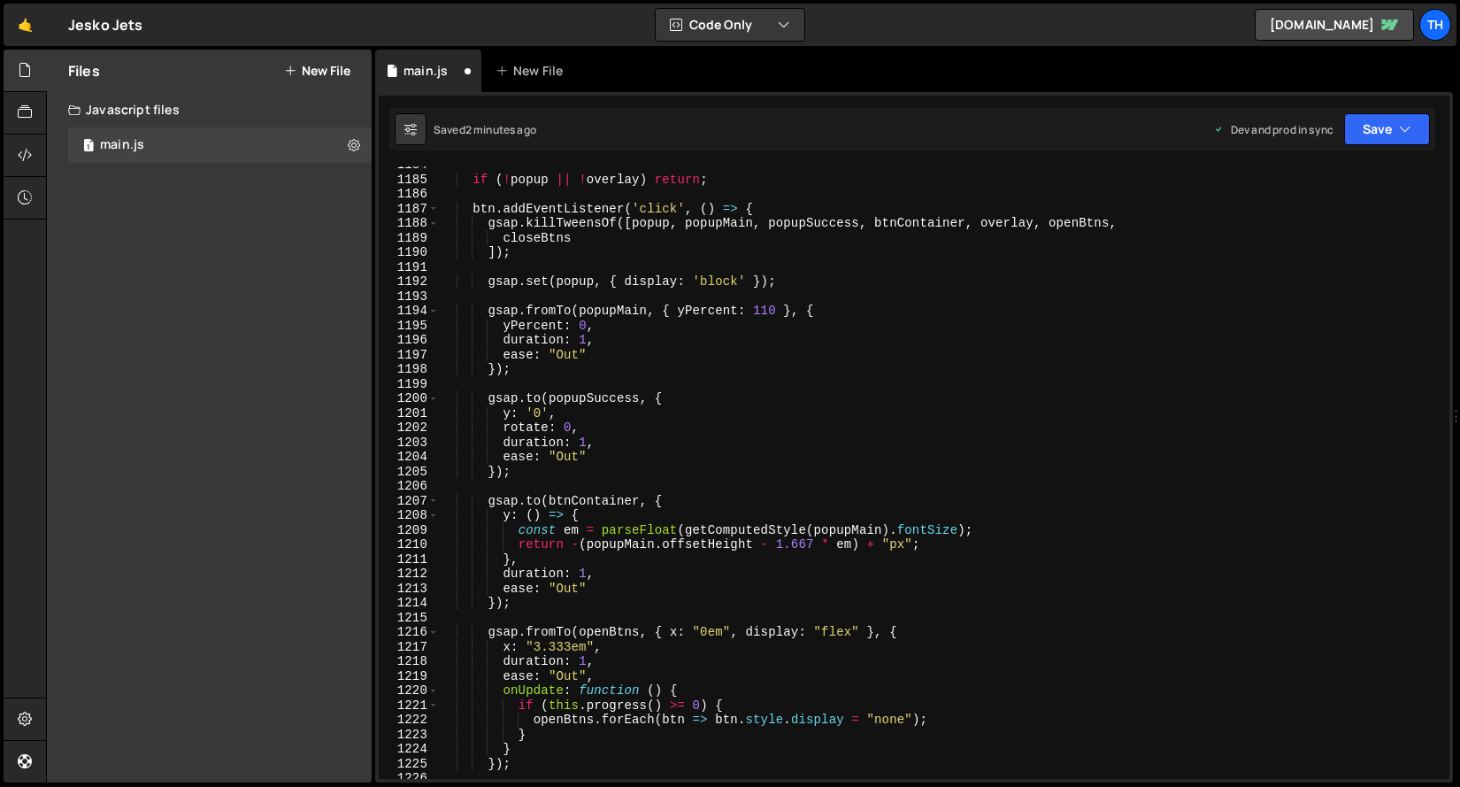
scroll to position [899, 0]
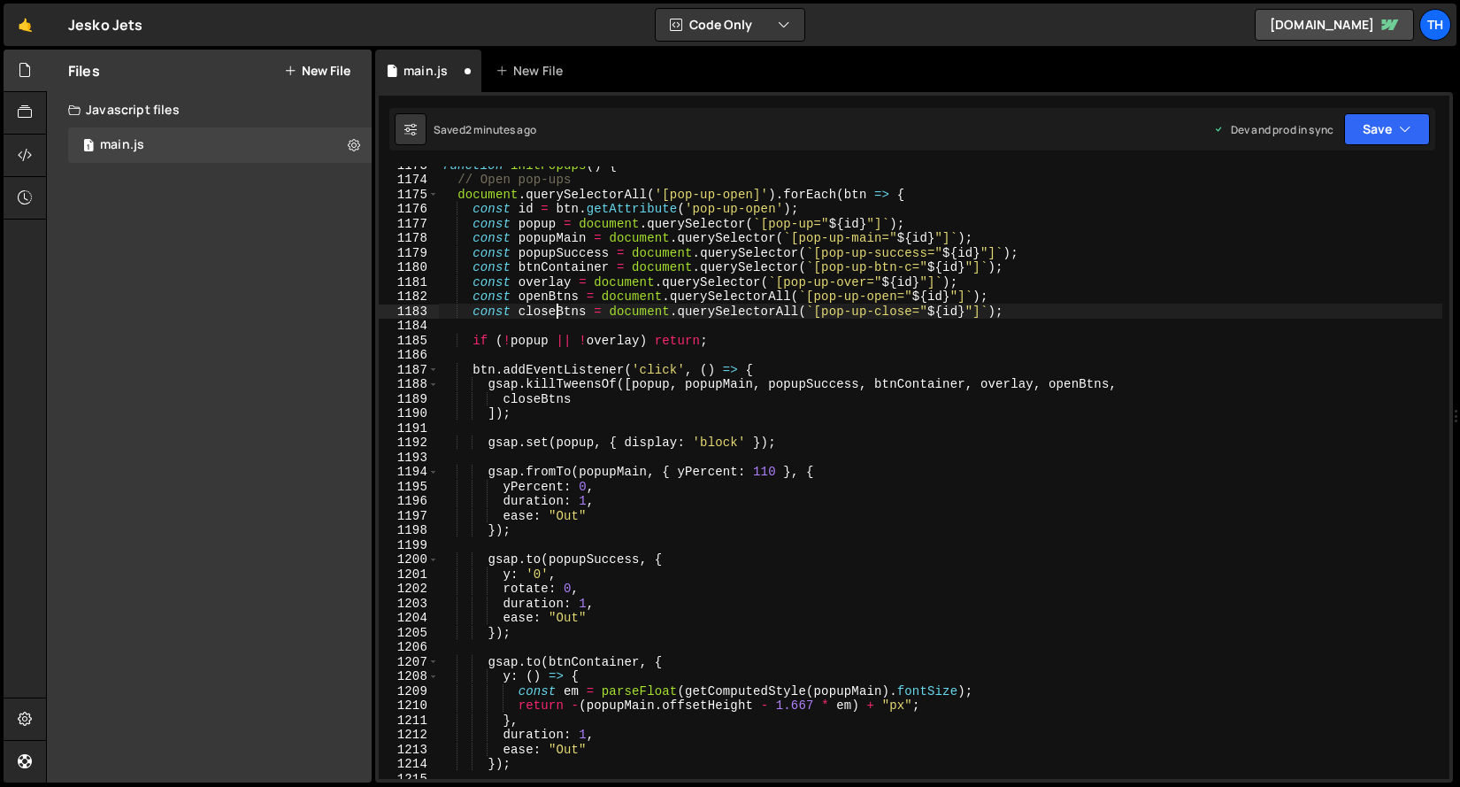
click at [555, 311] on div "function initPopups ( ) { // Open pop-ups document . querySelectorAll ( '[pop-u…" at bounding box center [940, 477] width 1003 height 641
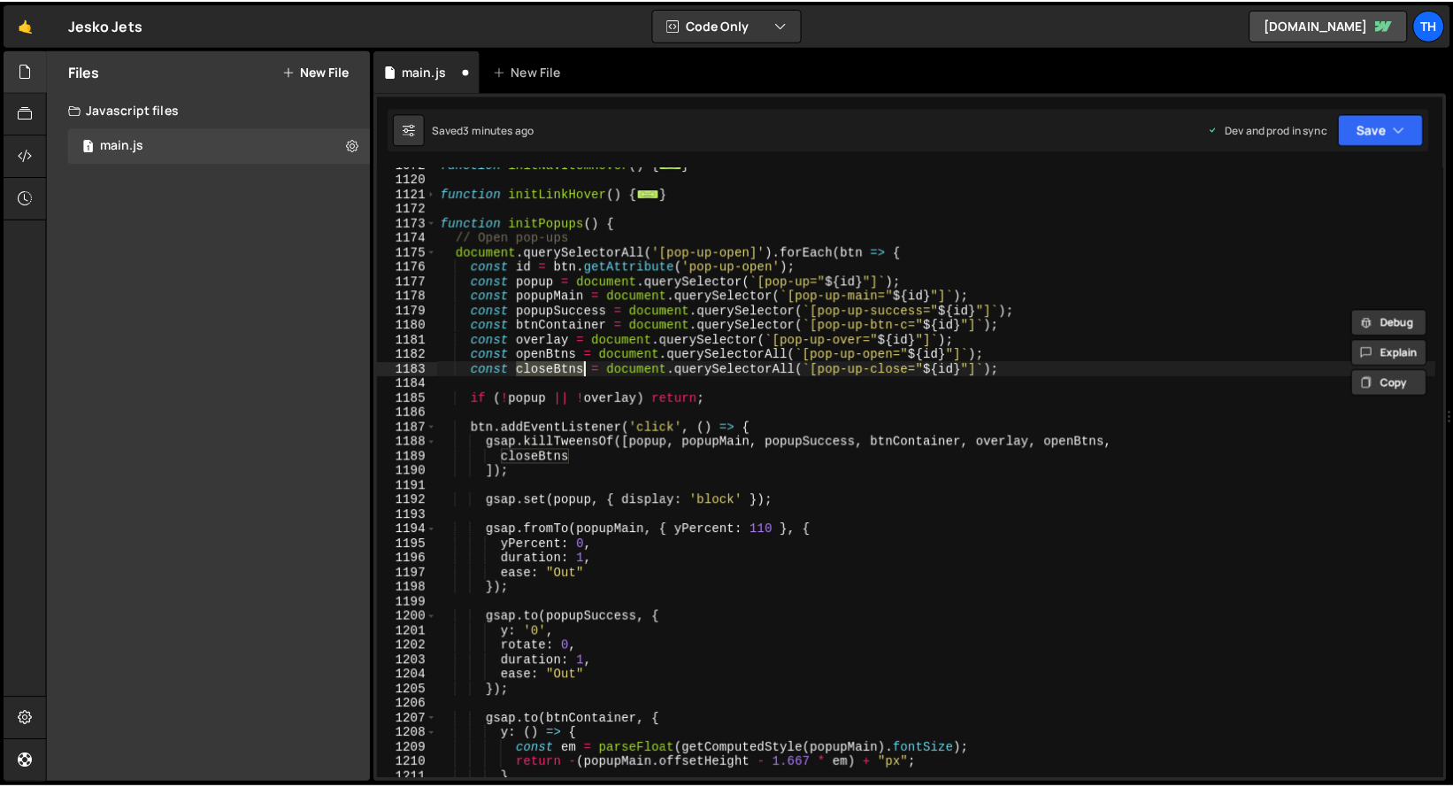
scroll to position [814, 0]
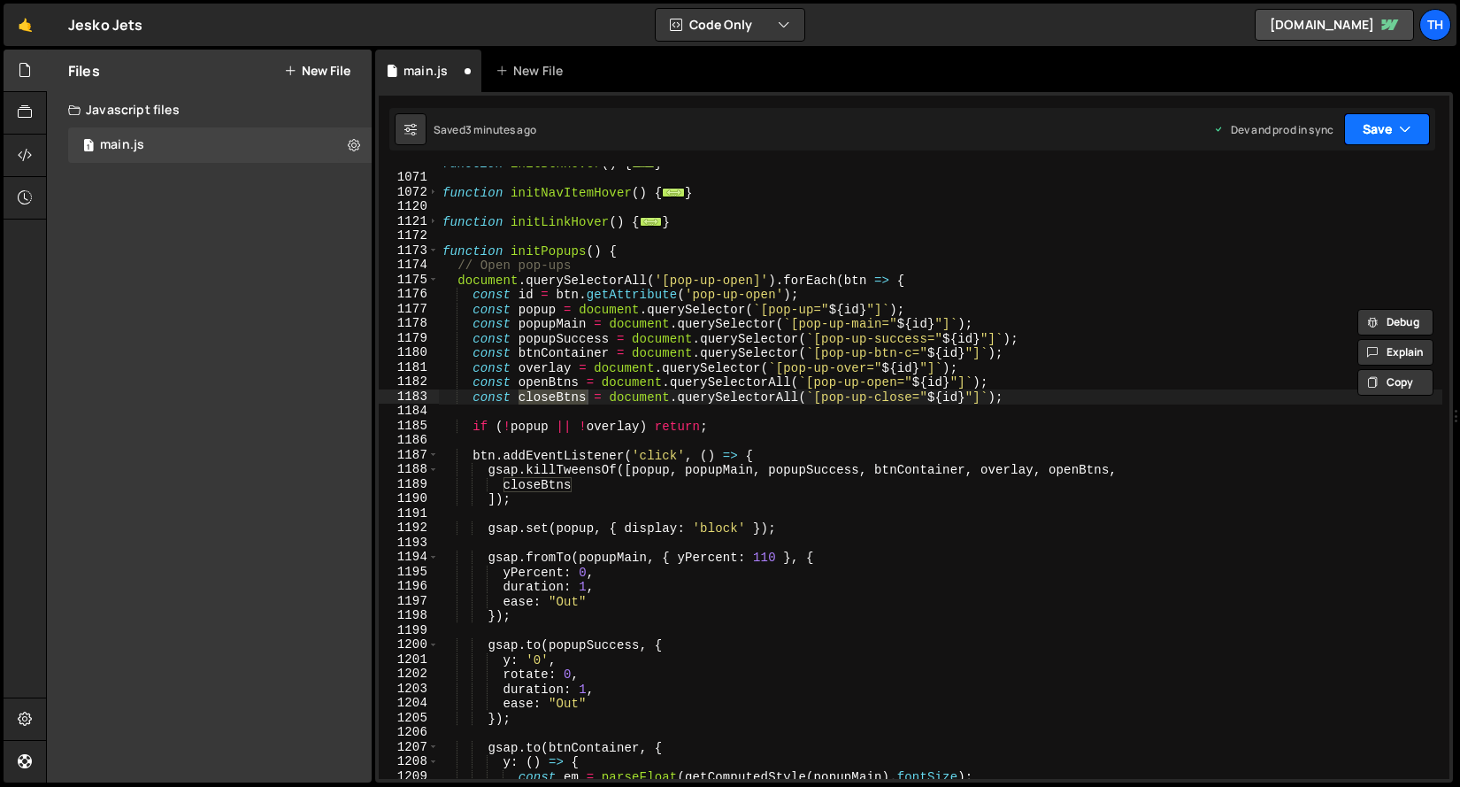
click at [1405, 120] on icon "button" at bounding box center [1405, 129] width 12 height 18
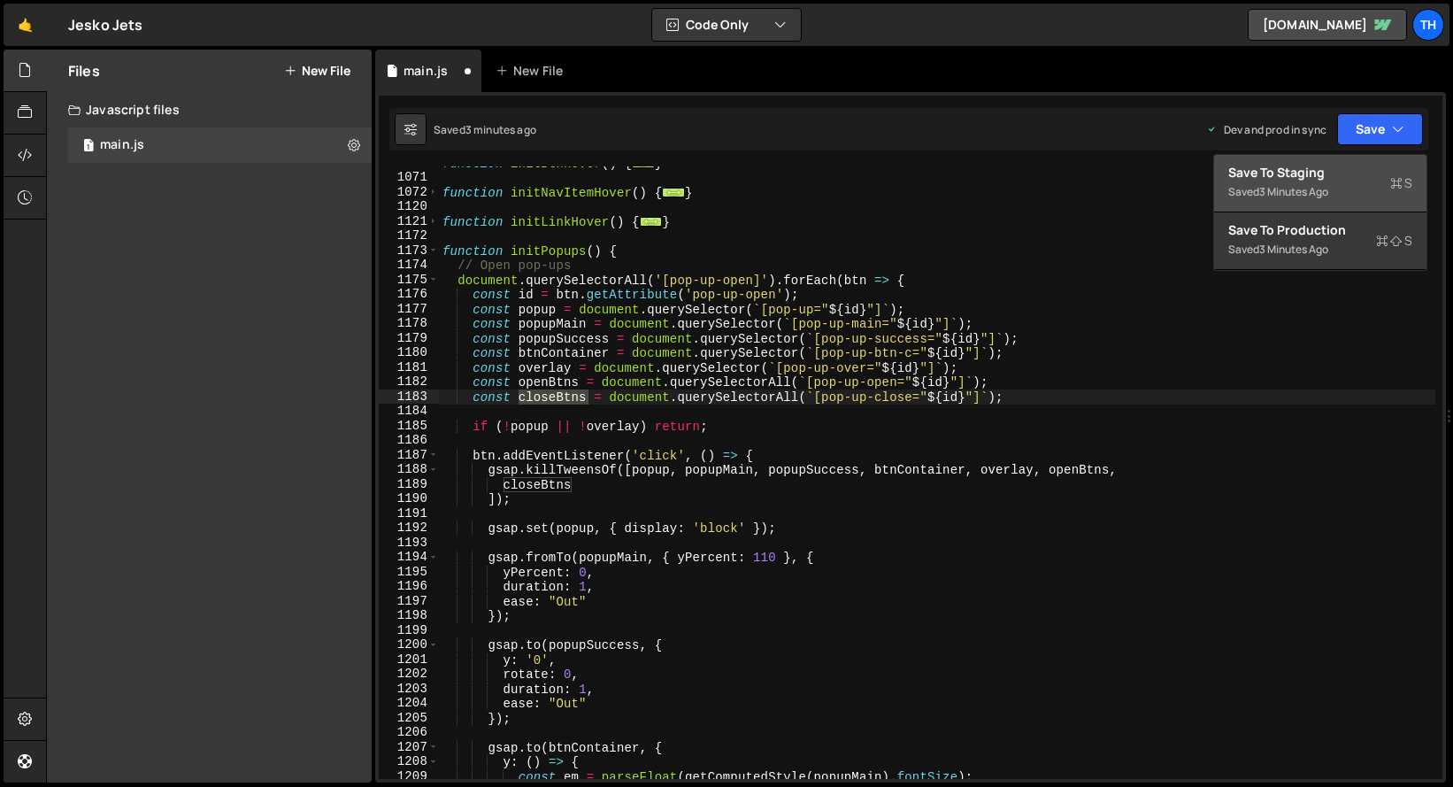
click at [1372, 180] on div "Save to Staging S" at bounding box center [1320, 173] width 184 height 18
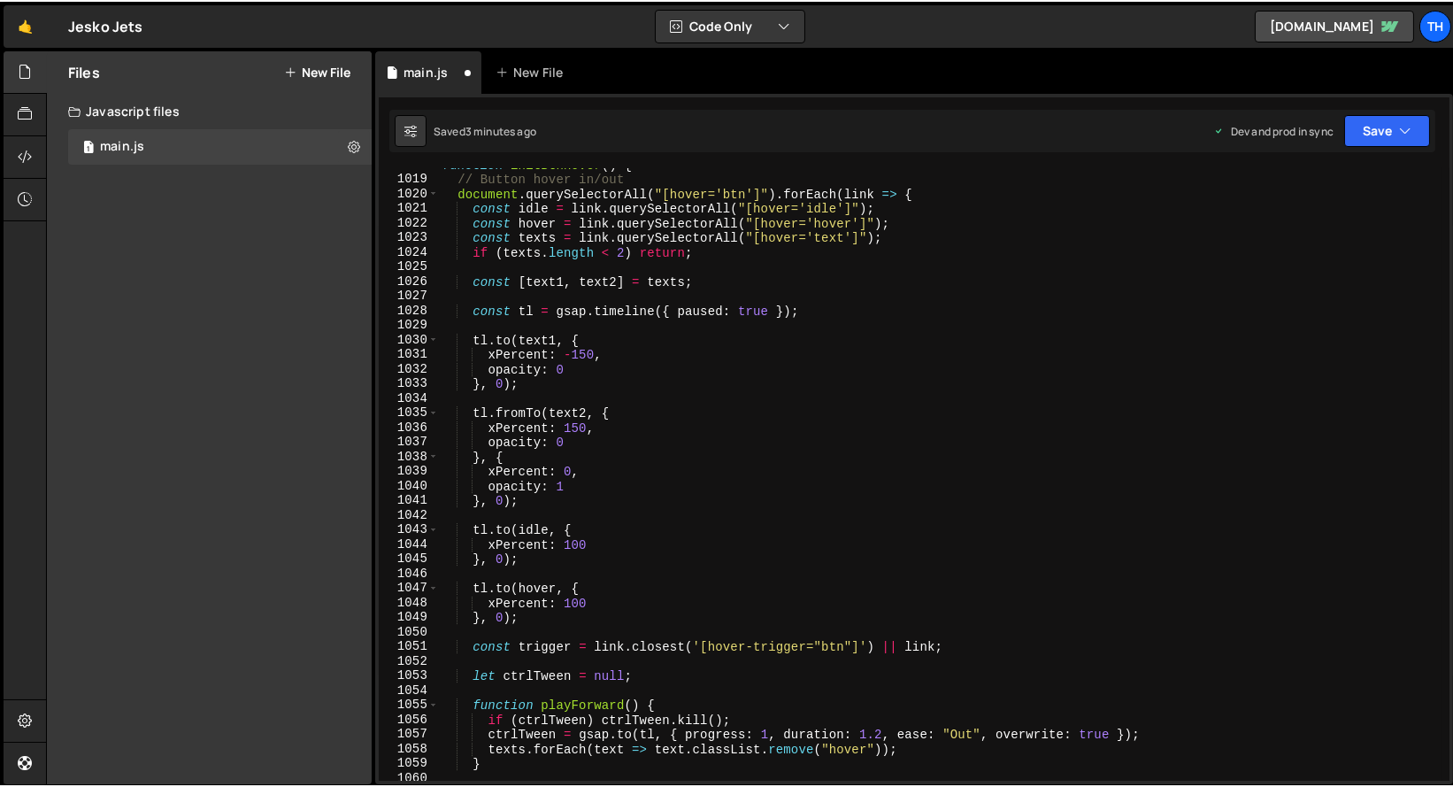
scroll to position [14857, 0]
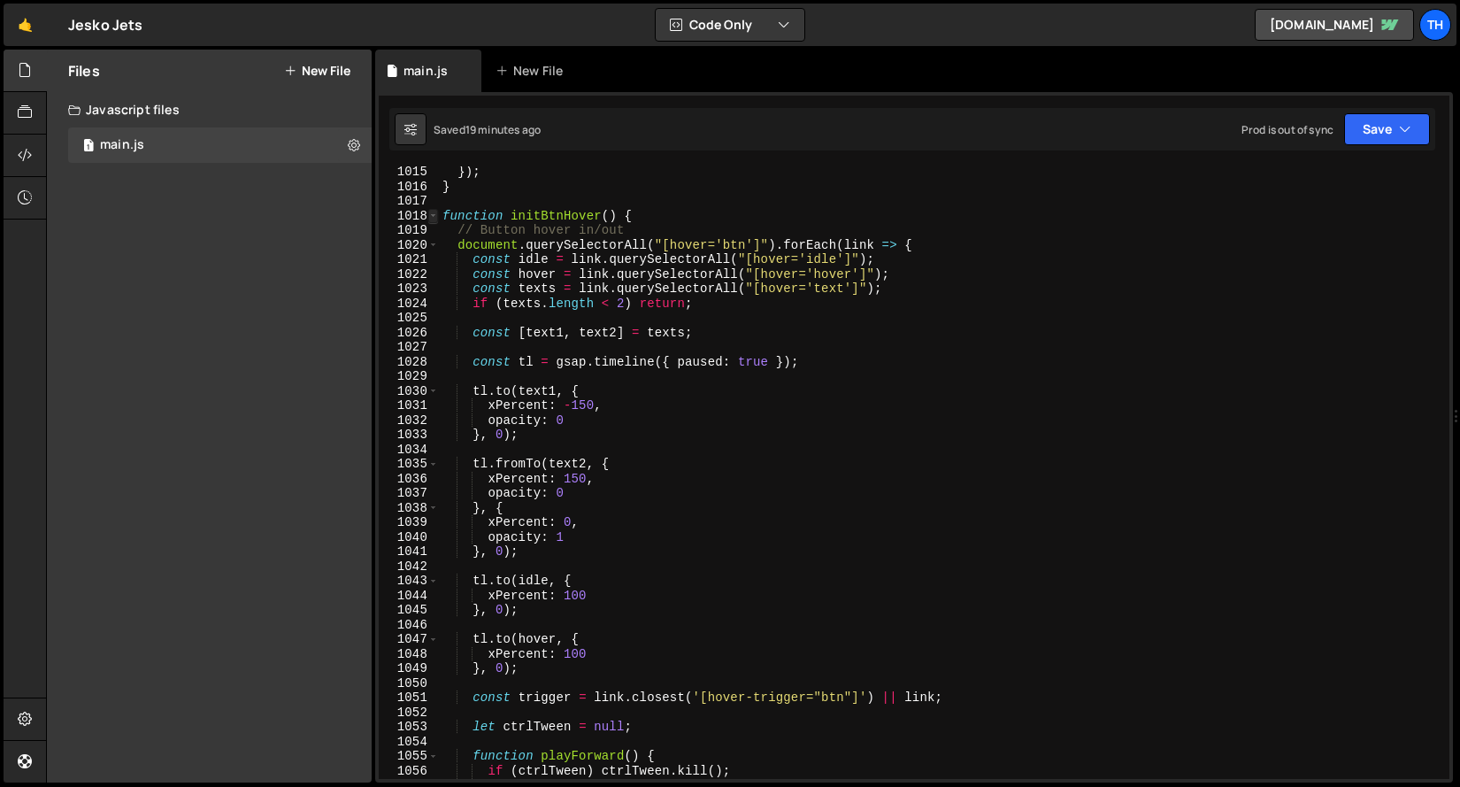
click at [433, 211] on span at bounding box center [433, 216] width 10 height 15
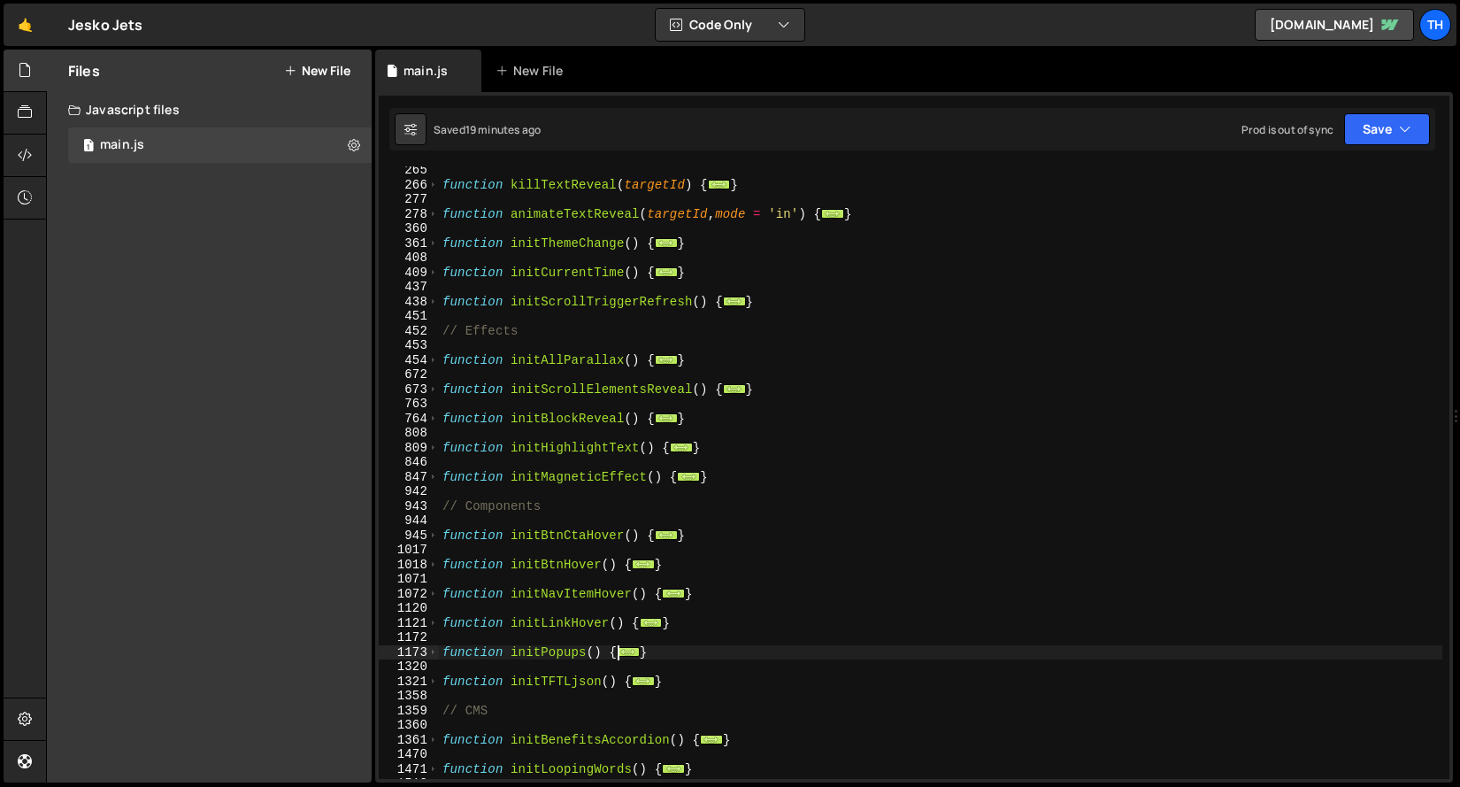
scroll to position [403, 0]
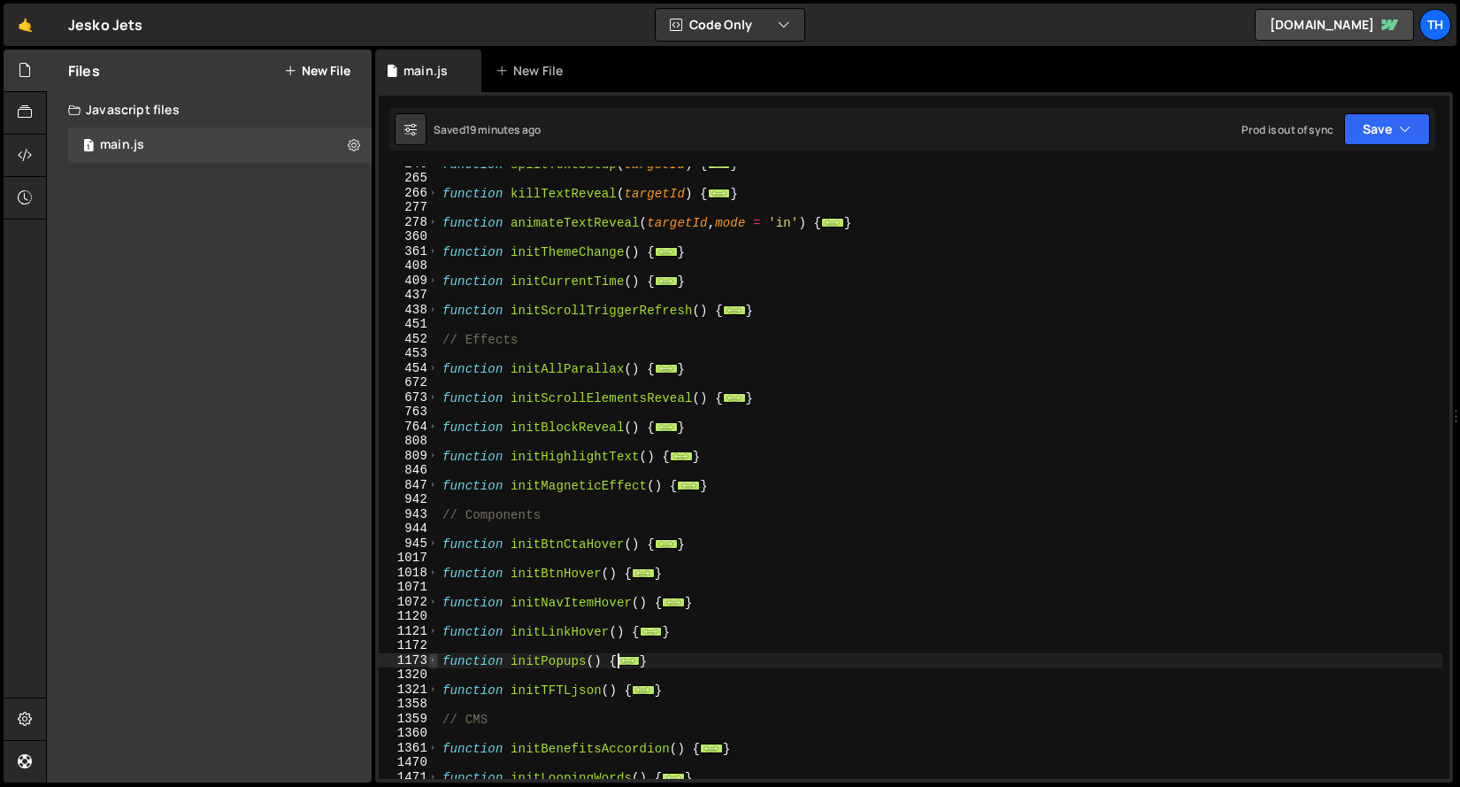
click at [433, 663] on span at bounding box center [433, 660] width 10 height 15
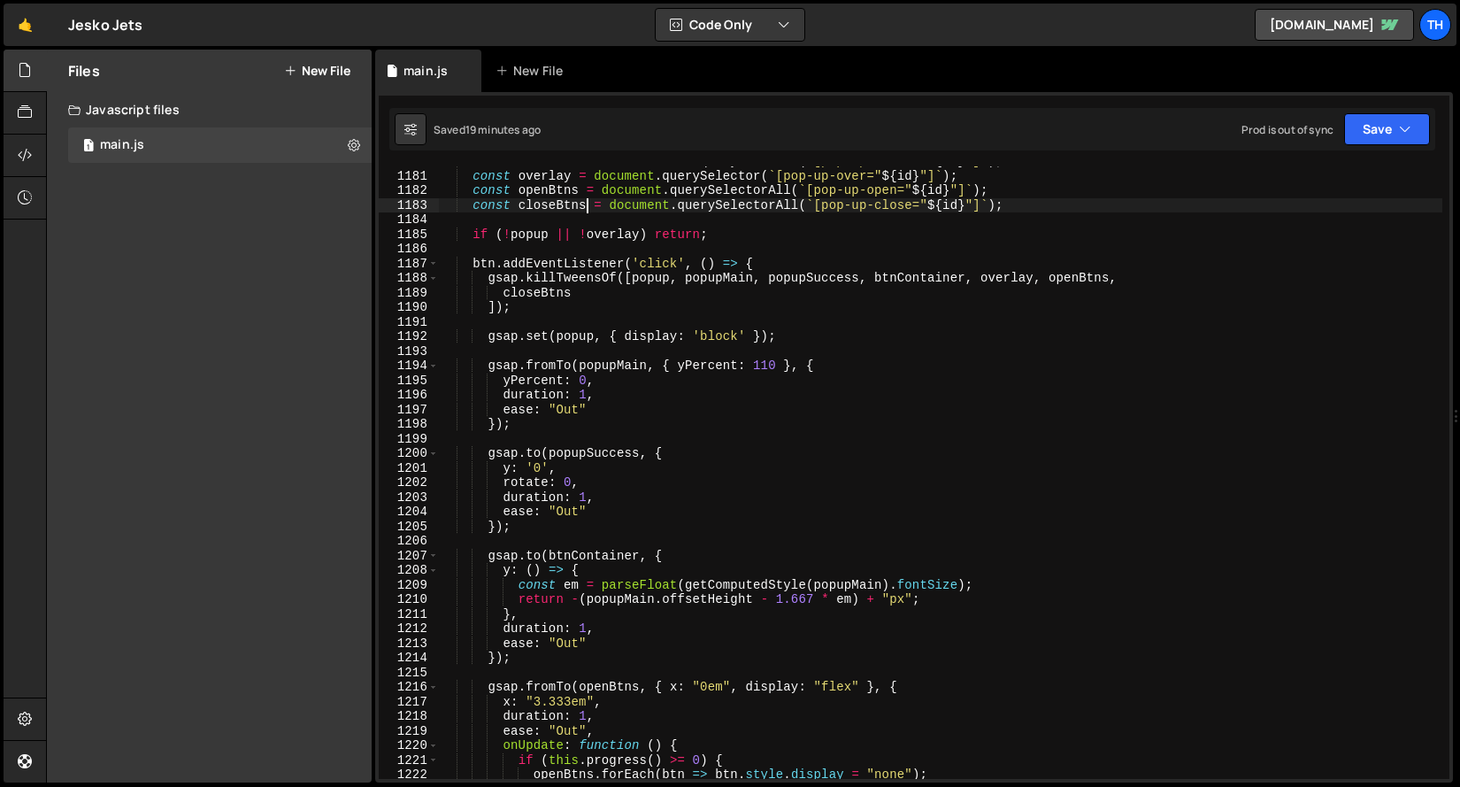
scroll to position [1004, 0]
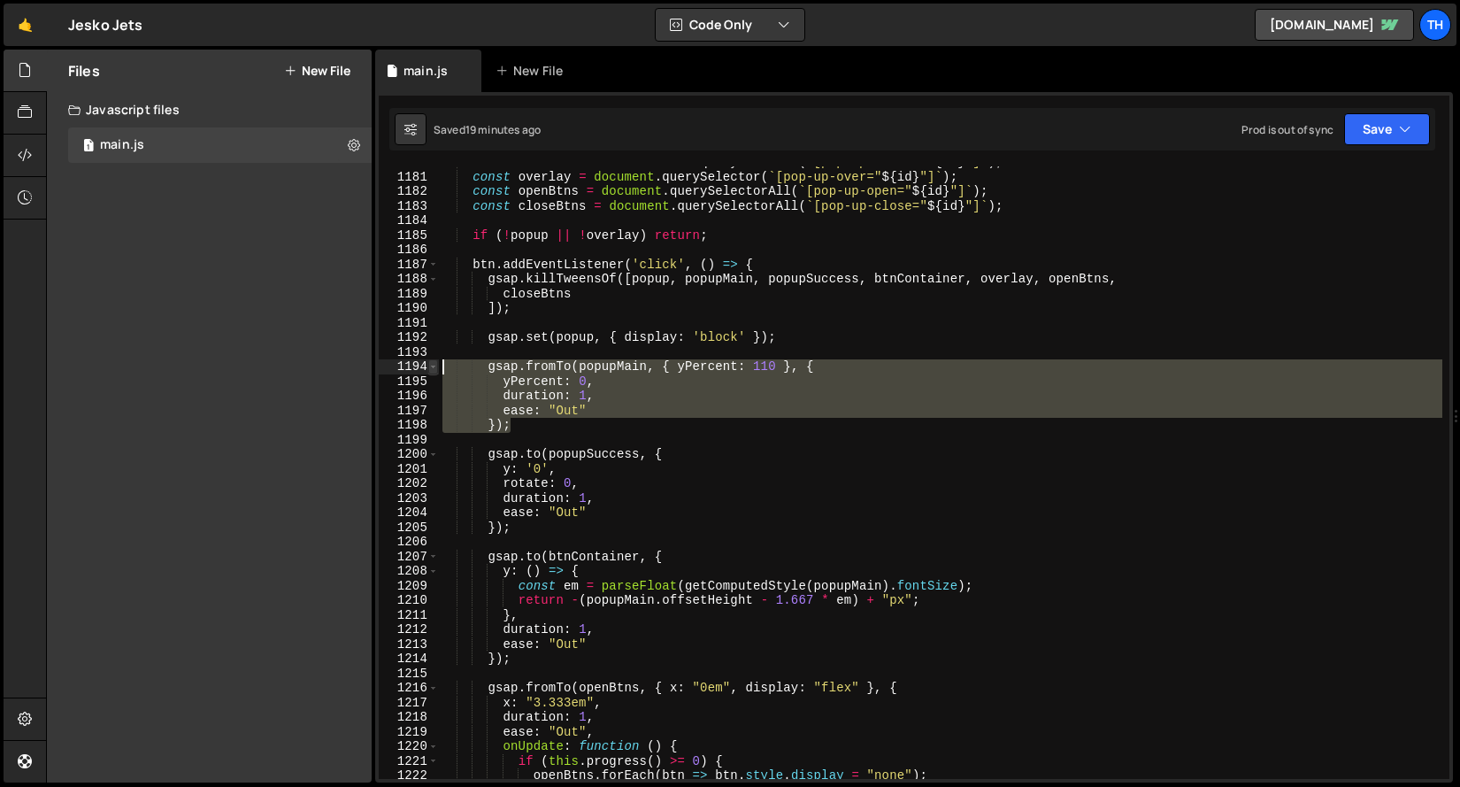
drag, startPoint x: 536, startPoint y: 426, endPoint x: 434, endPoint y: 365, distance: 119.9
click at [434, 365] on div "const closeBtns = document.querySelectorAll(`[pop-up-close="${id}"]`); 1180 118…" at bounding box center [914, 472] width 1071 height 612
type textarea "gsap.fromTo(popupMain, { yPercent: 110 }, { yPercent: 0,"
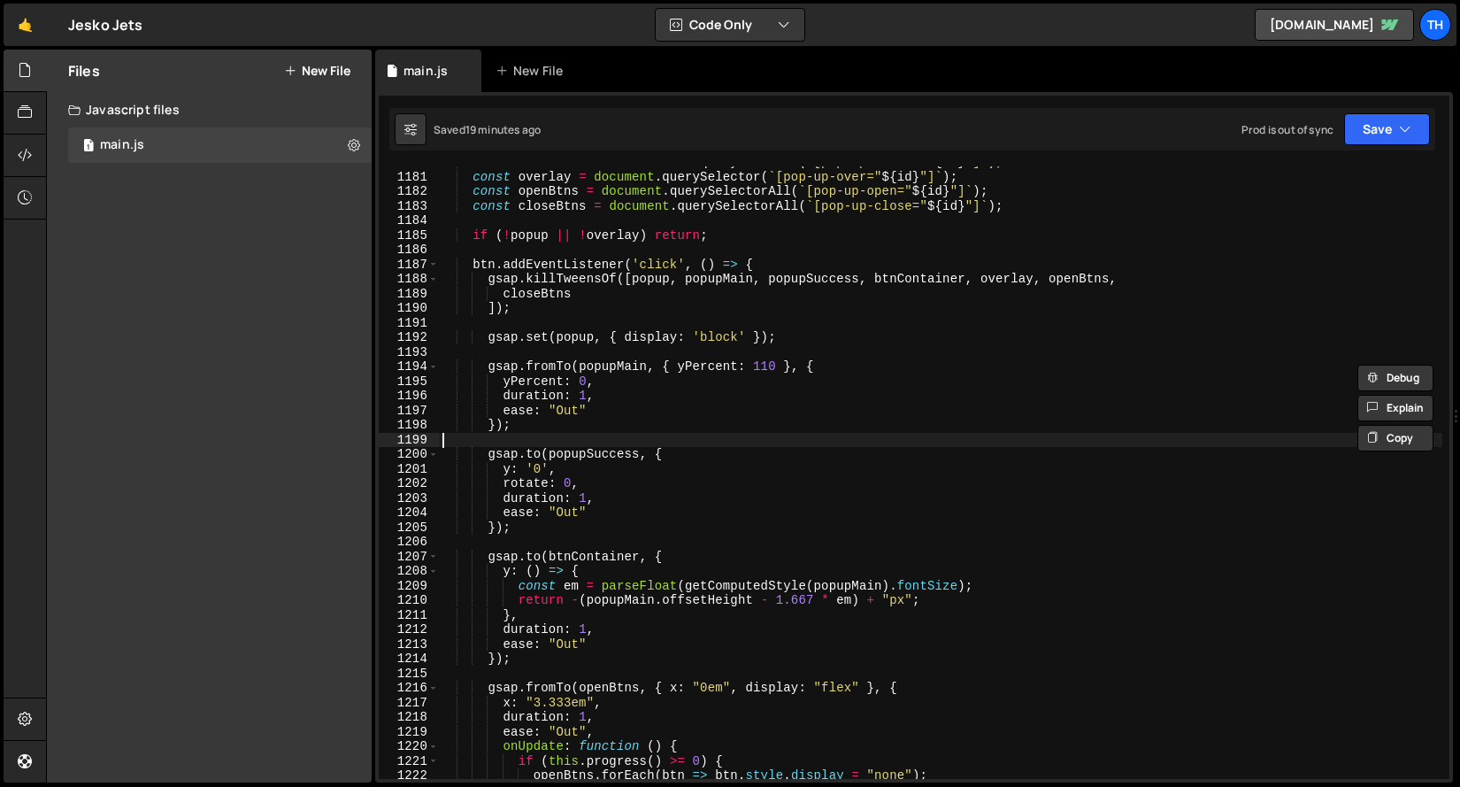
click at [497, 441] on div "const btnContainer = document . querySelector ( ` [pop-up-btn-c=" ${ id } "] ` …" at bounding box center [940, 475] width 1003 height 641
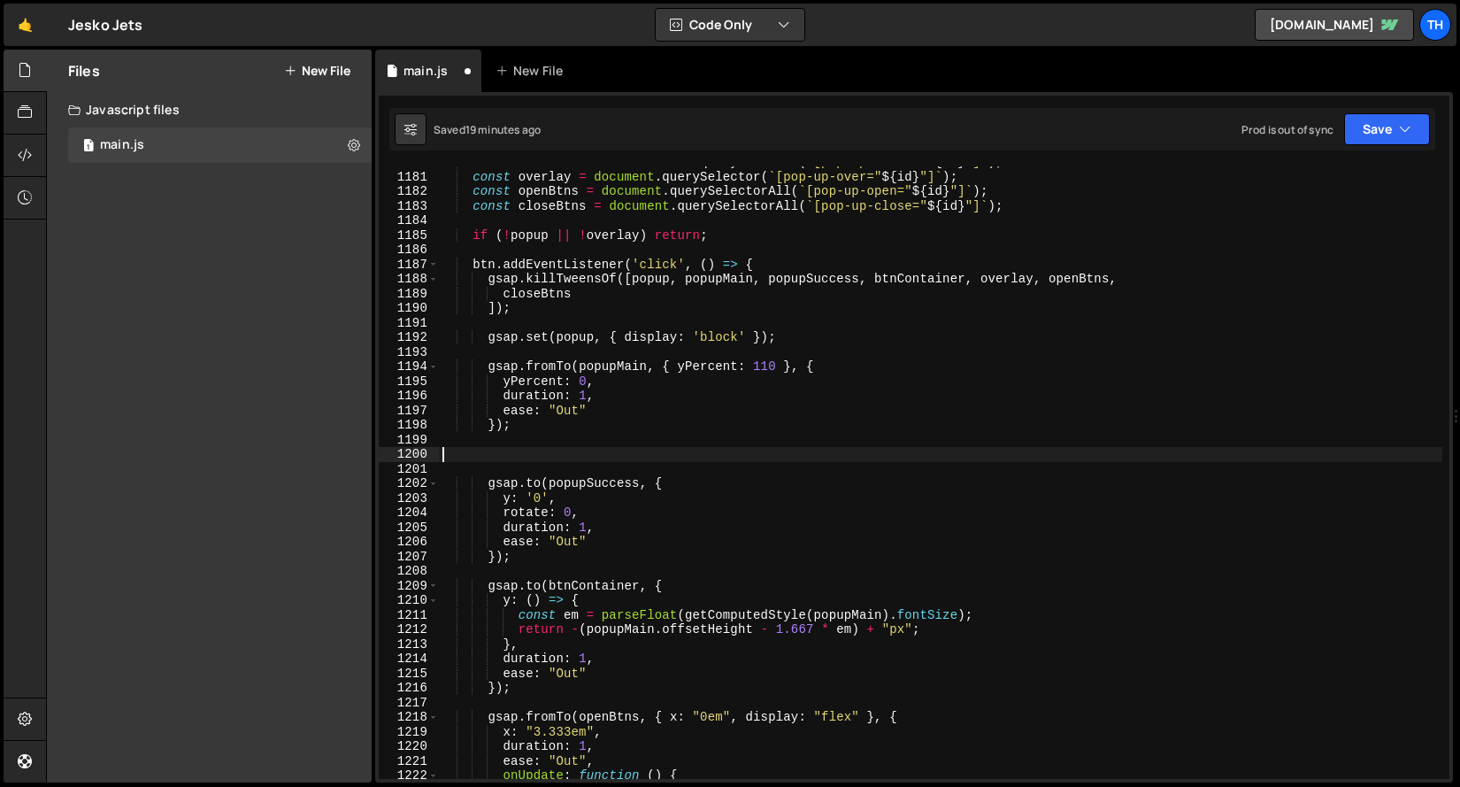
paste textarea "});"
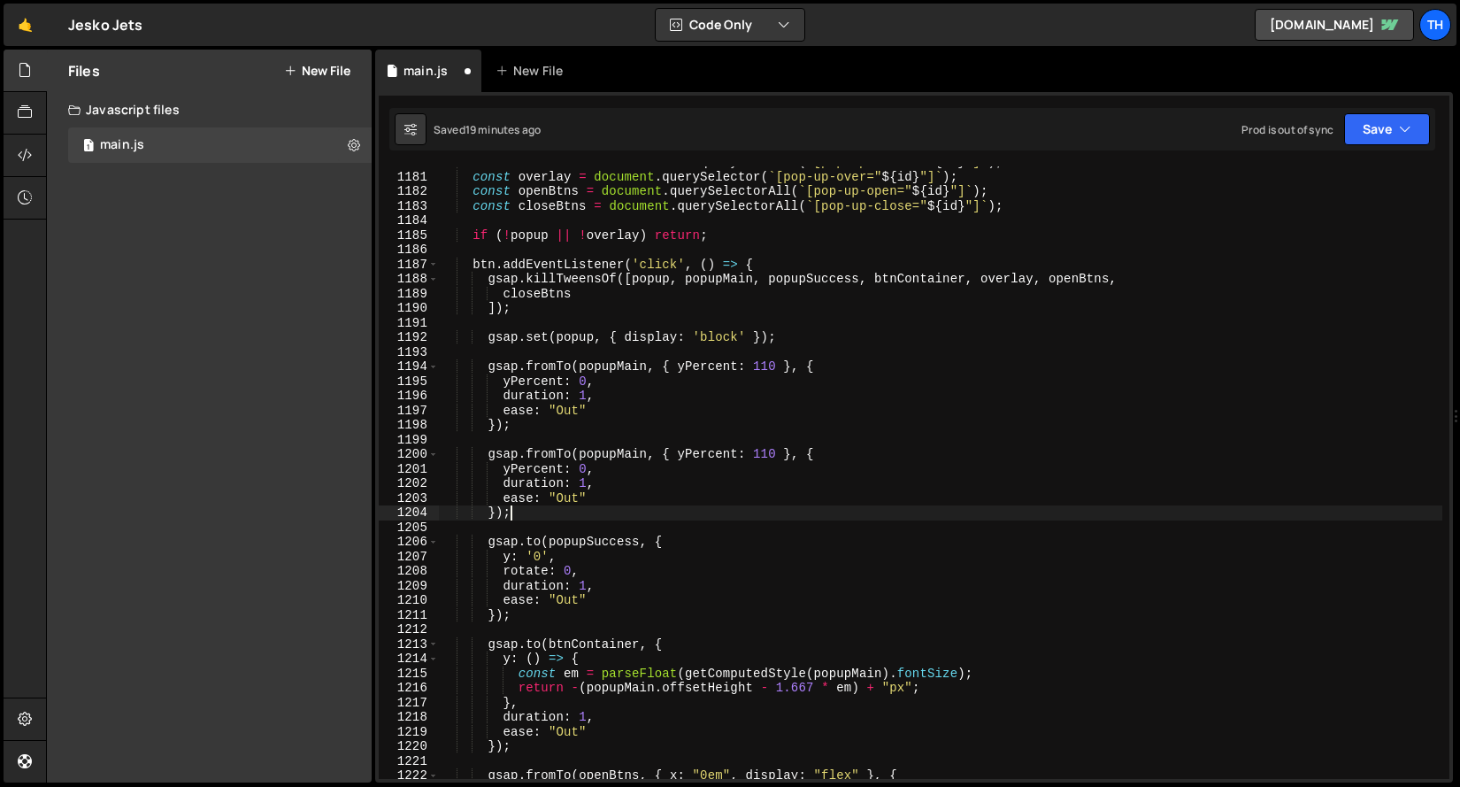
click at [563, 538] on div "const btnContainer = document . querySelector ( ` [pop-up-btn-c=" ${ id } "] ` …" at bounding box center [940, 475] width 1003 height 641
click at [611, 453] on div "const btnContainer = document . querySelector ( ` [pop-up-btn-c=" ${ id } "] ` …" at bounding box center [940, 475] width 1003 height 641
paste textarea "Success"
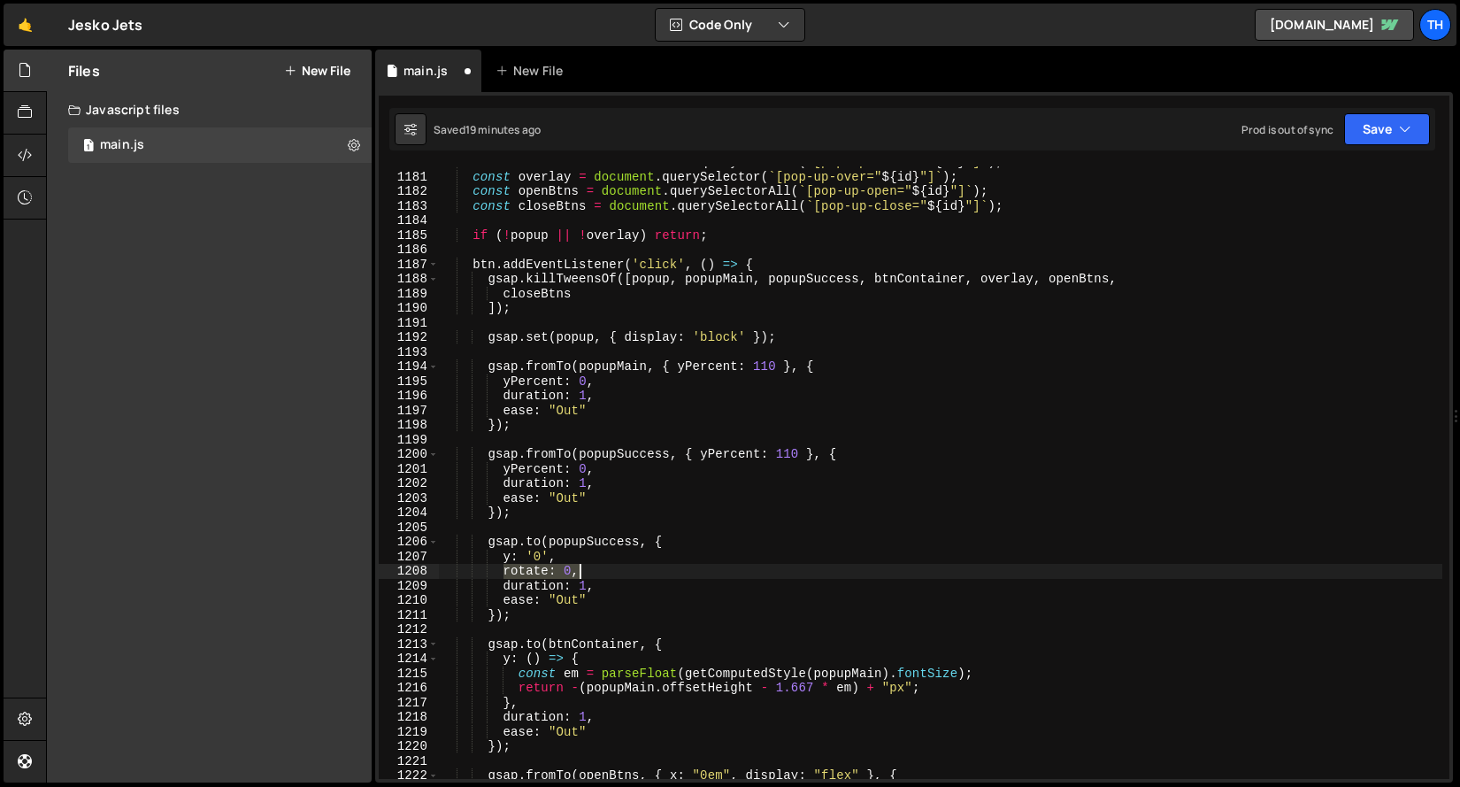
drag, startPoint x: 503, startPoint y: 571, endPoint x: 633, endPoint y: 563, distance: 129.4
click at [633, 564] on div "const btnContainer = document . querySelector ( ` [pop-up-btn-c=" ${ id } "] ` …" at bounding box center [940, 475] width 1003 height 641
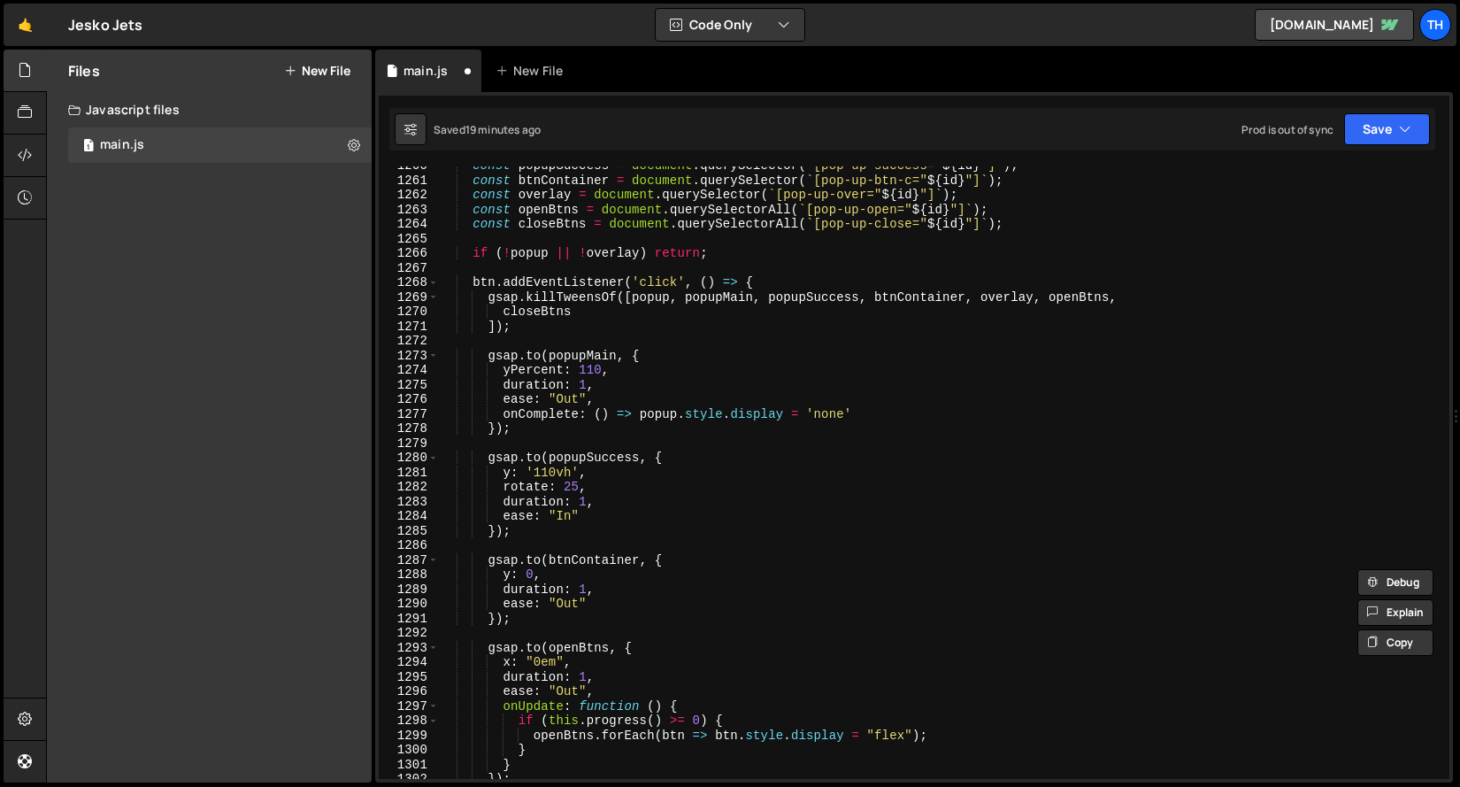
scroll to position [2161, 0]
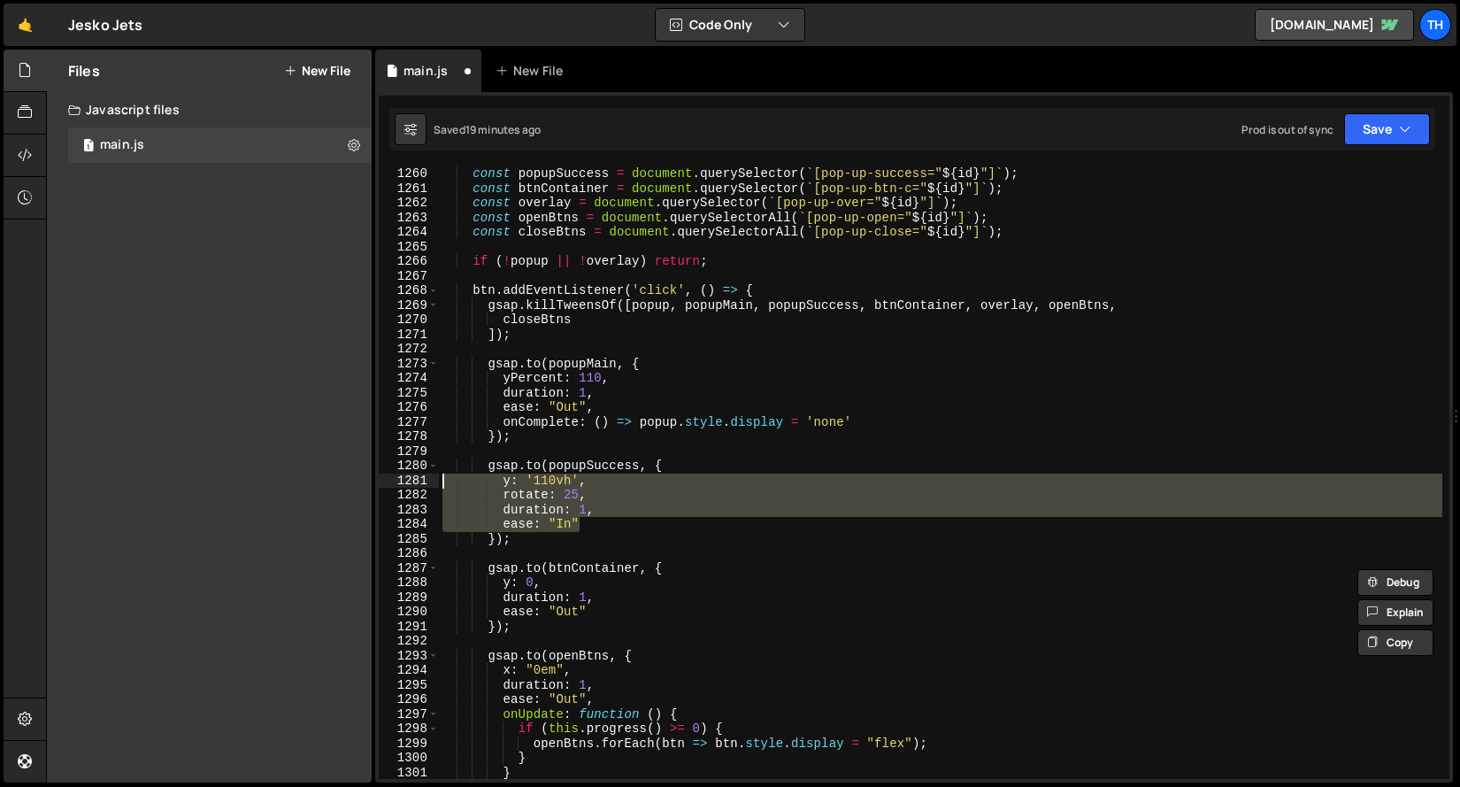
drag, startPoint x: 594, startPoint y: 526, endPoint x: 374, endPoint y: 480, distance: 224.0
click at [374, 480] on div "Files New File Javascript files 1 main.js 0 CSS files Copy share link Edit File…" at bounding box center [753, 416] width 1414 height 733
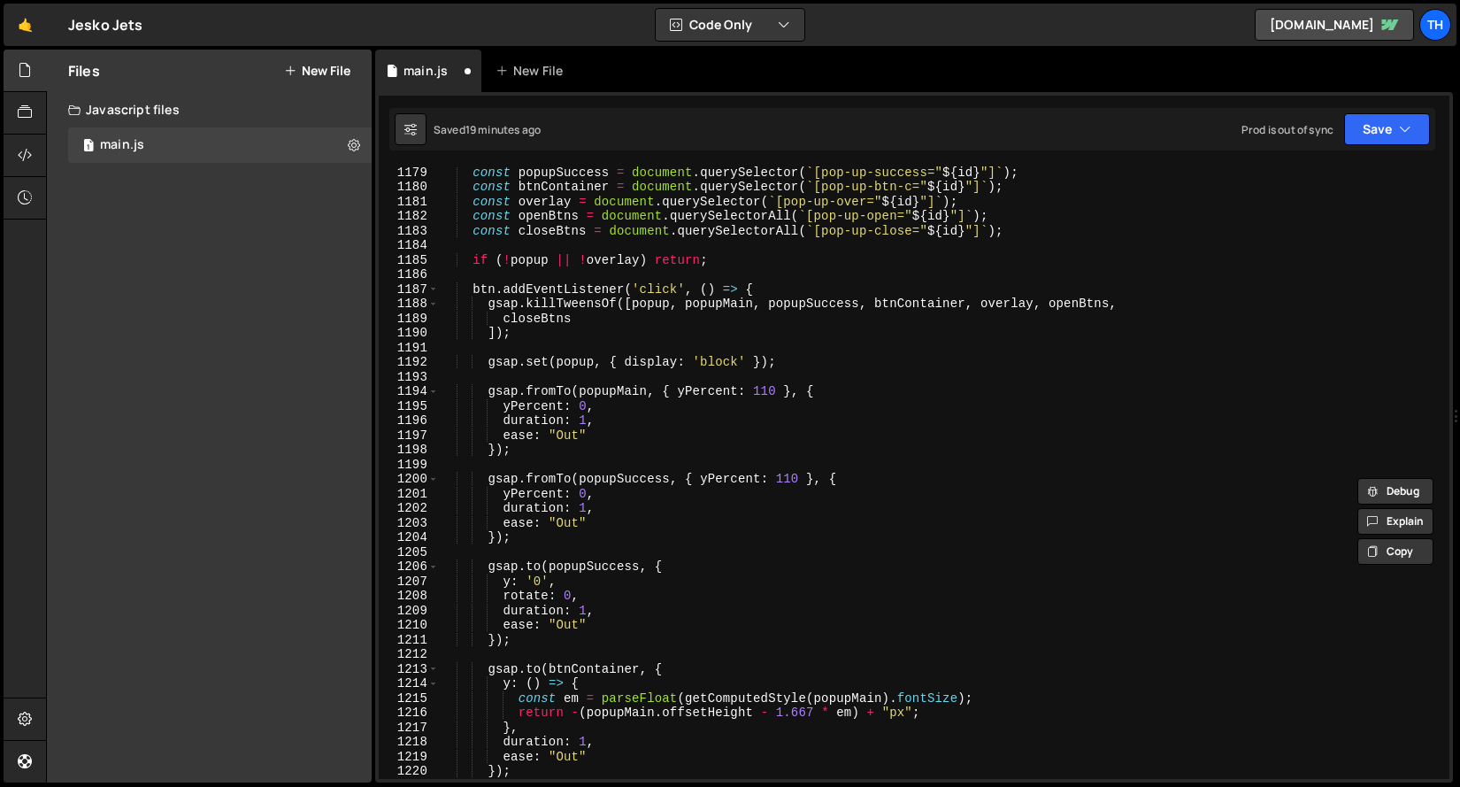
scroll to position [983, 0]
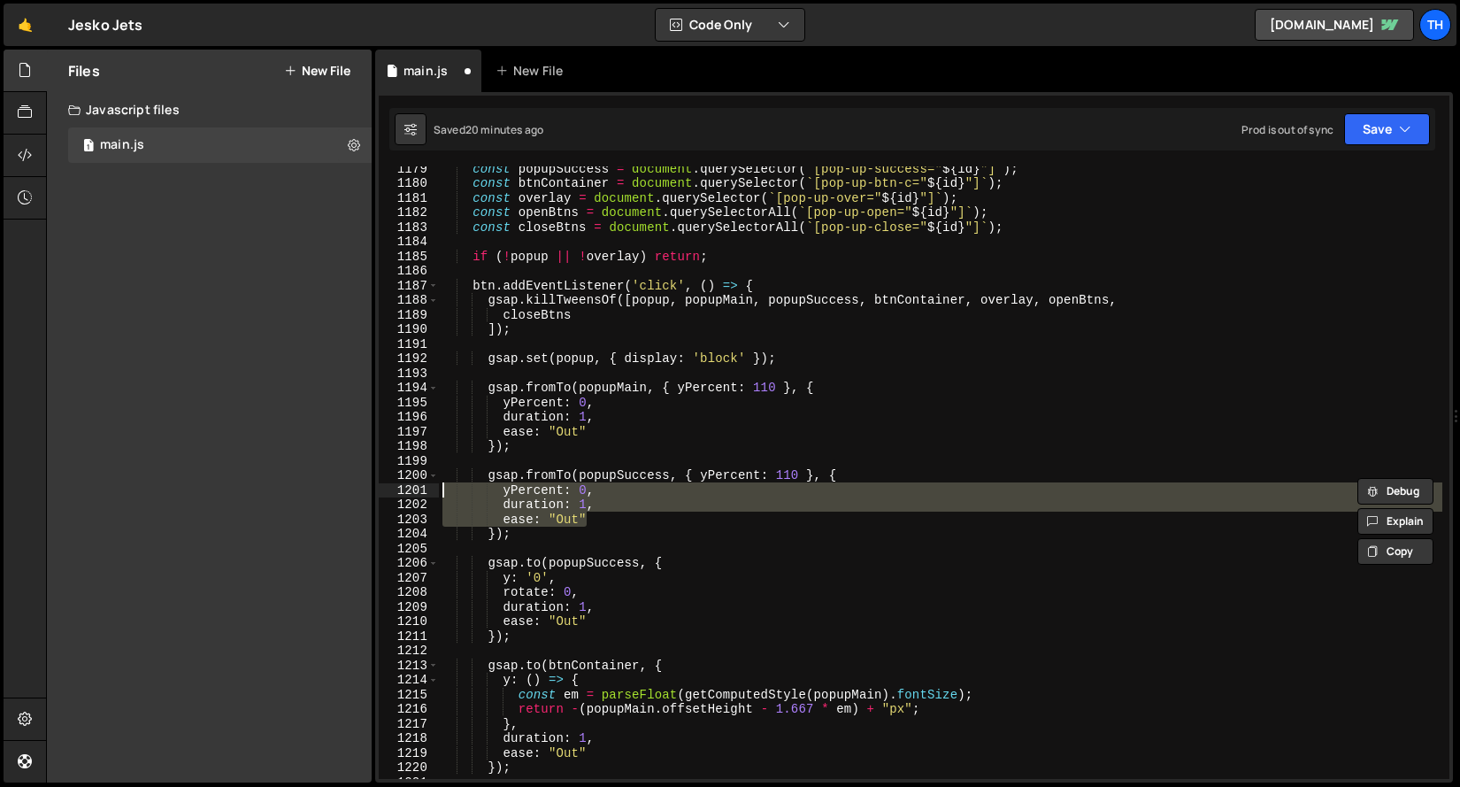
drag, startPoint x: 610, startPoint y: 518, endPoint x: 409, endPoint y: 489, distance: 203.8
click at [409, 489] on div "y: '110vh', rotate: 25, 1179 1180 1181 1182 1183 1184 1185 1186 1187 1188 1189 …" at bounding box center [914, 472] width 1071 height 612
paste textarea "ease: "In""
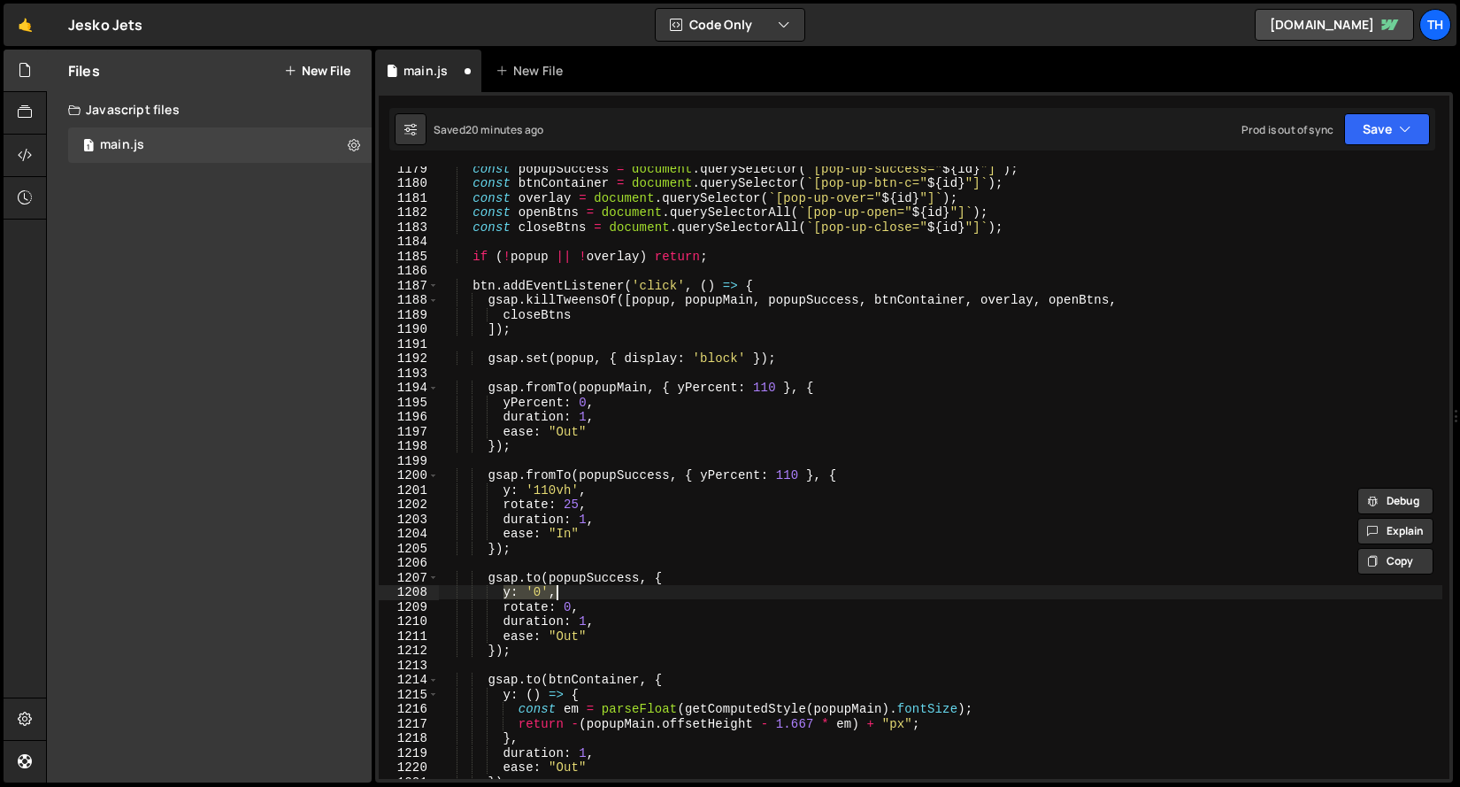
drag, startPoint x: 502, startPoint y: 592, endPoint x: 592, endPoint y: 593, distance: 90.2
click at [592, 593] on div "const popupSuccess = document . querySelector ( ` [pop-up-success=" ${ id } "] …" at bounding box center [940, 481] width 1003 height 641
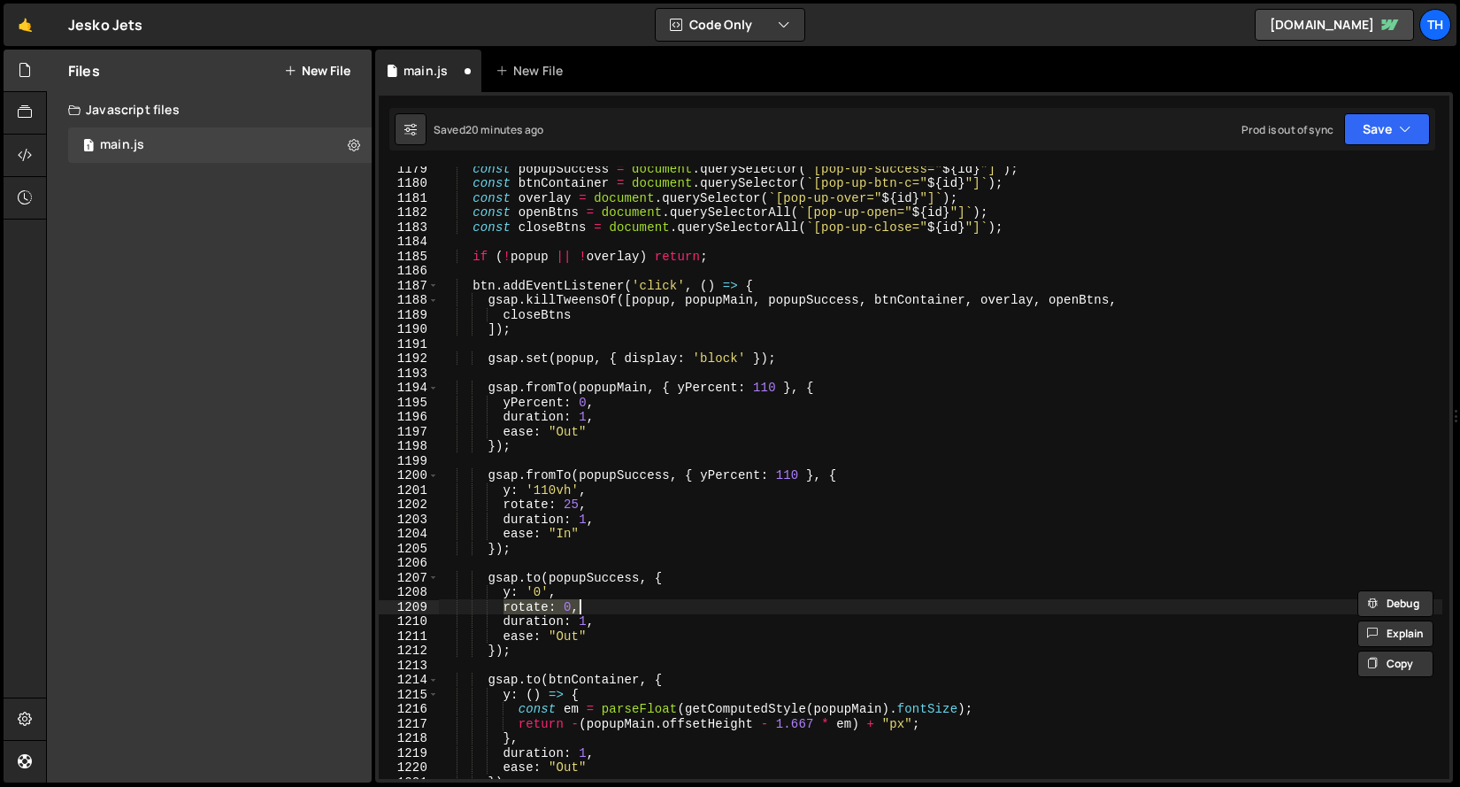
drag, startPoint x: 503, startPoint y: 607, endPoint x: 610, endPoint y: 599, distance: 108.2
click at [610, 599] on div "const popupSuccess = document . querySelector ( ` [pop-up-success=" ${ id } "] …" at bounding box center [940, 481] width 1003 height 641
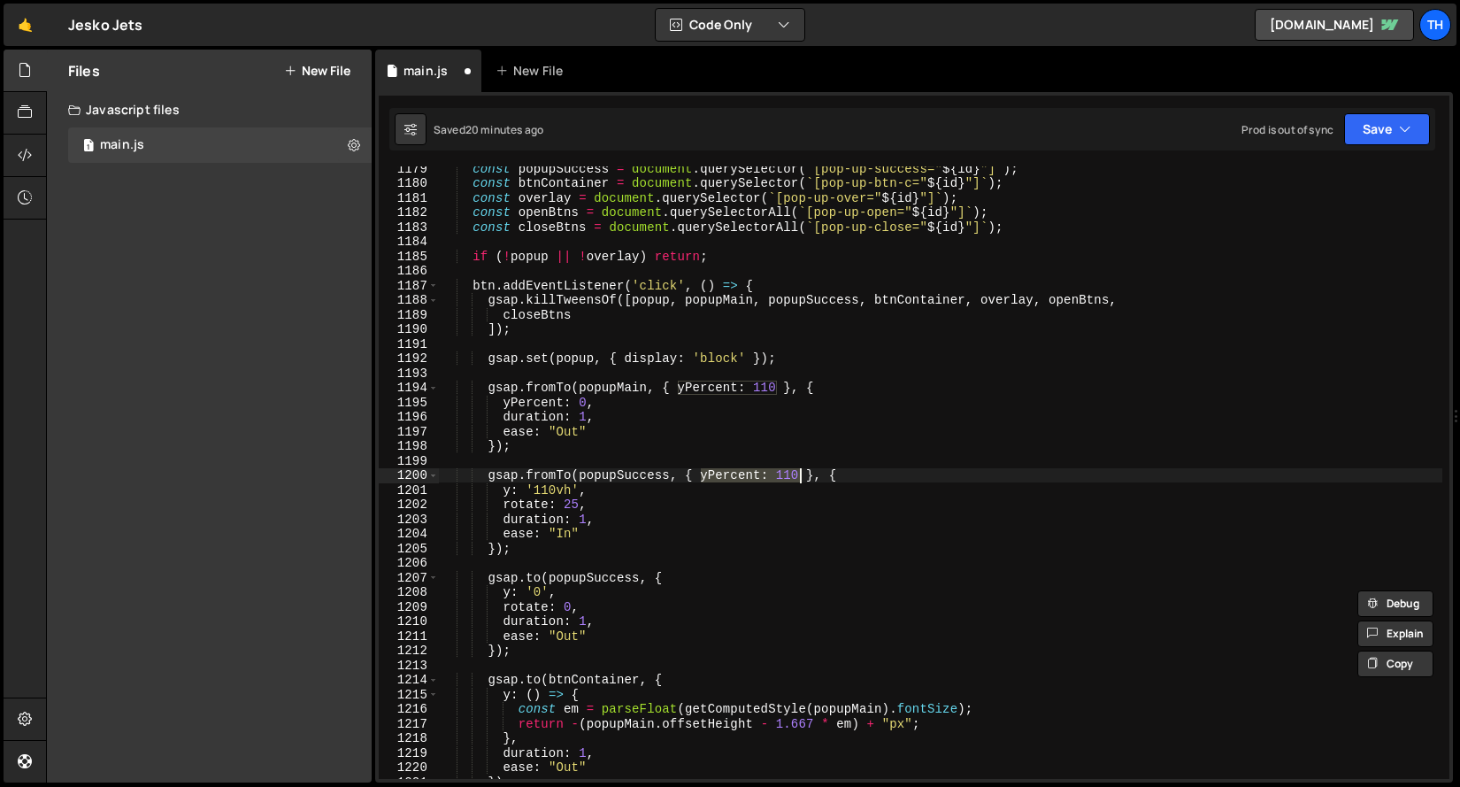
drag, startPoint x: 702, startPoint y: 480, endPoint x: 801, endPoint y: 481, distance: 99.1
click at [801, 480] on div "const popupSuccess = document . querySelector ( ` [pop-up-success=" ${ id } "] …" at bounding box center [940, 481] width 1003 height 641
paste textarea
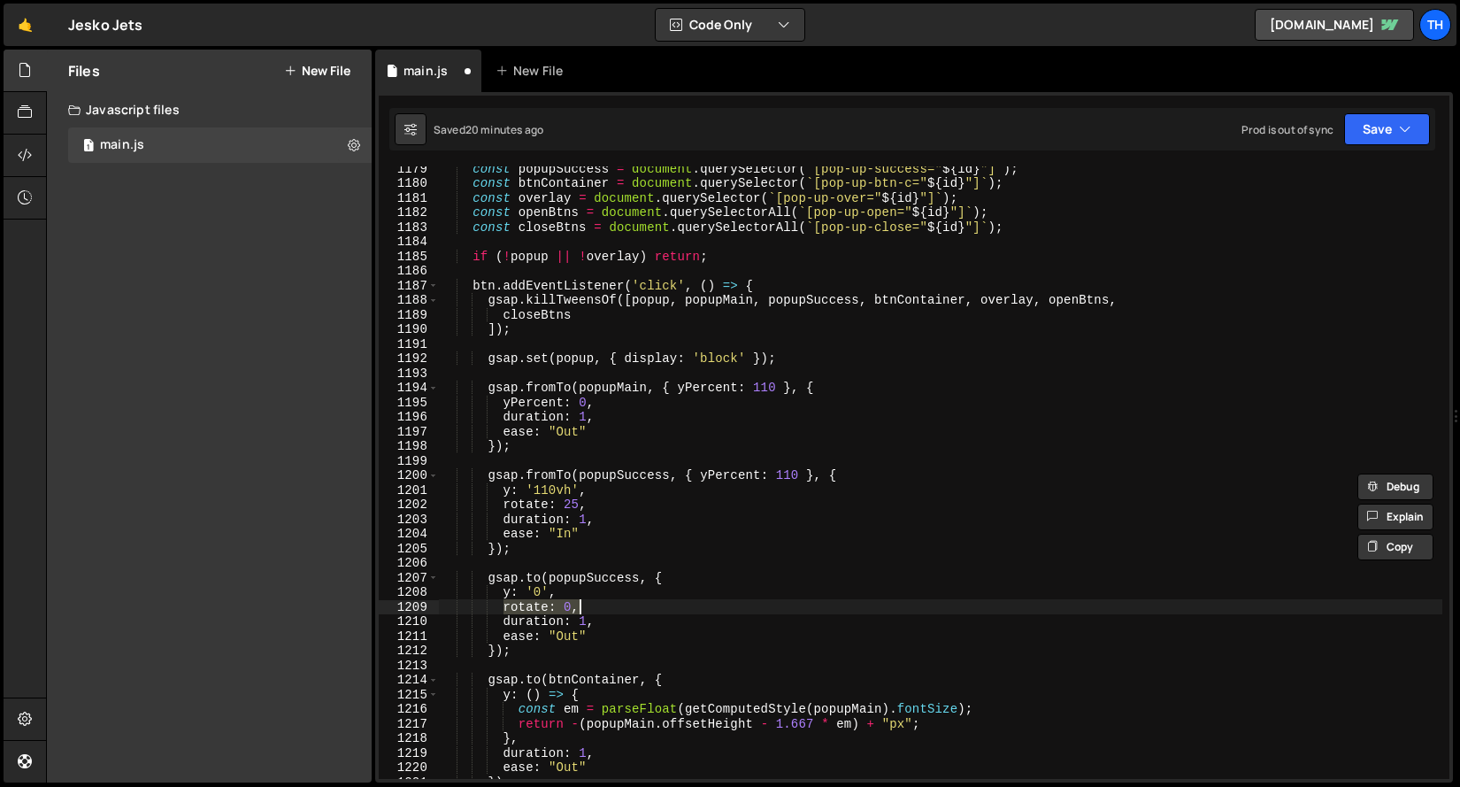
drag, startPoint x: 503, startPoint y: 606, endPoint x: 591, endPoint y: 604, distance: 87.6
click at [591, 605] on div "const popupSuccess = document . querySelector ( ` [pop-up-success=" ${ id } "] …" at bounding box center [940, 481] width 1003 height 641
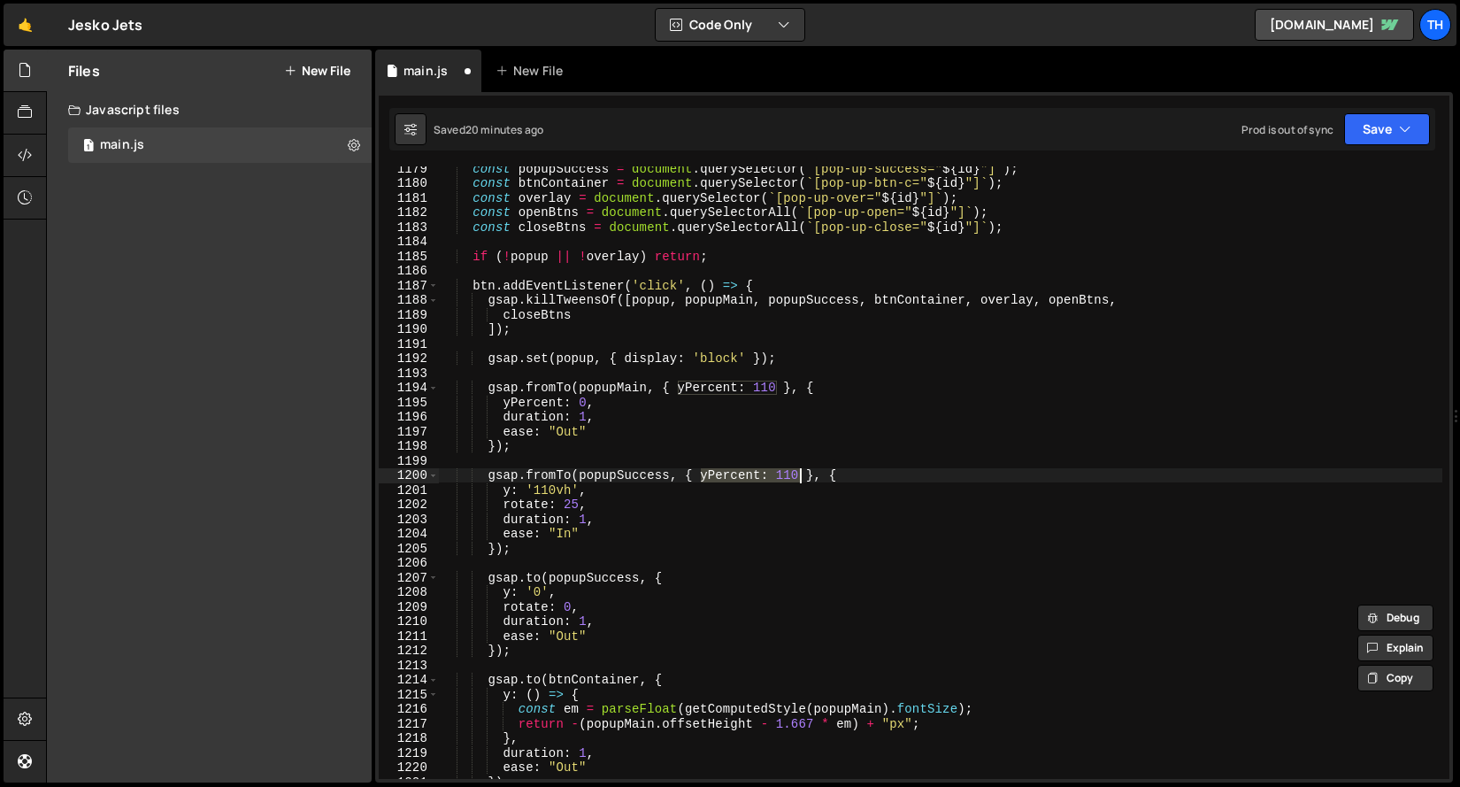
drag, startPoint x: 702, startPoint y: 480, endPoint x: 799, endPoint y: 479, distance: 97.3
click at [799, 479] on div "const popupSuccess = document . querySelector ( ` [pop-up-success=" ${ id } "] …" at bounding box center [940, 481] width 1003 height 641
paste textarea "rotate: 0,"
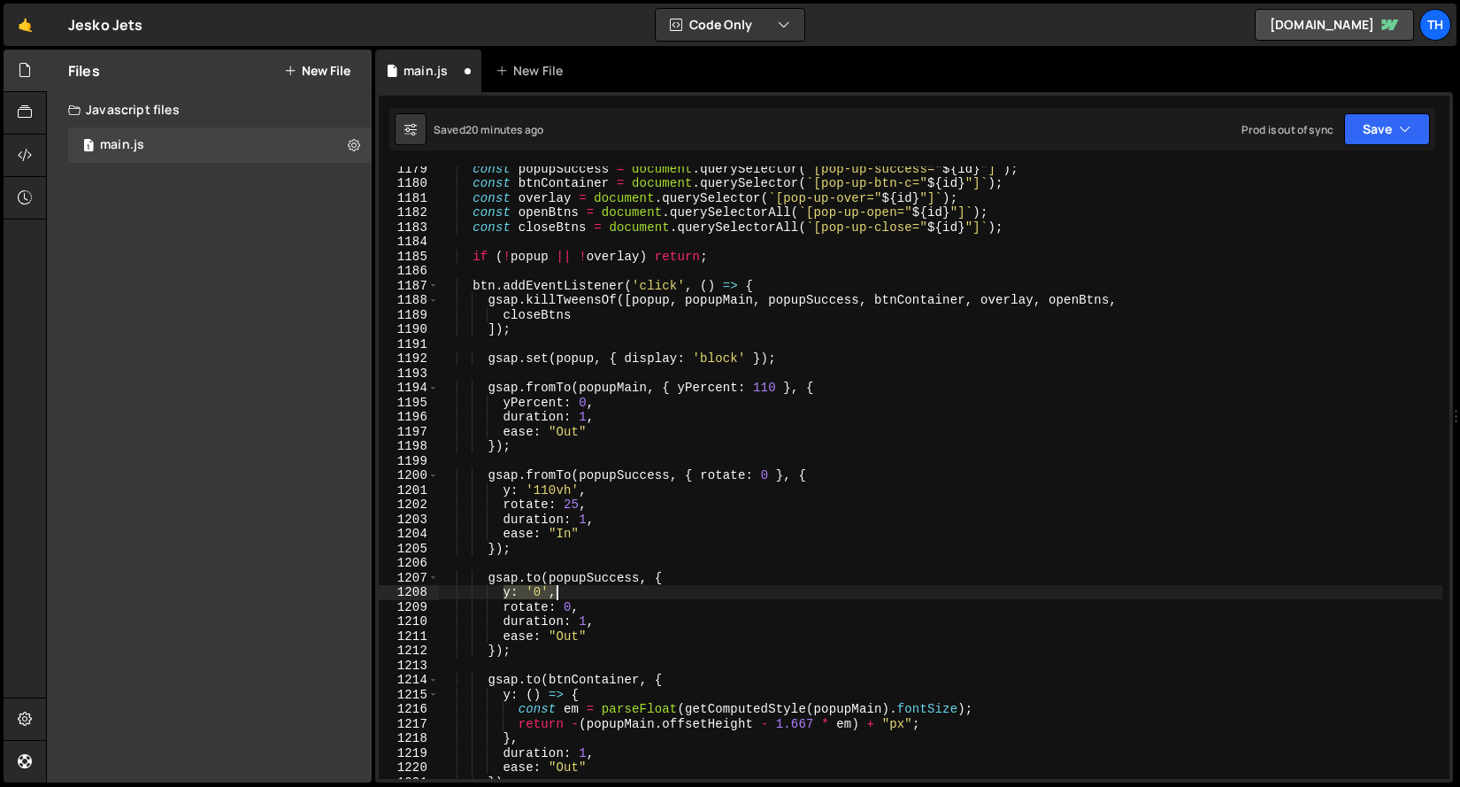
drag, startPoint x: 503, startPoint y: 597, endPoint x: 568, endPoint y: 597, distance: 64.6
click at [568, 597] on div "const popupSuccess = document . querySelector ( ` [pop-up-success=" ${ id } "] …" at bounding box center [940, 481] width 1003 height 641
click at [700, 479] on div "const popupSuccess = document . querySelector ( ` [pop-up-success=" ${ id } "] …" at bounding box center [940, 481] width 1003 height 641
paste textarea "y: '0',"
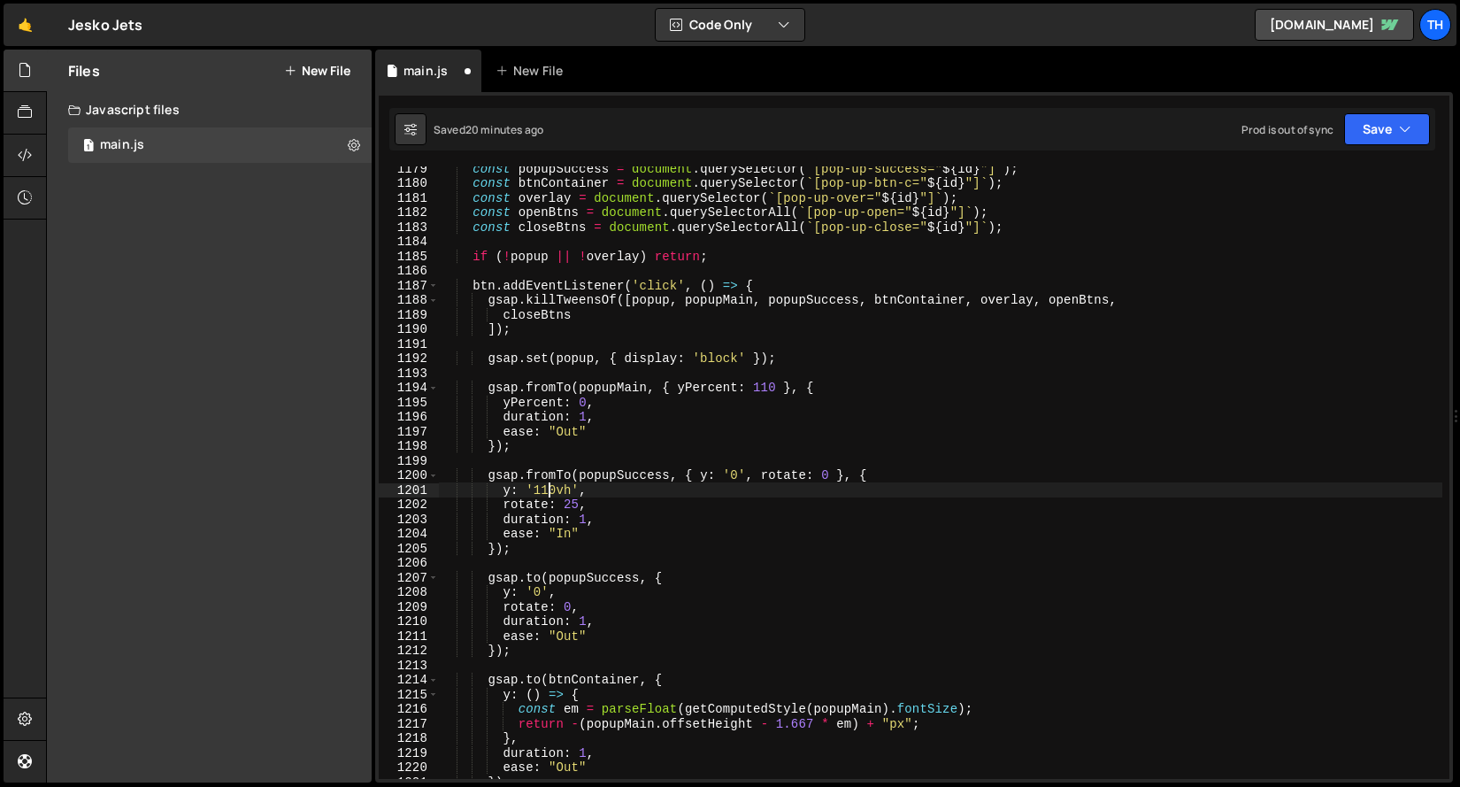
click at [545, 492] on div "const popupSuccess = document . querySelector ( ` [pop-up-success=" ${ id } "] …" at bounding box center [940, 481] width 1003 height 641
type textarea "y: '110vh',"
click at [545, 492] on div "const popupSuccess = document . querySelector ( ` [pop-up-success=" ${ id } "] …" at bounding box center [940, 481] width 1003 height 641
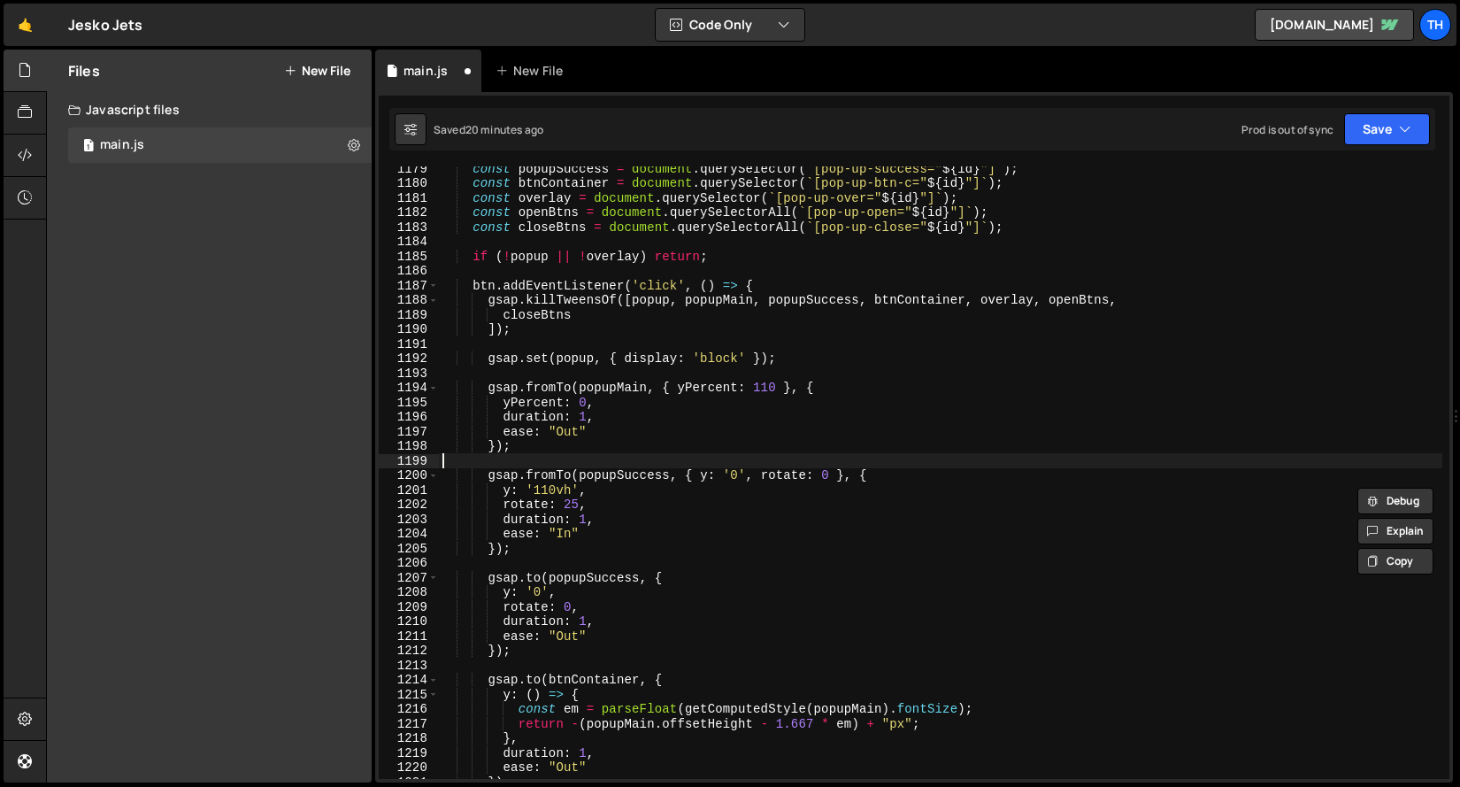
click at [734, 465] on div "const popupSuccess = document . querySelector ( ` [pop-up-success=" ${ id } "] …" at bounding box center [940, 481] width 1003 height 641
click at [734, 471] on div "const popupSuccess = document . querySelector ( ` [pop-up-success=" ${ id } "] …" at bounding box center [940, 481] width 1003 height 641
paste textarea "110vh"
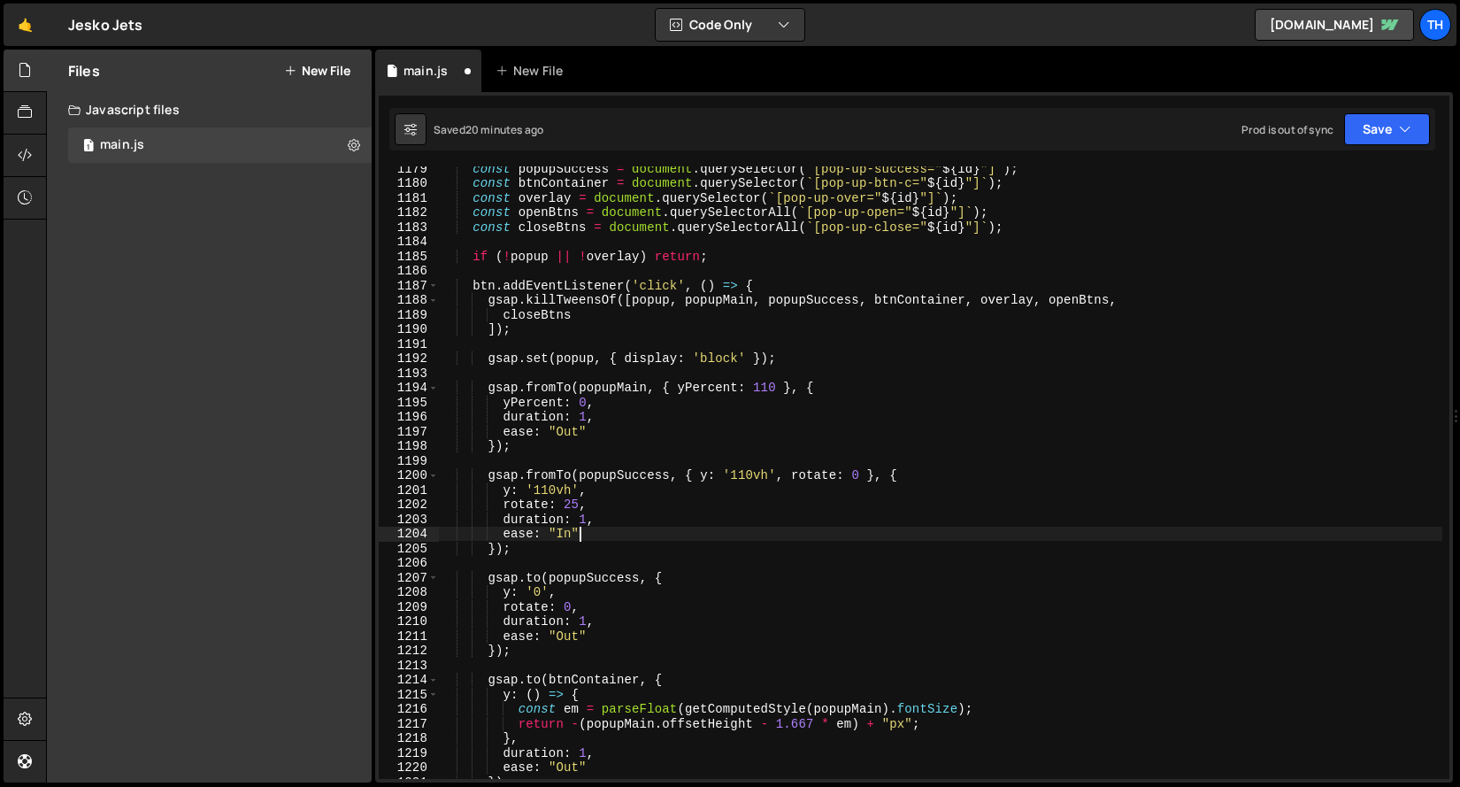
click at [659, 529] on div "const popupSuccess = document . querySelector ( ` [pop-up-success=" ${ id } "] …" at bounding box center [940, 481] width 1003 height 641
click at [574, 509] on div "const popupSuccess = document . querySelector ( ` [pop-up-success=" ${ id } "] …" at bounding box center [940, 481] width 1003 height 641
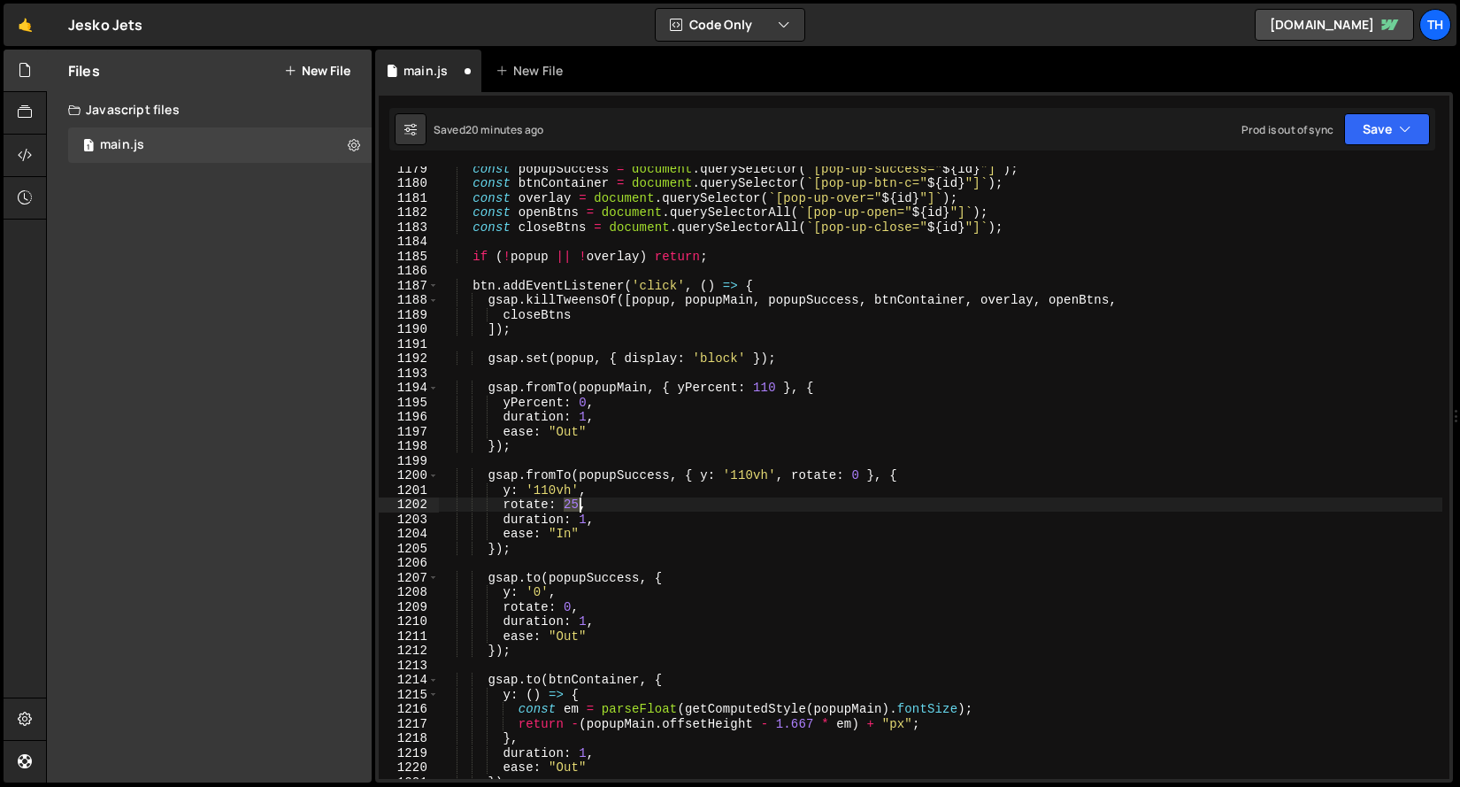
click at [574, 509] on div "const popupSuccess = document . querySelector ( ` [pop-up-success=" ${ id } "] …" at bounding box center [940, 481] width 1003 height 641
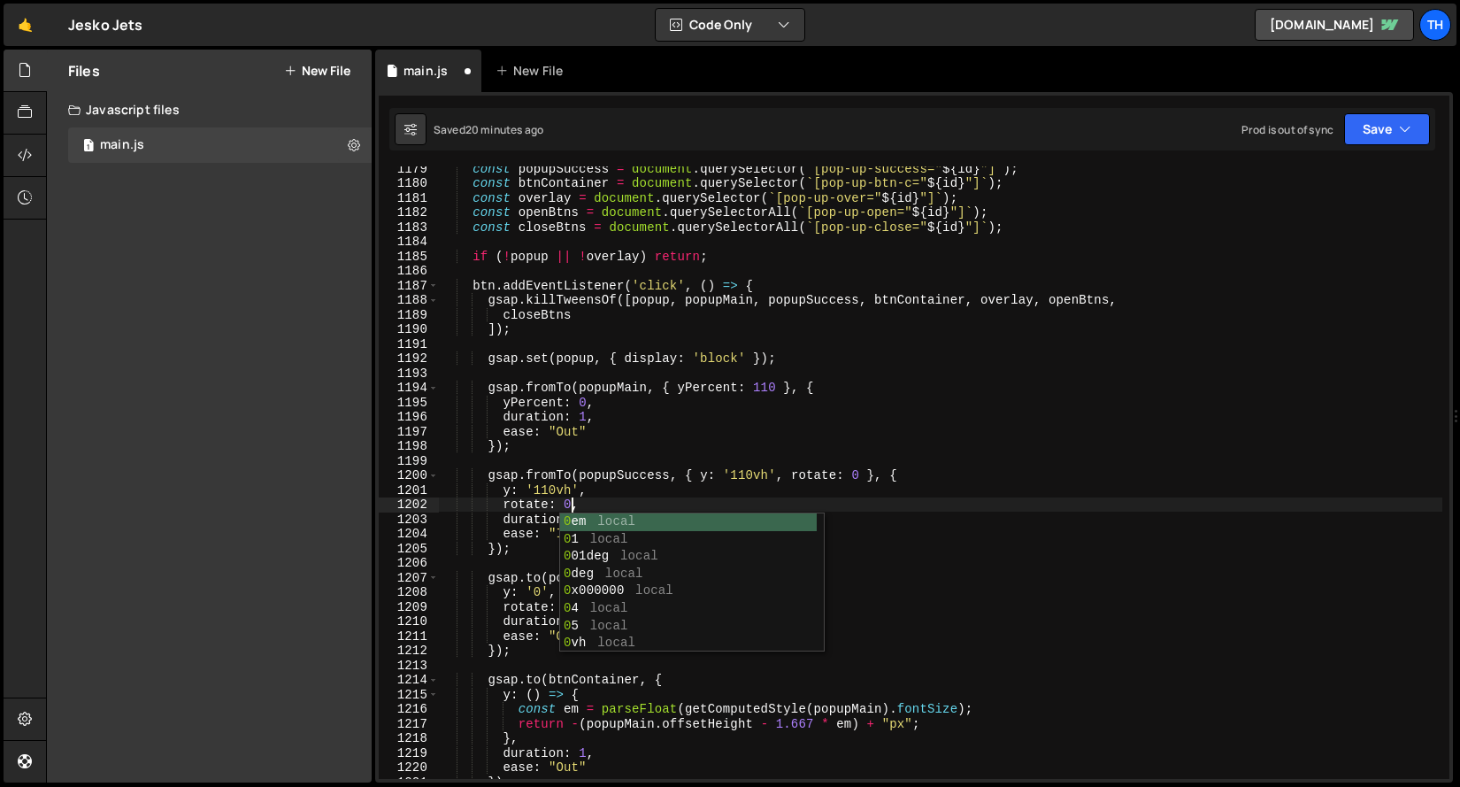
scroll to position [0, 8]
click at [526, 508] on div "const popupSuccess = document . querySelector ( ` [pop-up-success=" ${ id } "] …" at bounding box center [940, 481] width 1003 height 641
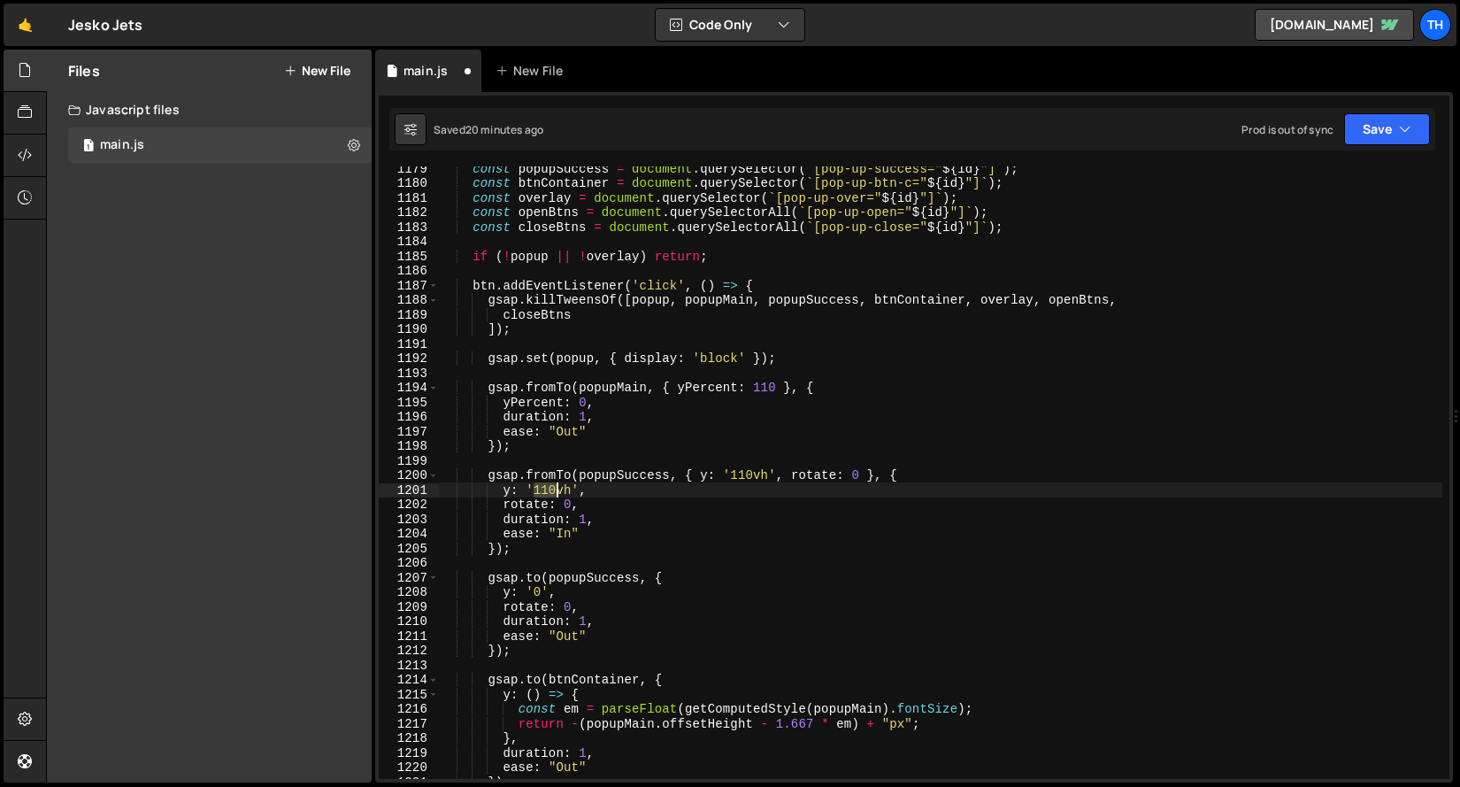
drag, startPoint x: 535, startPoint y: 487, endPoint x: 554, endPoint y: 489, distance: 18.7
click at [554, 489] on div "const popupSuccess = document . querySelector ( ` [pop-up-success=" ${ id } "] …" at bounding box center [940, 481] width 1003 height 641
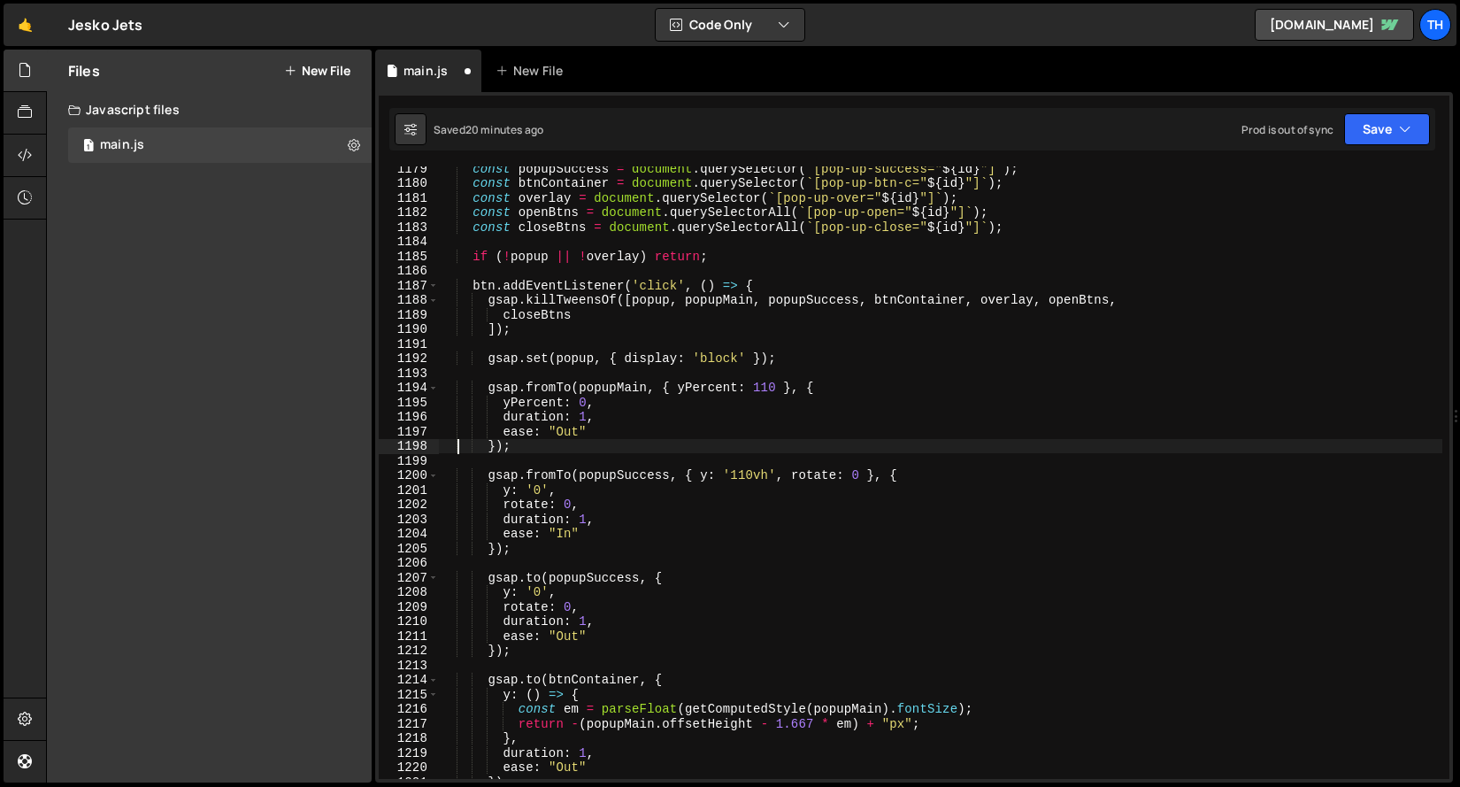
click at [456, 441] on div "const popupSuccess = document . querySelector ( ` [pop-up-success=" ${ id } "] …" at bounding box center [940, 481] width 1003 height 641
click at [565, 629] on div "const popupSuccess = document . querySelector ( ` [pop-up-success=" ${ id } "] …" at bounding box center [940, 481] width 1003 height 641
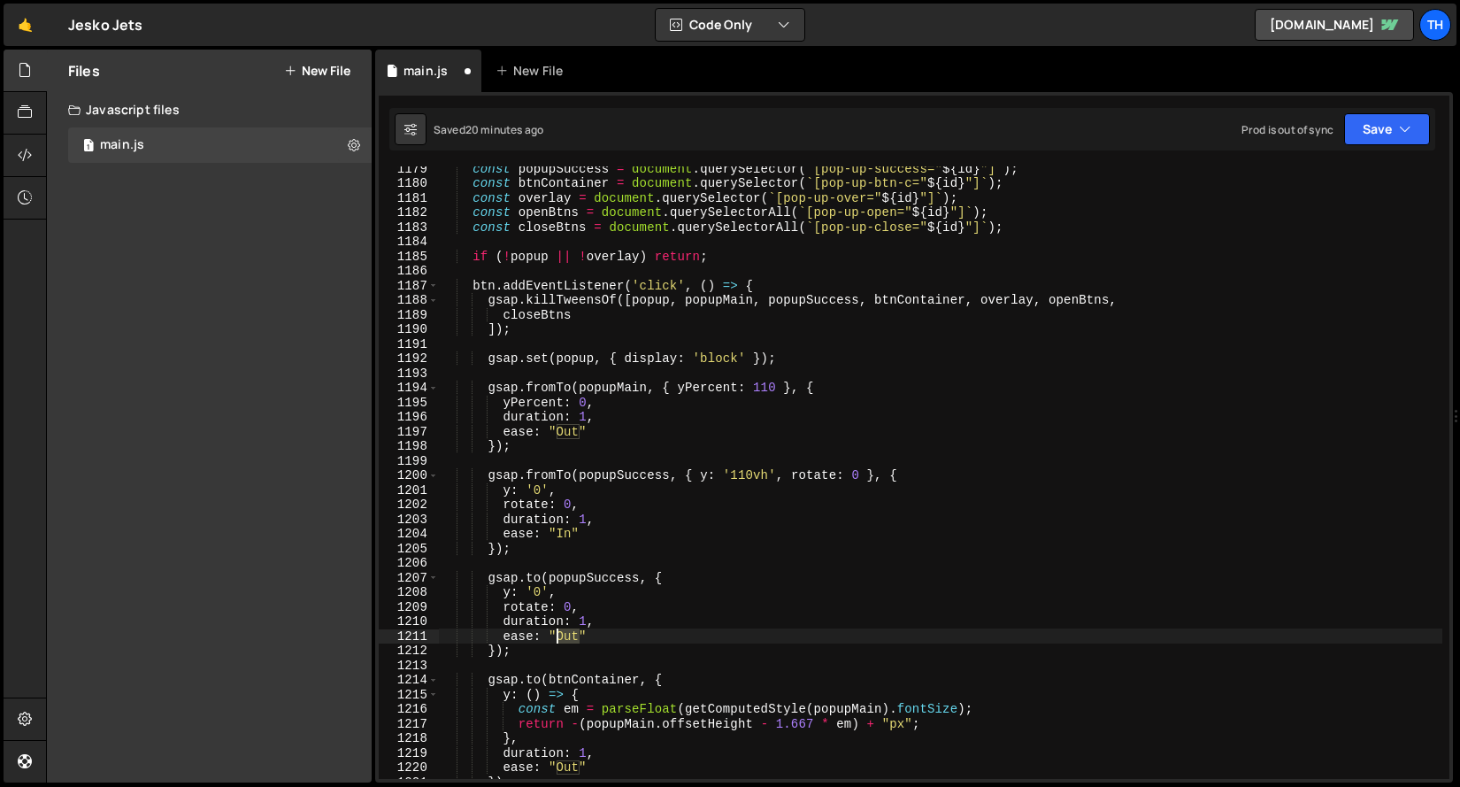
click at [565, 629] on div "const popupSuccess = document . querySelector ( ` [pop-up-success=" ${ id } "] …" at bounding box center [940, 481] width 1003 height 641
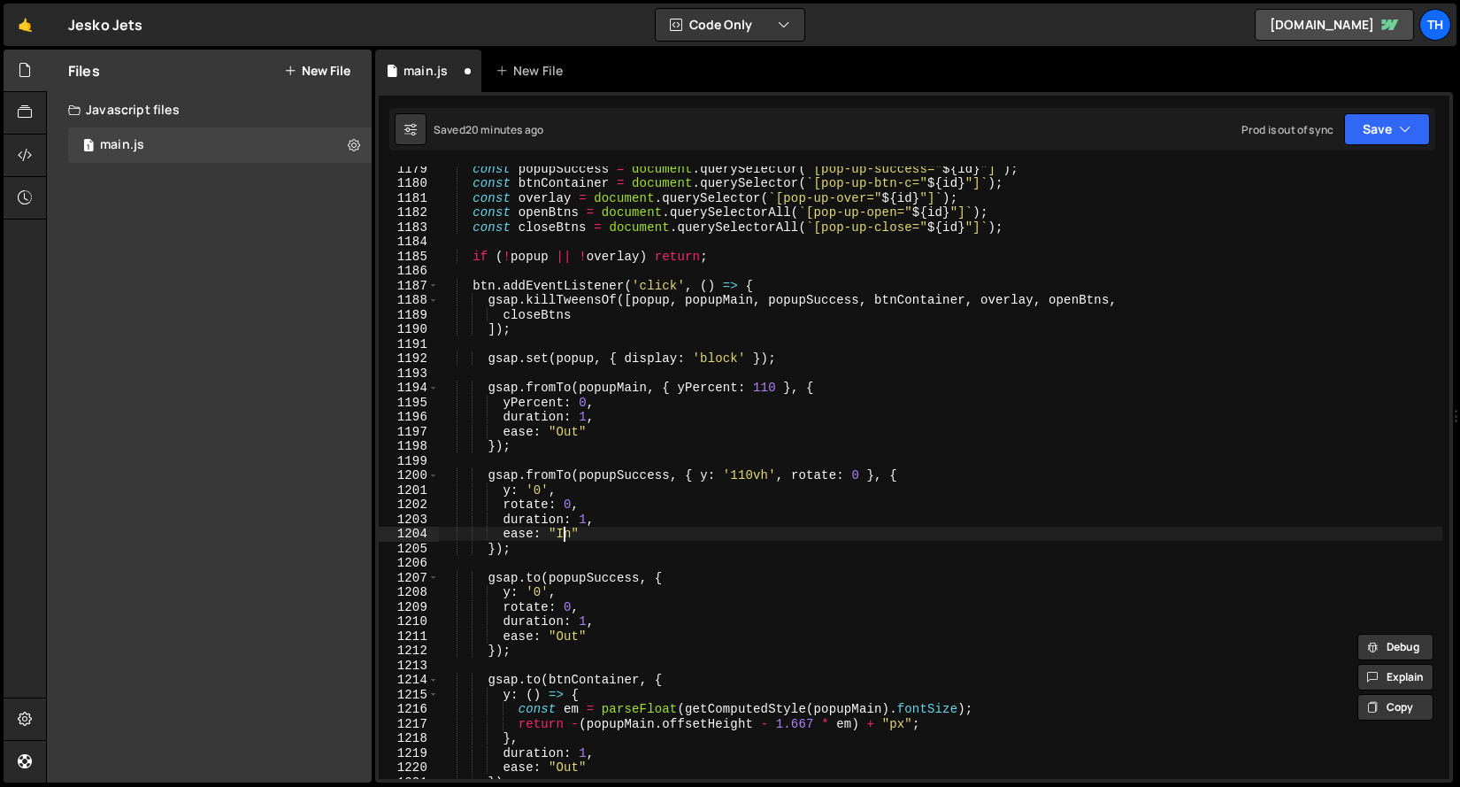
click at [565, 537] on div "const popupSuccess = document . querySelector ( ` [pop-up-success=" ${ id } "] …" at bounding box center [940, 481] width 1003 height 641
paste textarea "Out"
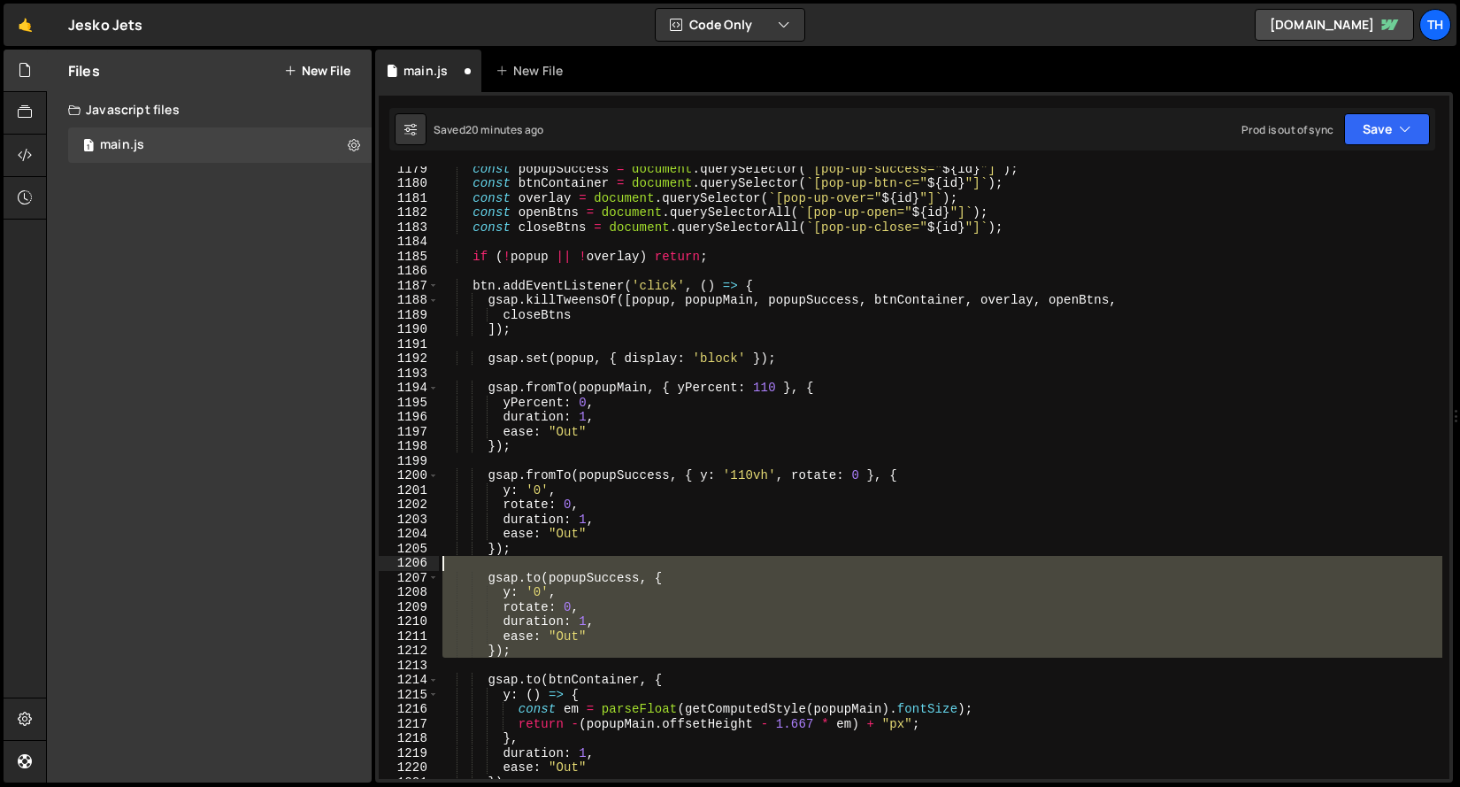
drag, startPoint x: 536, startPoint y: 658, endPoint x: 404, endPoint y: 568, distance: 159.8
click at [404, 568] on div "ease: "Out" 1179 1180 1181 1182 1183 1184 1185 1186 1187 1188 1189 1190 1191 11…" at bounding box center [914, 472] width 1071 height 612
type textarea "[DOMAIN_NAME](popupSuccess, {"
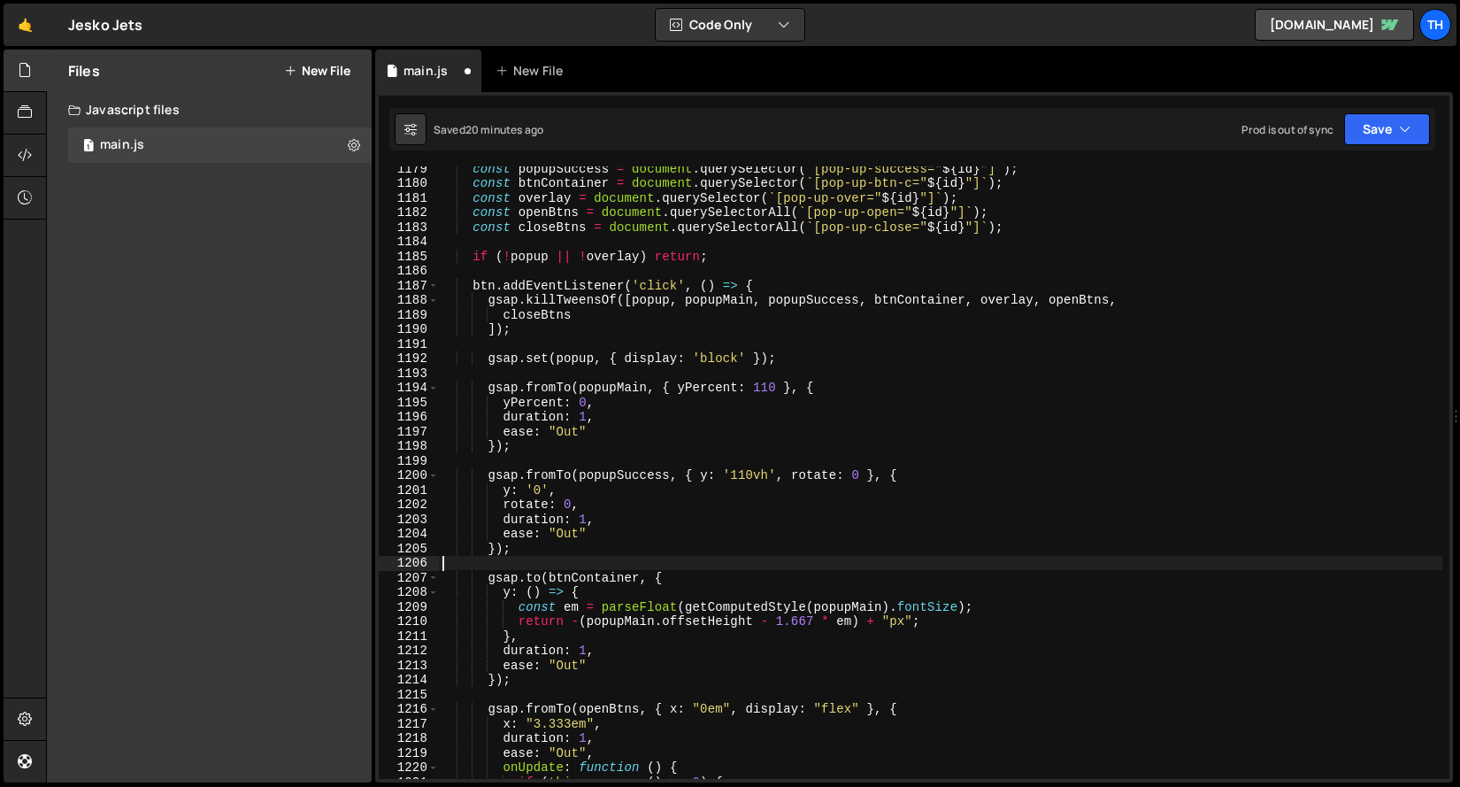
scroll to position [0, 0]
click at [1376, 112] on div "Saved 20 minutes ago Prod is out of sync Upgrade to Edit Save Save to Staging S…" at bounding box center [912, 129] width 1046 height 42
click at [1376, 132] on button "Save" at bounding box center [1387, 129] width 86 height 32
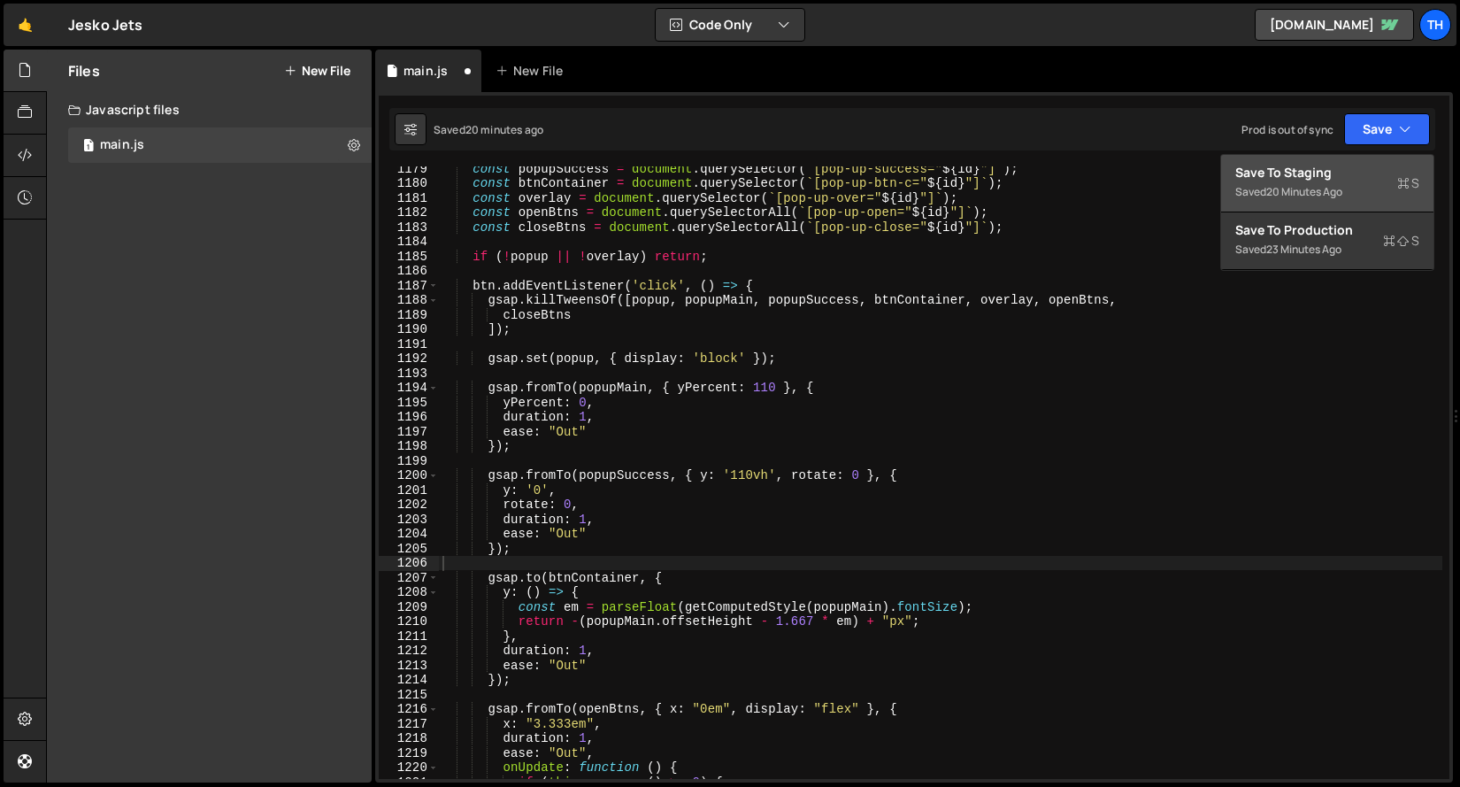
click at [1339, 167] on div "Save to Staging S" at bounding box center [1327, 173] width 184 height 18
